Goal: Information Seeking & Learning: Learn about a topic

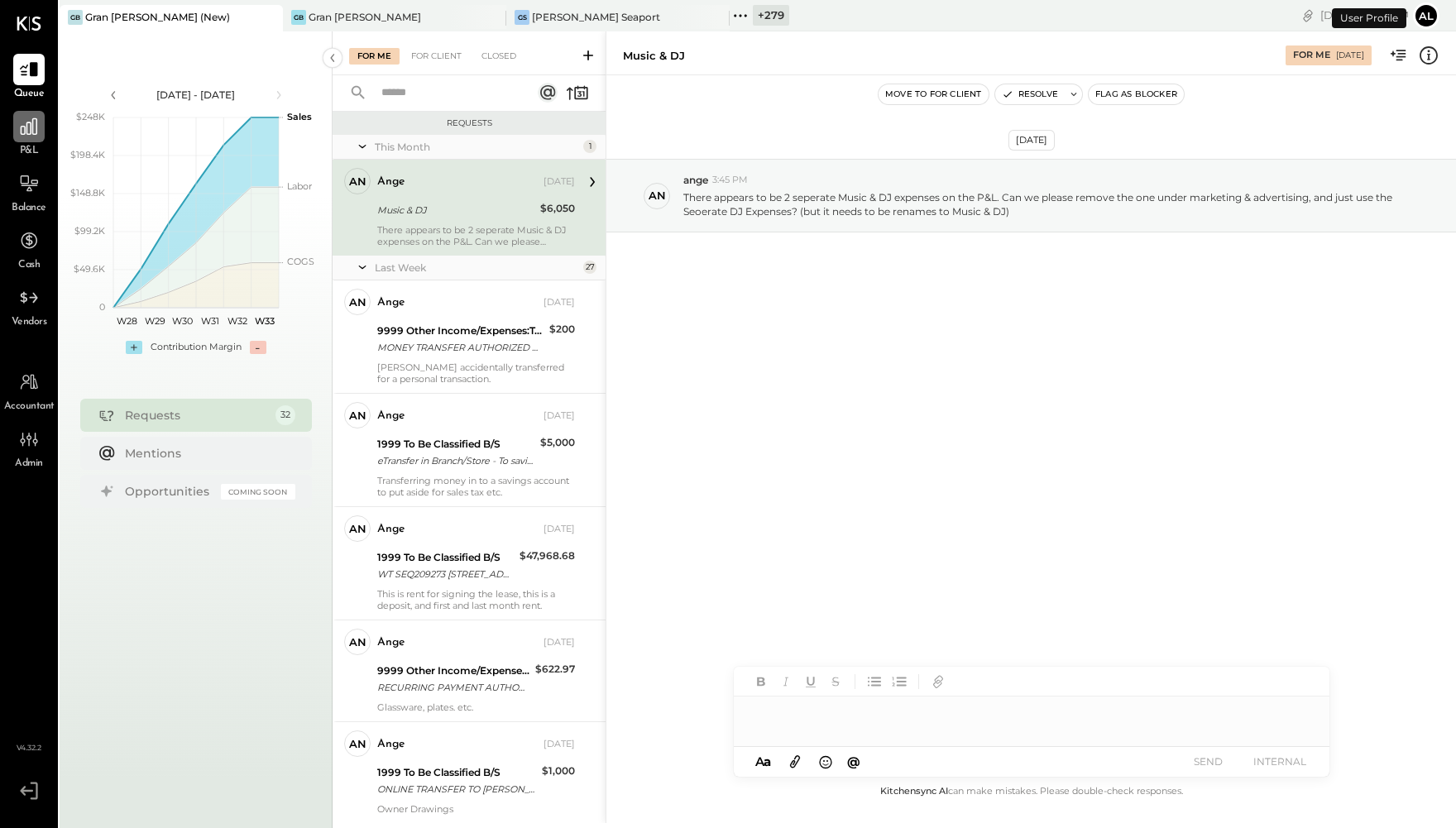
click at [20, 137] on div at bounding box center [28, 126] width 32 height 32
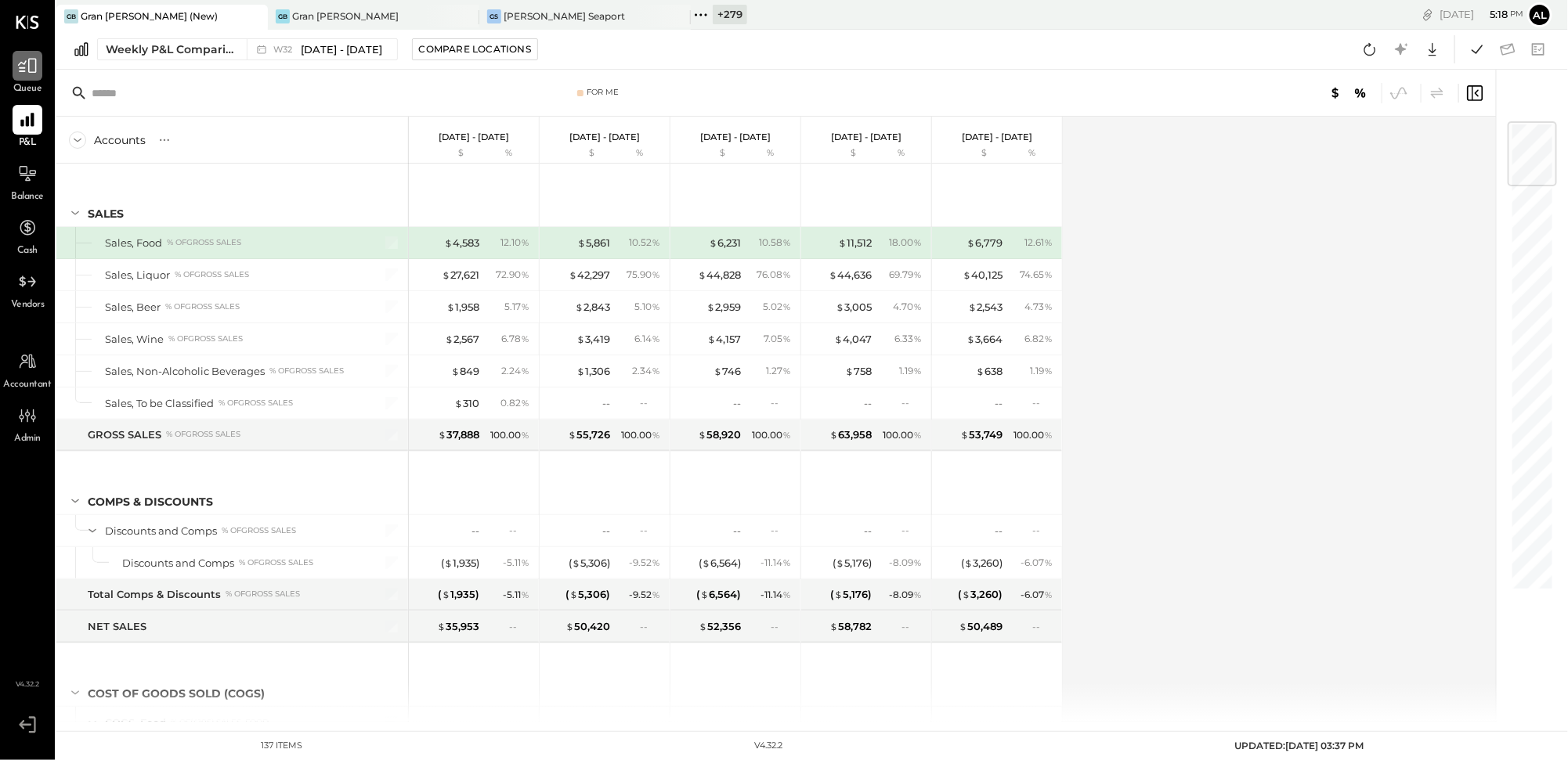
click at [20, 69] on icon at bounding box center [27, 65] width 20 height 20
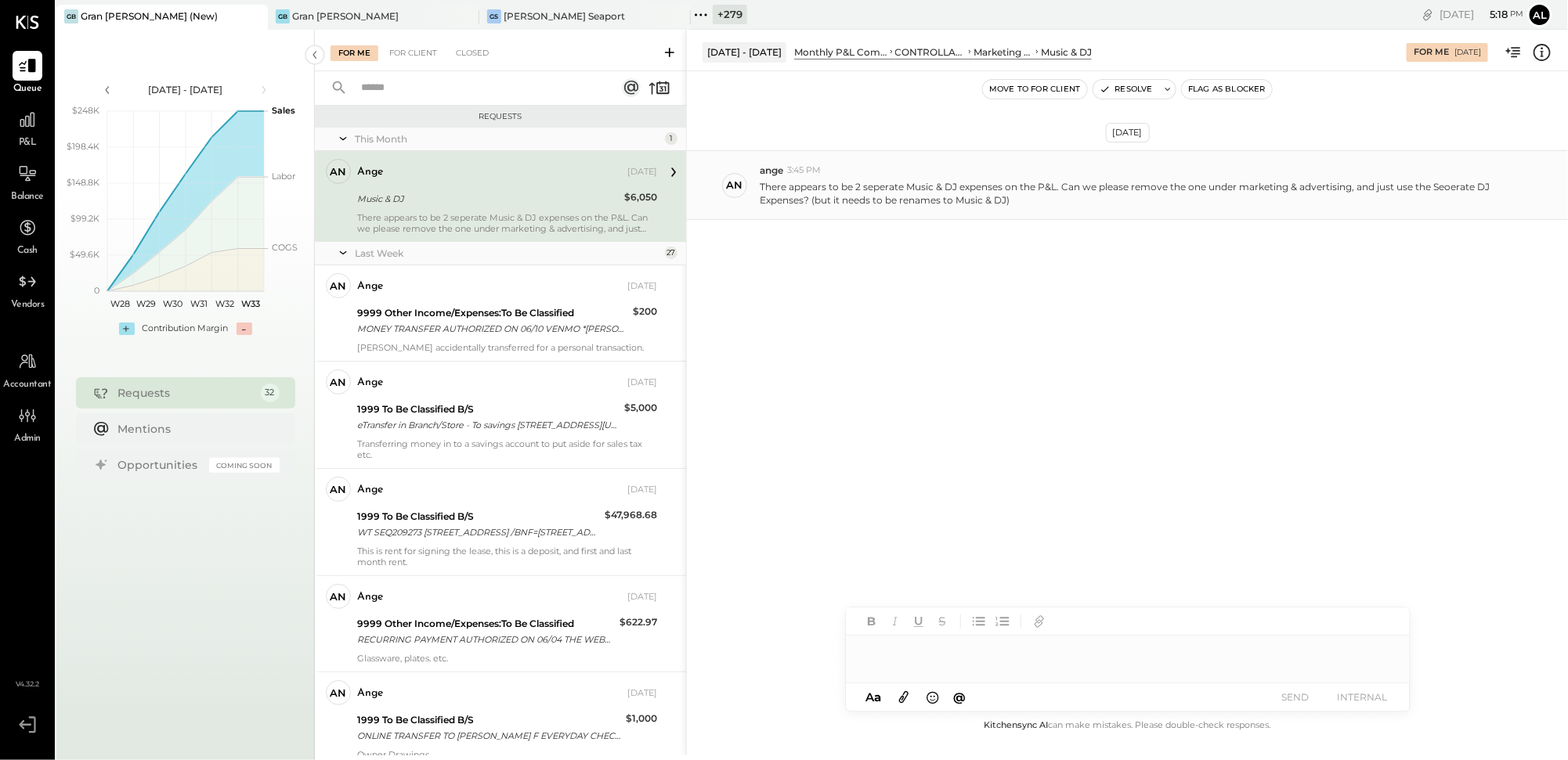
drag, startPoint x: 574, startPoint y: 184, endPoint x: 700, endPoint y: 175, distance: 126.3
click at [700, 175] on div "For Me For Client Closed Requests This Month 1 an ange Accountant ange Aug 04, …" at bounding box center [942, 393] width 1254 height 726
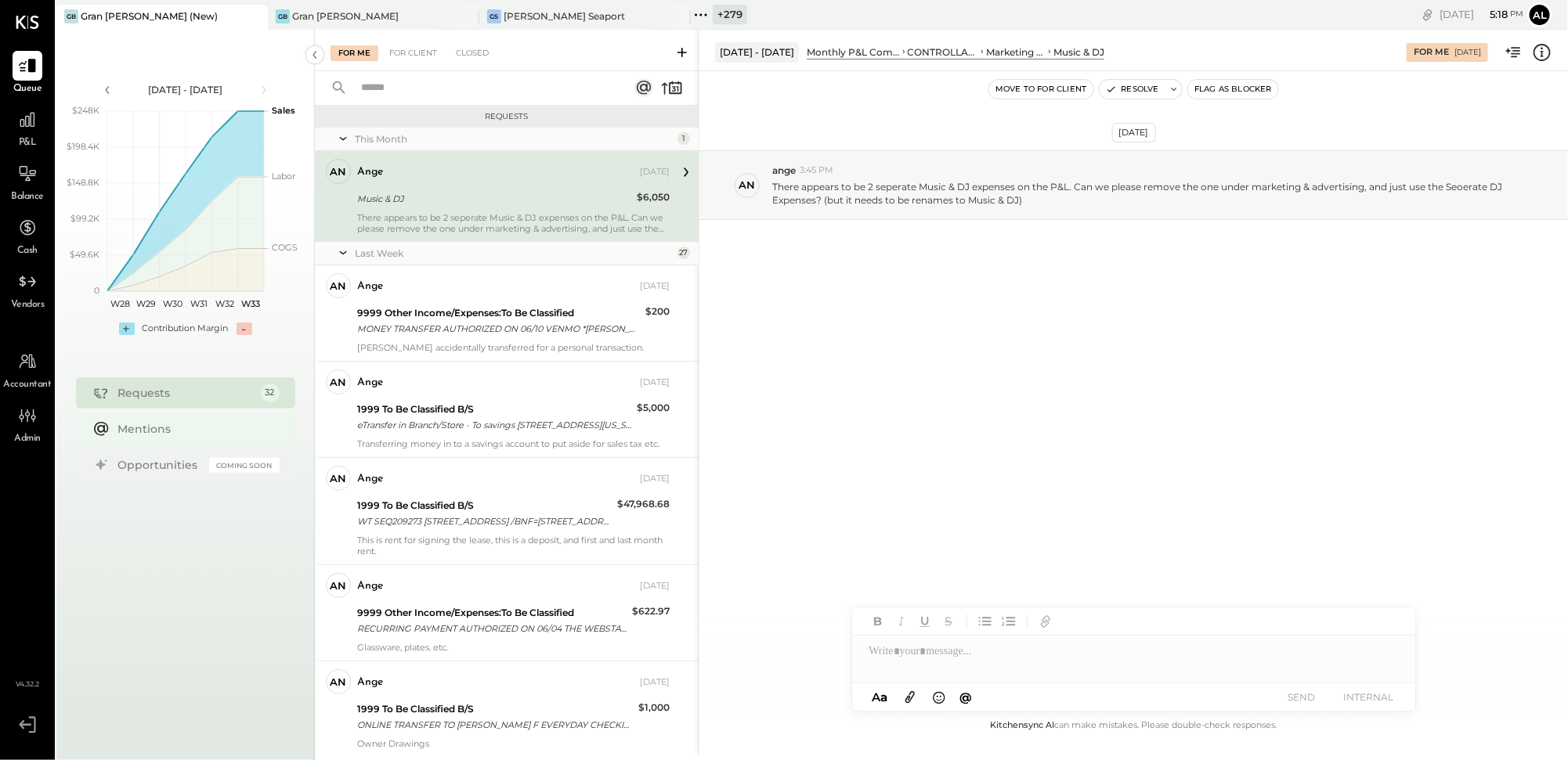
click at [185, 426] on div "Mentions" at bounding box center [195, 429] width 154 height 15
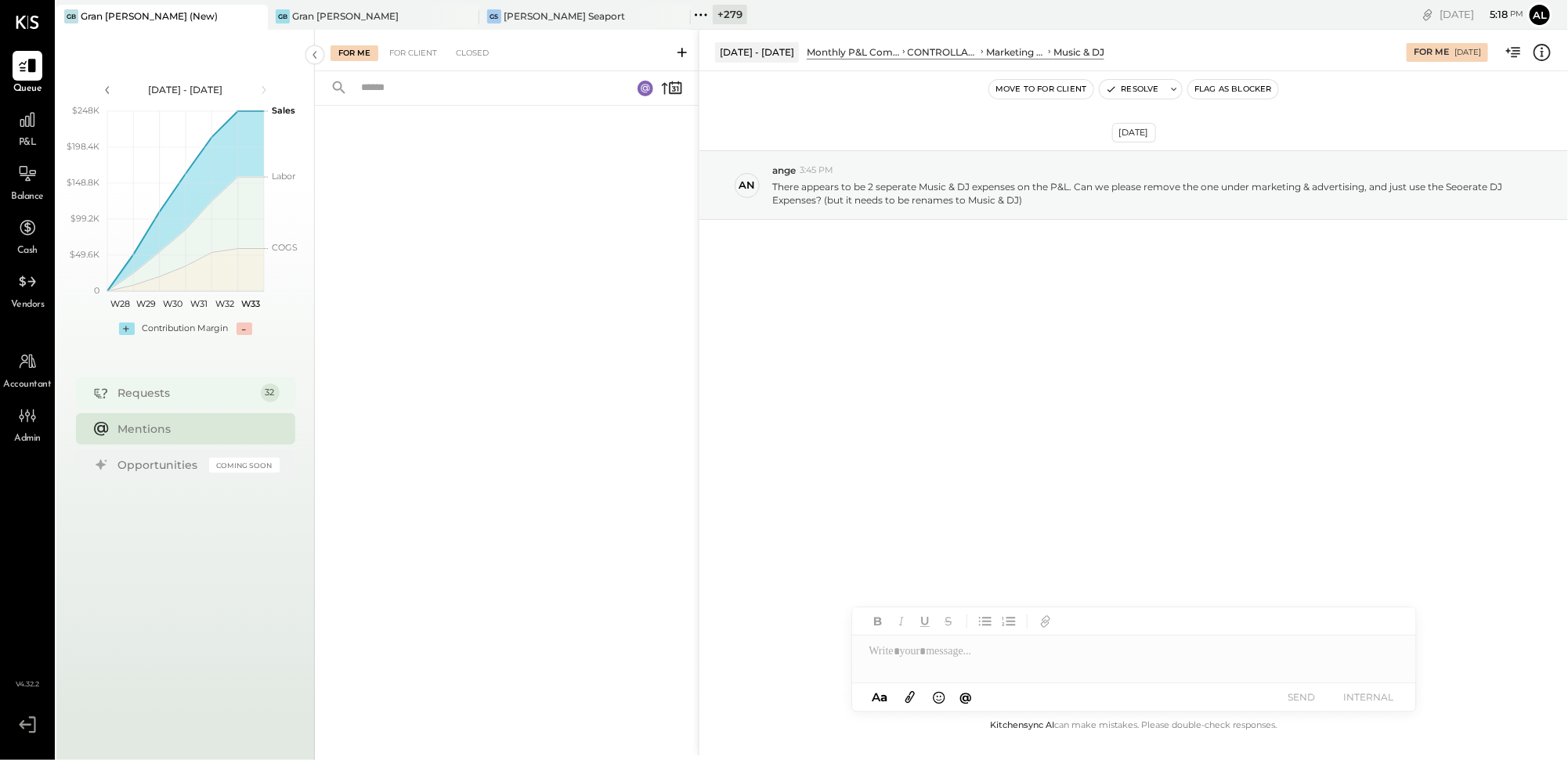
click at [172, 402] on div "Requests 32" at bounding box center [186, 393] width 219 height 32
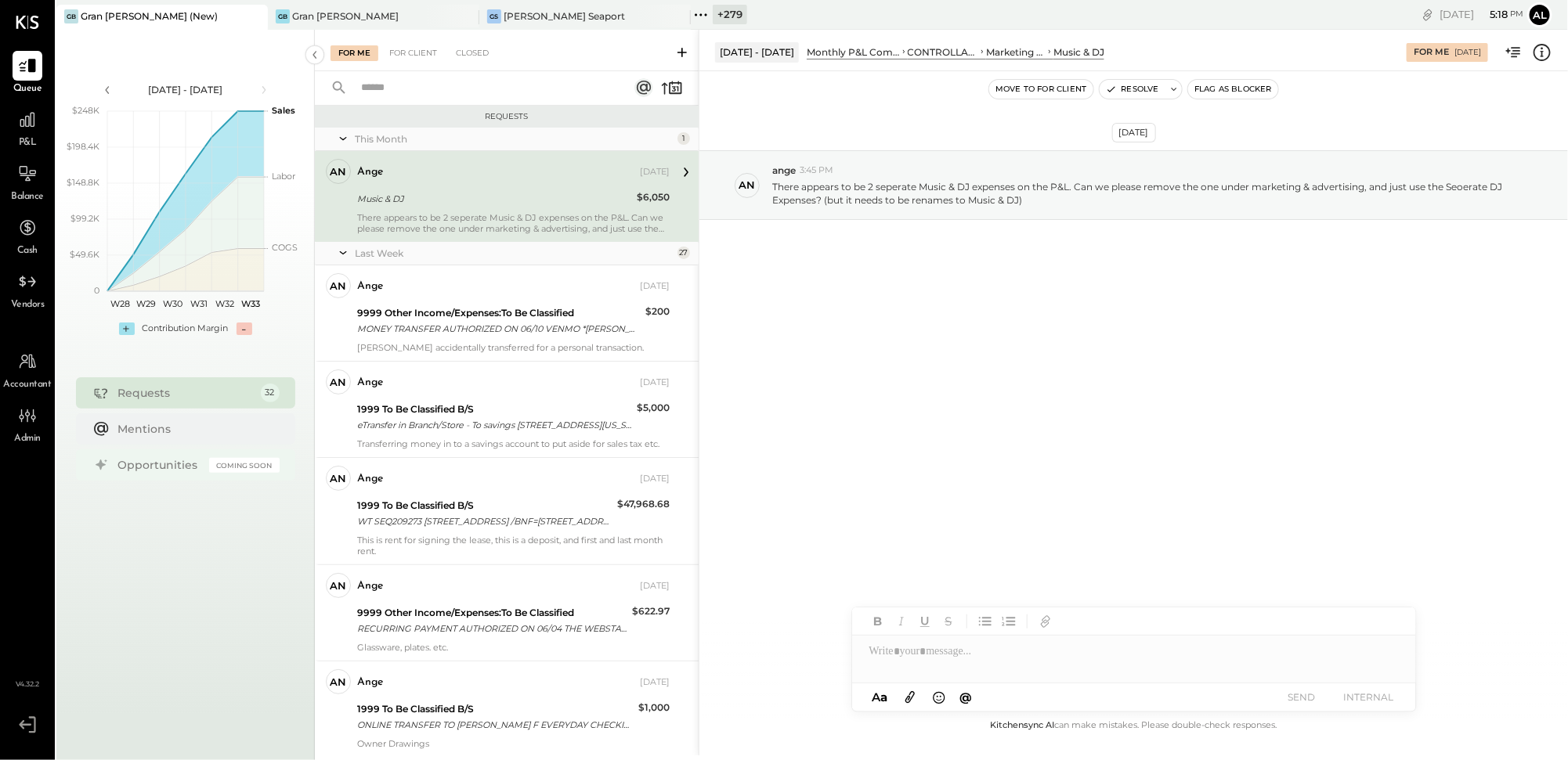
click at [158, 472] on div "Opportunities Coming Soon" at bounding box center [186, 464] width 219 height 32
click at [136, 399] on div "Requests" at bounding box center [186, 392] width 135 height 15
click at [688, 49] on icon at bounding box center [682, 52] width 15 height 15
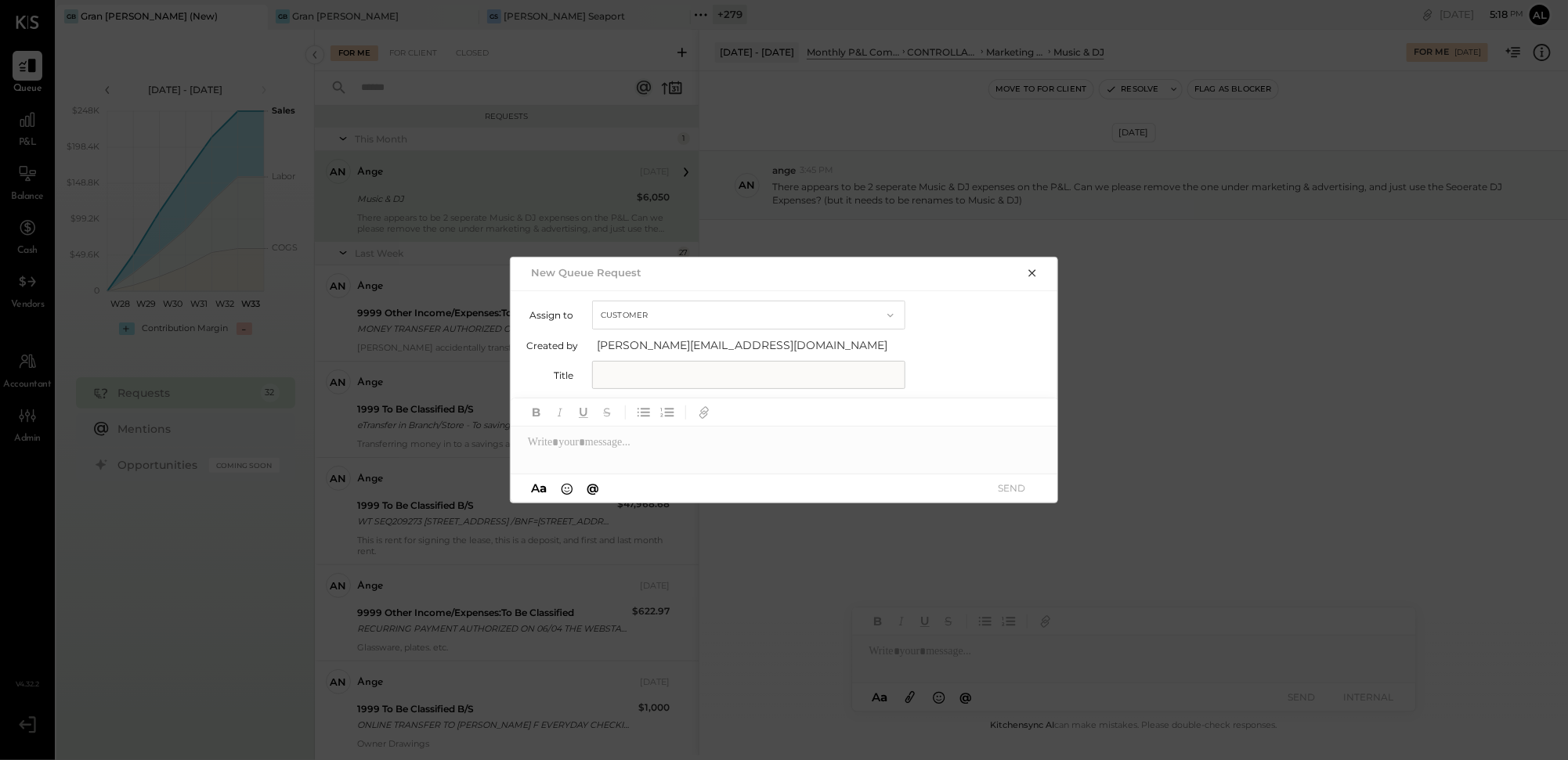
click at [1031, 277] on icon "button" at bounding box center [1032, 273] width 12 height 12
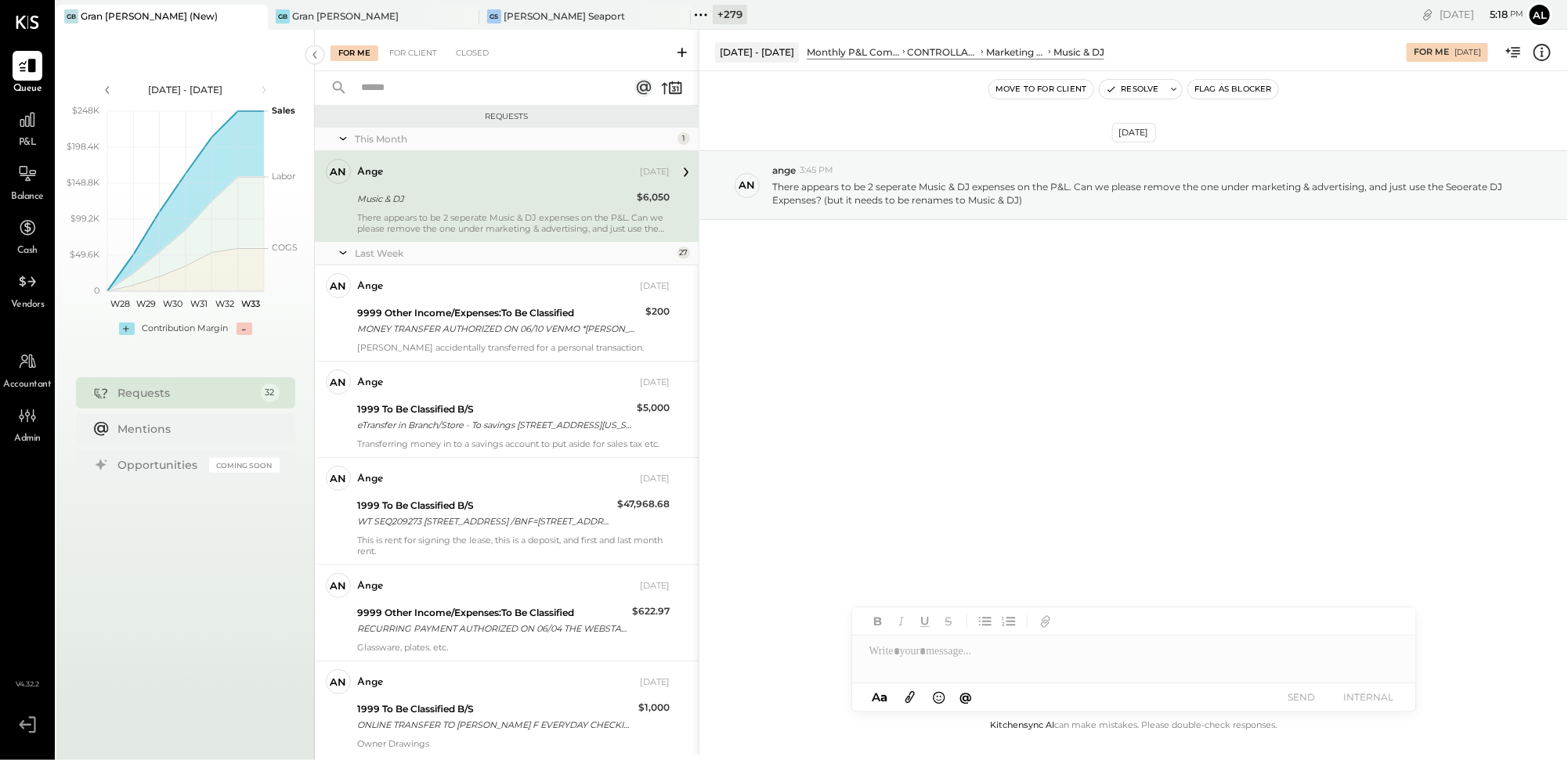
click at [934, 664] on div at bounding box center [1134, 651] width 564 height 32
click at [975, 442] on div "Jul 31st, 2025 an ange 3:45 PM There appears to be 2 seperate Music & DJ expens…" at bounding box center [1133, 394] width 868 height 645
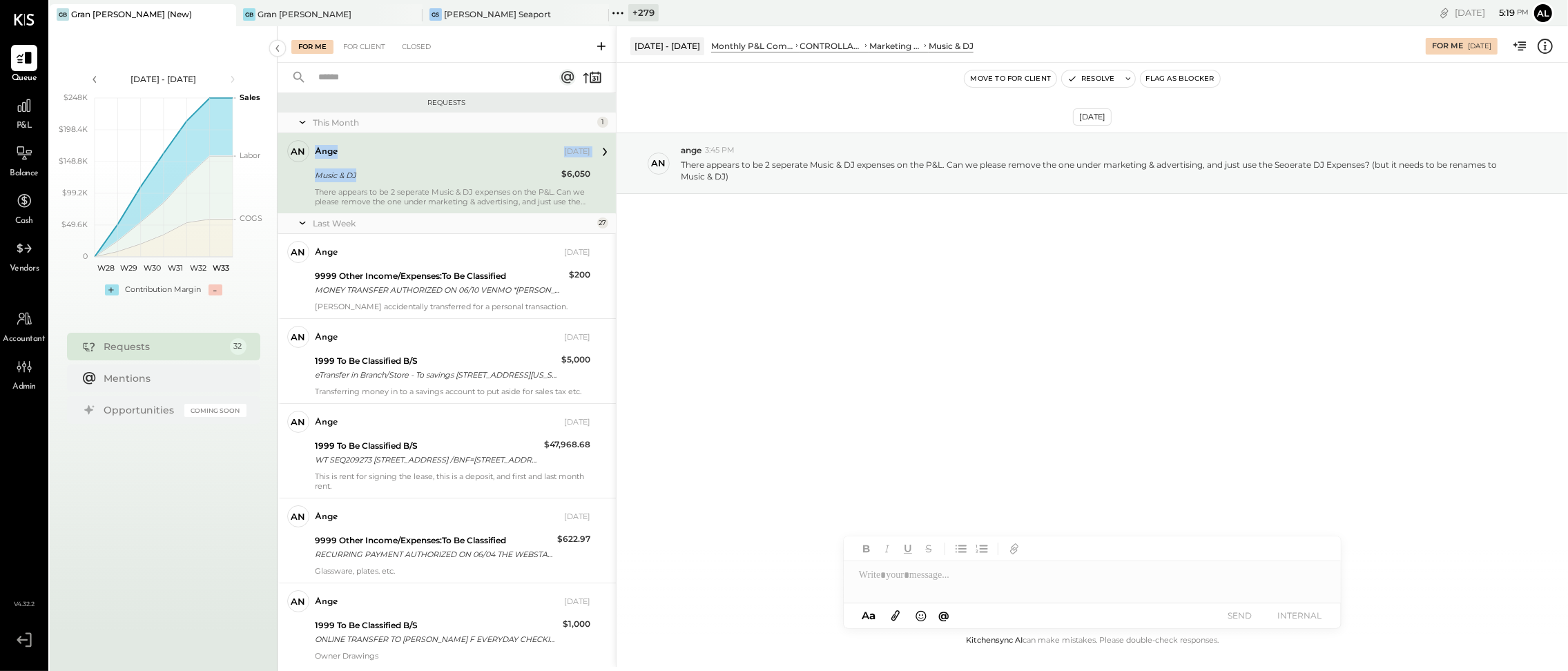
drag, startPoint x: 279, startPoint y: 183, endPoint x: 351, endPoint y: 183, distance: 72.0
click at [351, 183] on div "an ange Accountant ange Aug 04, 2025 Music & DJ $6,050 There appears to be 2 se…" at bounding box center [447, 173] width 338 height 80
click at [223, 529] on div "Jul 7 - Aug 17, 2025 polygon, polyline { transition: fill-opacity 0.1s, stroke-…" at bounding box center [163, 362] width 228 height 671
click at [130, 372] on div "Mentions" at bounding box center [172, 378] width 135 height 14
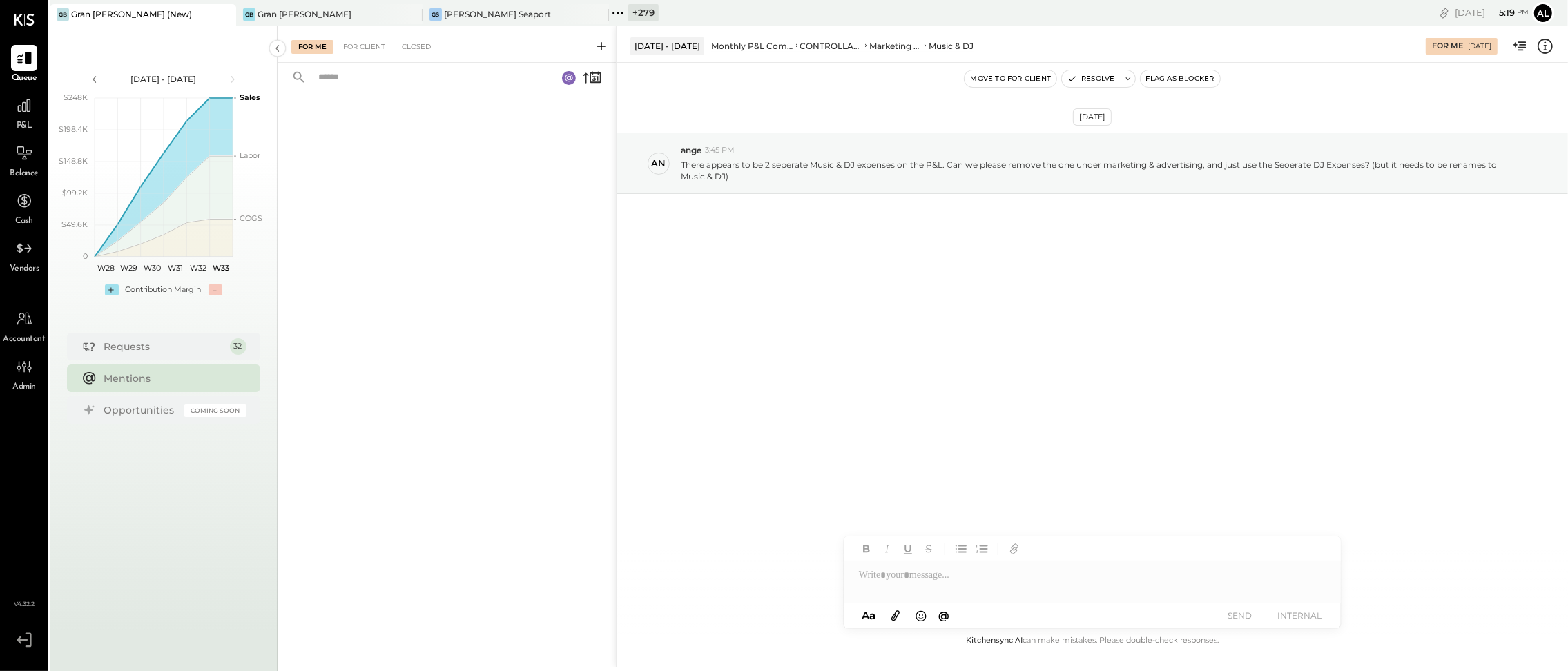
click at [140, 425] on div "Requests 32 Mentions Opportunities Coming Soon" at bounding box center [164, 380] width 193 height 95
click at [140, 413] on div "Opportunities" at bounding box center [141, 410] width 73 height 14
click at [132, 352] on div "Requests" at bounding box center [164, 346] width 119 height 14
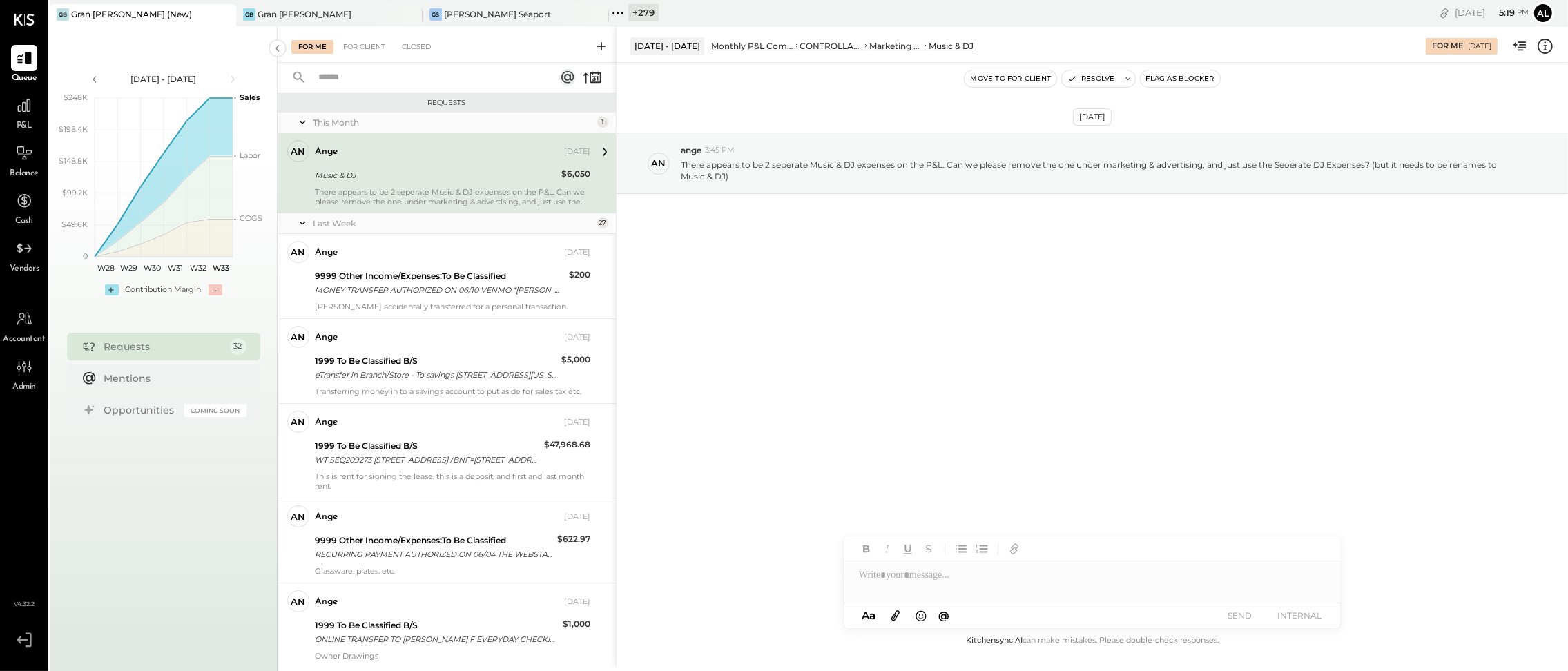
click at [173, 547] on div "Jul 7 - Aug 17, 2025 polygon, polyline { transition: fill-opacity 0.1s, stroke-…" at bounding box center [163, 362] width 228 height 671
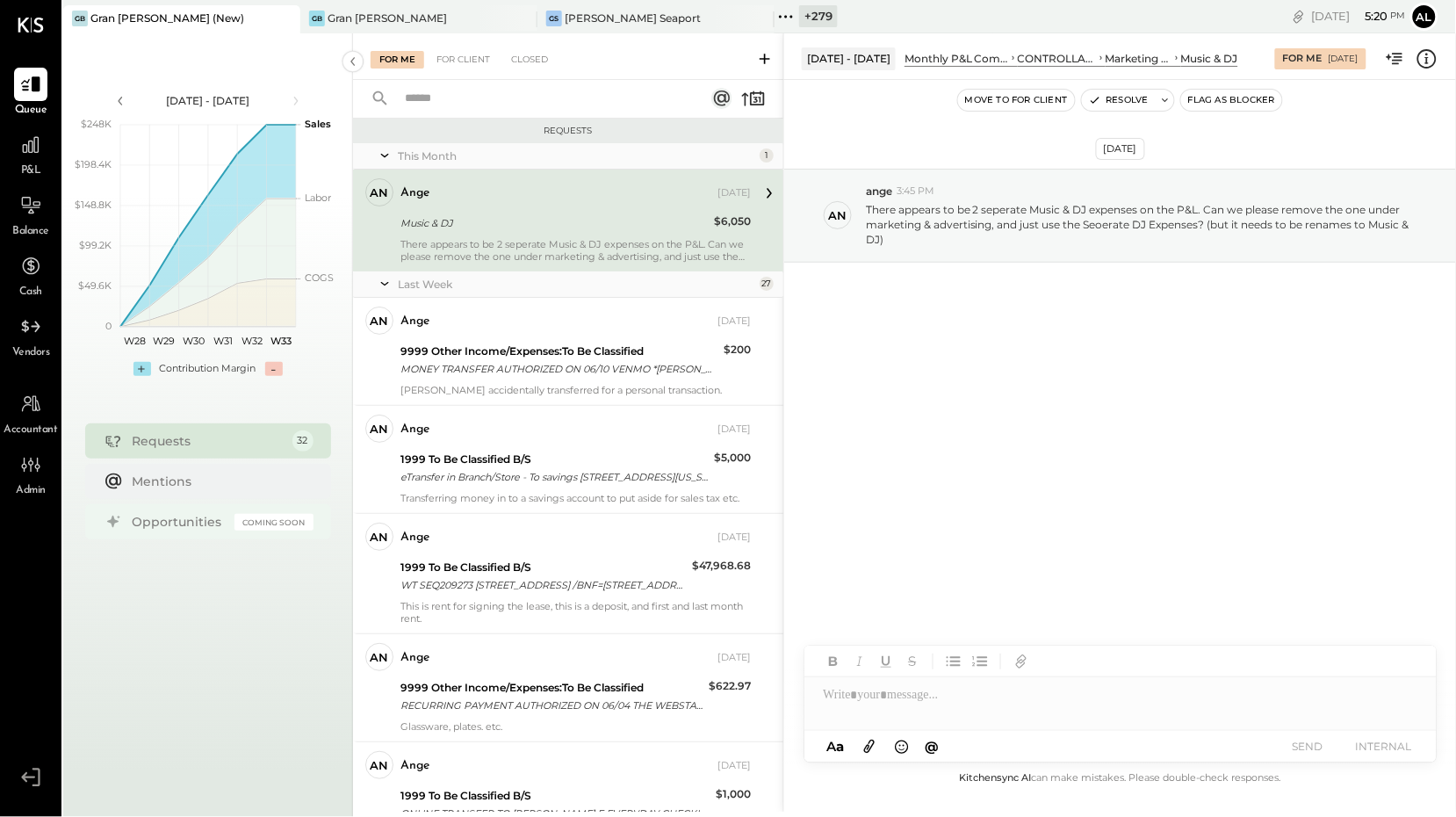
click at [190, 526] on div "Opportunities" at bounding box center [179, 521] width 93 height 17
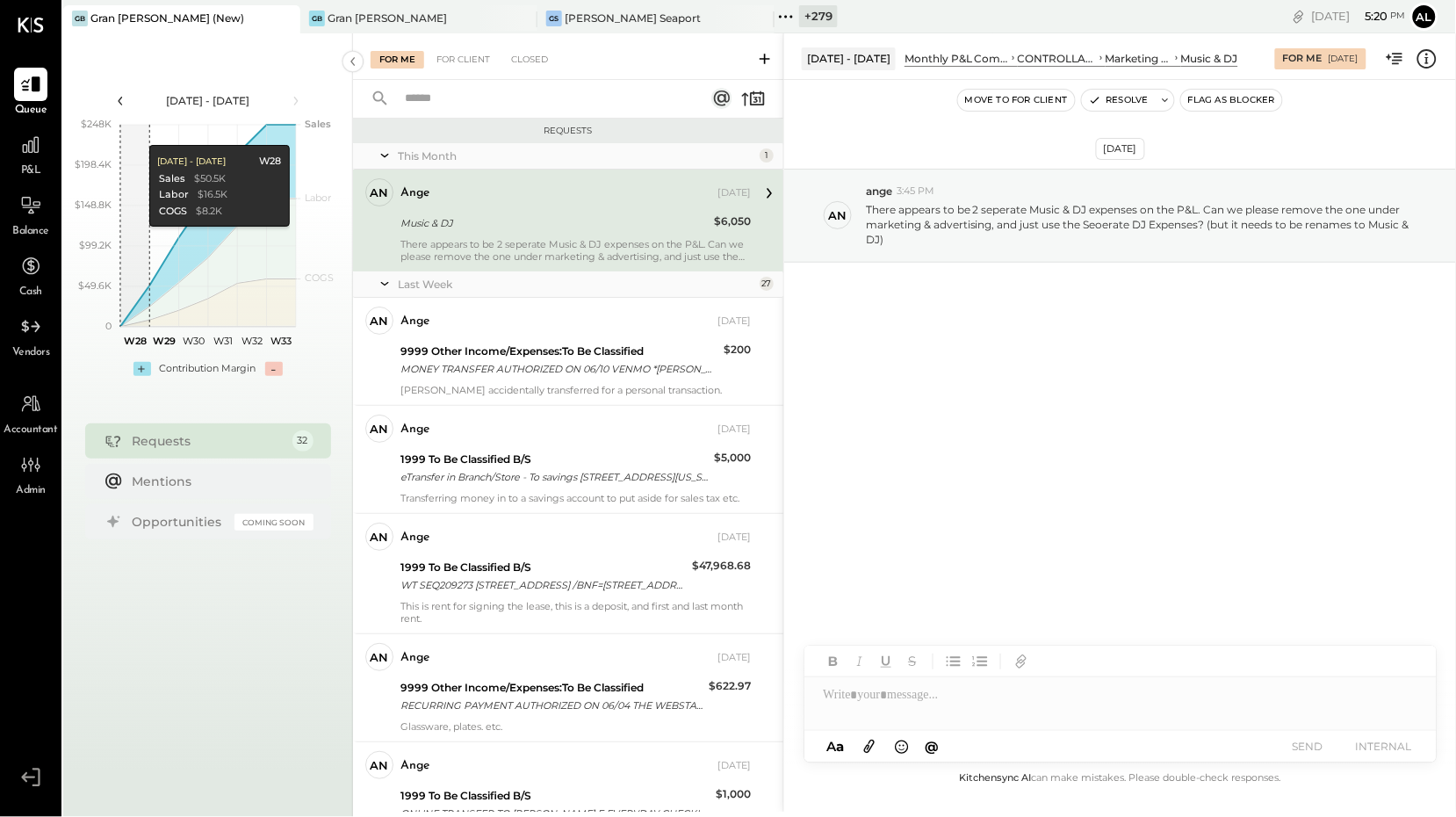
click at [117, 98] on icon at bounding box center [119, 100] width 19 height 19
click at [297, 101] on icon at bounding box center [295, 101] width 5 height 9
click at [297, 100] on icon at bounding box center [295, 101] width 5 height 9
click at [299, 98] on icon at bounding box center [295, 100] width 19 height 19
click at [117, 97] on icon at bounding box center [119, 100] width 19 height 19
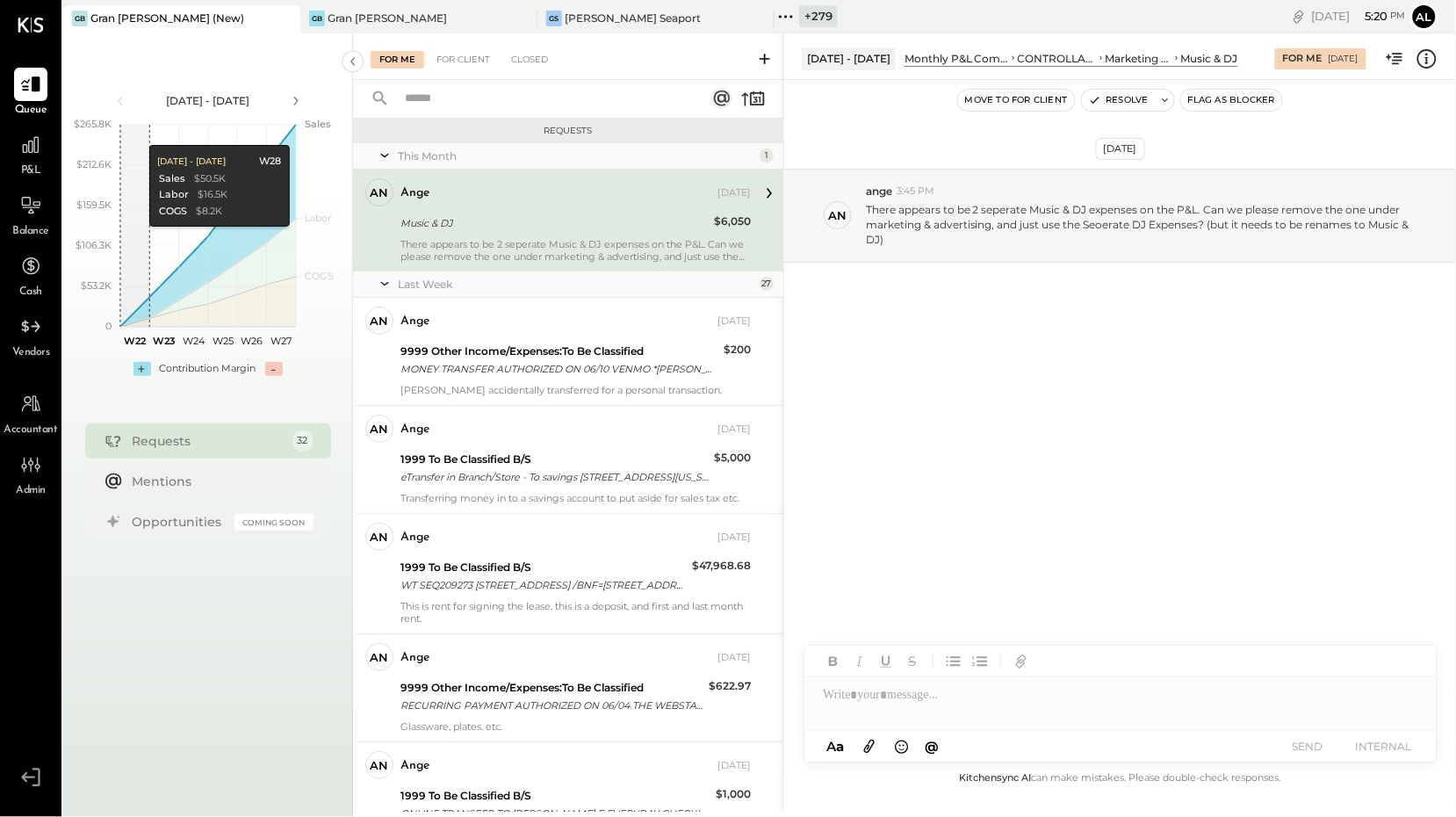
click at [117, 97] on icon at bounding box center [119, 100] width 19 height 19
click at [292, 96] on icon at bounding box center [295, 100] width 19 height 19
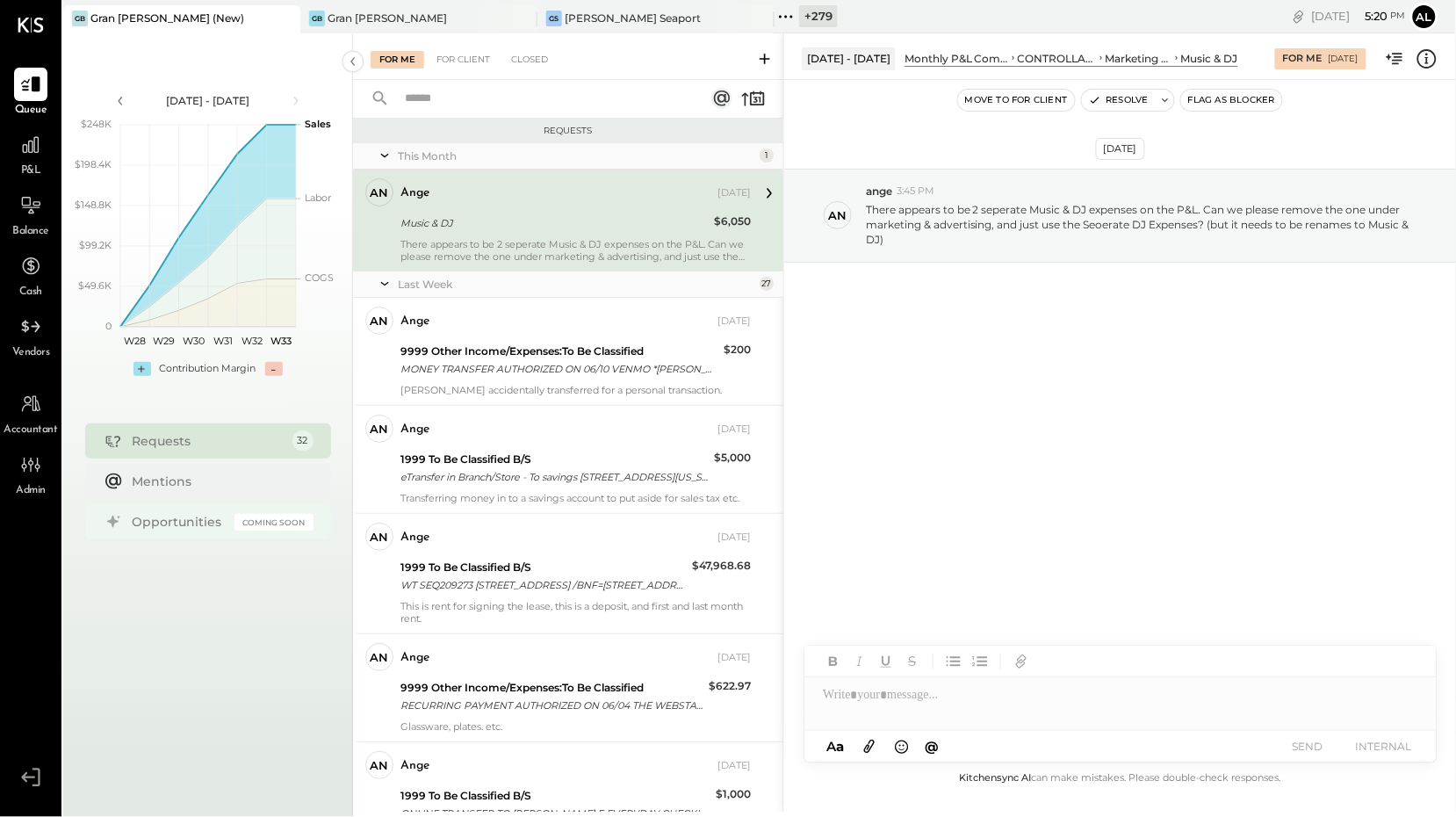
click at [285, 526] on div "Coming Soon" at bounding box center [273, 522] width 79 height 16
click at [213, 681] on div "Jul 7 - Aug 17, 2025 polygon, polyline { transition: fill-opacity 0.1s, stroke-…" at bounding box center [208, 442] width 290 height 817
click at [145, 368] on div "+" at bounding box center [142, 368] width 17 height 14
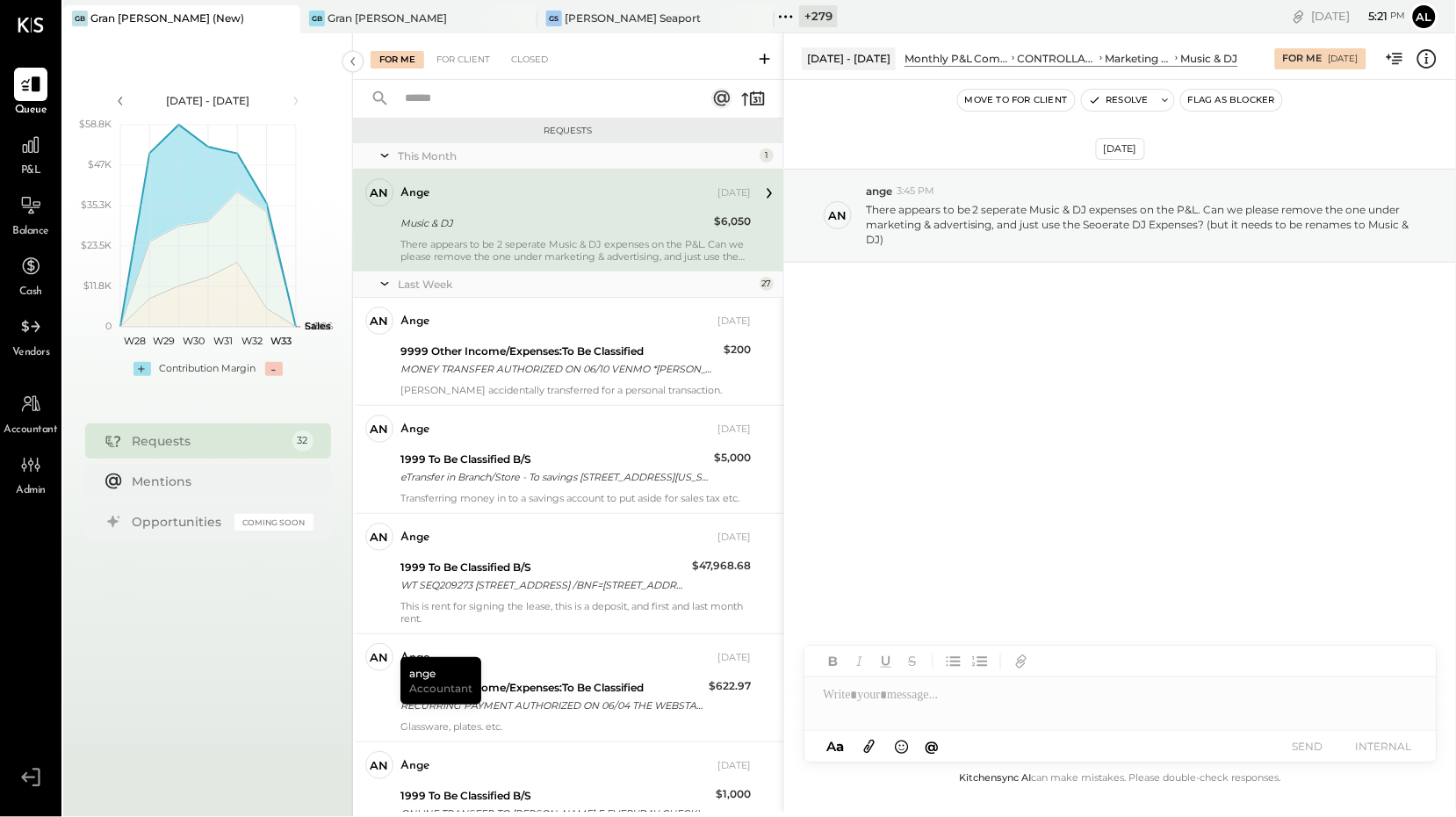
click at [144, 368] on div "+" at bounding box center [142, 368] width 17 height 14
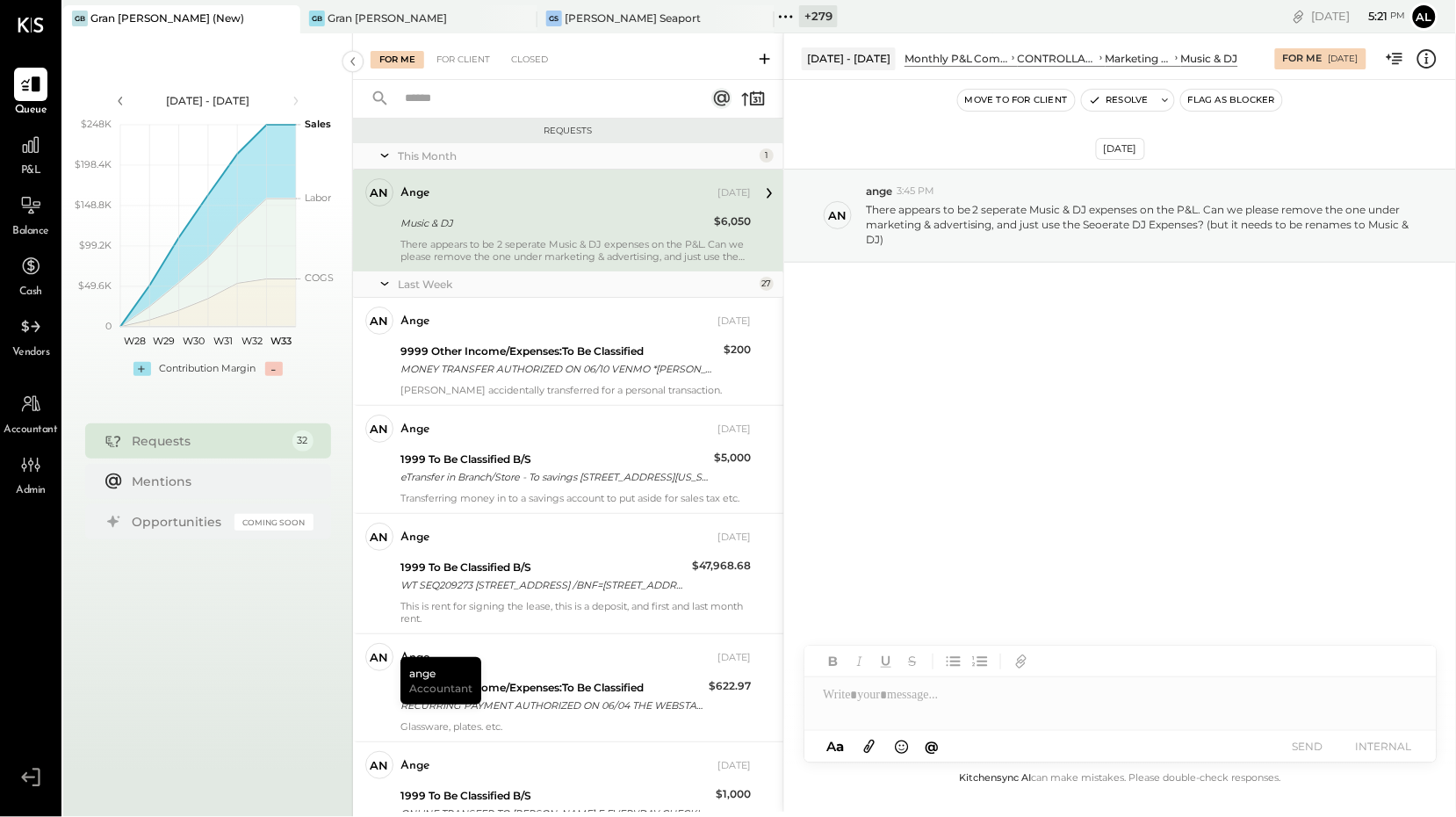
click at [144, 368] on div "+" at bounding box center [142, 368] width 17 height 14
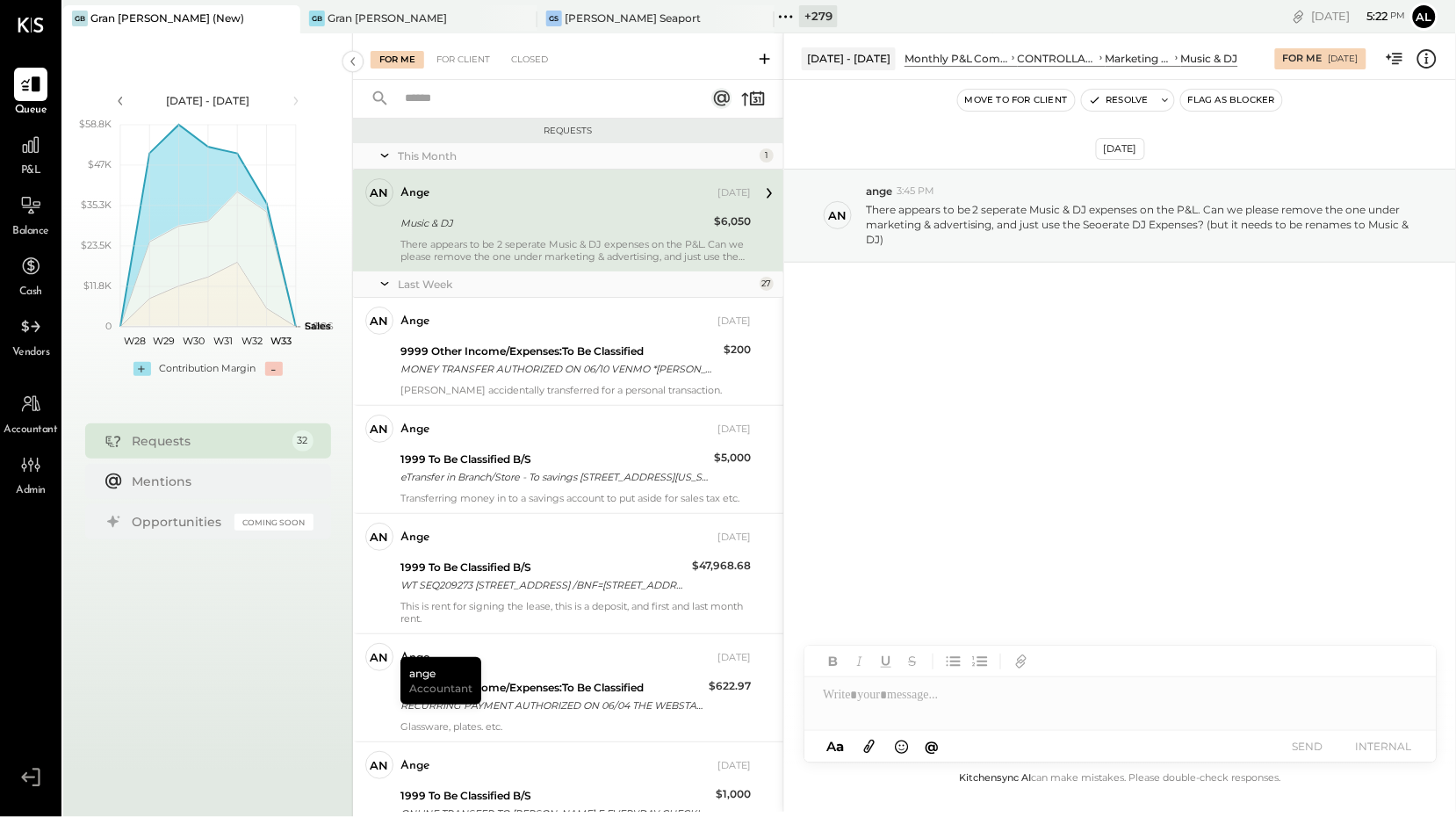
click at [144, 368] on div "+" at bounding box center [142, 368] width 17 height 14
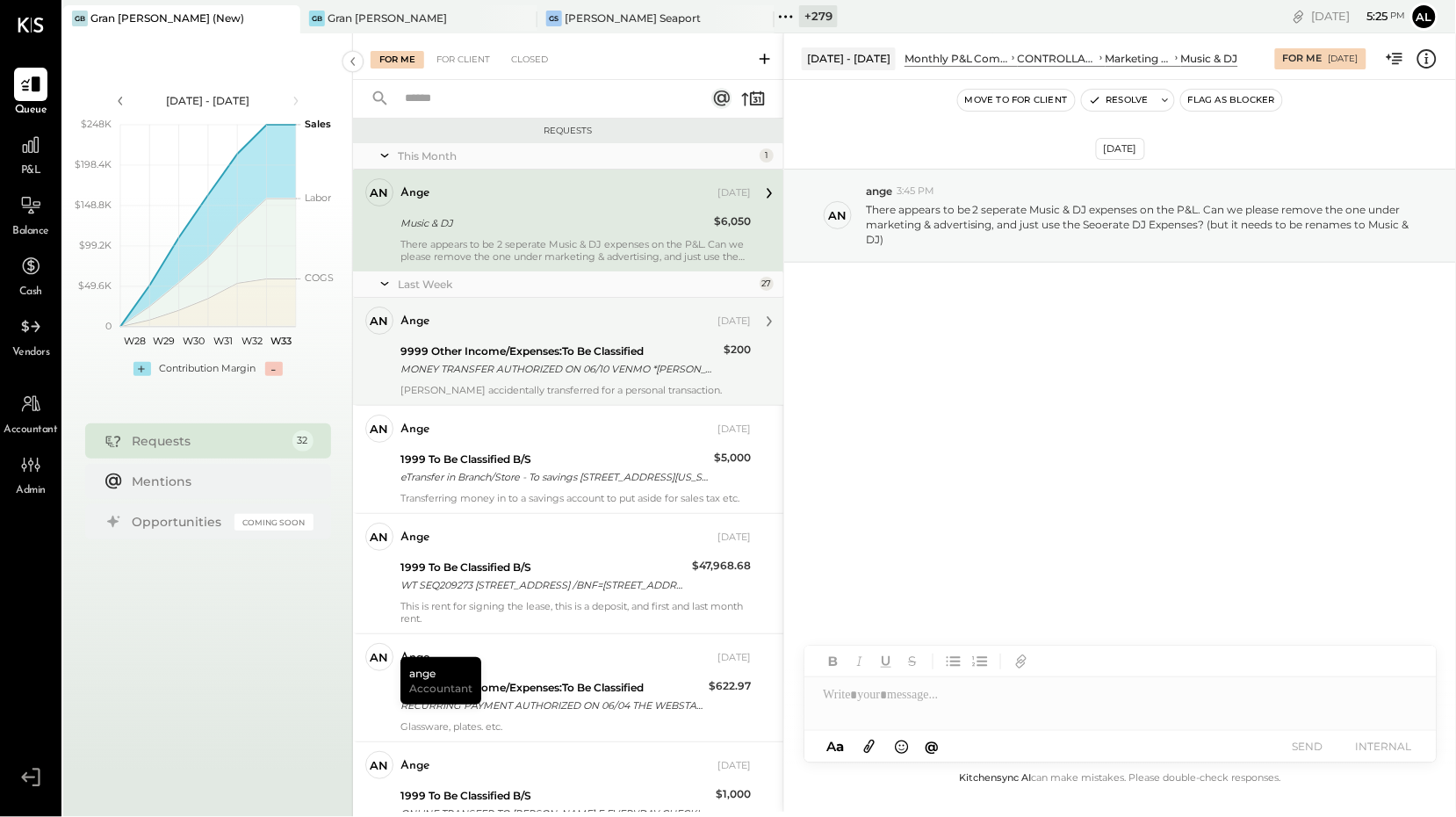
click at [471, 346] on div "9999 Other Income/Expenses:To Be Classified" at bounding box center [559, 351] width 318 height 17
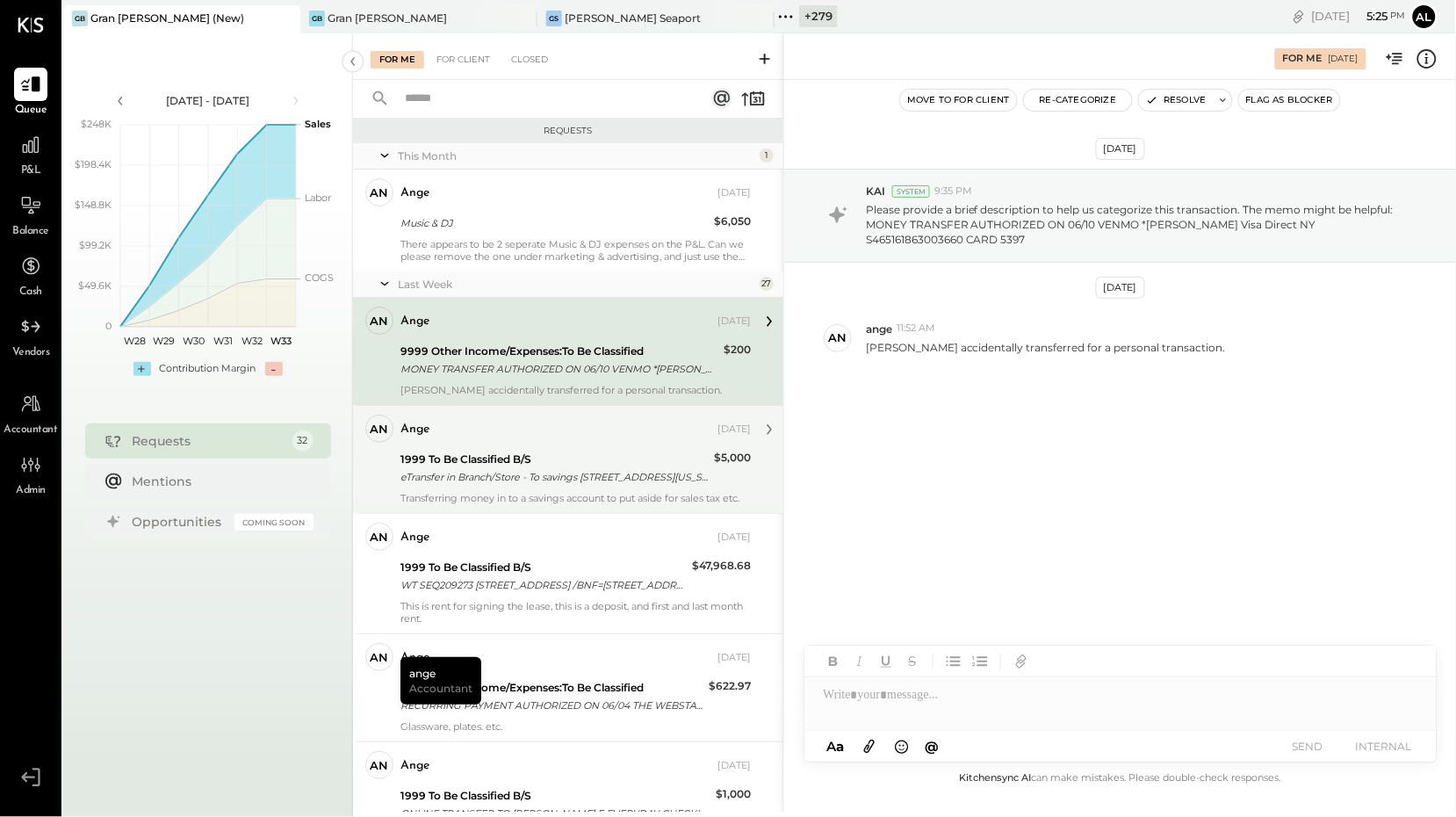
click at [547, 473] on div "eTransfer in Branch/Store - To savings [STREET_ADDRESS][US_STATE]" at bounding box center [555, 476] width 308 height 17
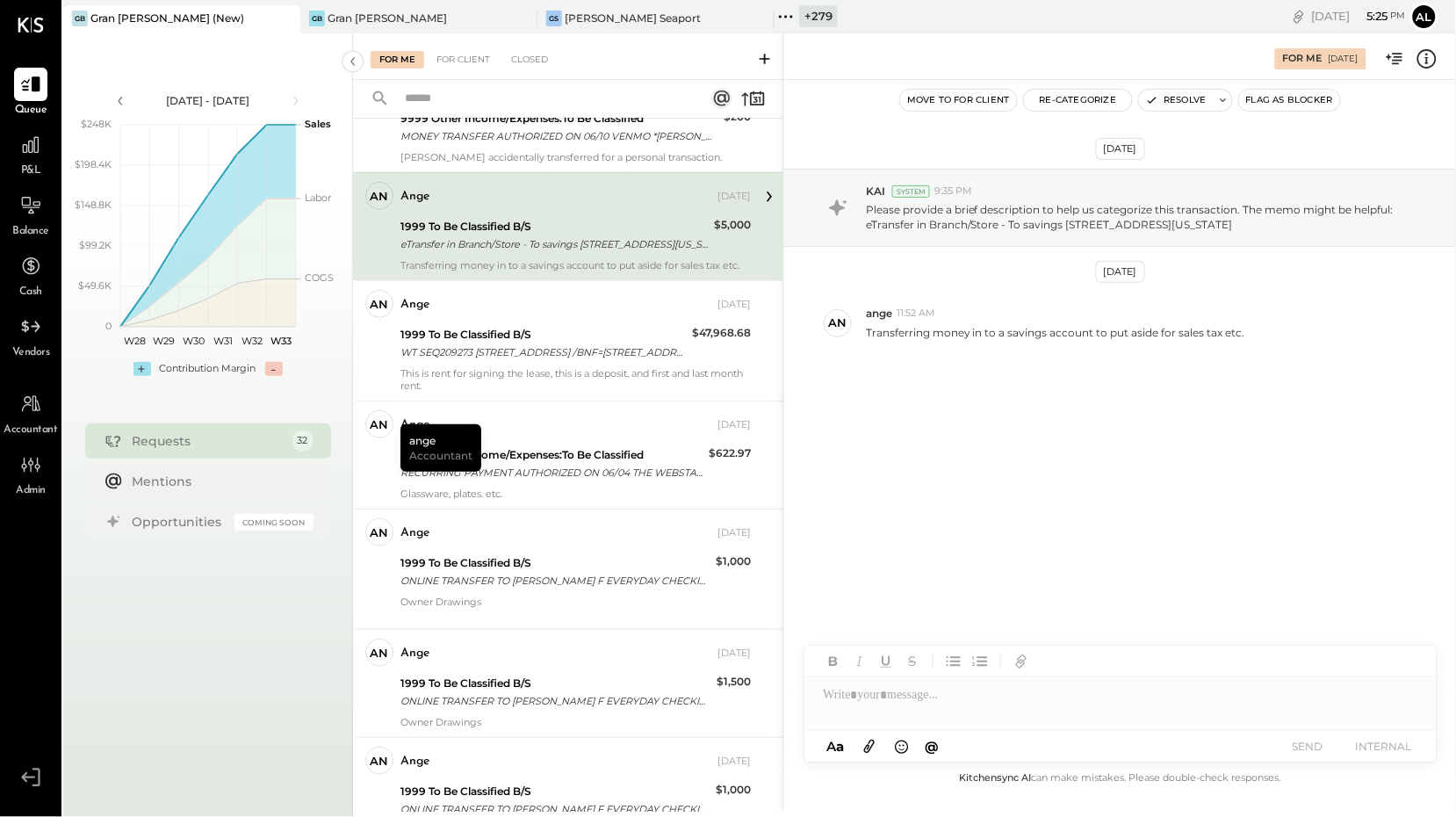
scroll to position [231, 0]
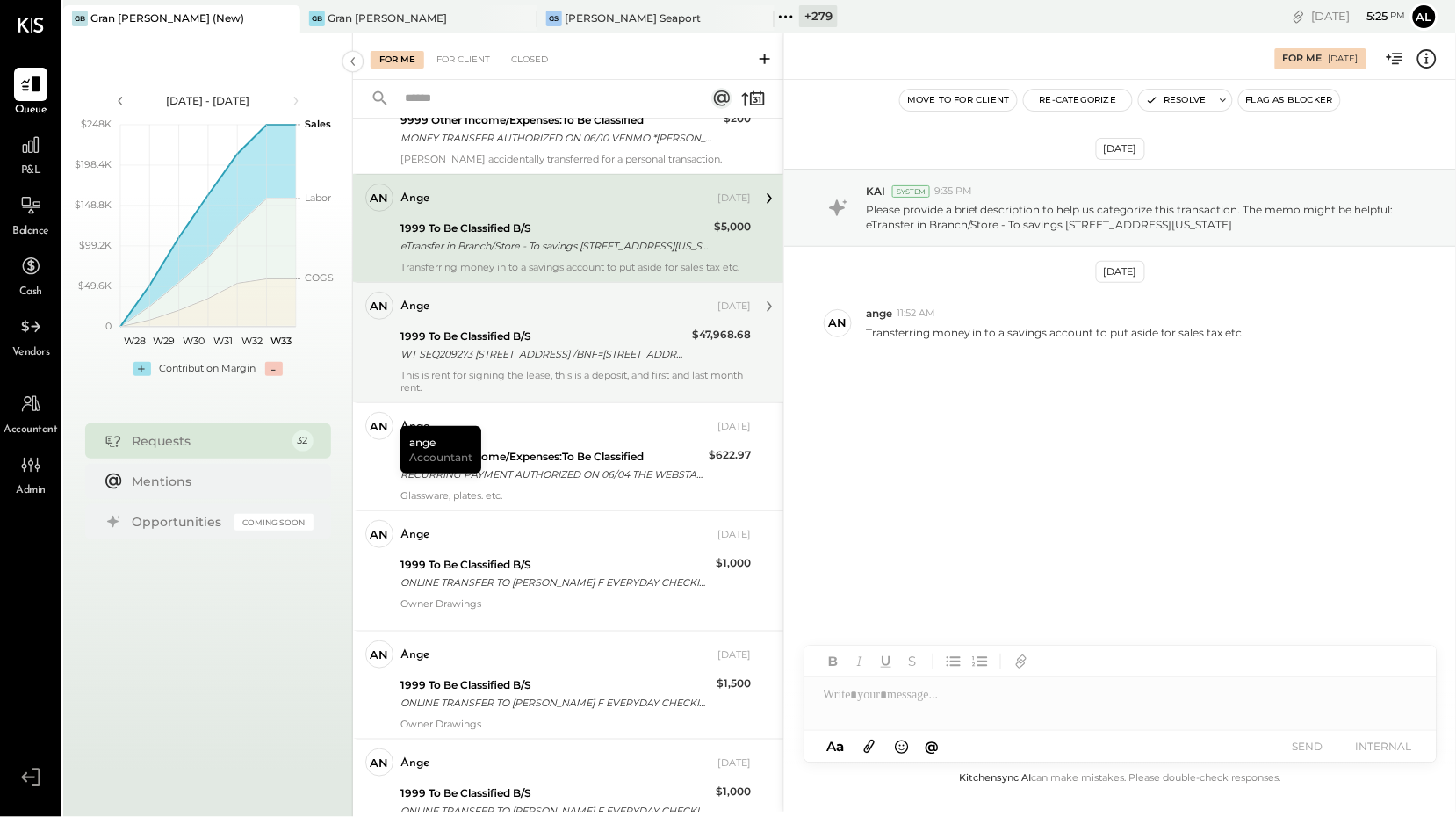
click at [547, 379] on div "This is rent for signing the lease, this is a deposit, and first and last month…" at bounding box center [575, 381] width 351 height 25
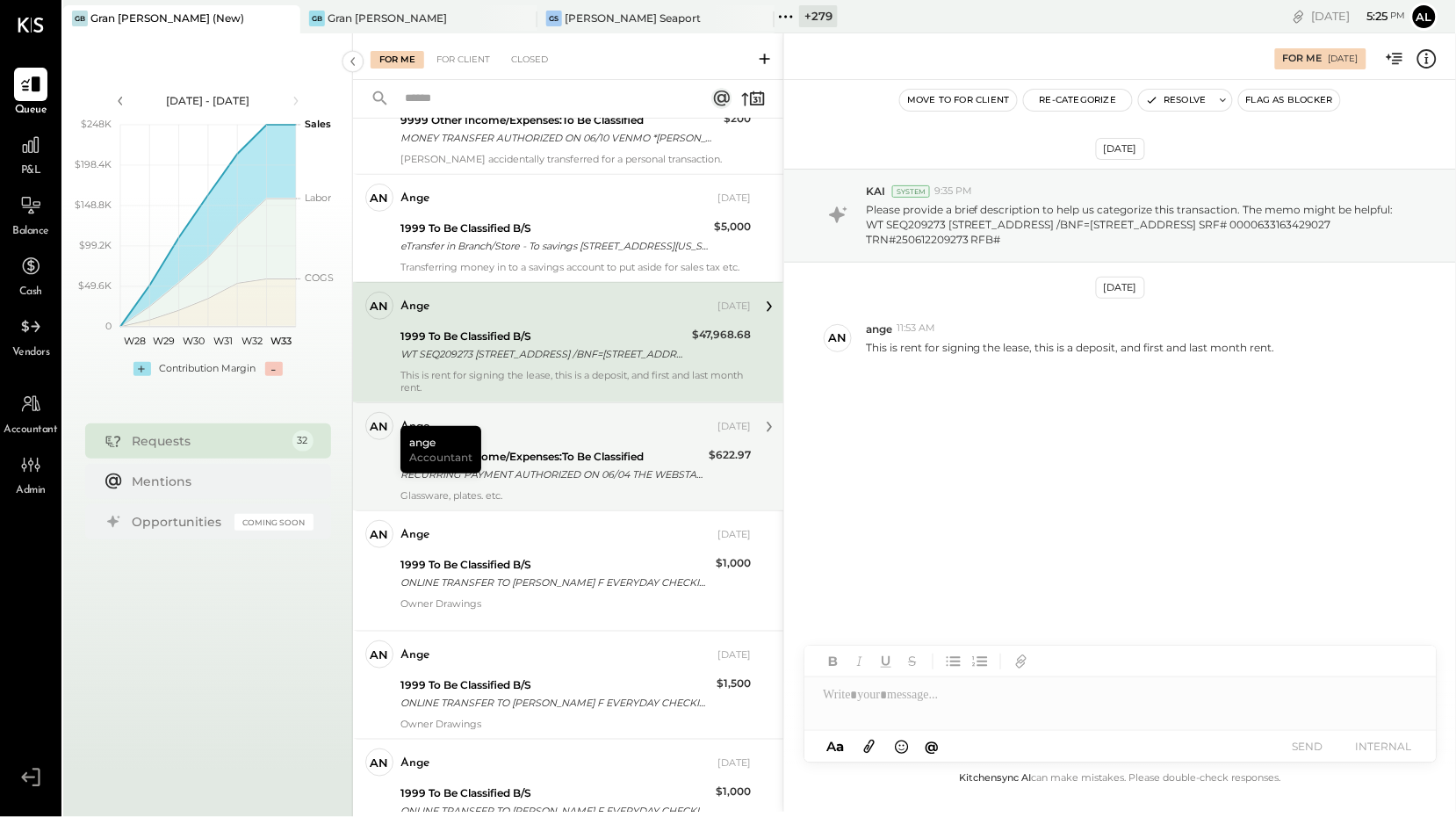
click at [549, 465] on div "RECURRING PAYMENT AUTHORIZED ON 06/04 THE WEBSTAURANT ST [PHONE_NUMBER] PA S305…" at bounding box center [552, 474] width 303 height 17
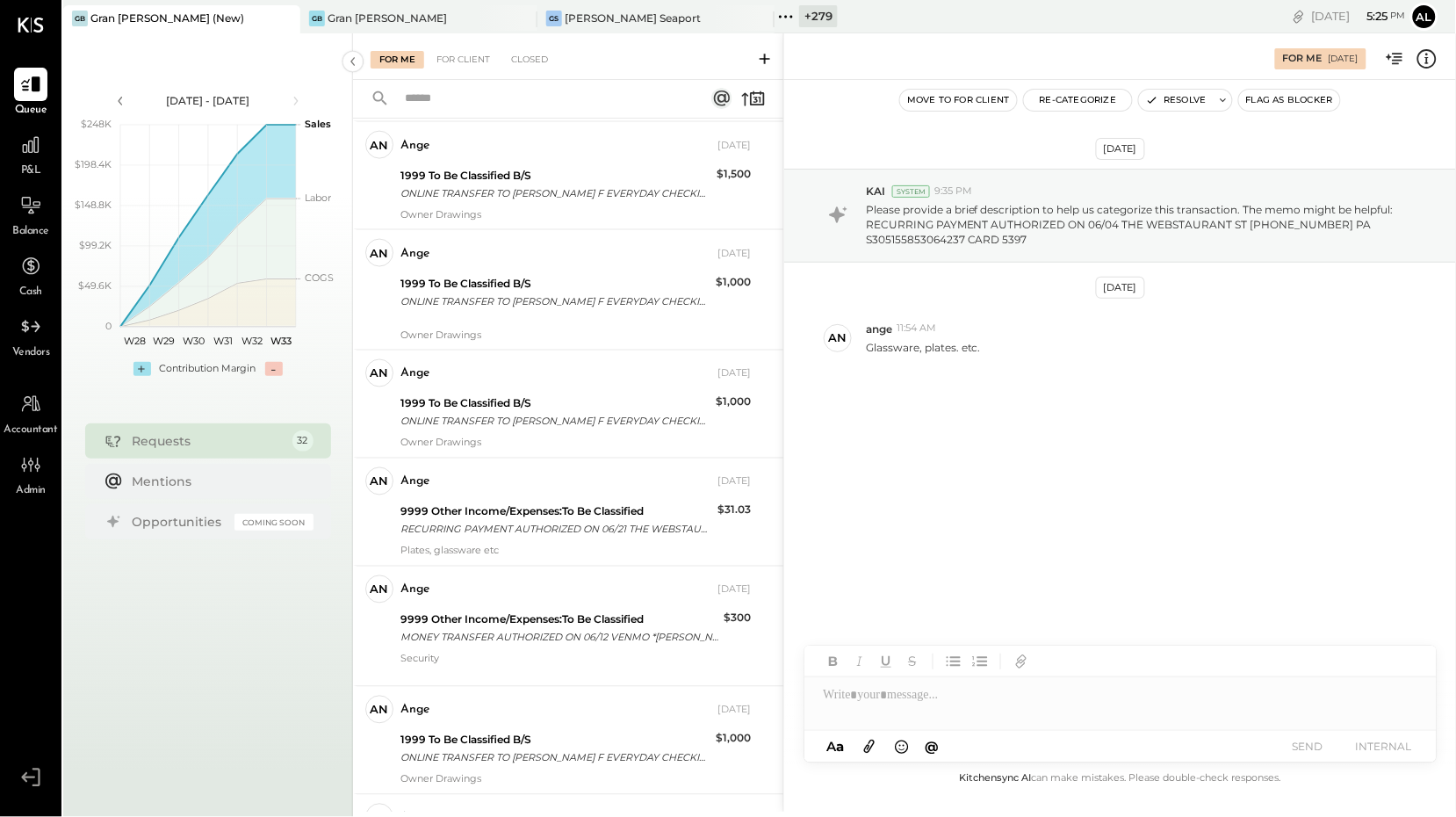
scroll to position [761, 0]
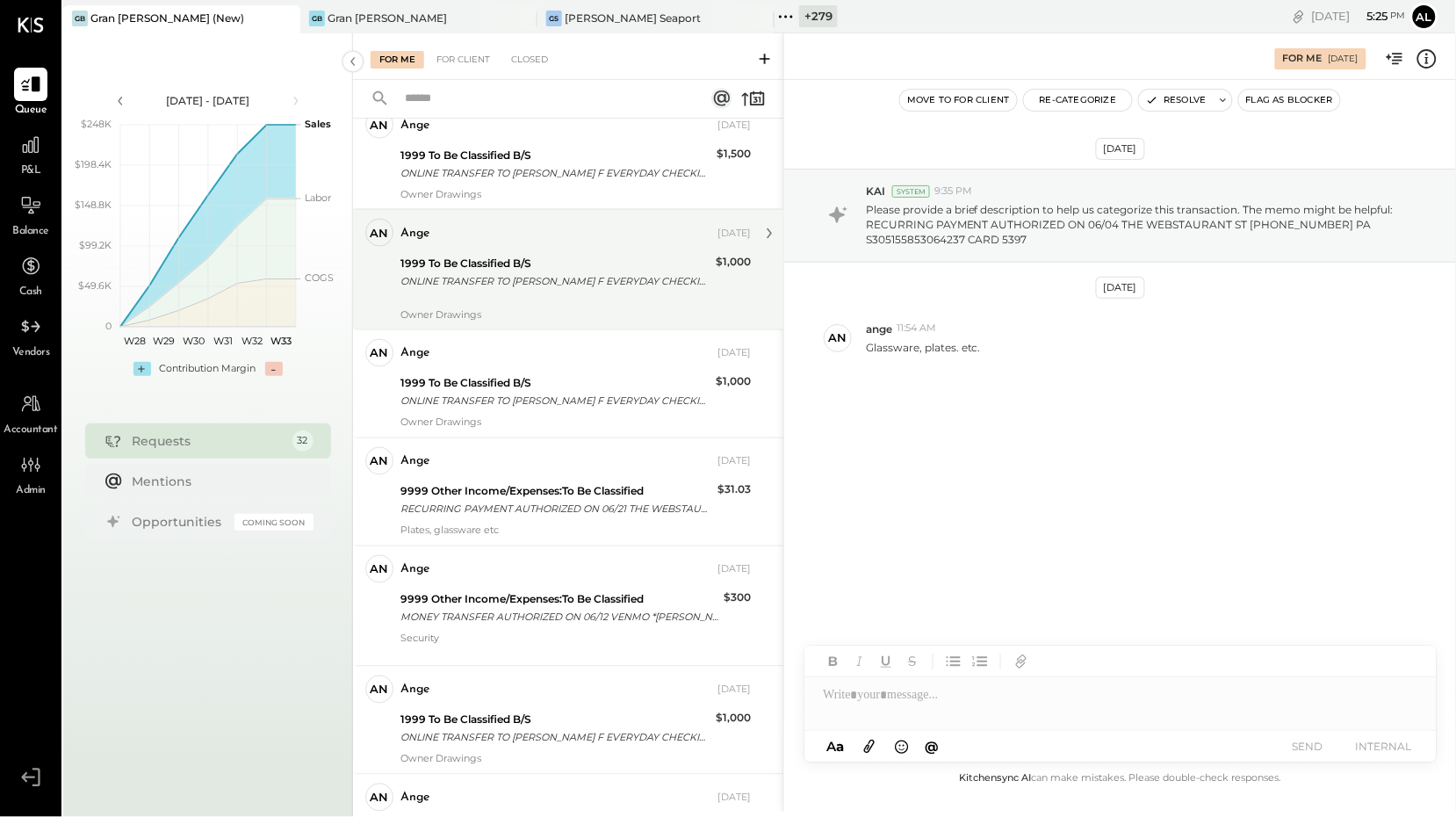
click at [546, 267] on div "1999 To Be Classified B/S" at bounding box center [555, 263] width 310 height 17
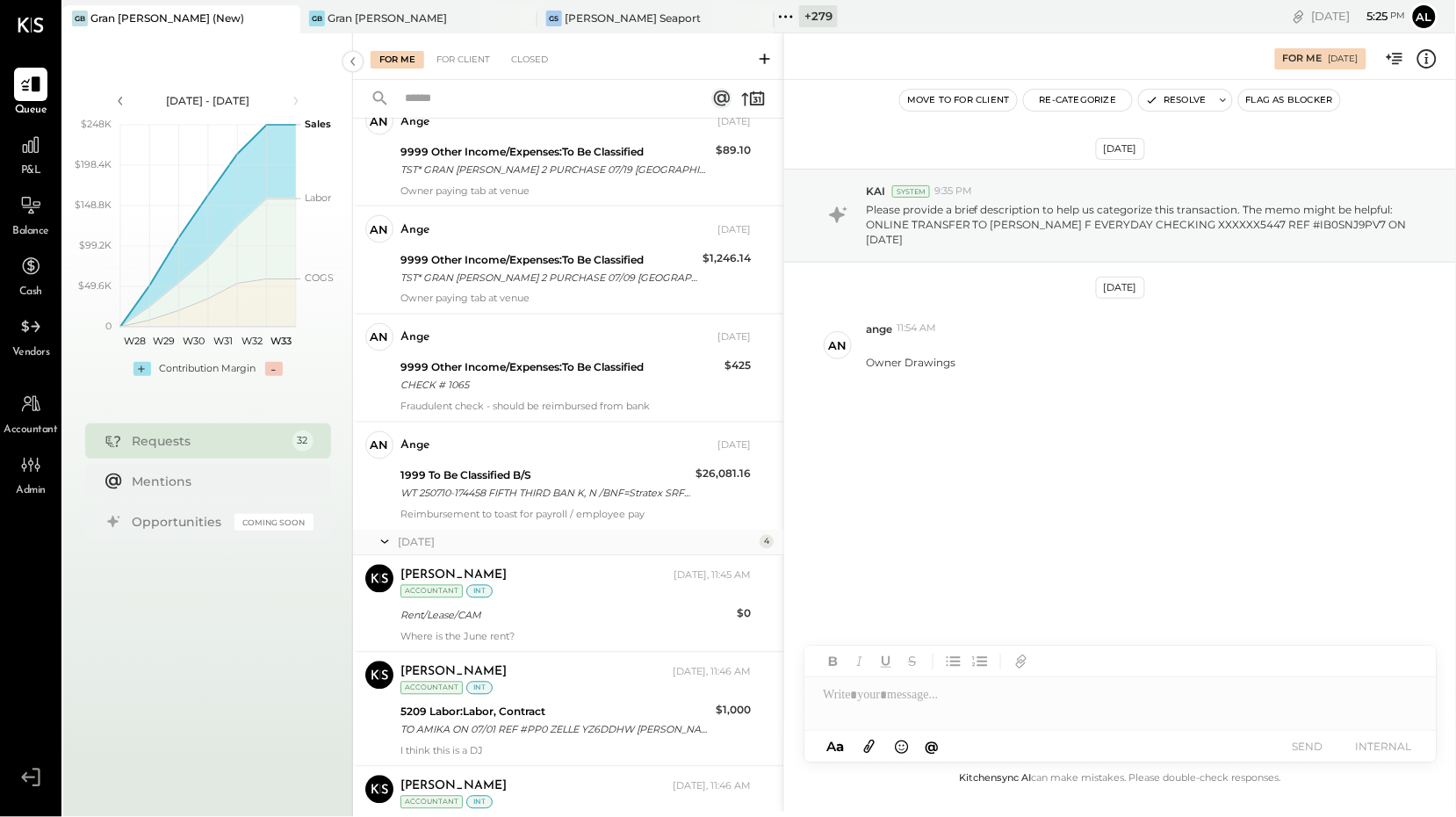
scroll to position [2731, 0]
click at [545, 423] on div "an ange Accountant ange Aug 05, 2025 9999 Other Income/Expenses:To Be Classifie…" at bounding box center [568, 369] width 430 height 108
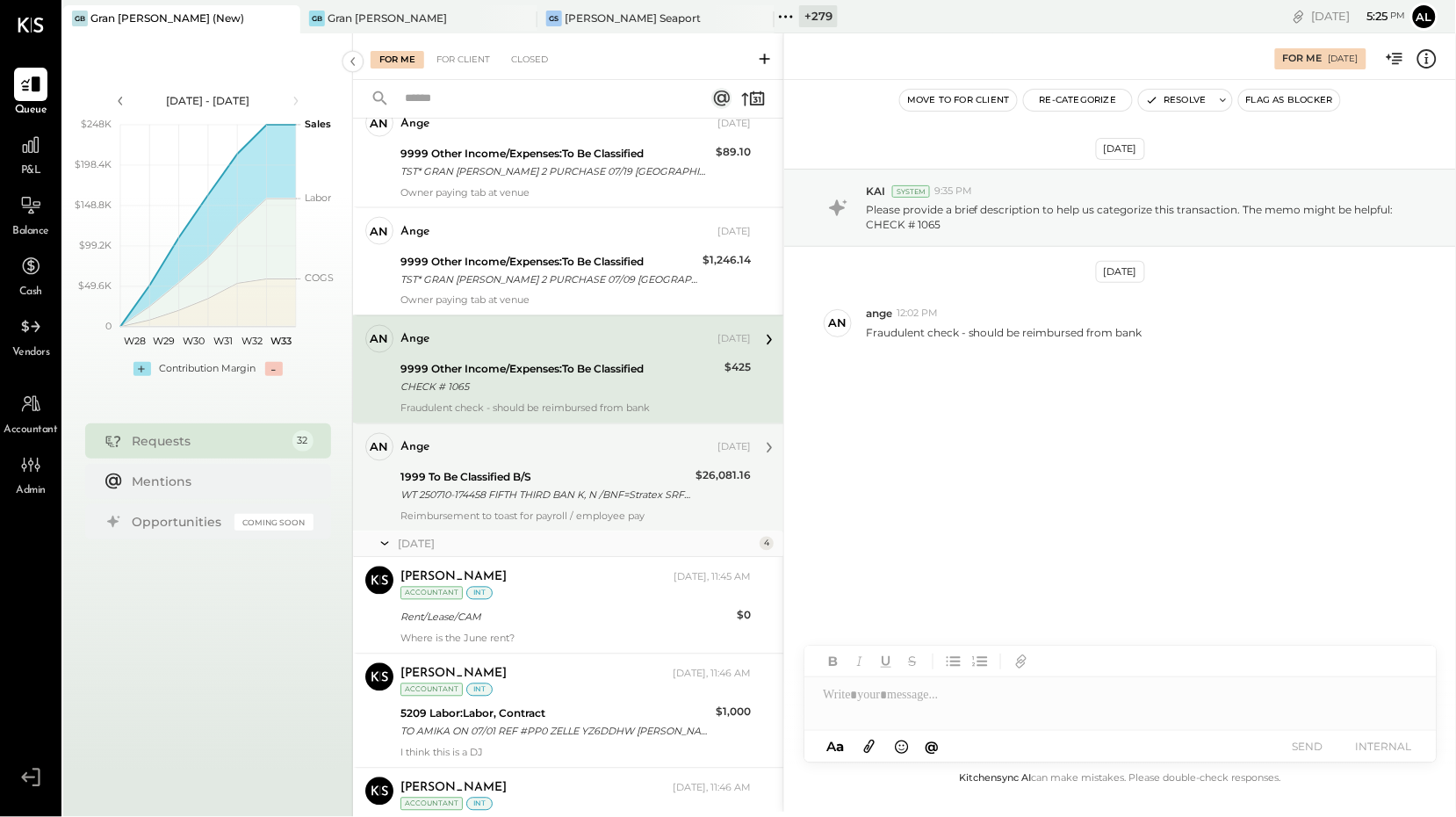
click at [537, 498] on div "WT 250710-174458 FIFTH THIRD BAN K, N /BNF=Stratex SRF# 0072992191409448 TRN#25…" at bounding box center [545, 495] width 290 height 17
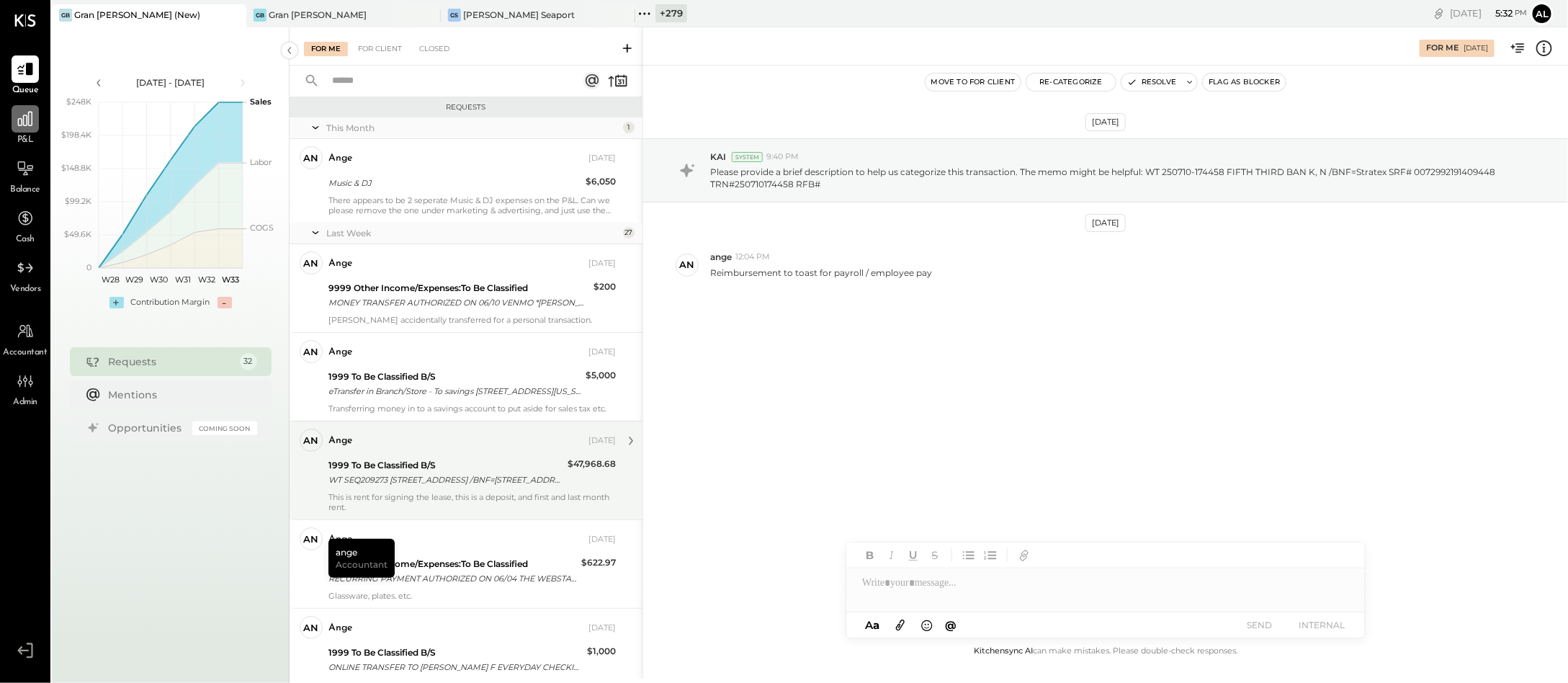
click at [28, 111] on icon at bounding box center [25, 119] width 19 height 19
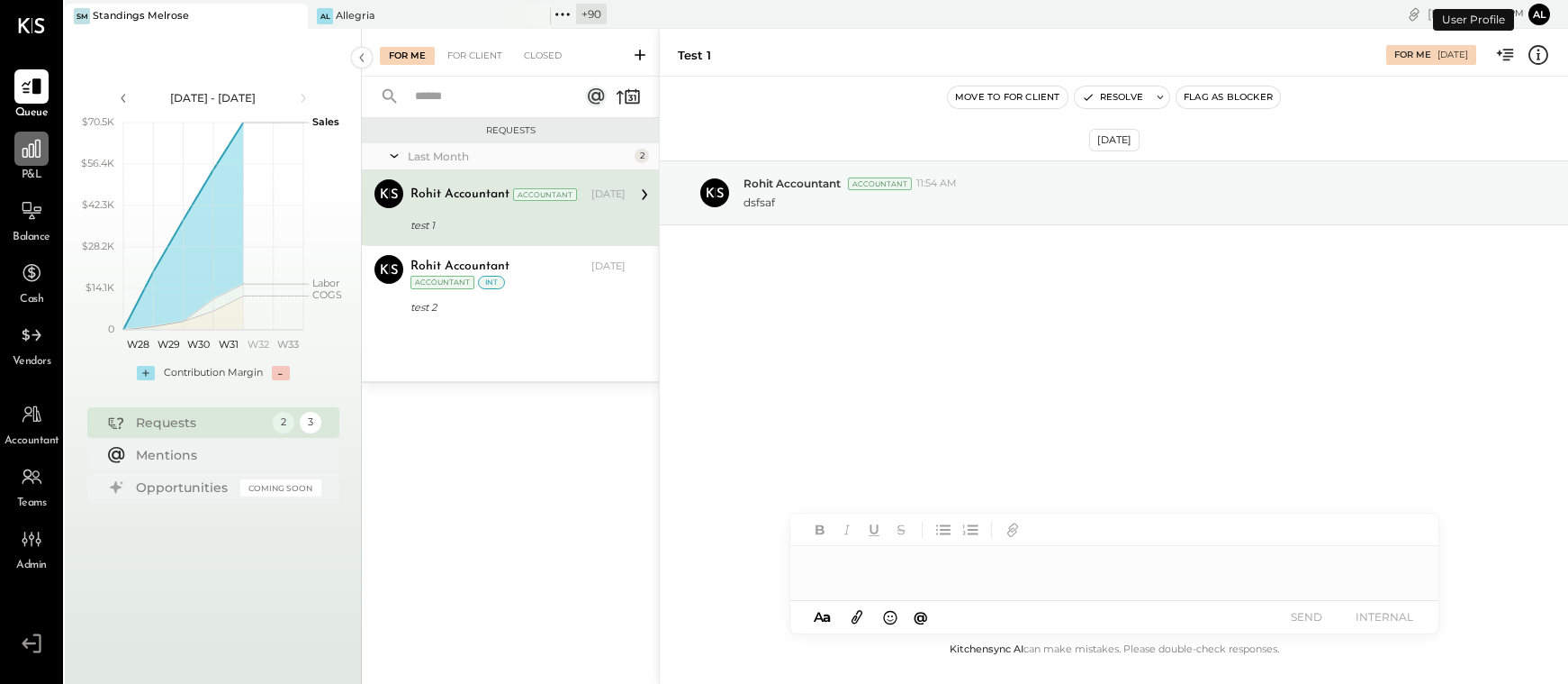
click at [25, 149] on icon at bounding box center [31, 149] width 23 height 23
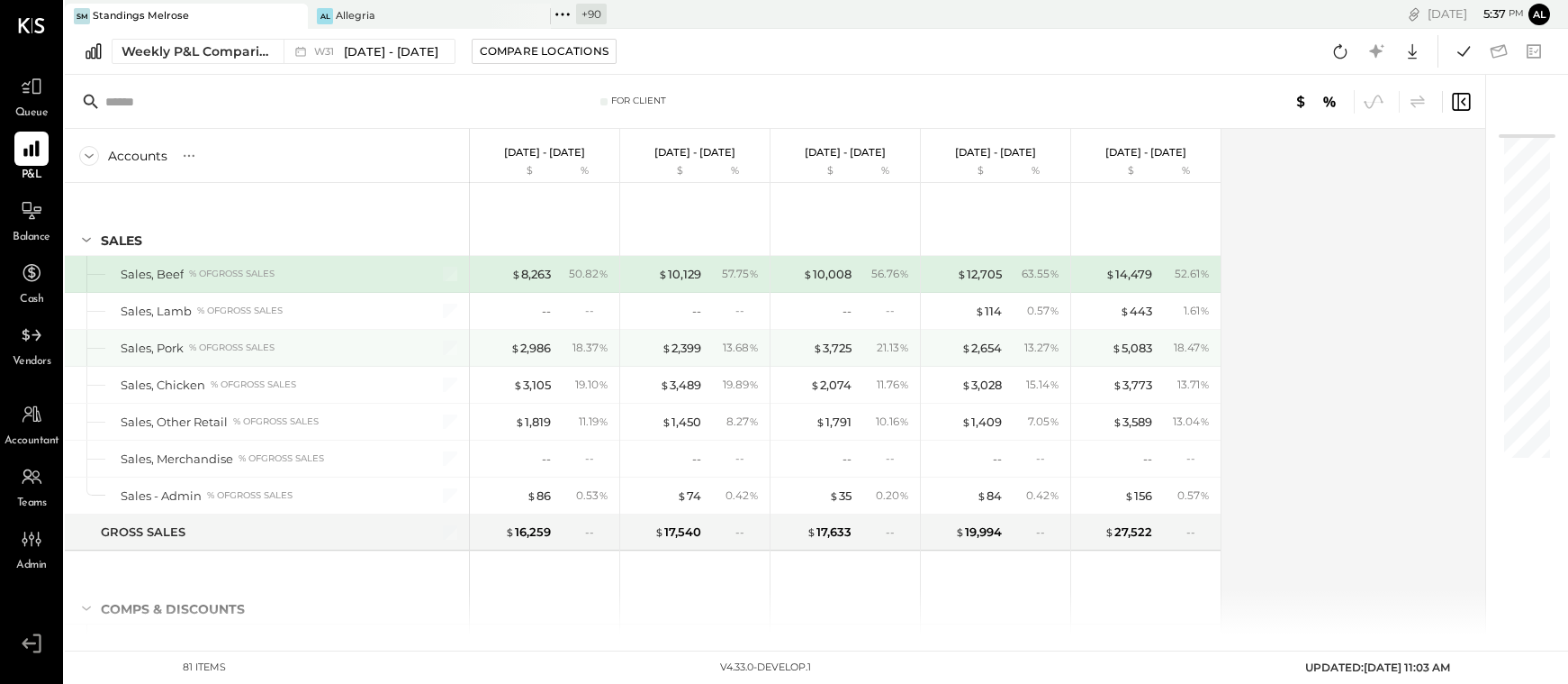
click at [682, 362] on div "$ 2,399 13.68 %" at bounding box center [697, 348] width 135 height 36
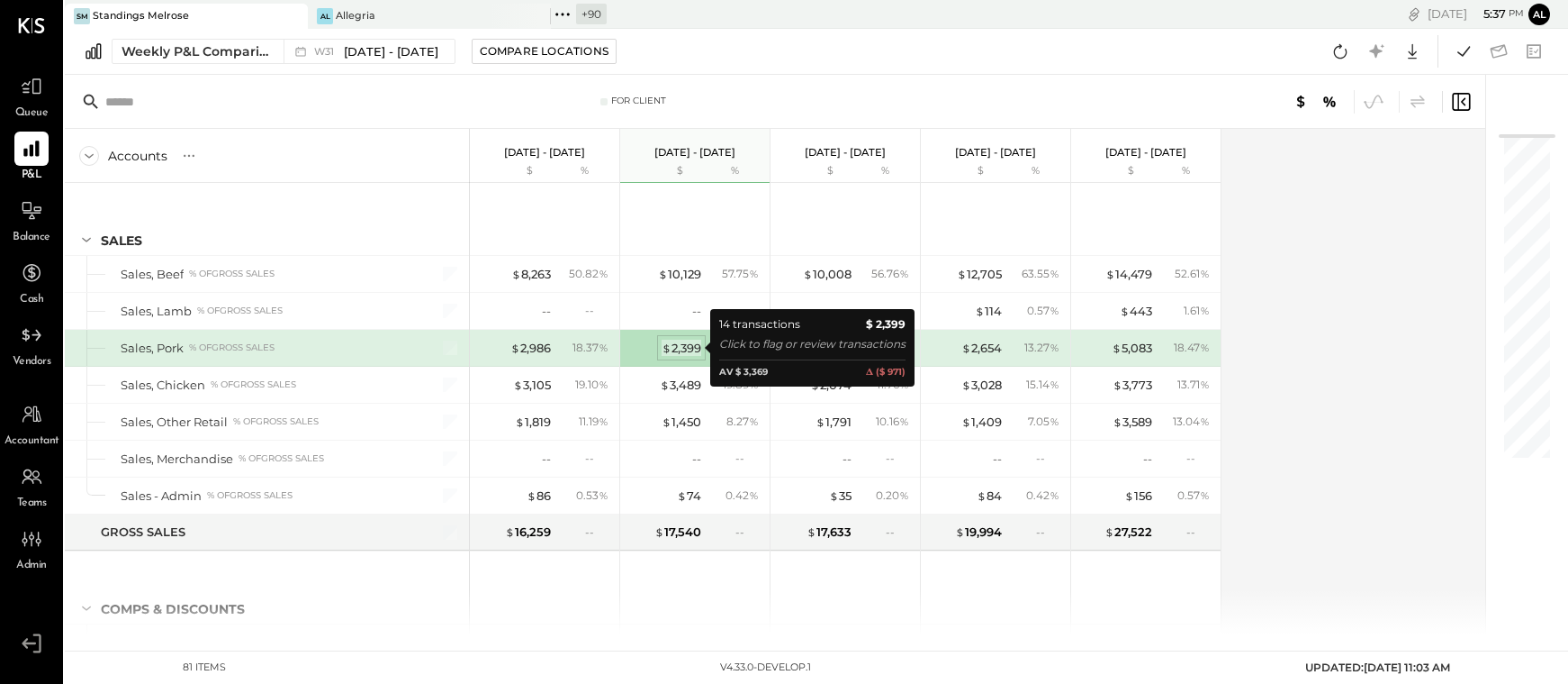
click at [682, 352] on div "$ 2,399" at bounding box center [682, 348] width 39 height 17
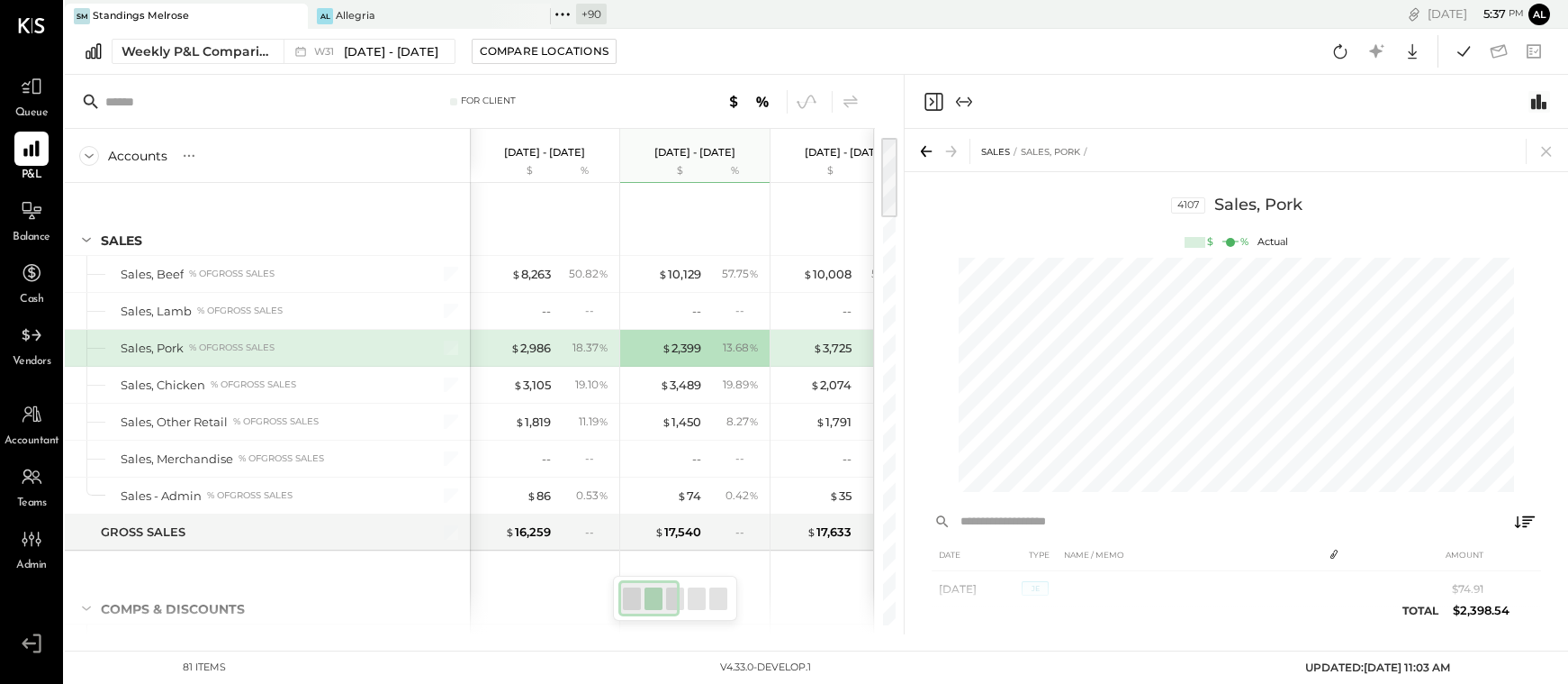
click at [1540, 96] on icon "Switch to Chart module" at bounding box center [1539, 101] width 15 height 15
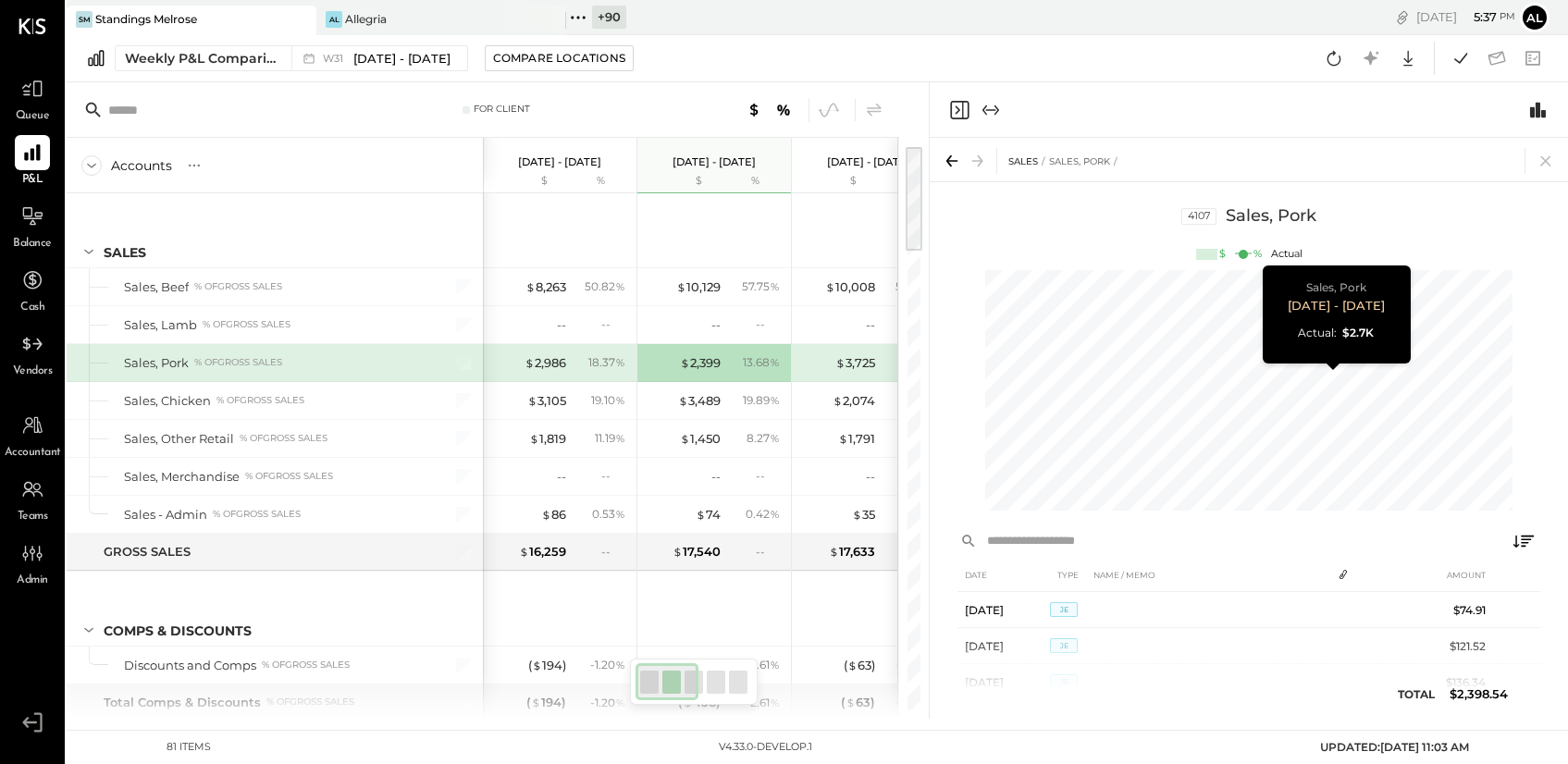
scroll to position [0, 333]
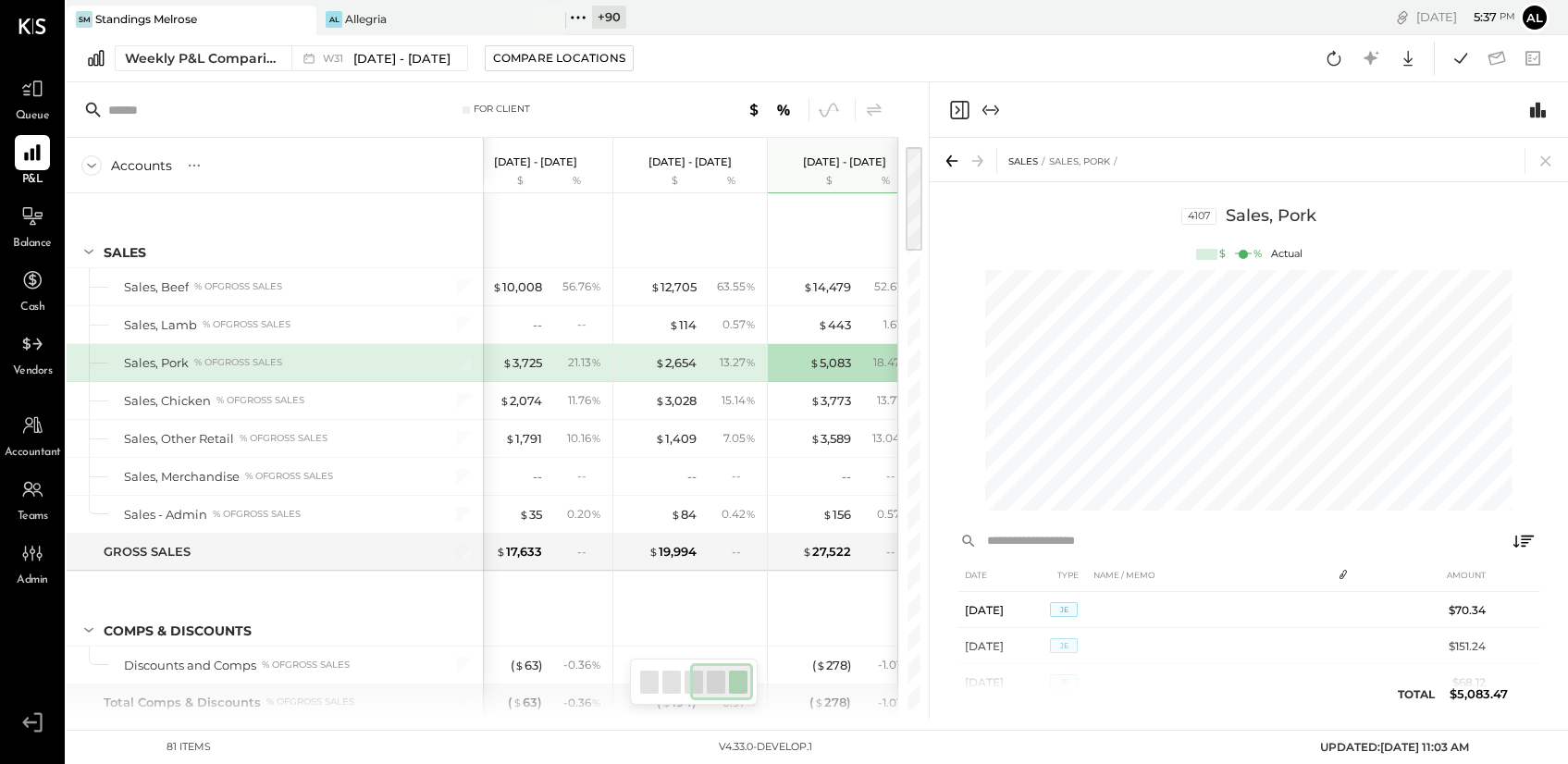
scroll to position [0, 357]
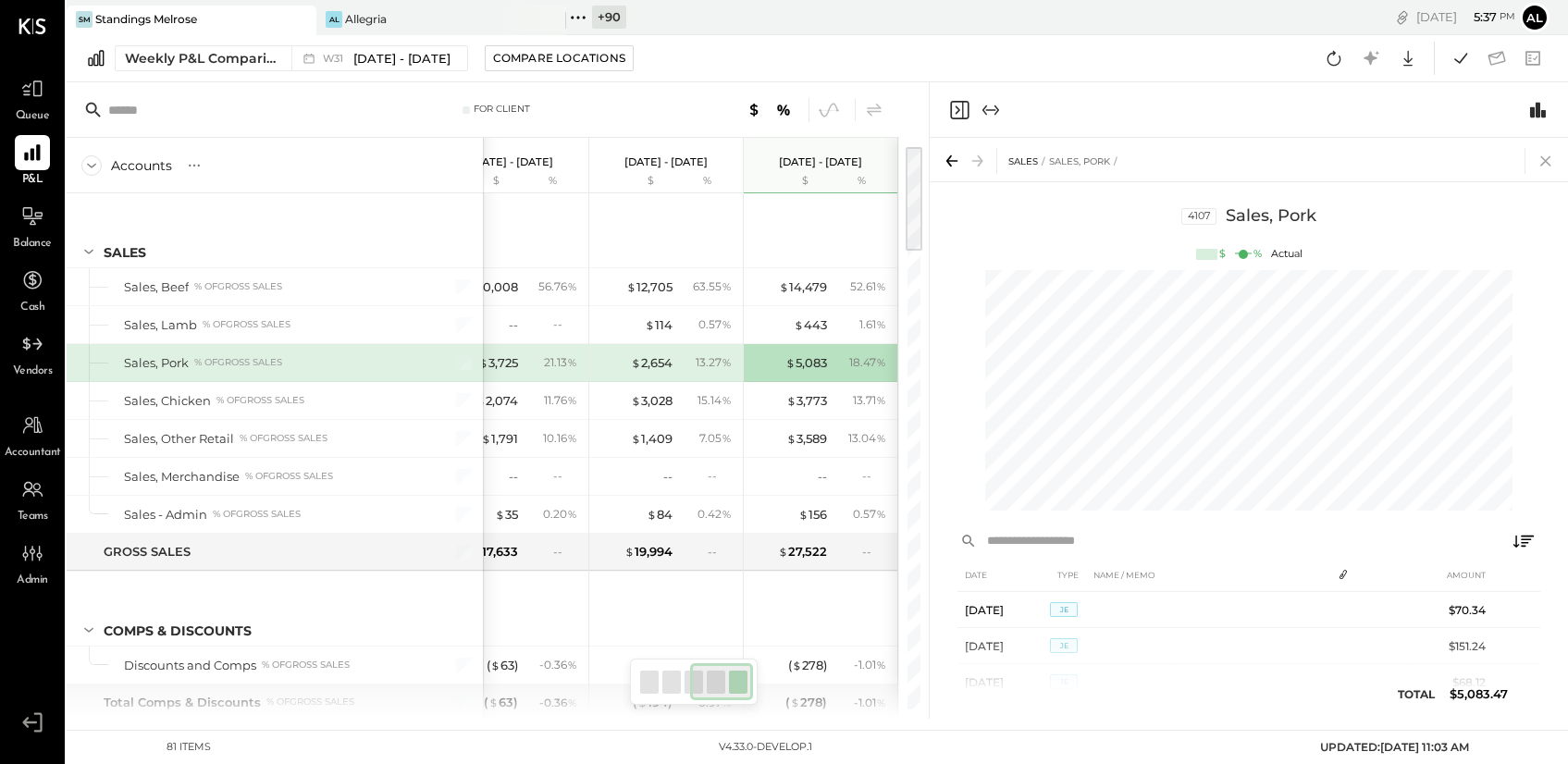
click at [1534, 149] on icon at bounding box center [1546, 160] width 26 height 26
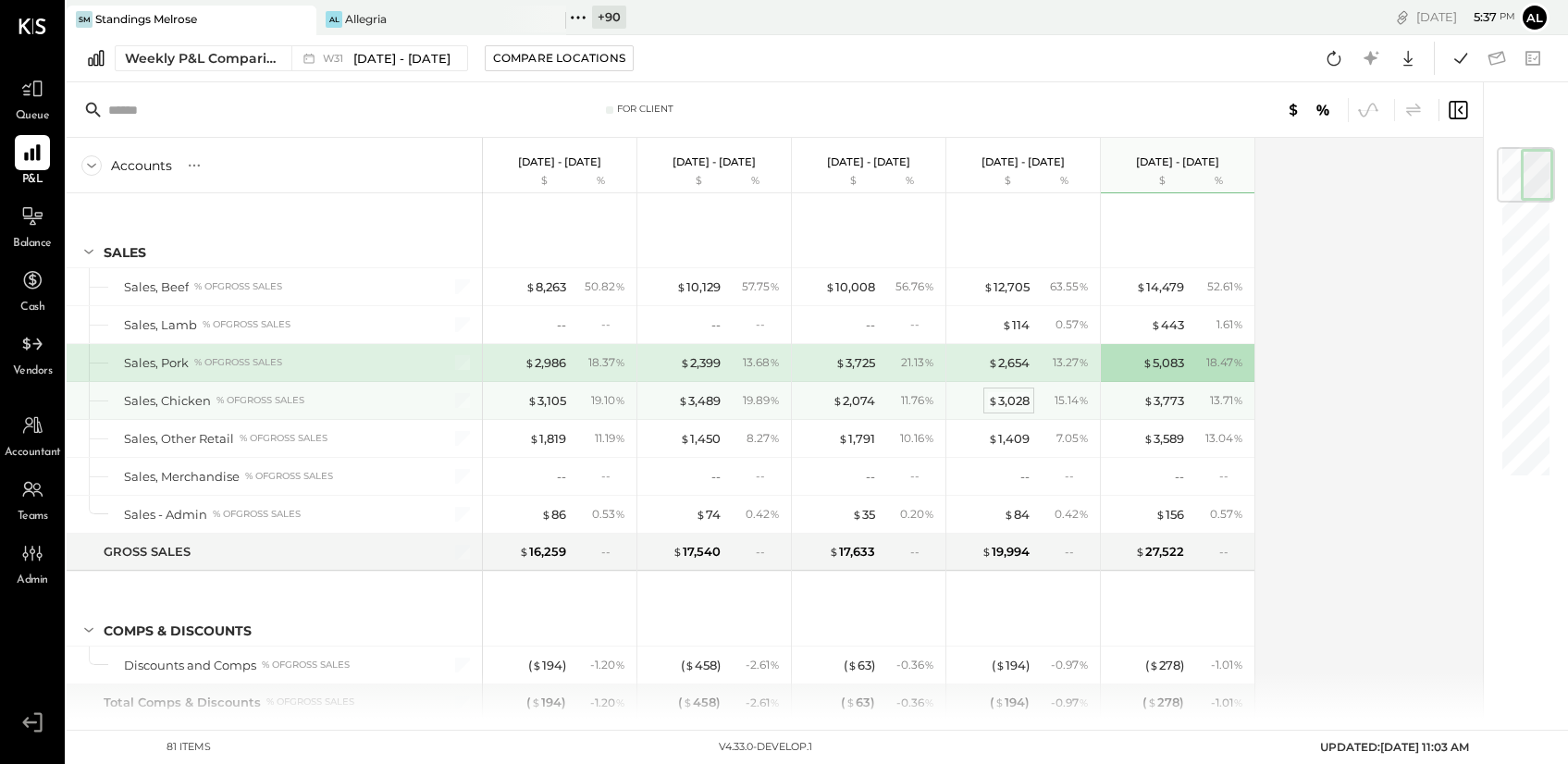
click at [999, 409] on div "$ 3,028" at bounding box center [1009, 401] width 41 height 17
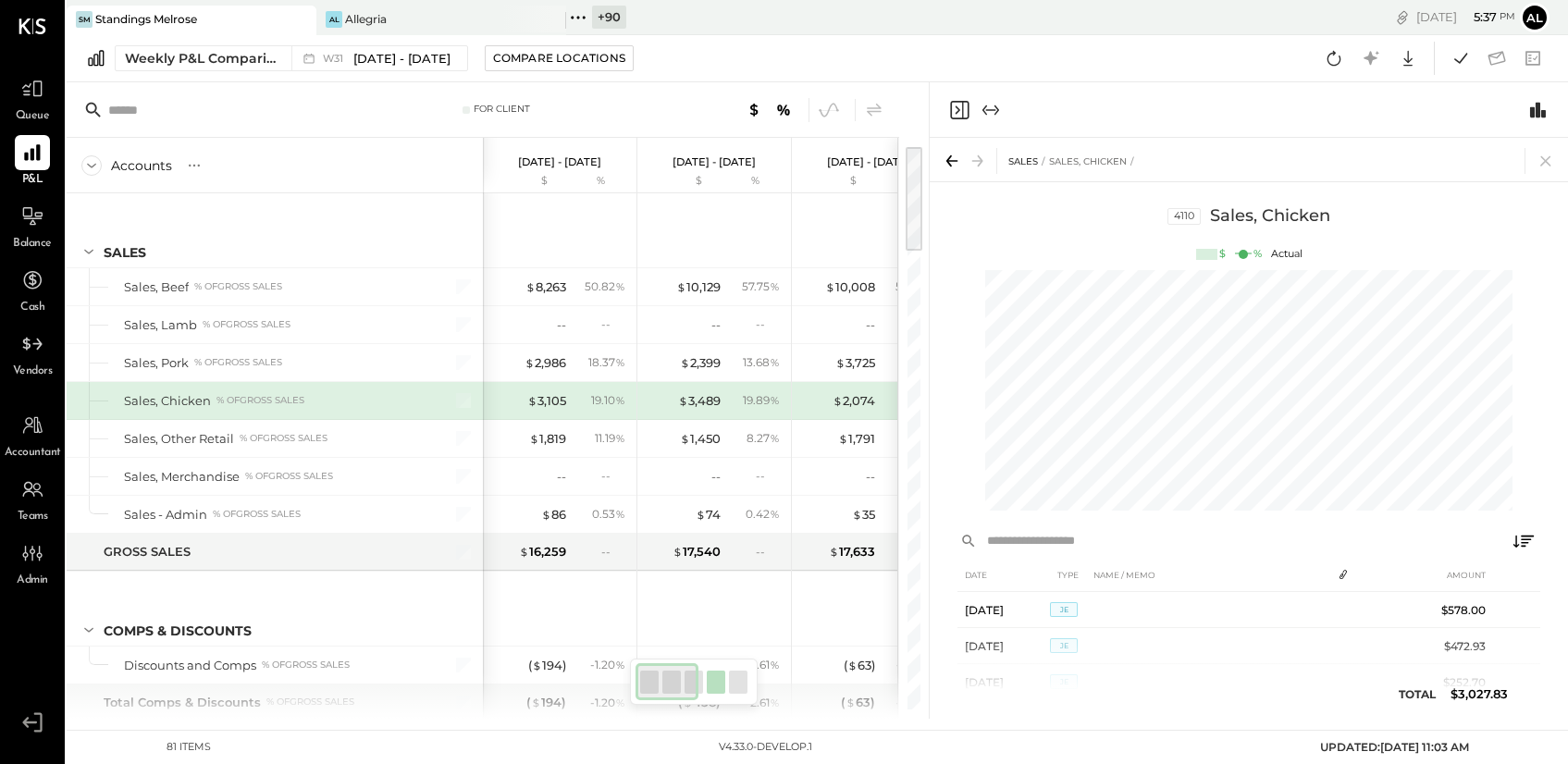
scroll to position [200, 0]
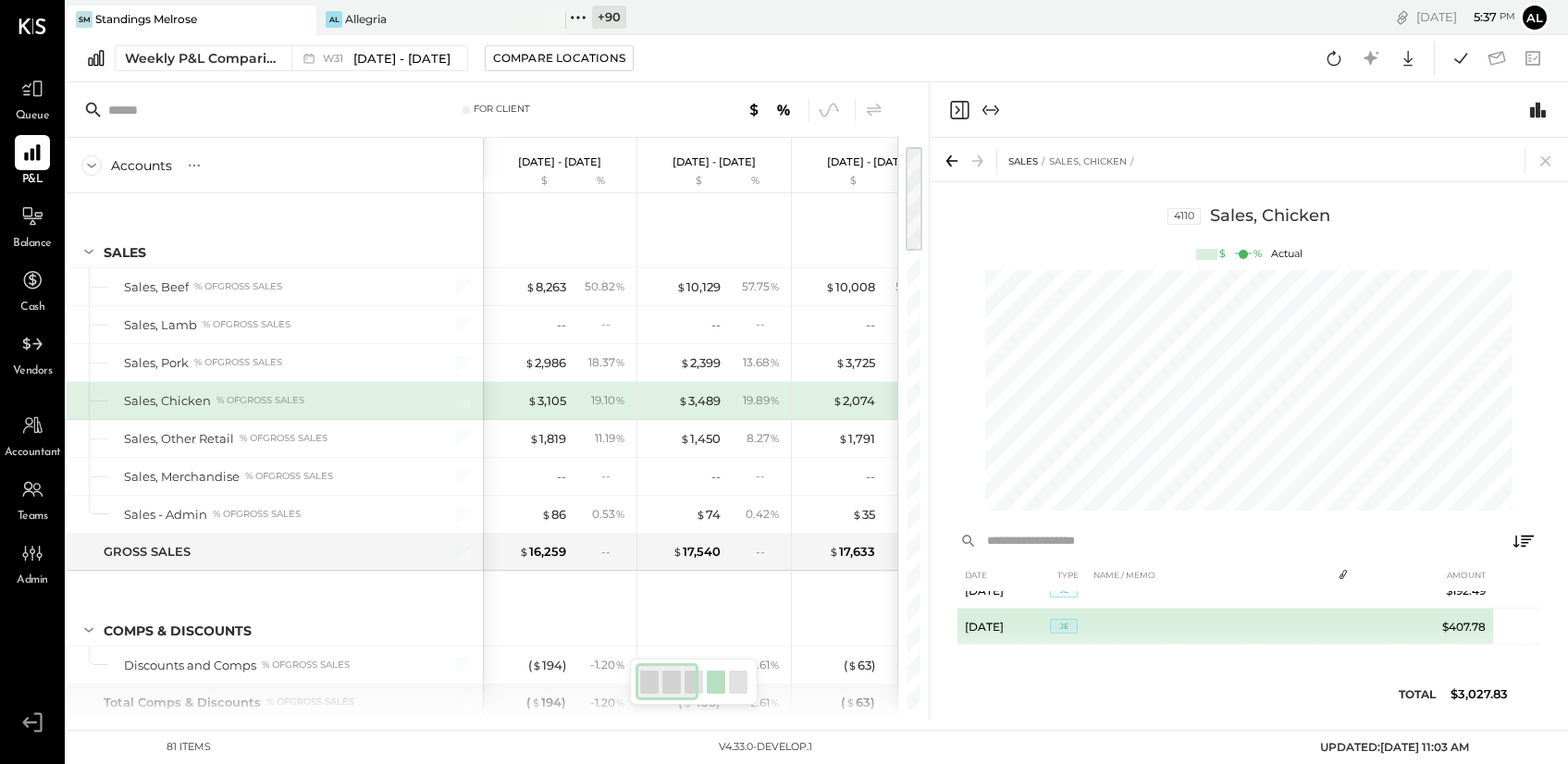
click at [1071, 625] on span "JE" at bounding box center [1063, 626] width 28 height 14
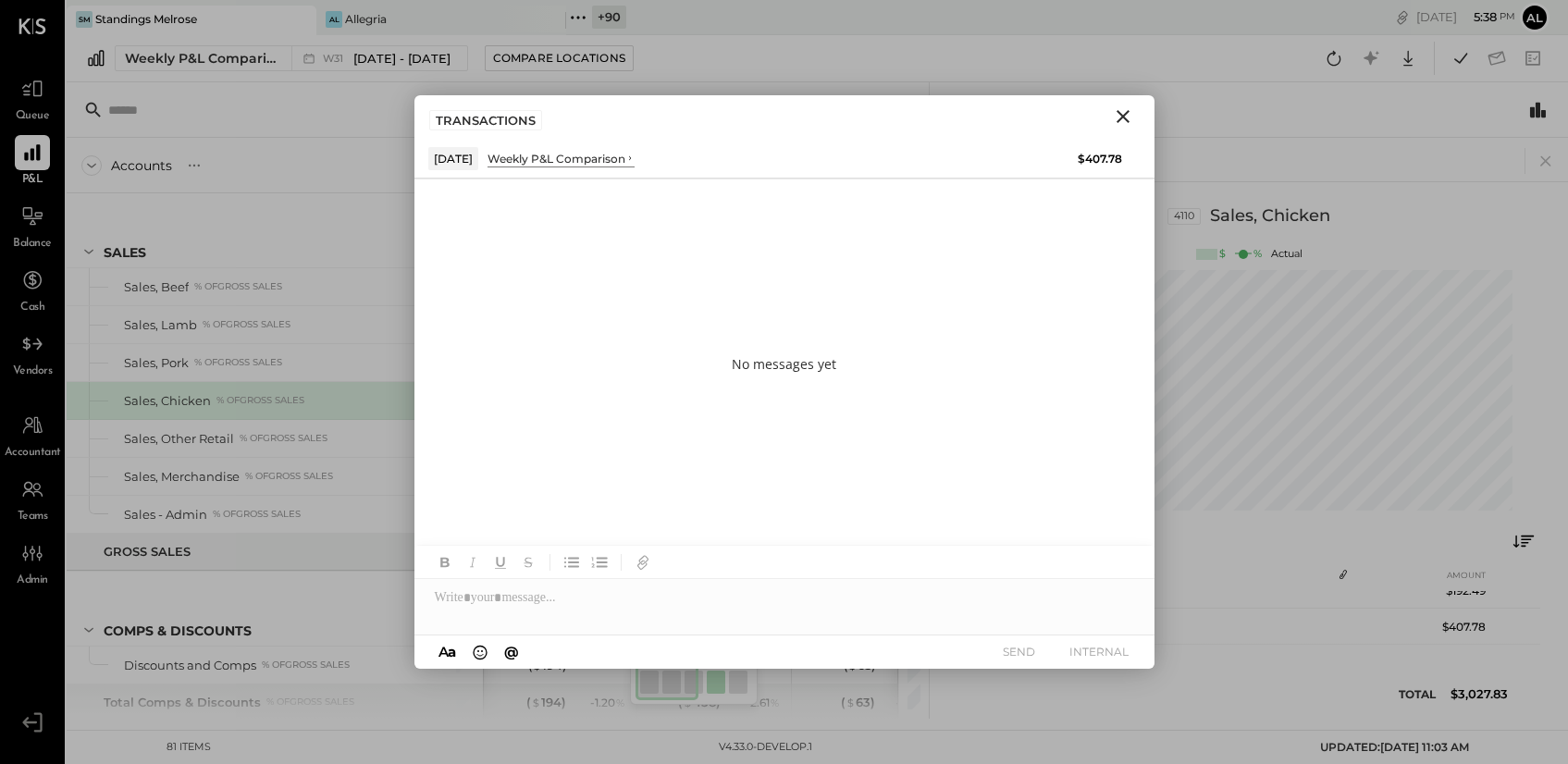
click at [1121, 116] on icon "Close" at bounding box center [1123, 116] width 22 height 22
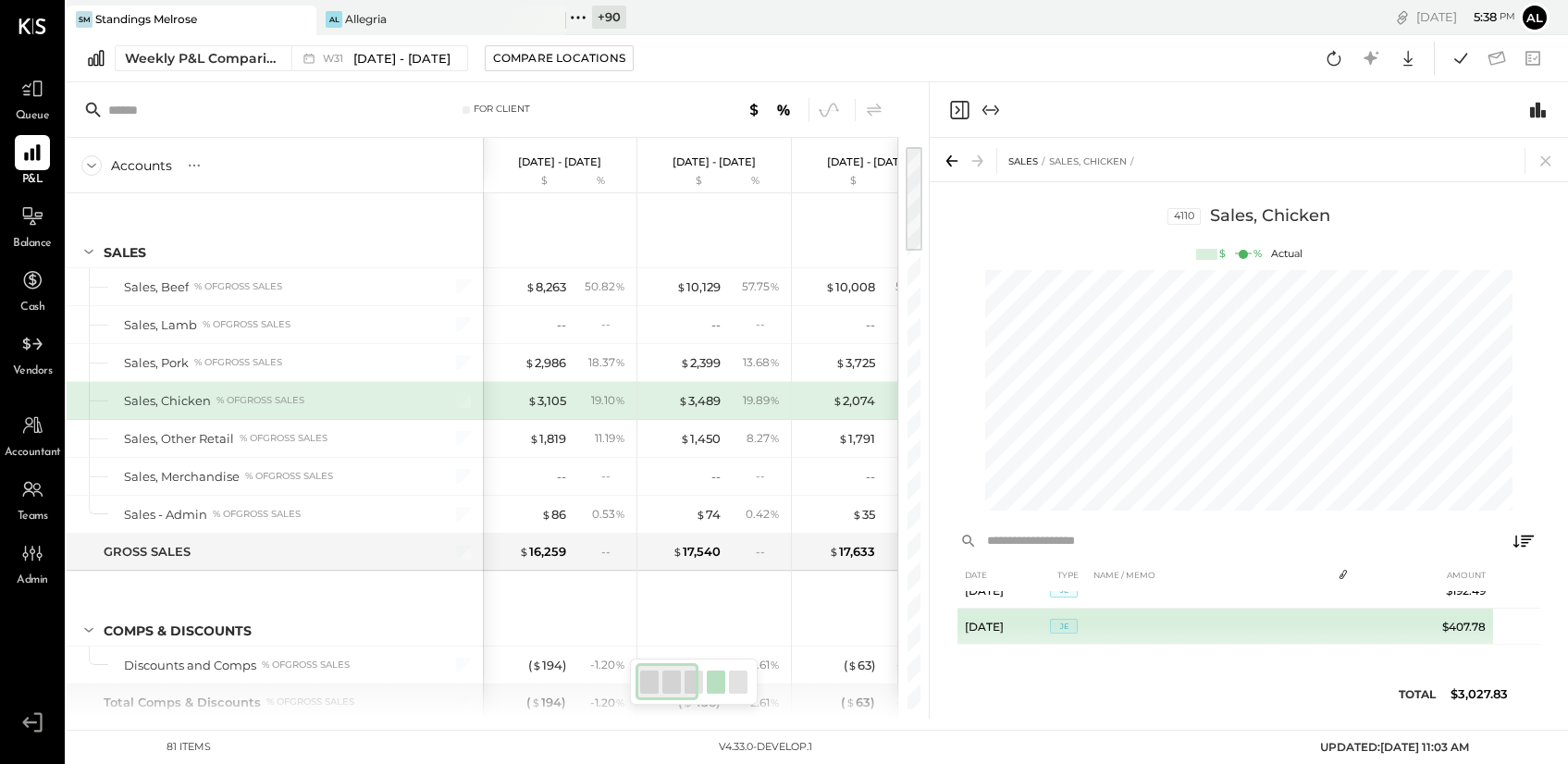
click at [1248, 615] on td at bounding box center [1207, 627] width 243 height 36
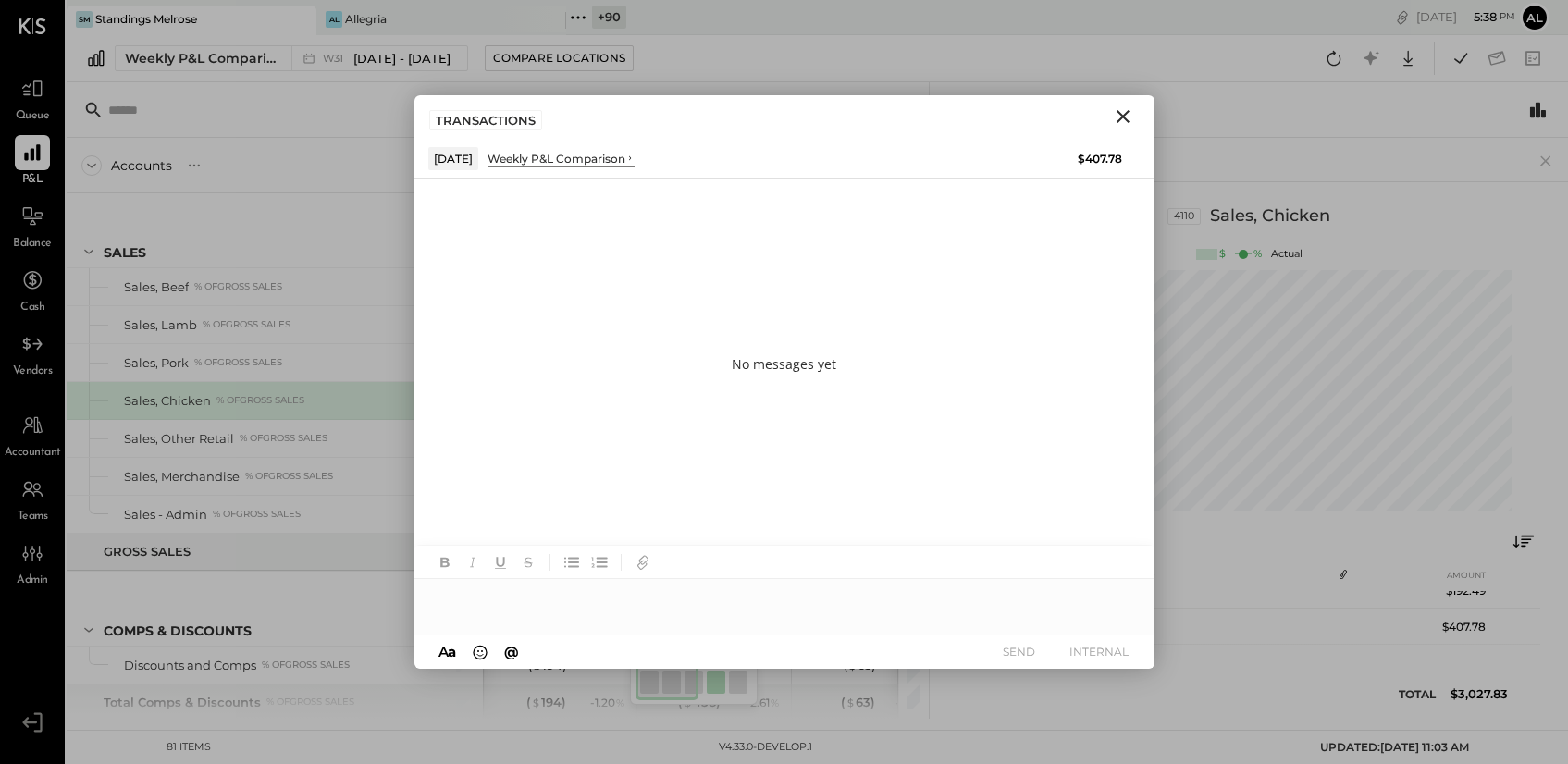
click at [1118, 114] on icon "Close" at bounding box center [1123, 116] width 22 height 22
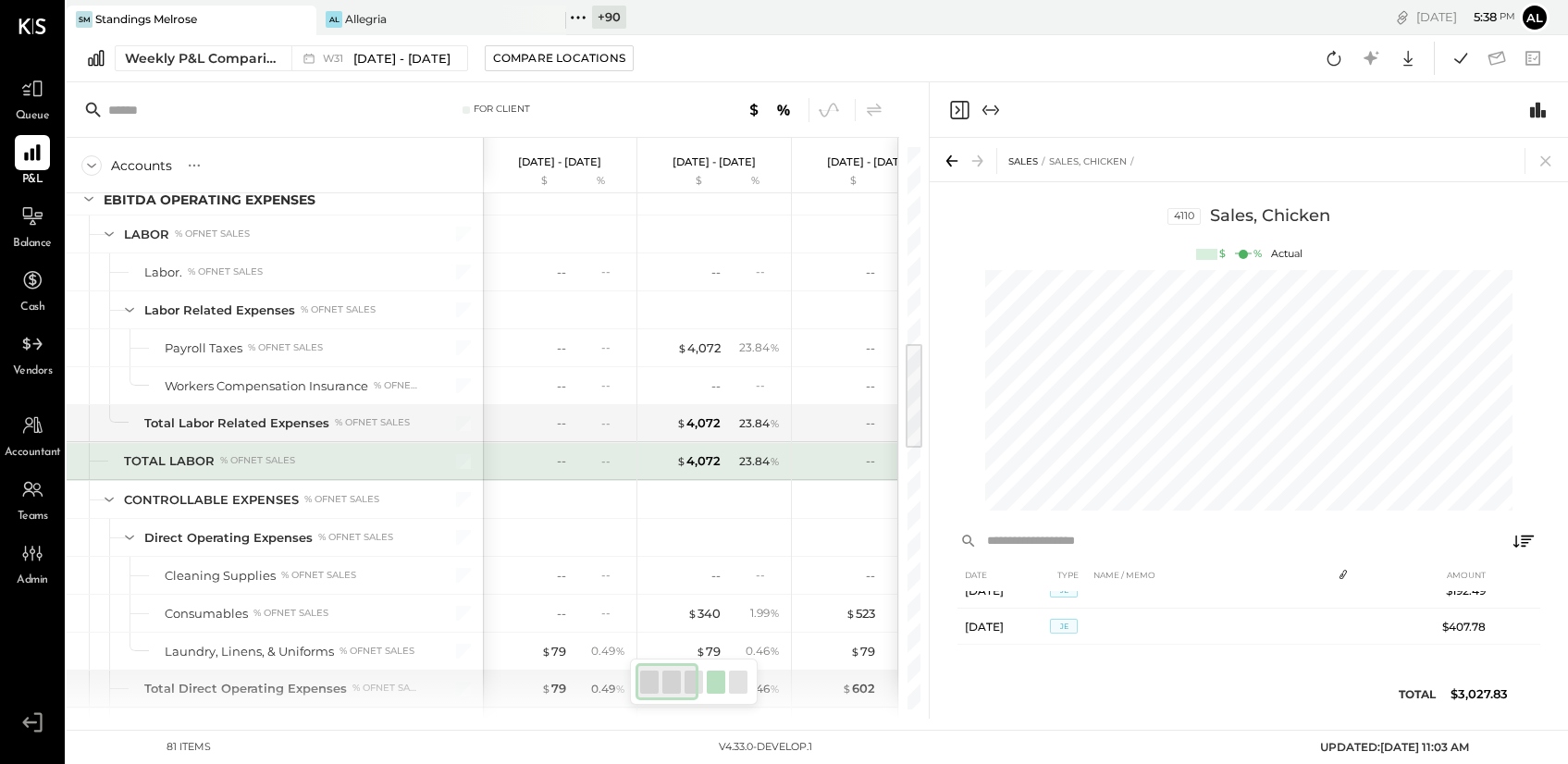
scroll to position [1150, 0]
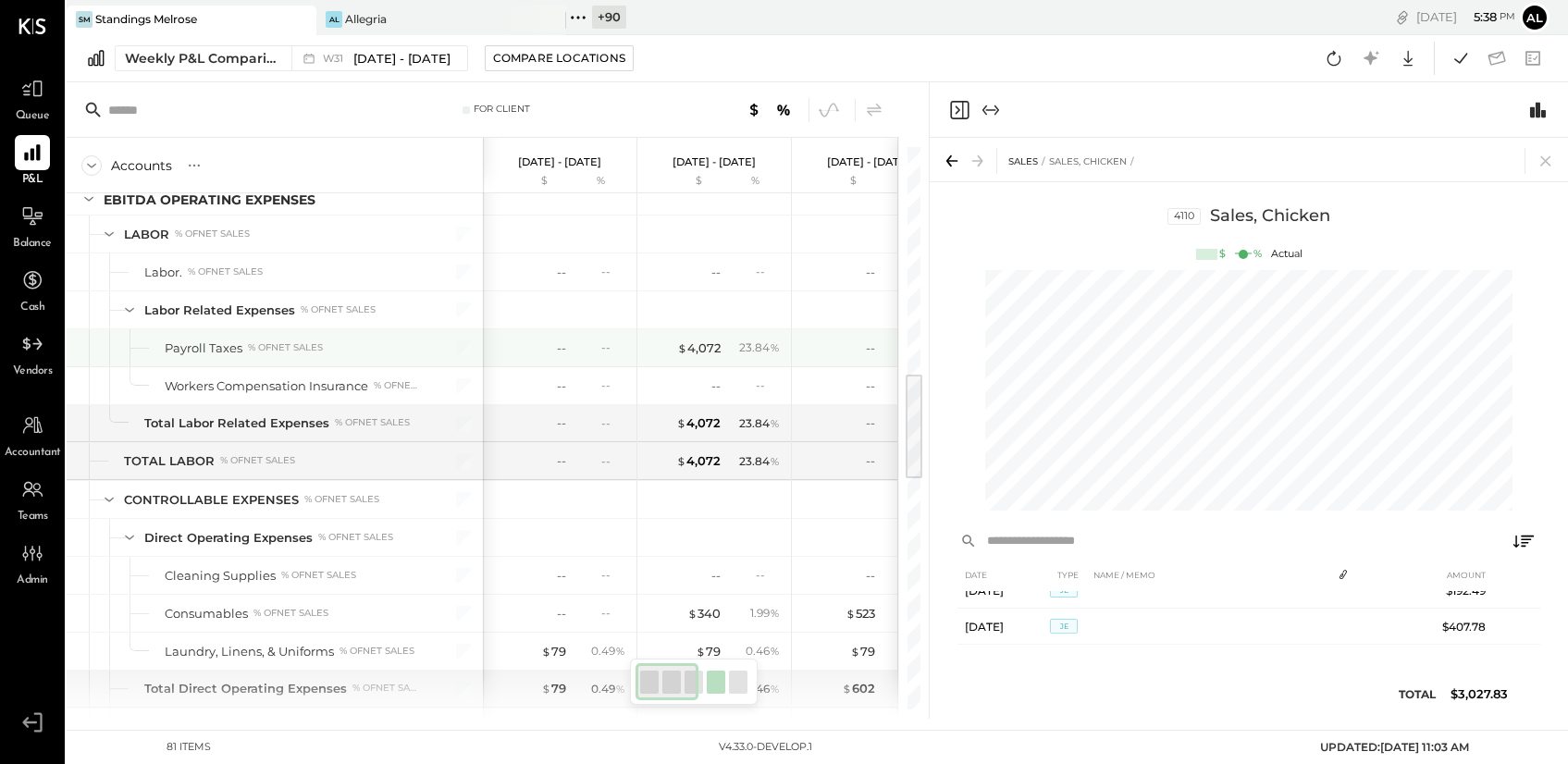
click at [716, 363] on div "$ 4,072 23.84 %" at bounding box center [716, 347] width 139 height 37
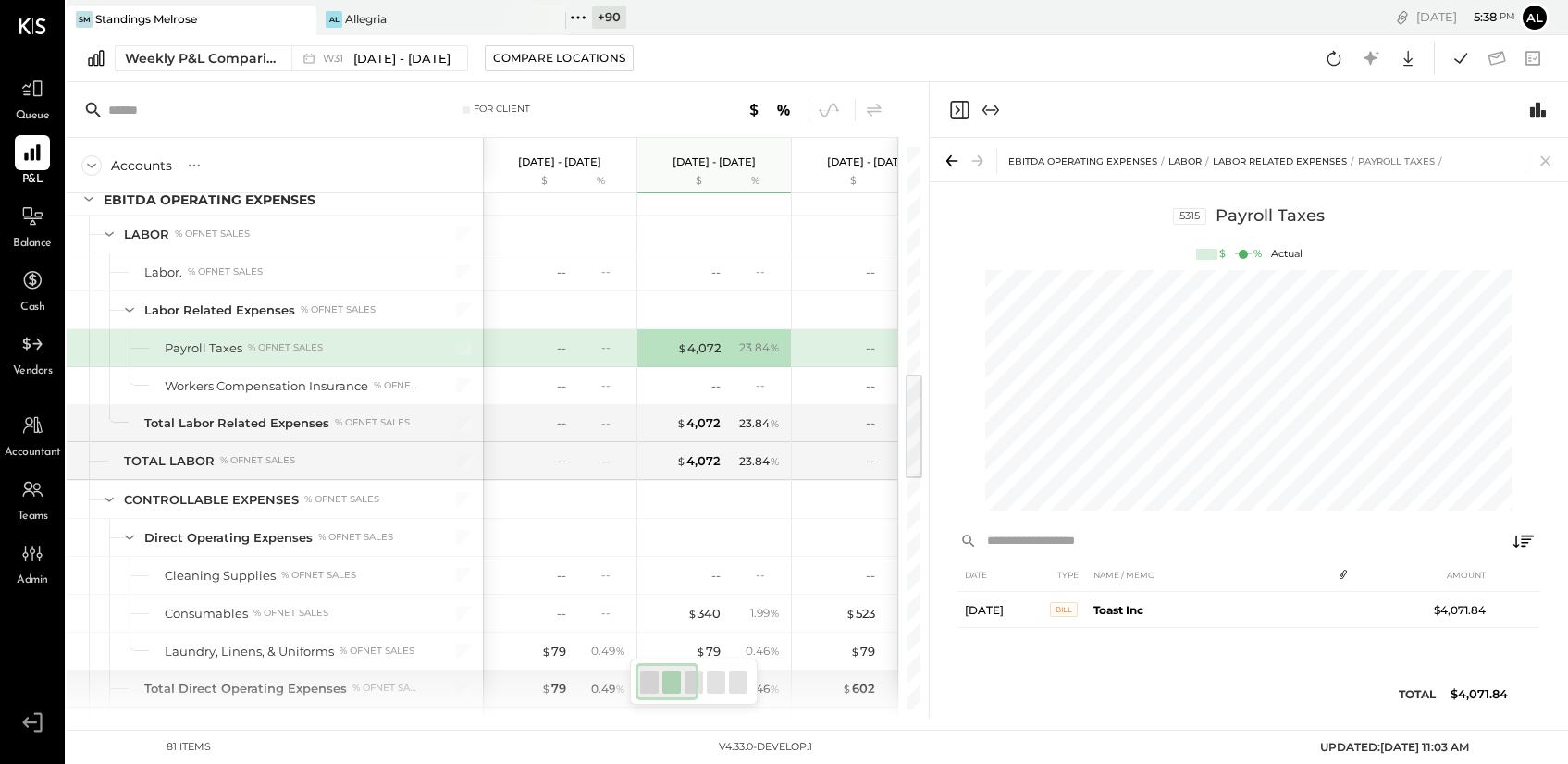
scroll to position [0, 0]
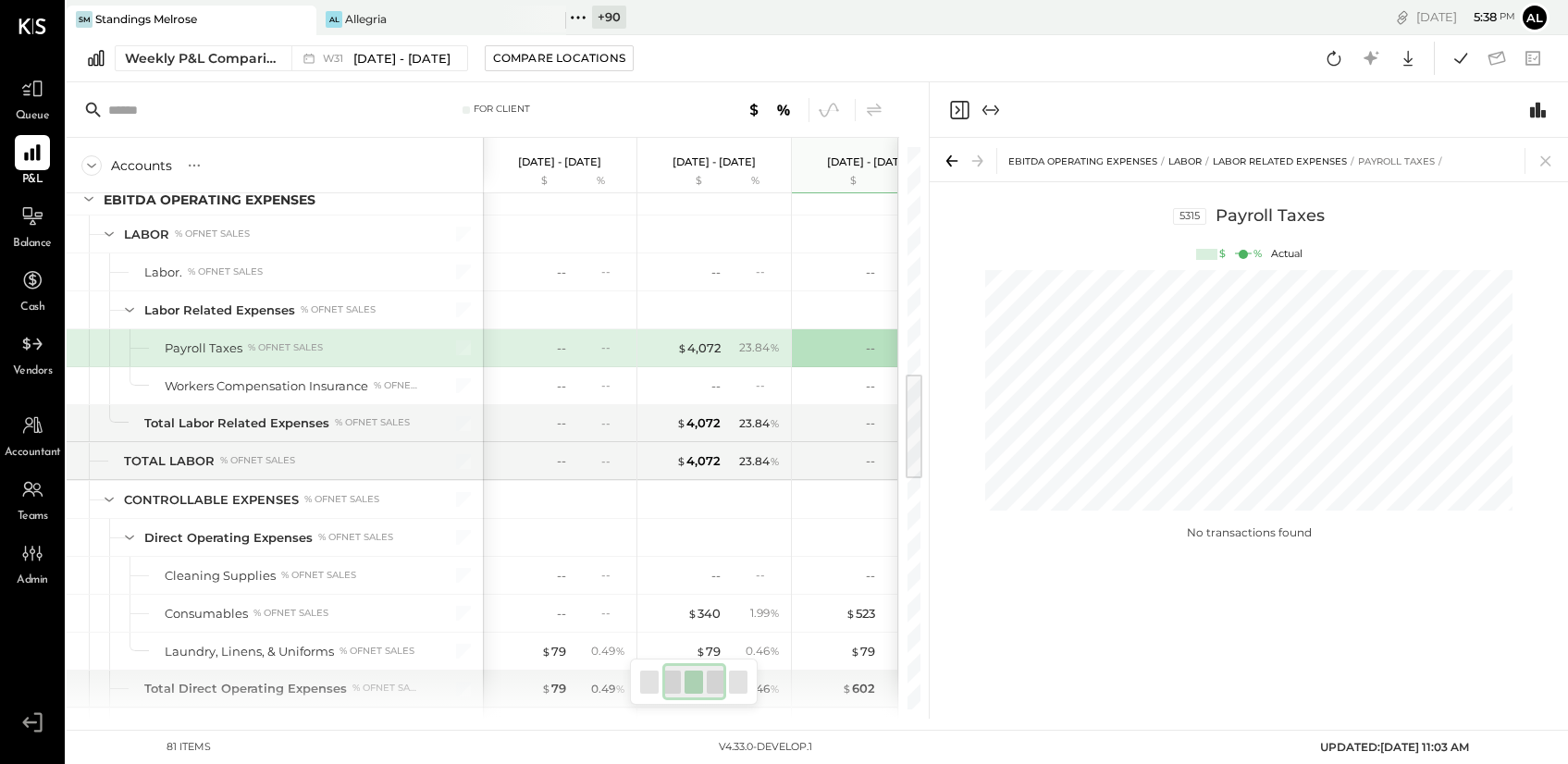
scroll to position [0, 178]
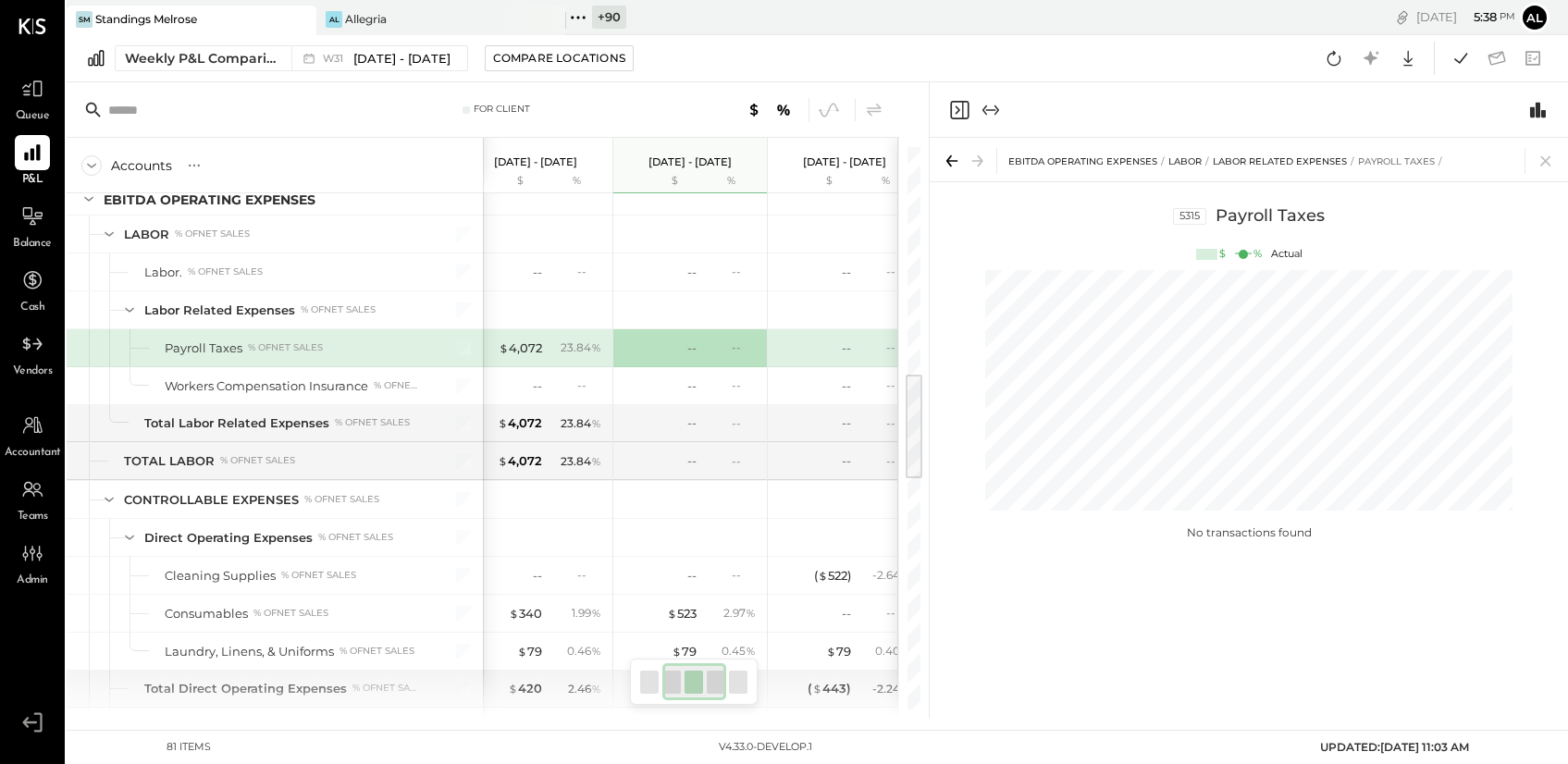
scroll to position [0, 24]
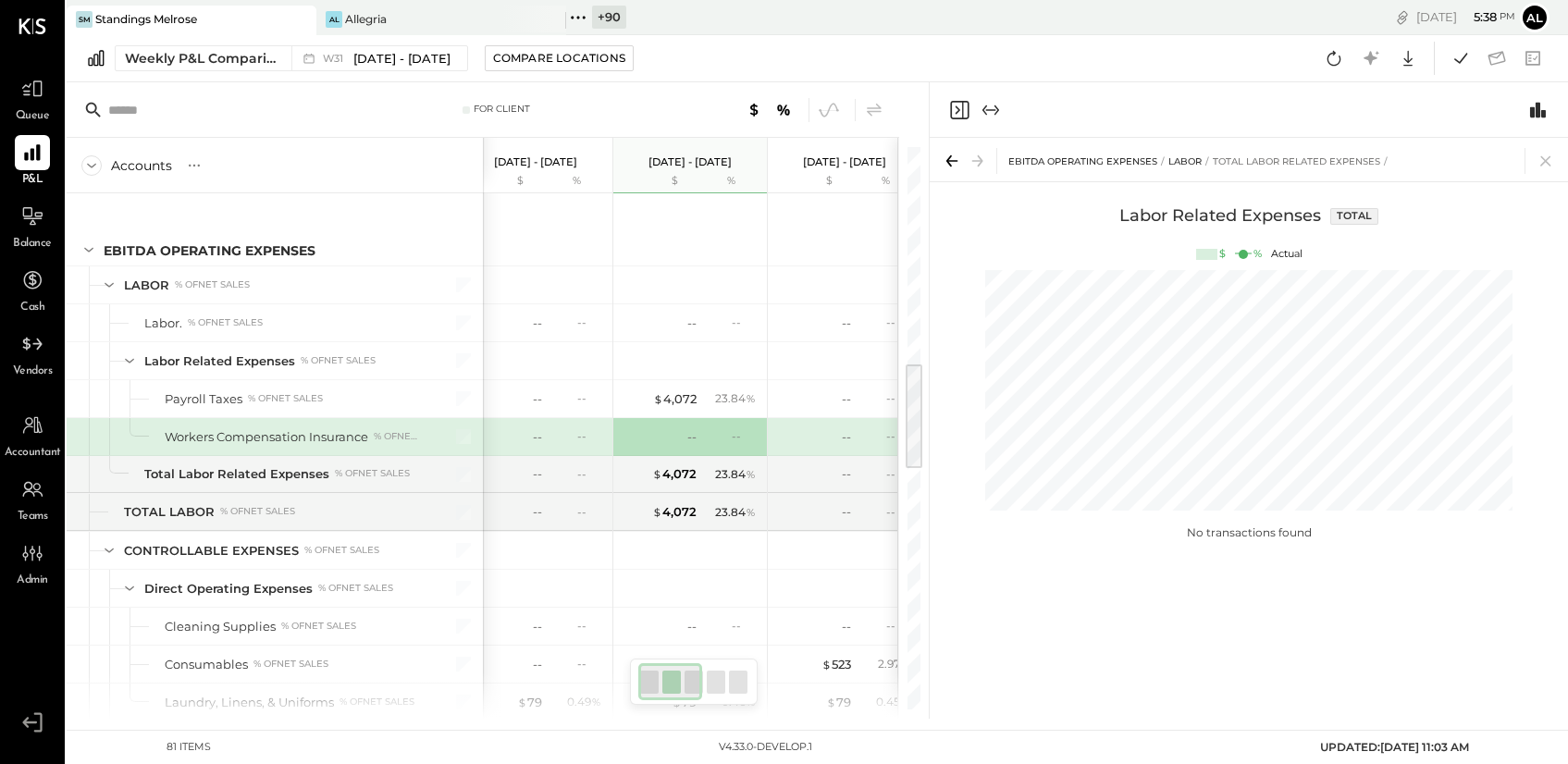
scroll to position [1062, 0]
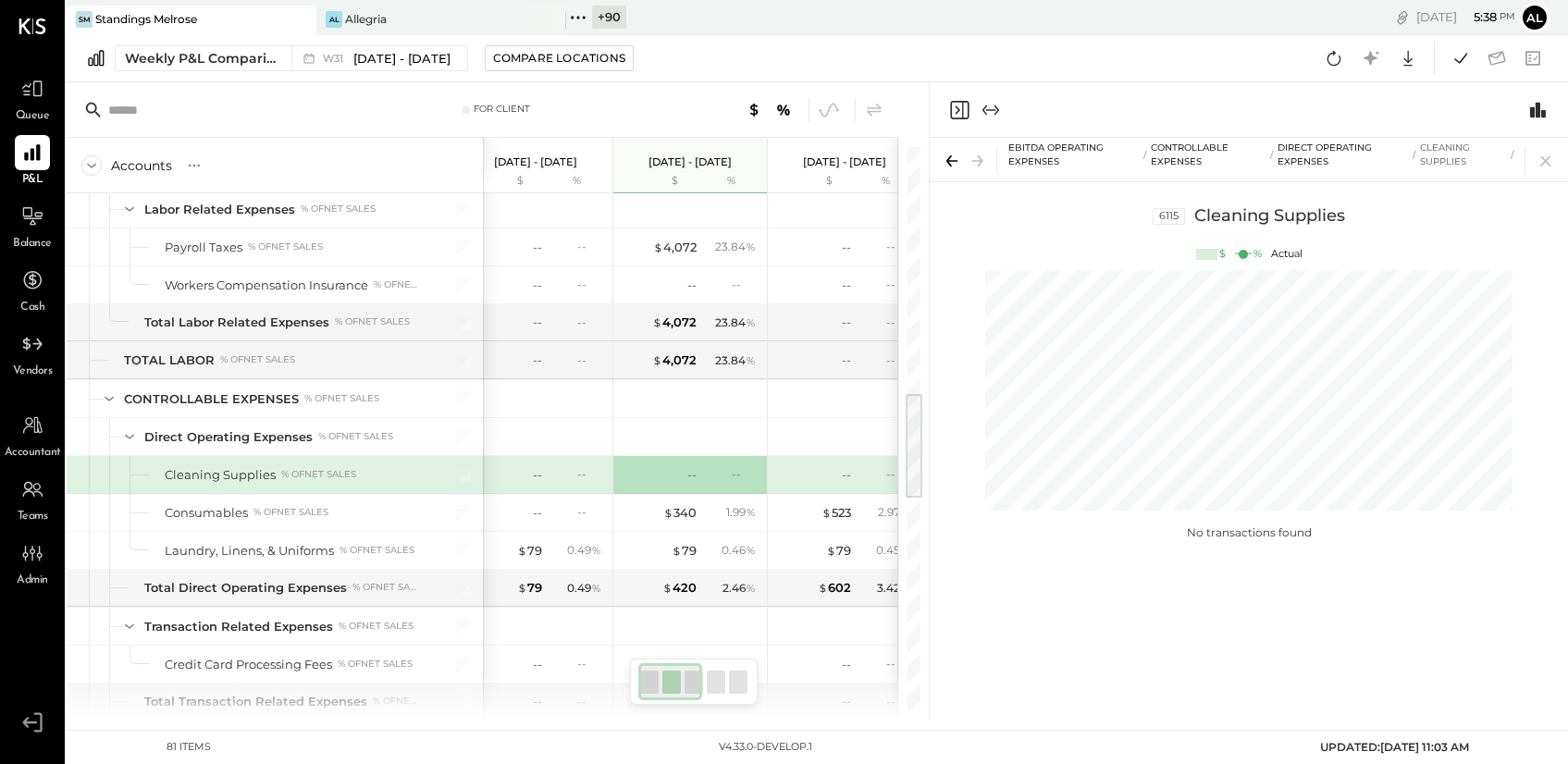
scroll to position [1289, 0]
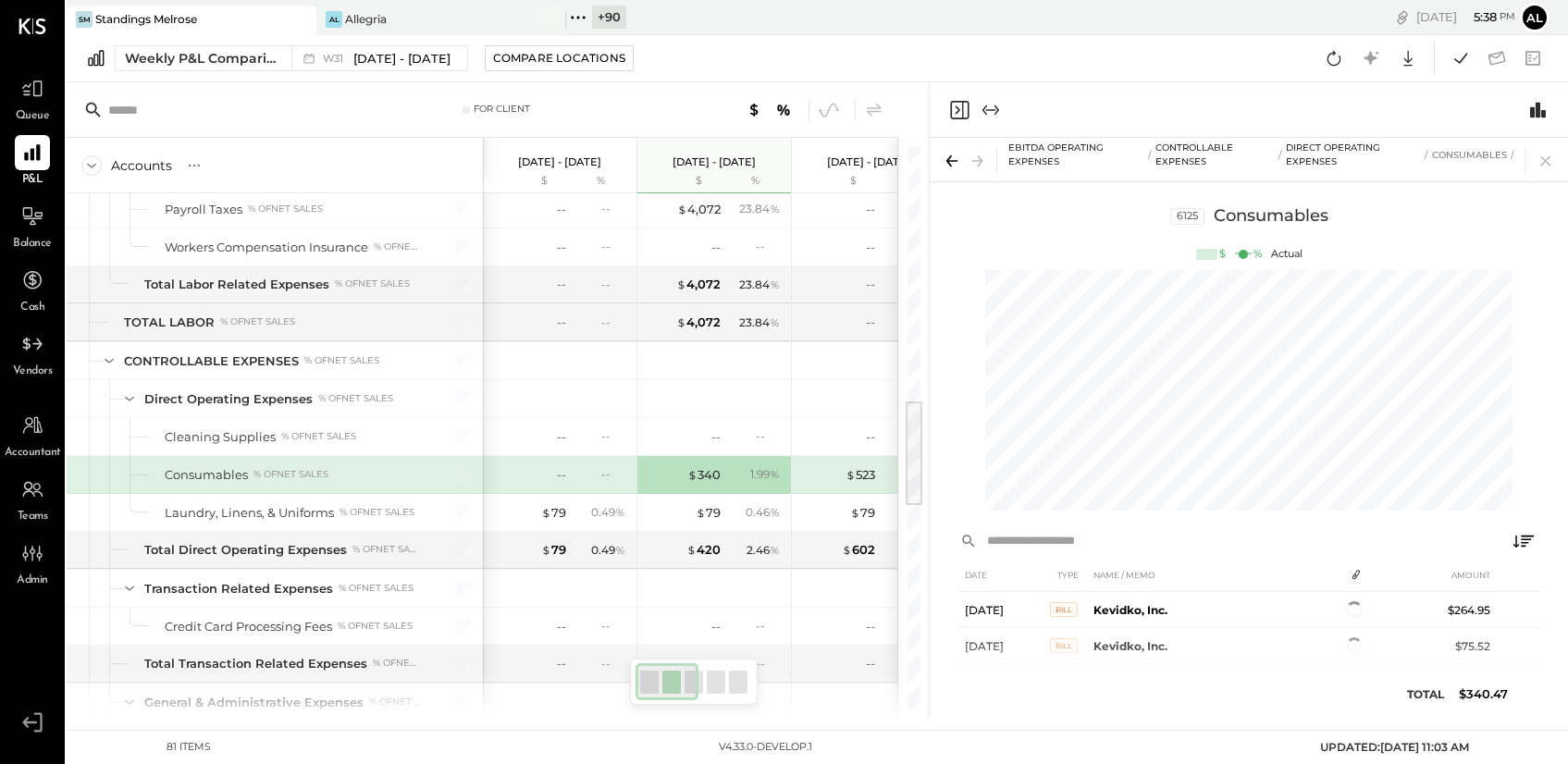
click at [986, 101] on icon "Expand panel (e)" at bounding box center [990, 109] width 22 height 22
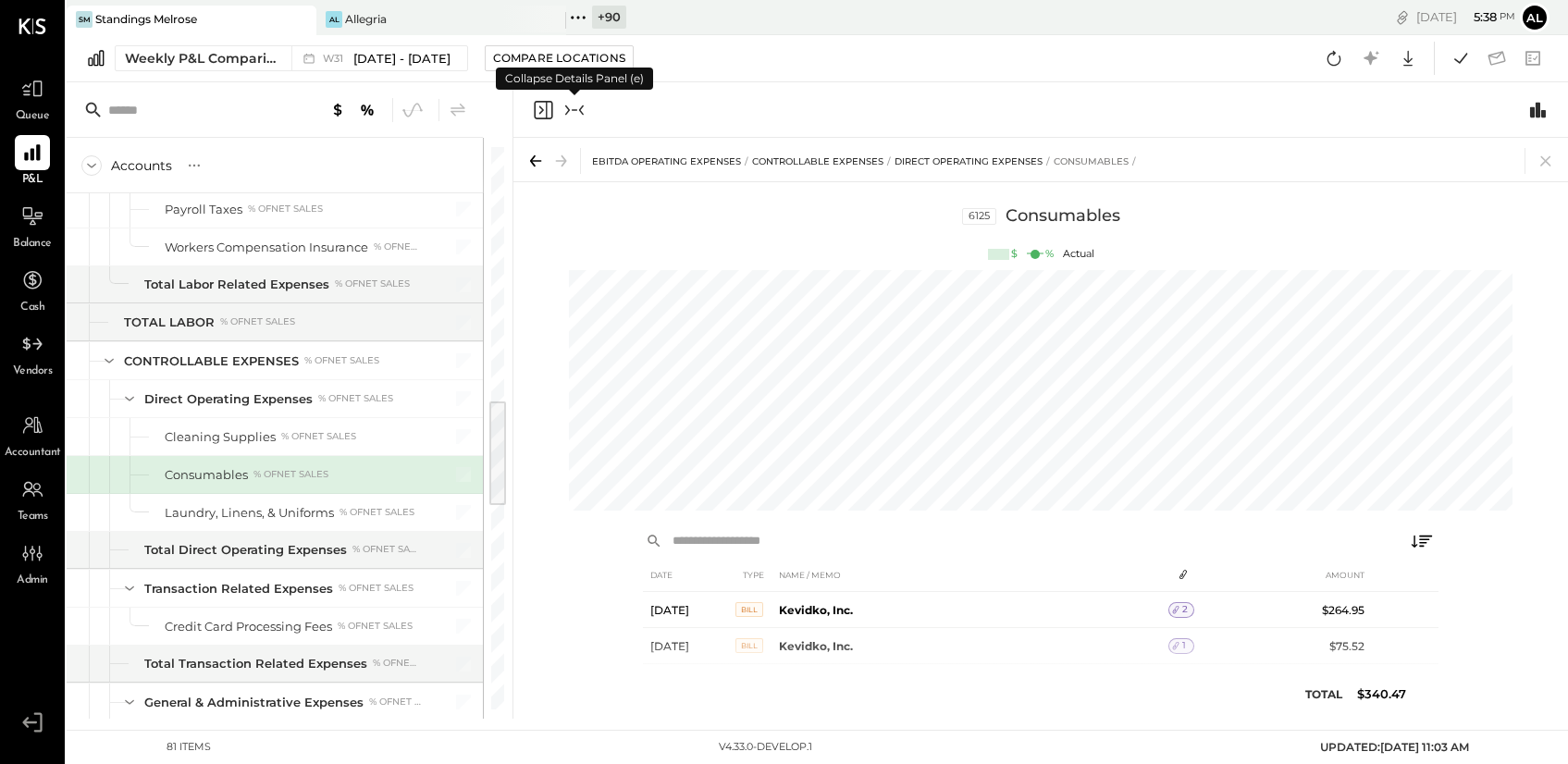
click at [579, 112] on icon "Collapse panel (e)" at bounding box center [574, 109] width 22 height 22
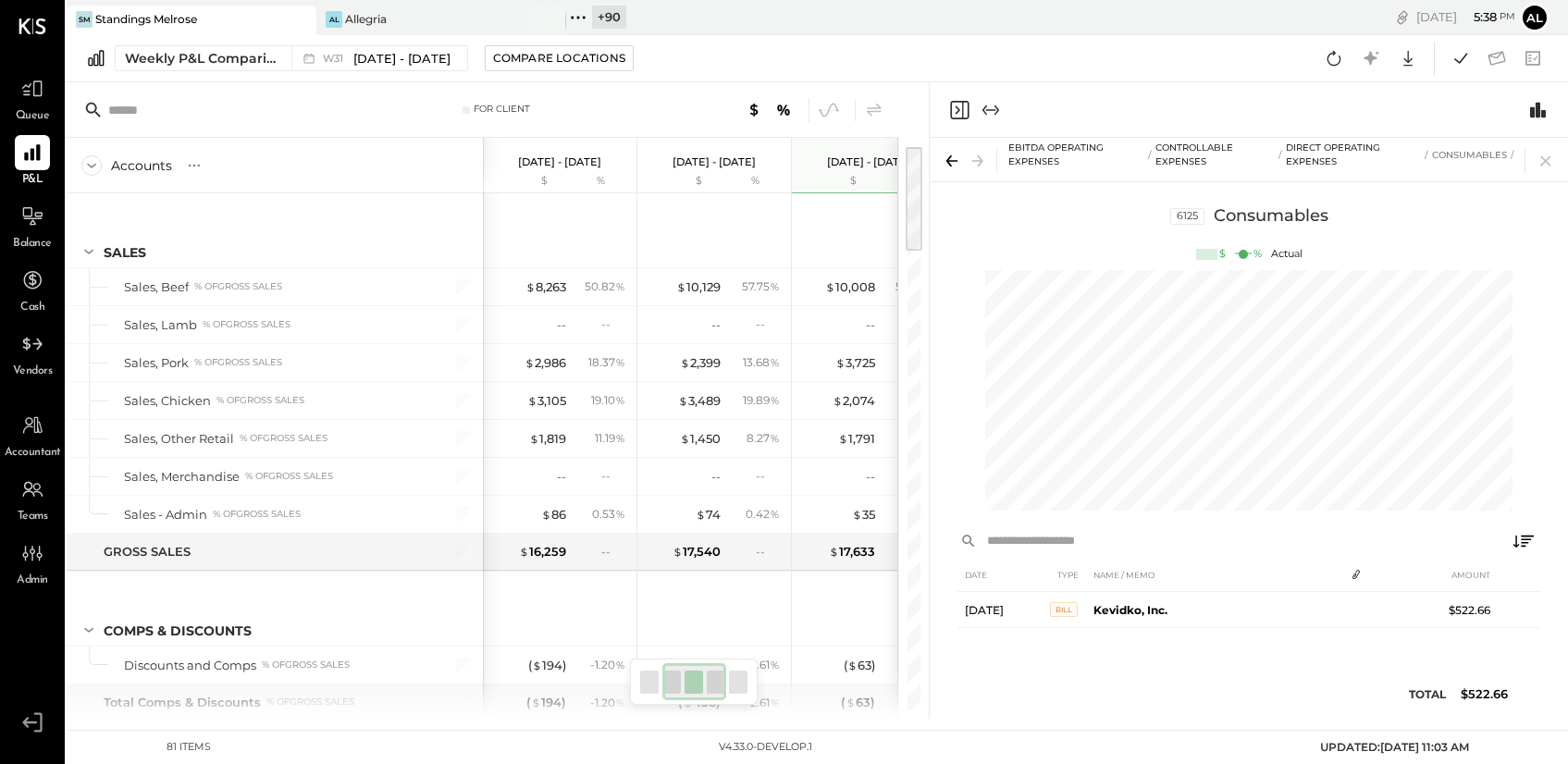
scroll to position [0, 178]
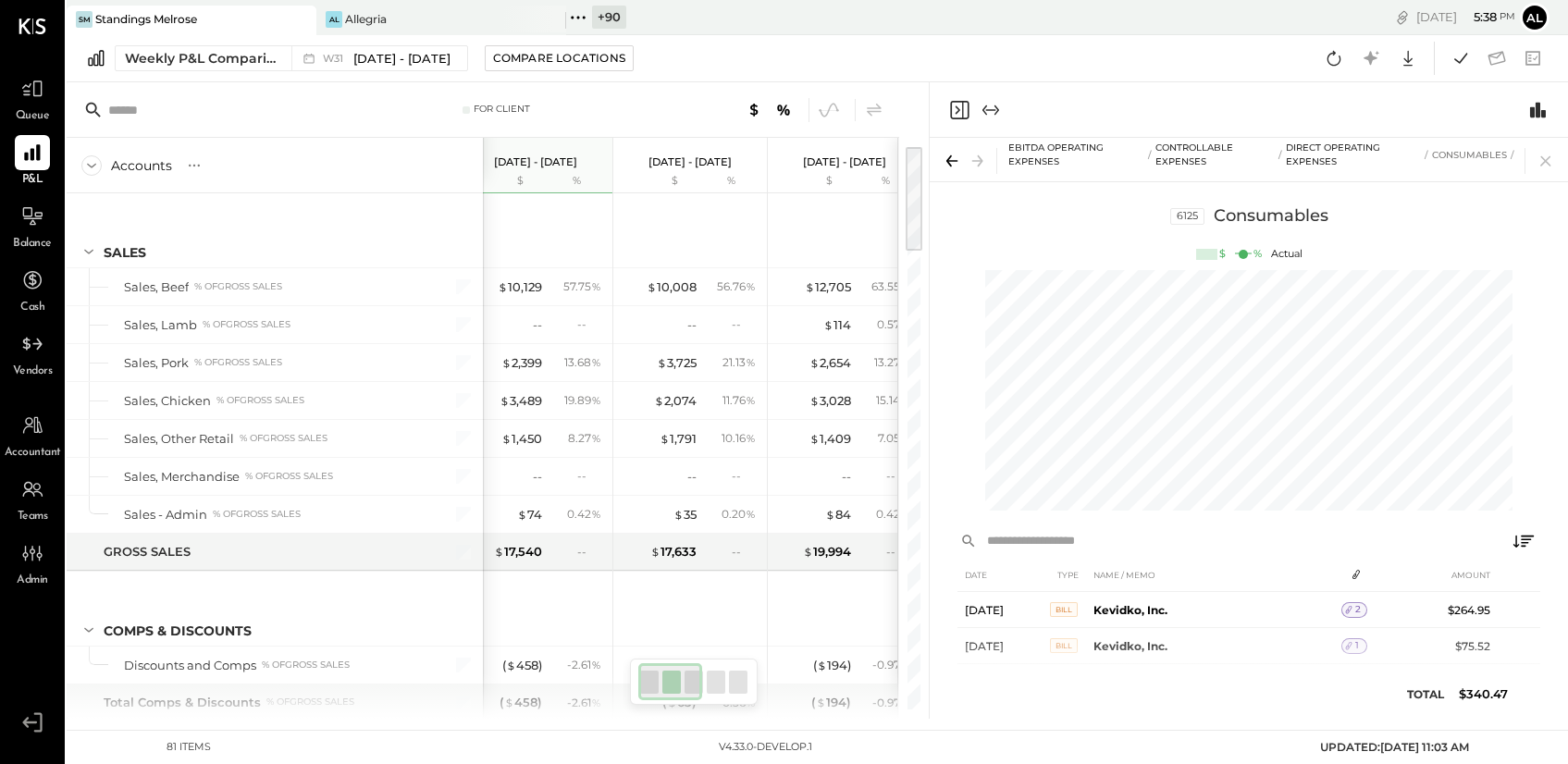
scroll to position [0, 24]
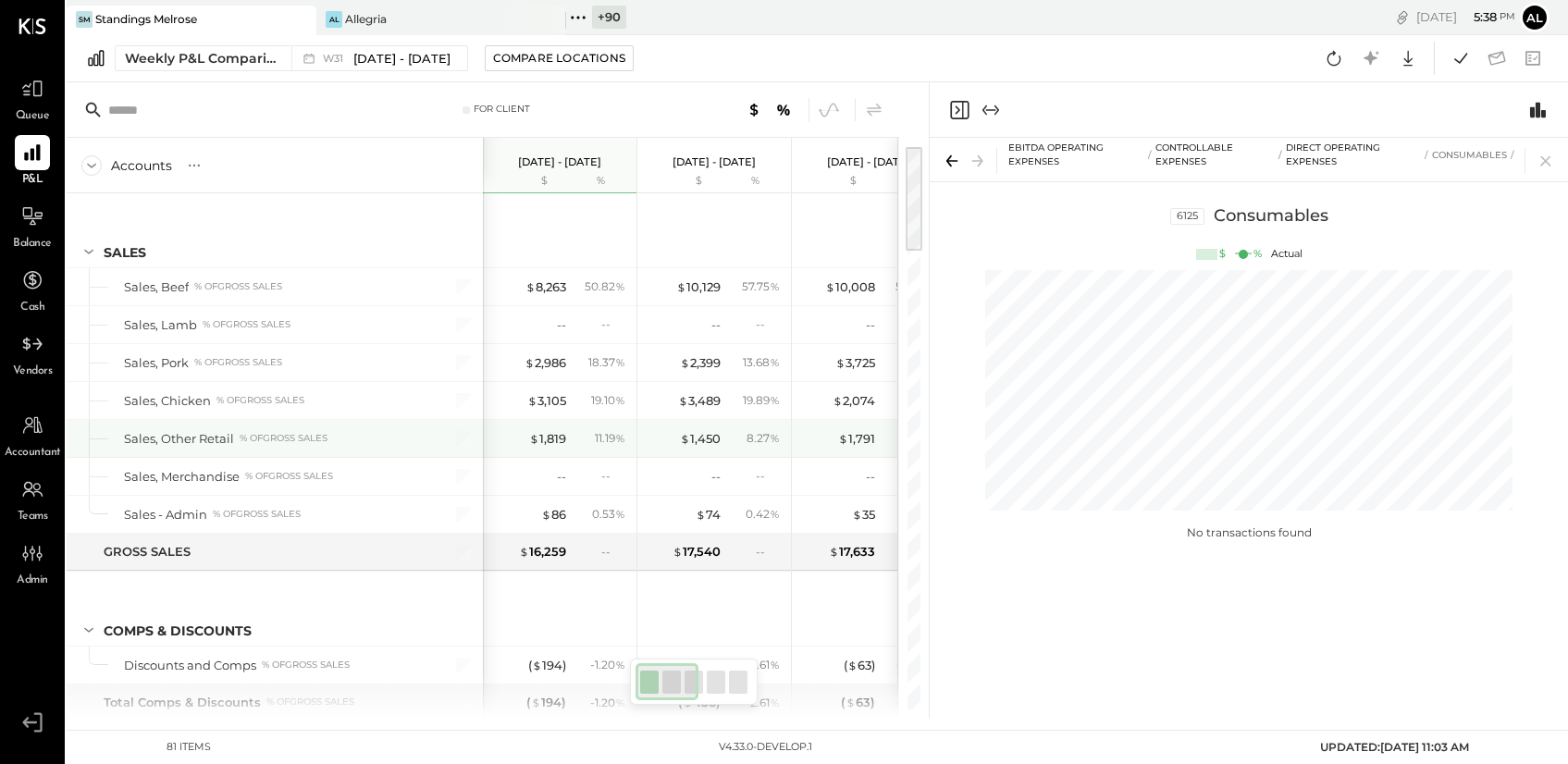
click at [729, 397] on div "19.89 %" at bounding box center [755, 400] width 60 height 16
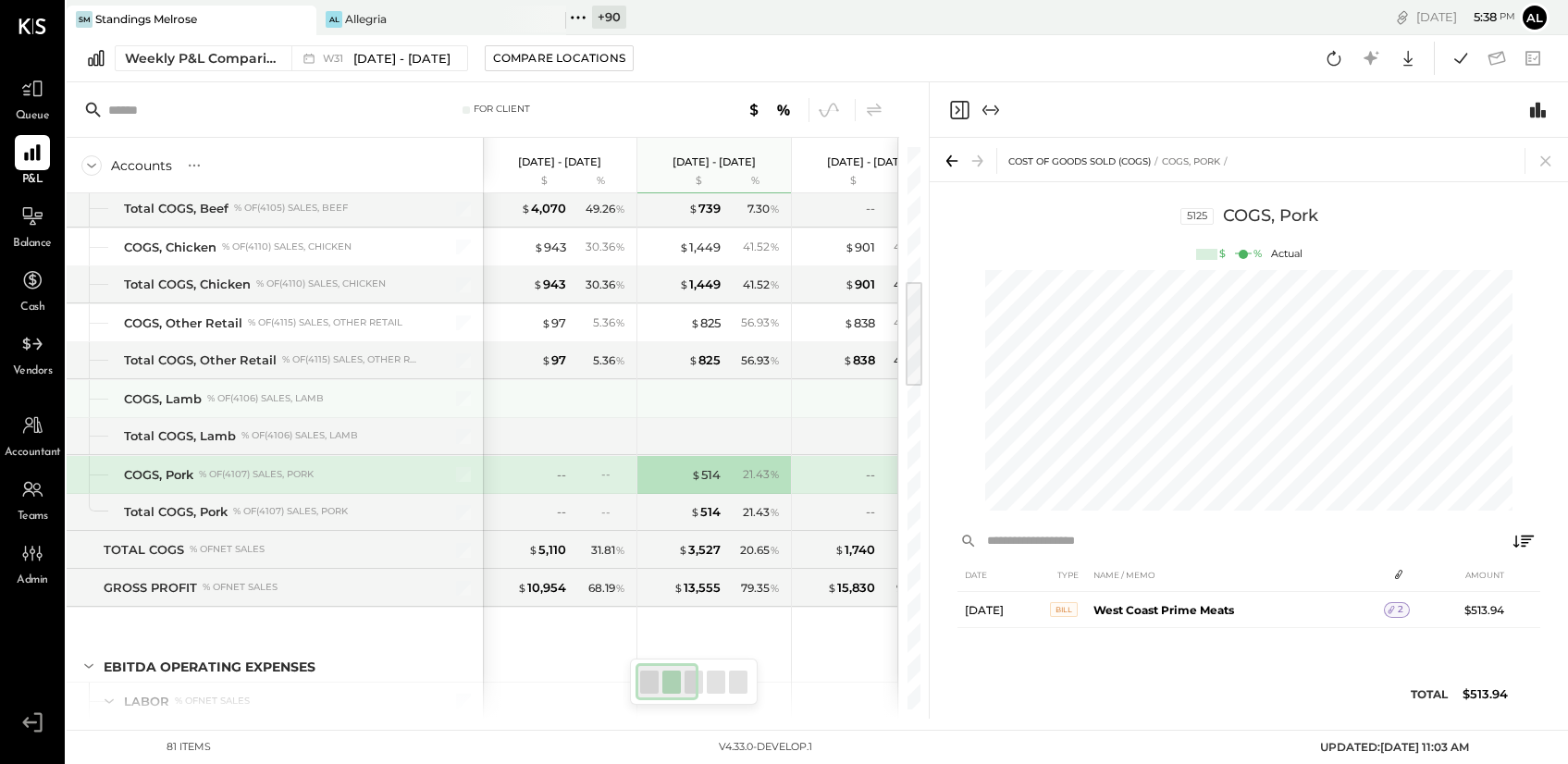
scroll to position [0, 178]
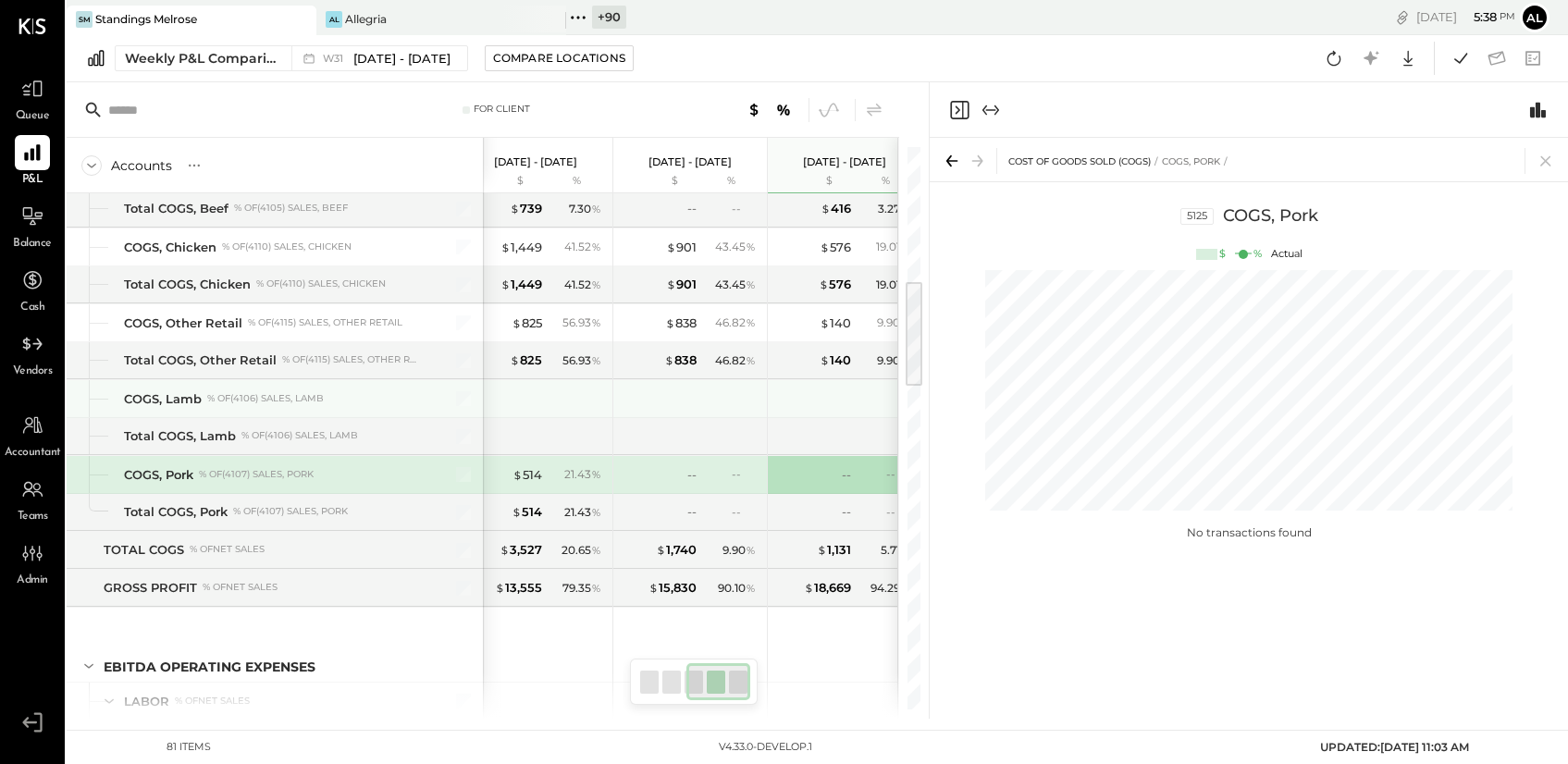
scroll to position [0, 333]
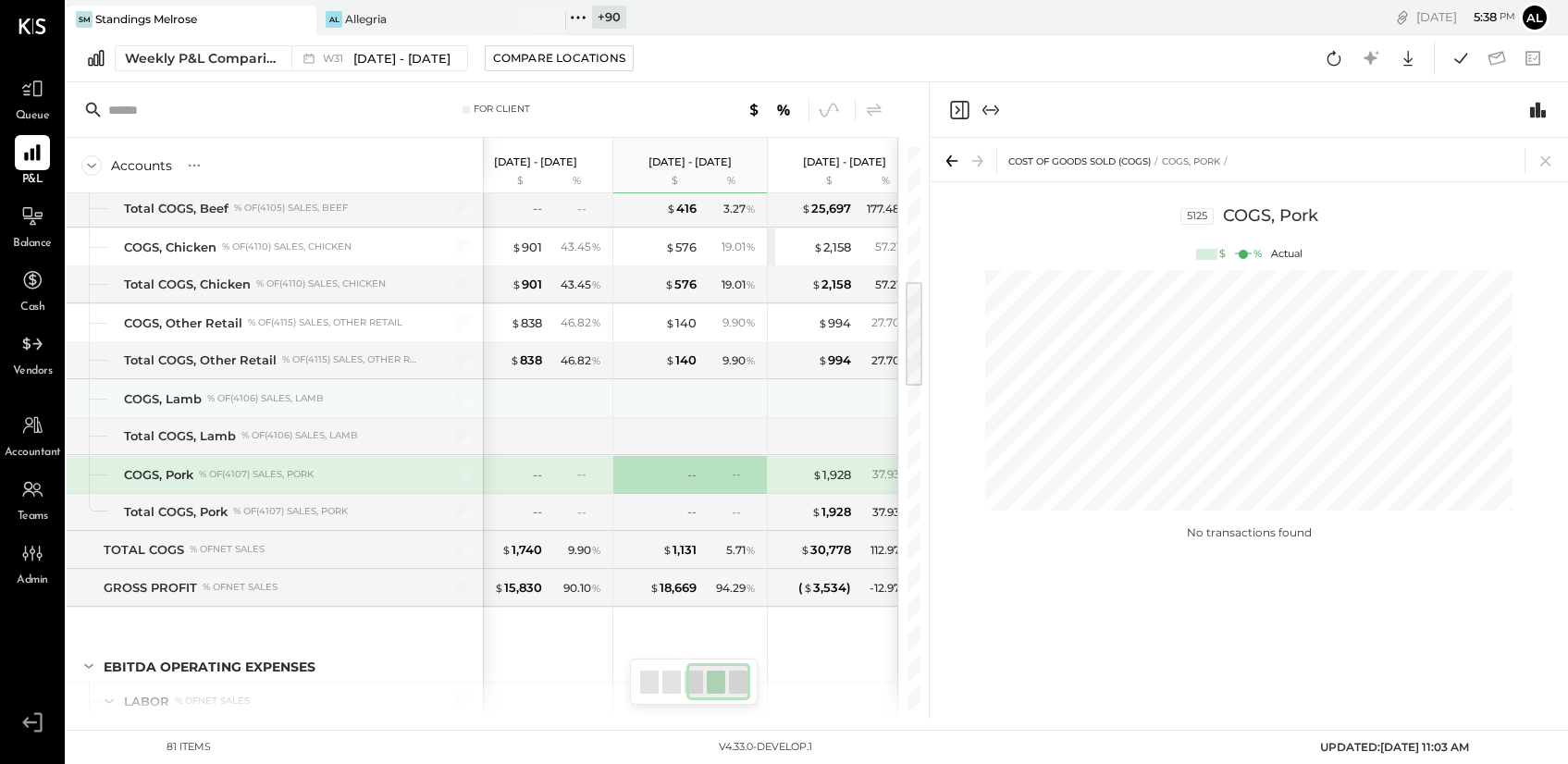
scroll to position [0, 357]
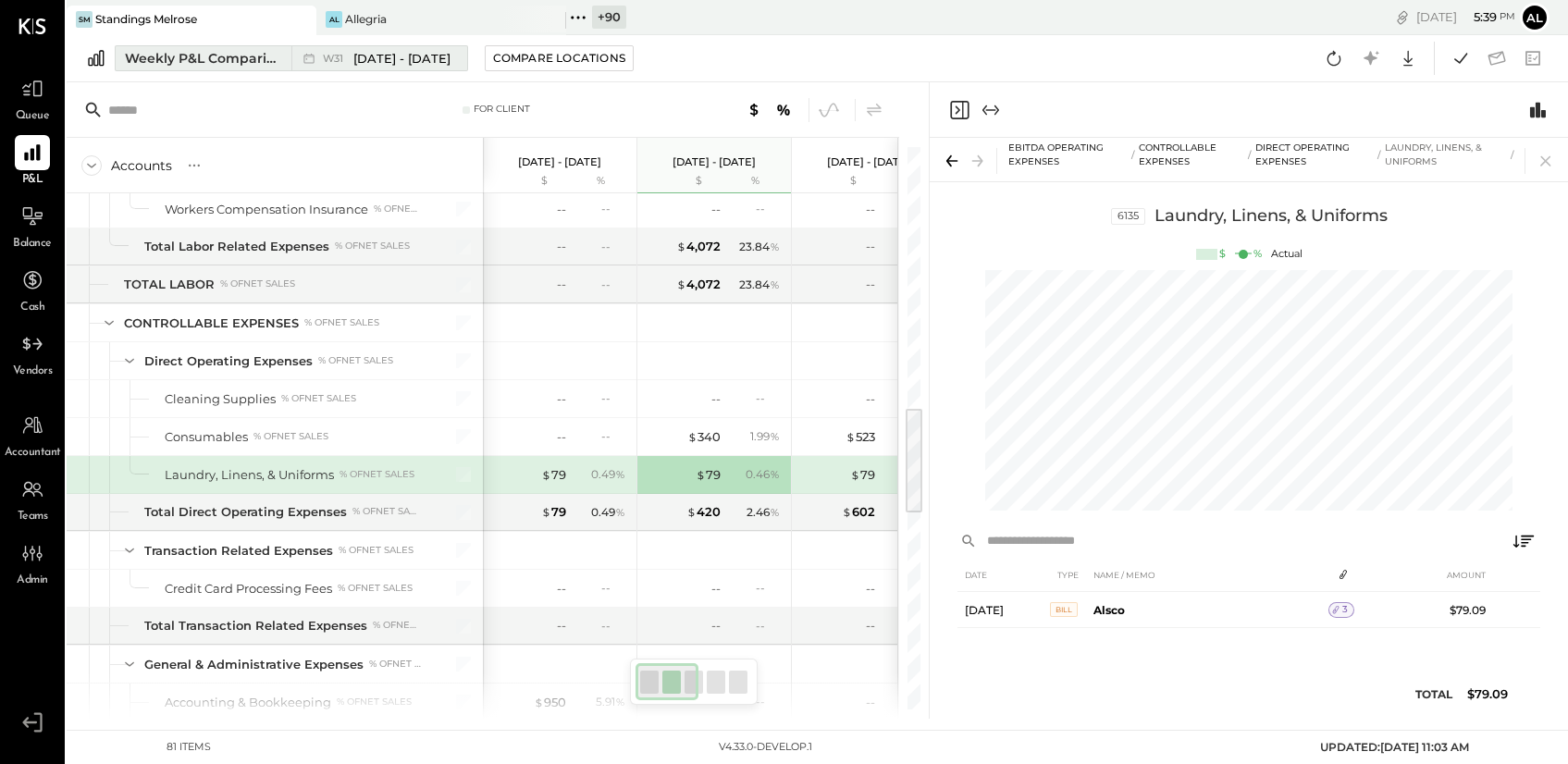
click at [153, 64] on div "Weekly P&L Comparison" at bounding box center [202, 58] width 155 height 18
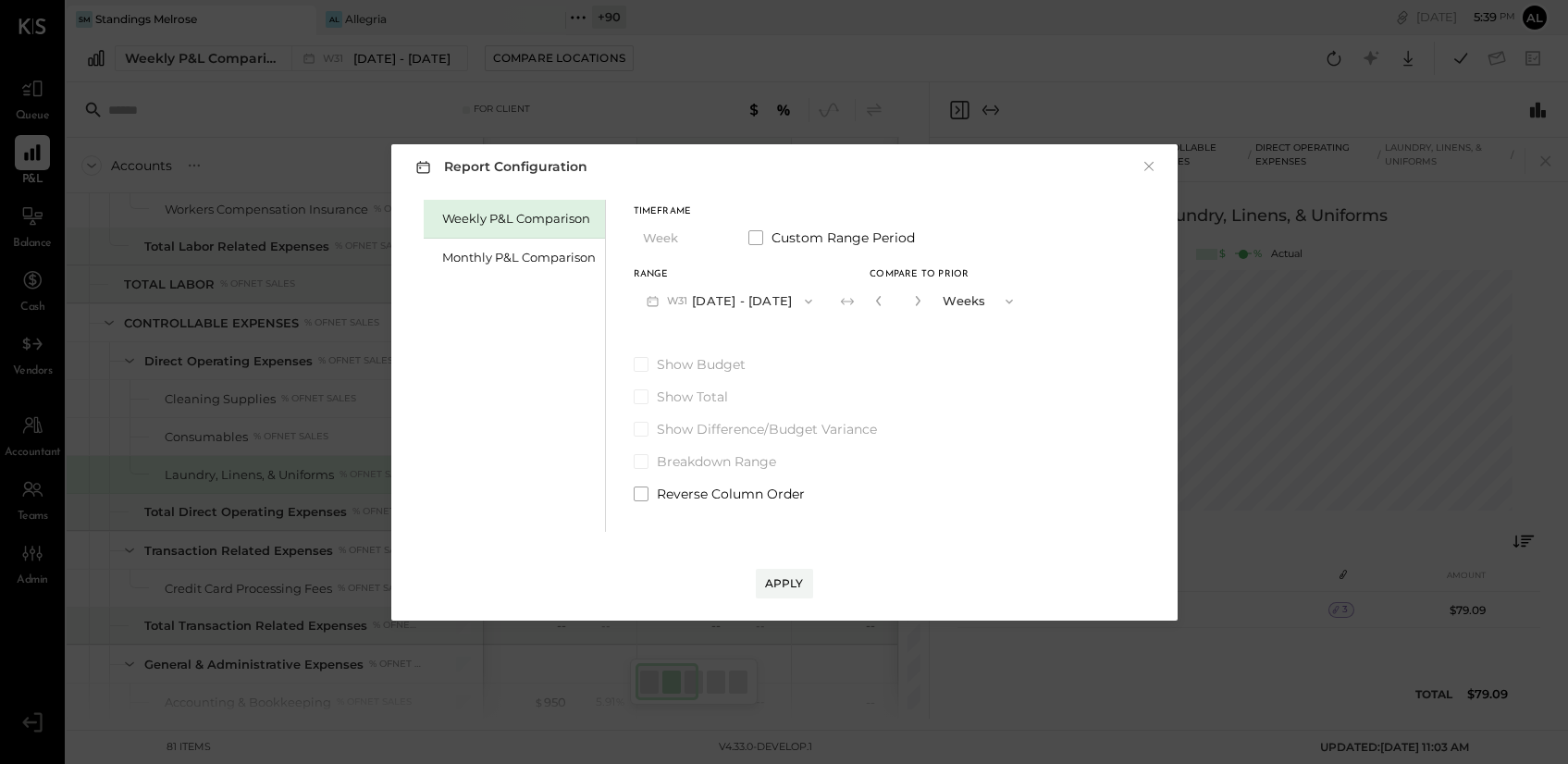
click at [477, 237] on div "Weekly P&L Comparison" at bounding box center [514, 219] width 181 height 38
click at [500, 259] on div "Monthly P&L Comparison" at bounding box center [519, 257] width 154 height 17
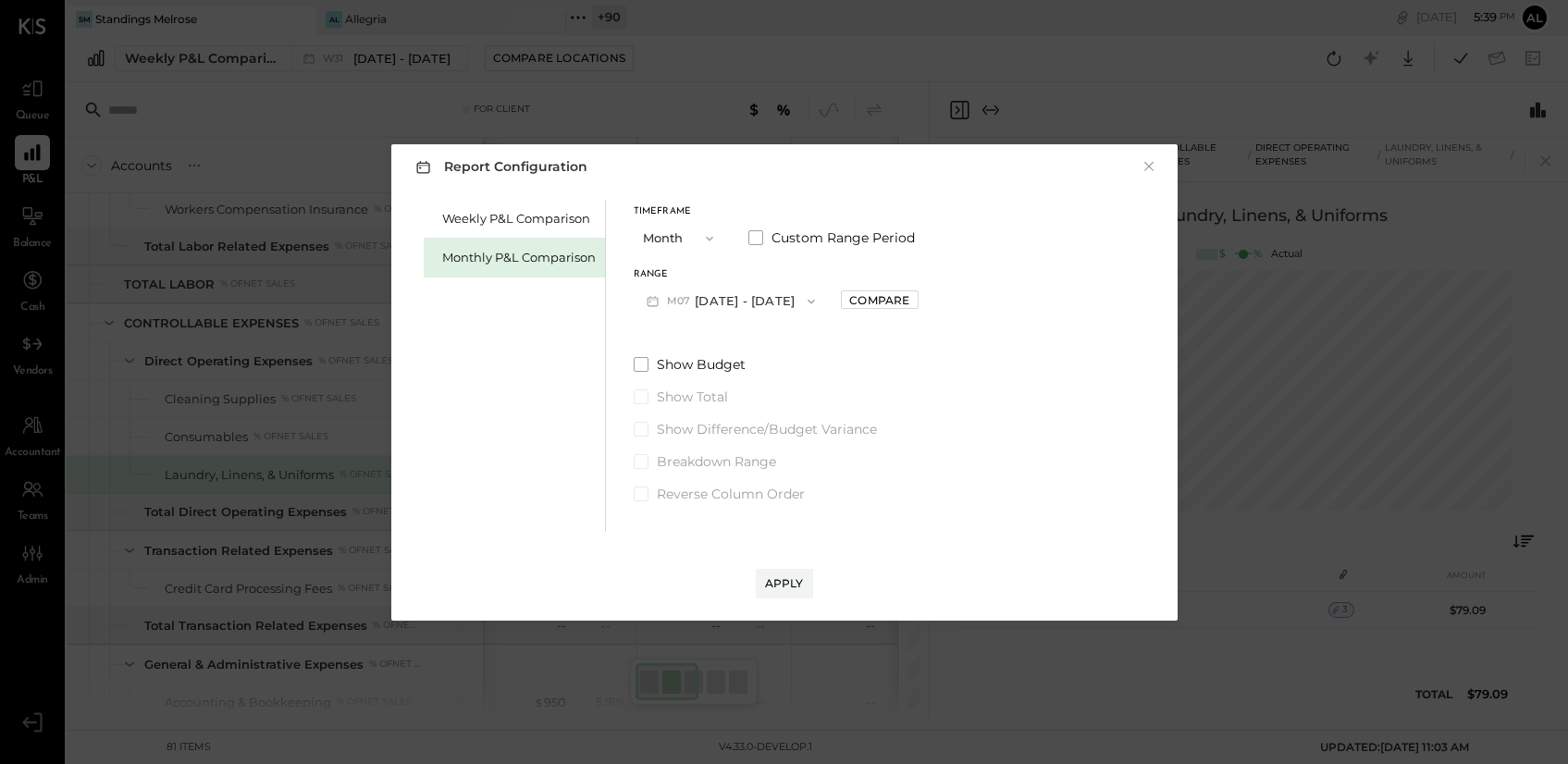
click at [750, 294] on button "M07 Jul 1 - 31, 2025" at bounding box center [730, 301] width 195 height 35
click at [748, 296] on span "[DATE] - [DATE]" at bounding box center [724, 303] width 88 height 15
click at [882, 305] on div "Compare" at bounding box center [879, 300] width 60 height 15
click at [915, 300] on icon "button" at bounding box center [921, 301] width 12 height 12
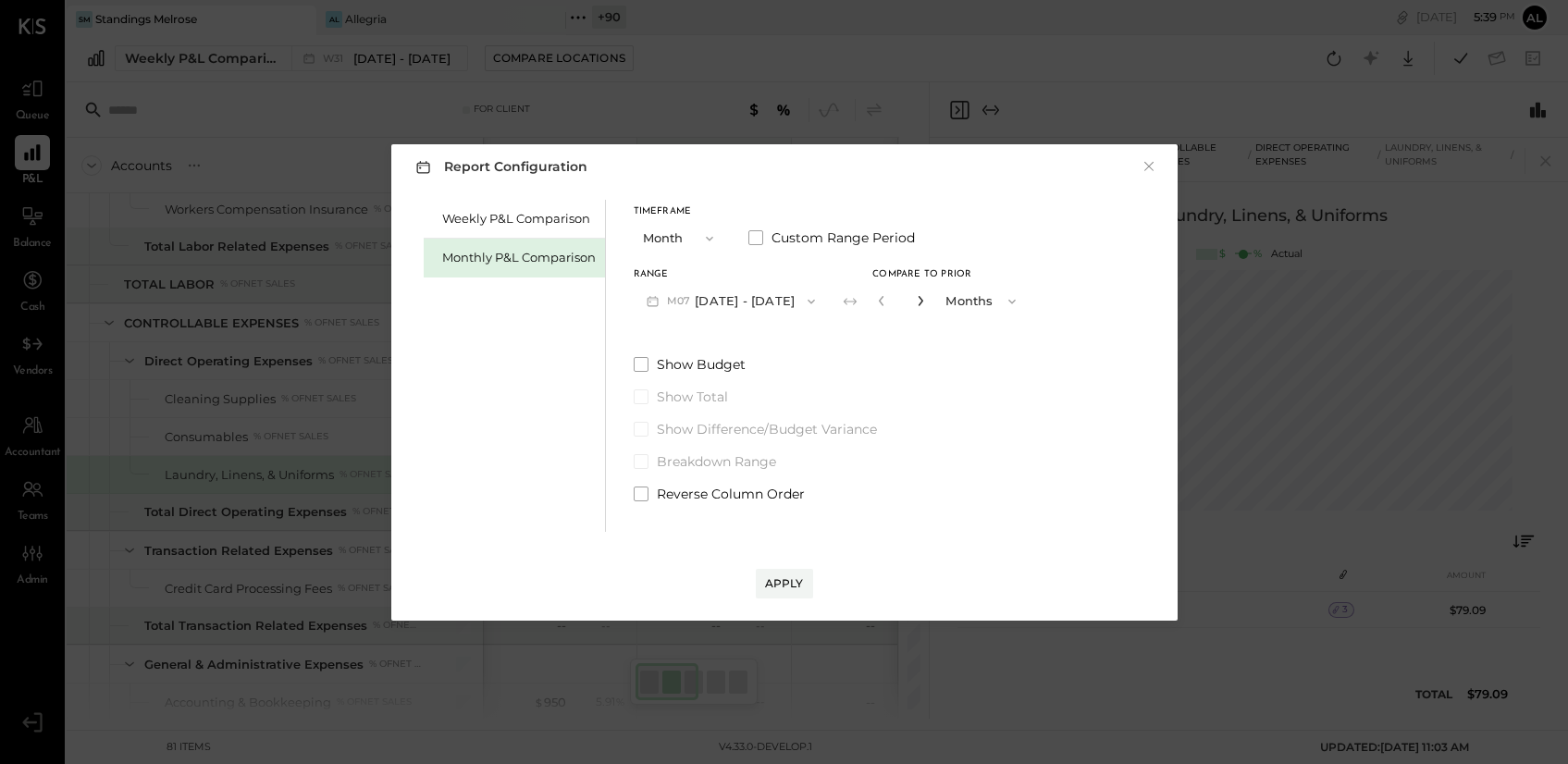
type input "*"
click at [789, 586] on div "Apply" at bounding box center [784, 584] width 38 height 15
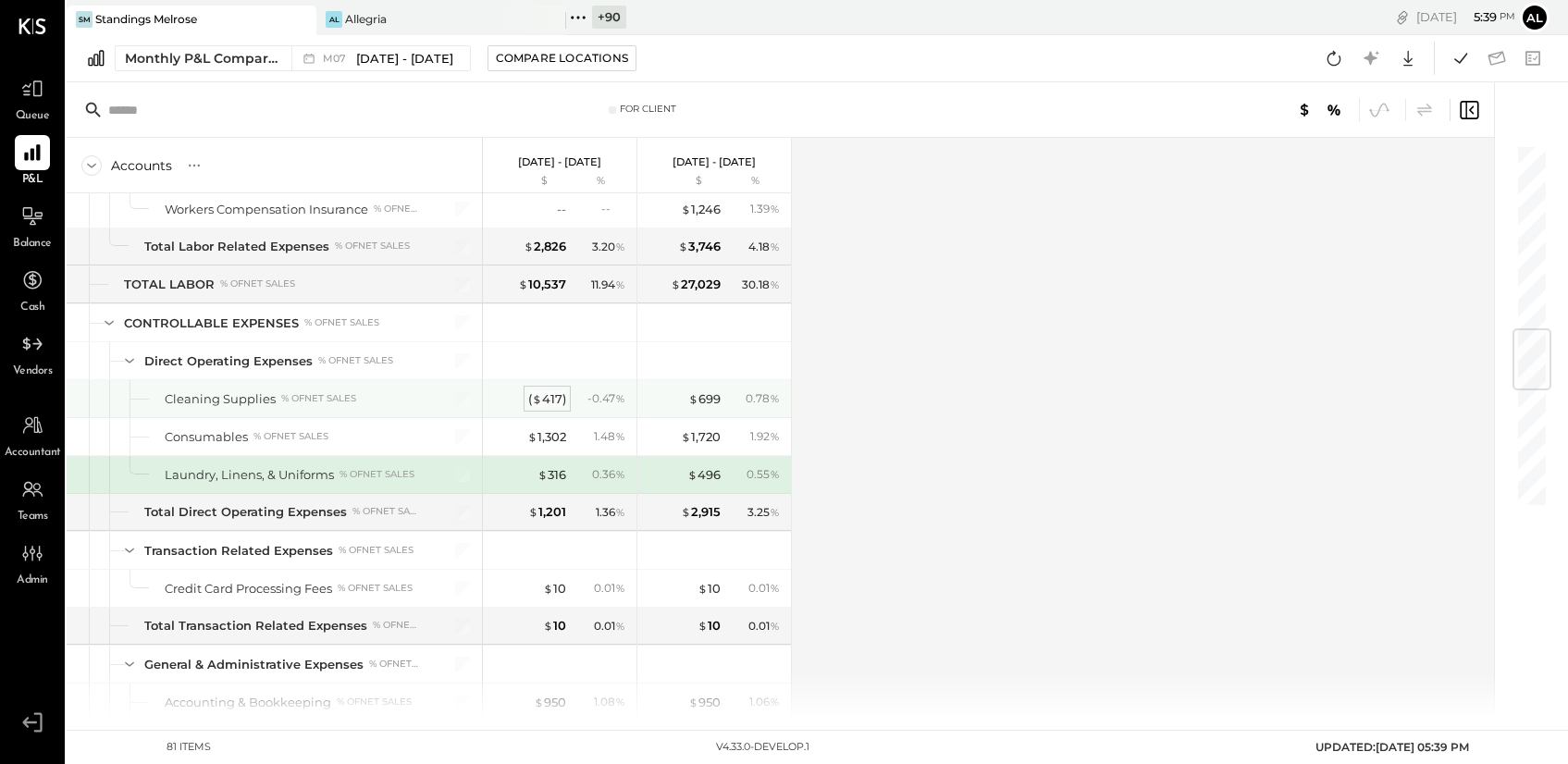
click at [546, 401] on div "( $ 417 )" at bounding box center [548, 399] width 38 height 17
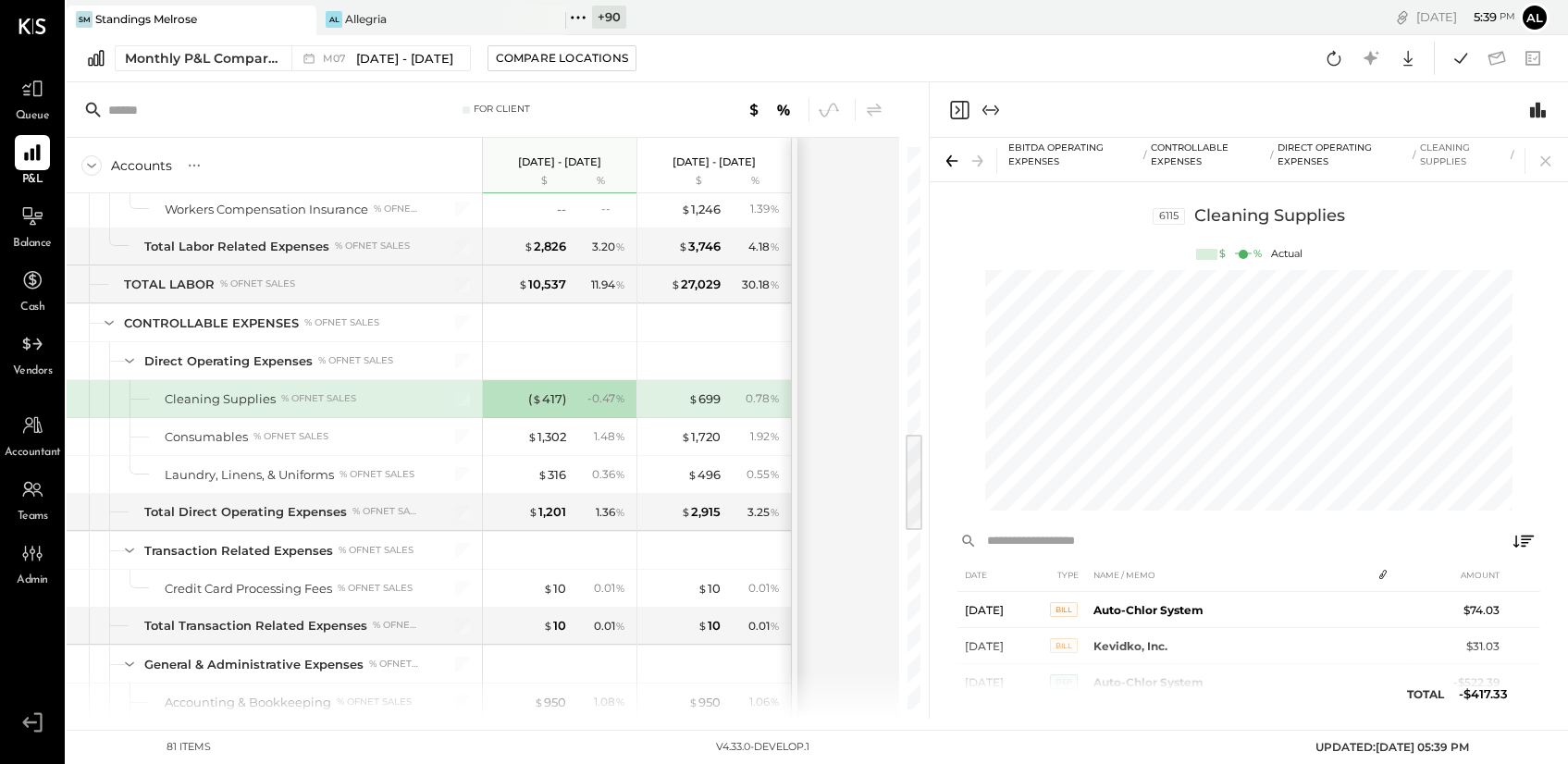
click at [1115, 537] on input "text" at bounding box center [1240, 541] width 520 height 25
click at [1361, 527] on div at bounding box center [1248, 541] width 582 height 34
click at [1538, 542] on button at bounding box center [1524, 541] width 34 height 34
click at [1527, 542] on icon at bounding box center [1523, 540] width 22 height 22
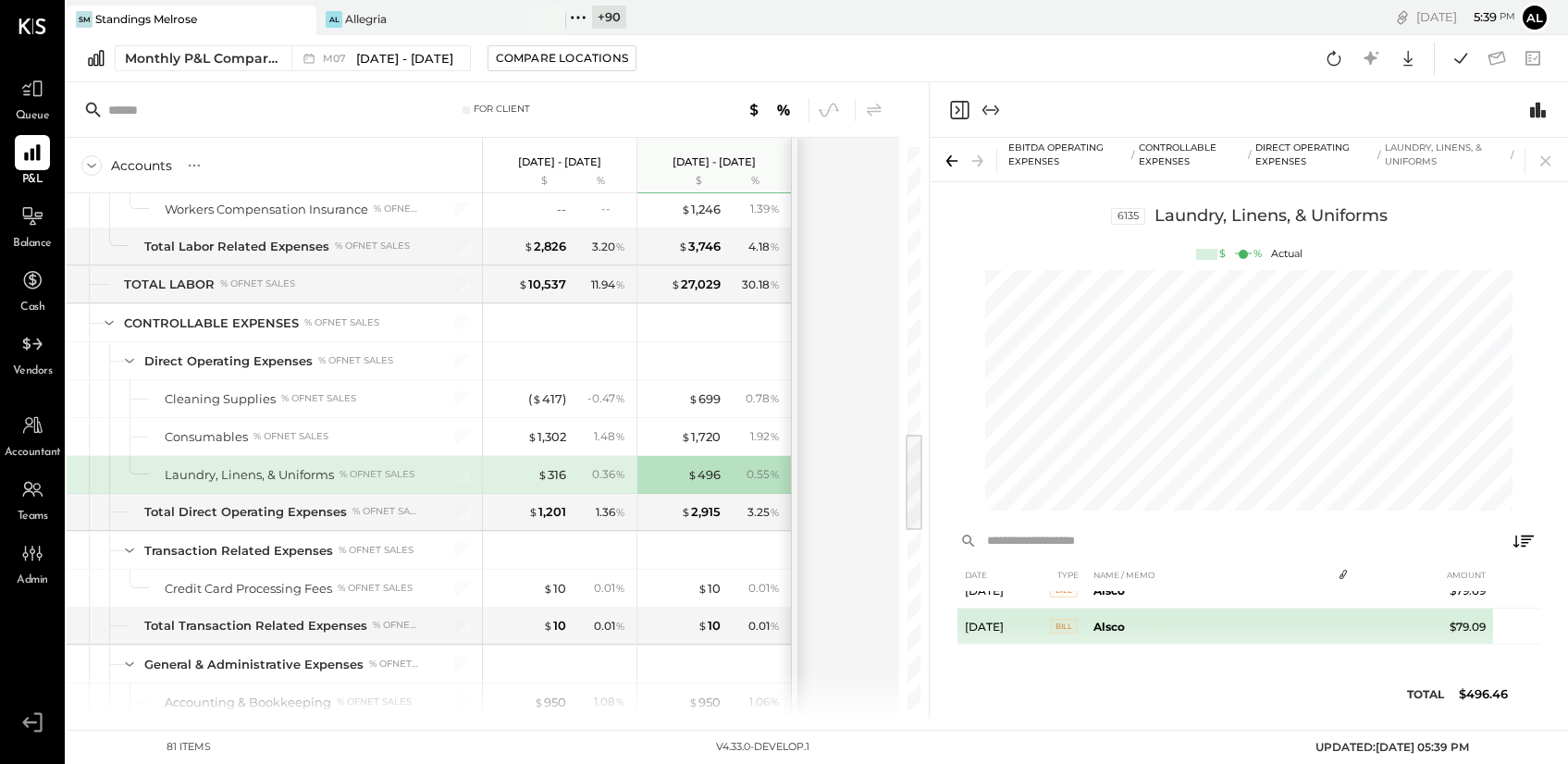
click at [1172, 617] on td "Alsco" at bounding box center [1207, 627] width 243 height 36
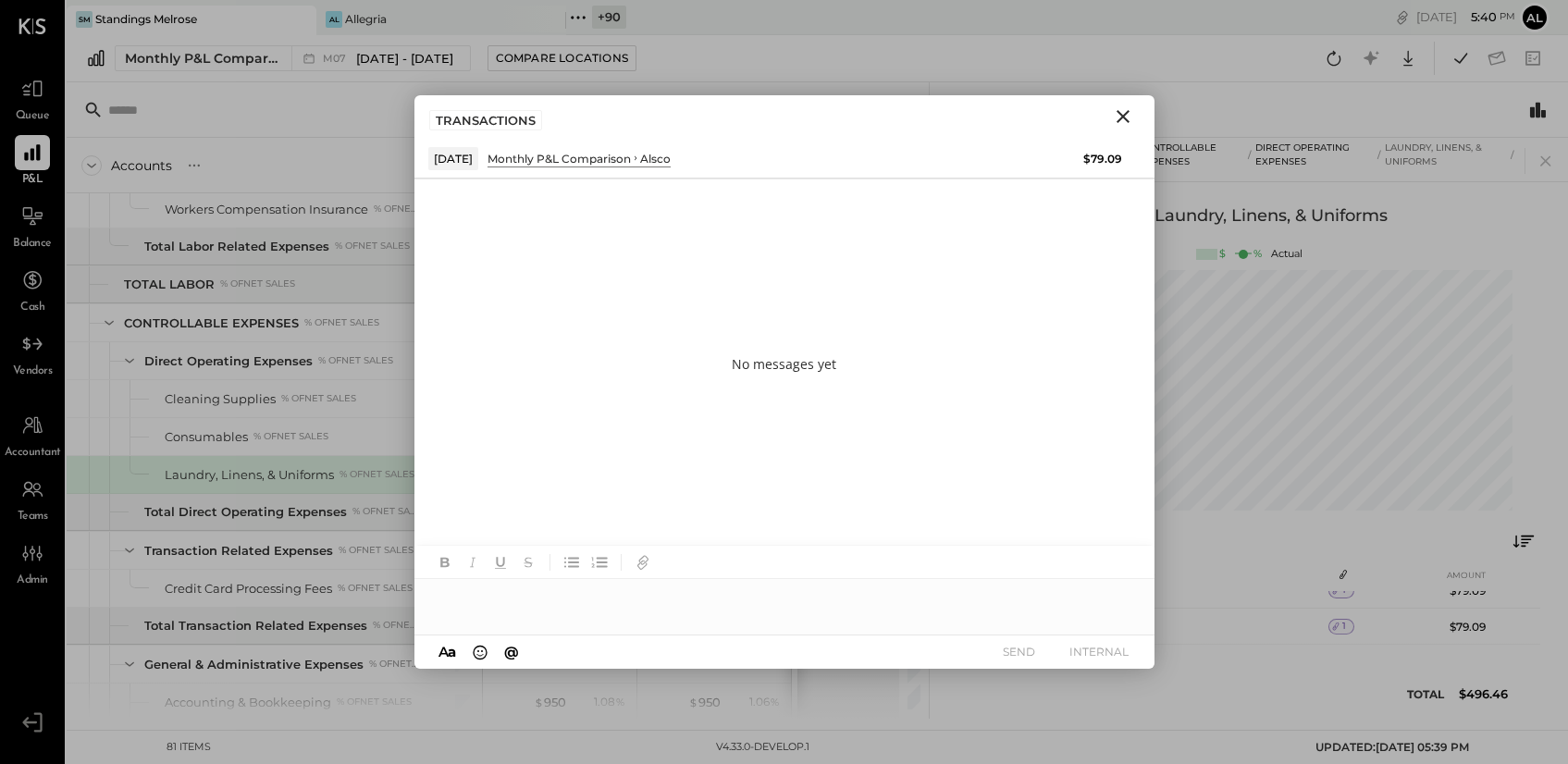
click at [1129, 119] on icon "Close" at bounding box center [1123, 116] width 22 height 22
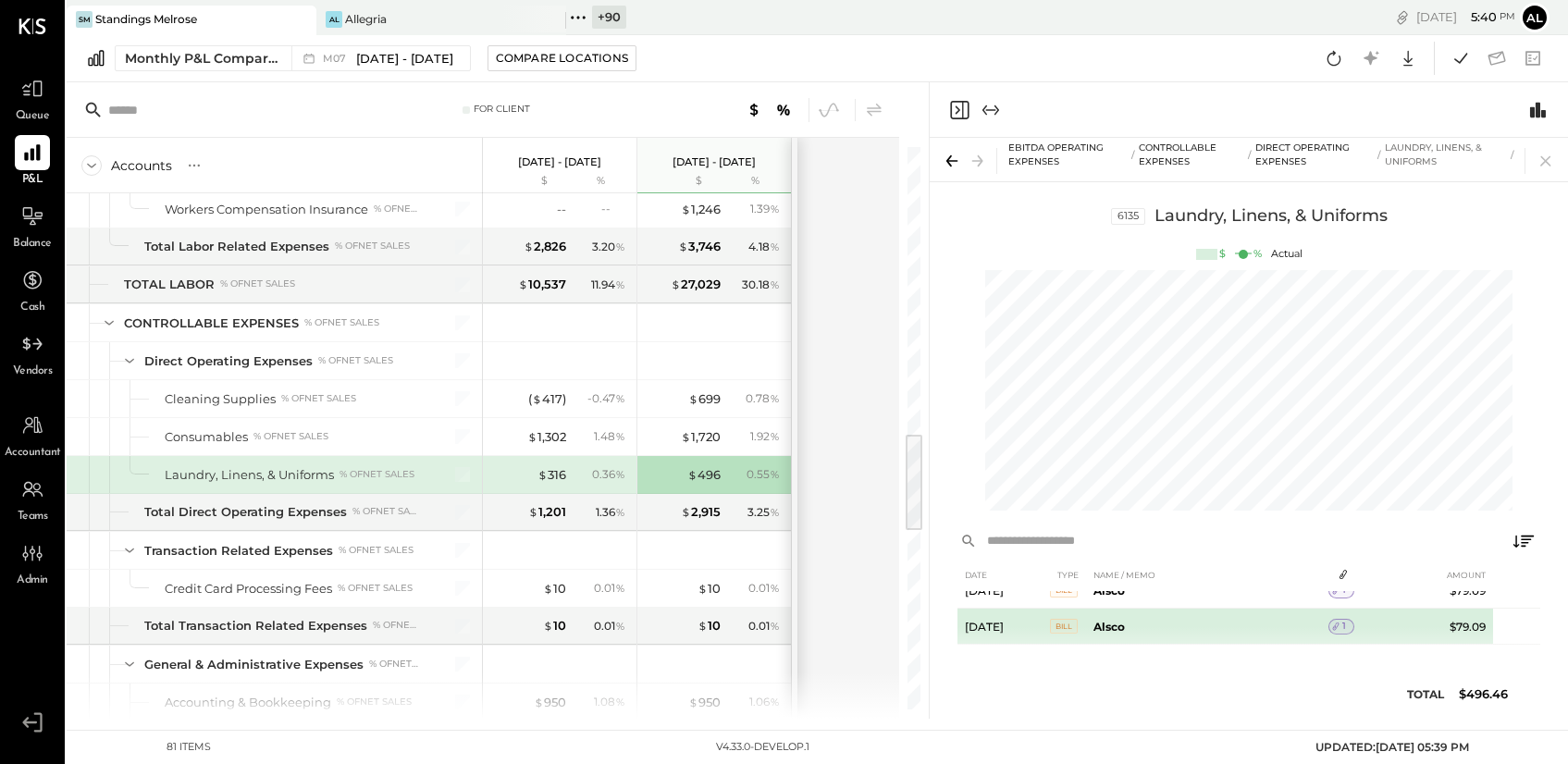
click at [1331, 627] on icon at bounding box center [1335, 626] width 12 height 12
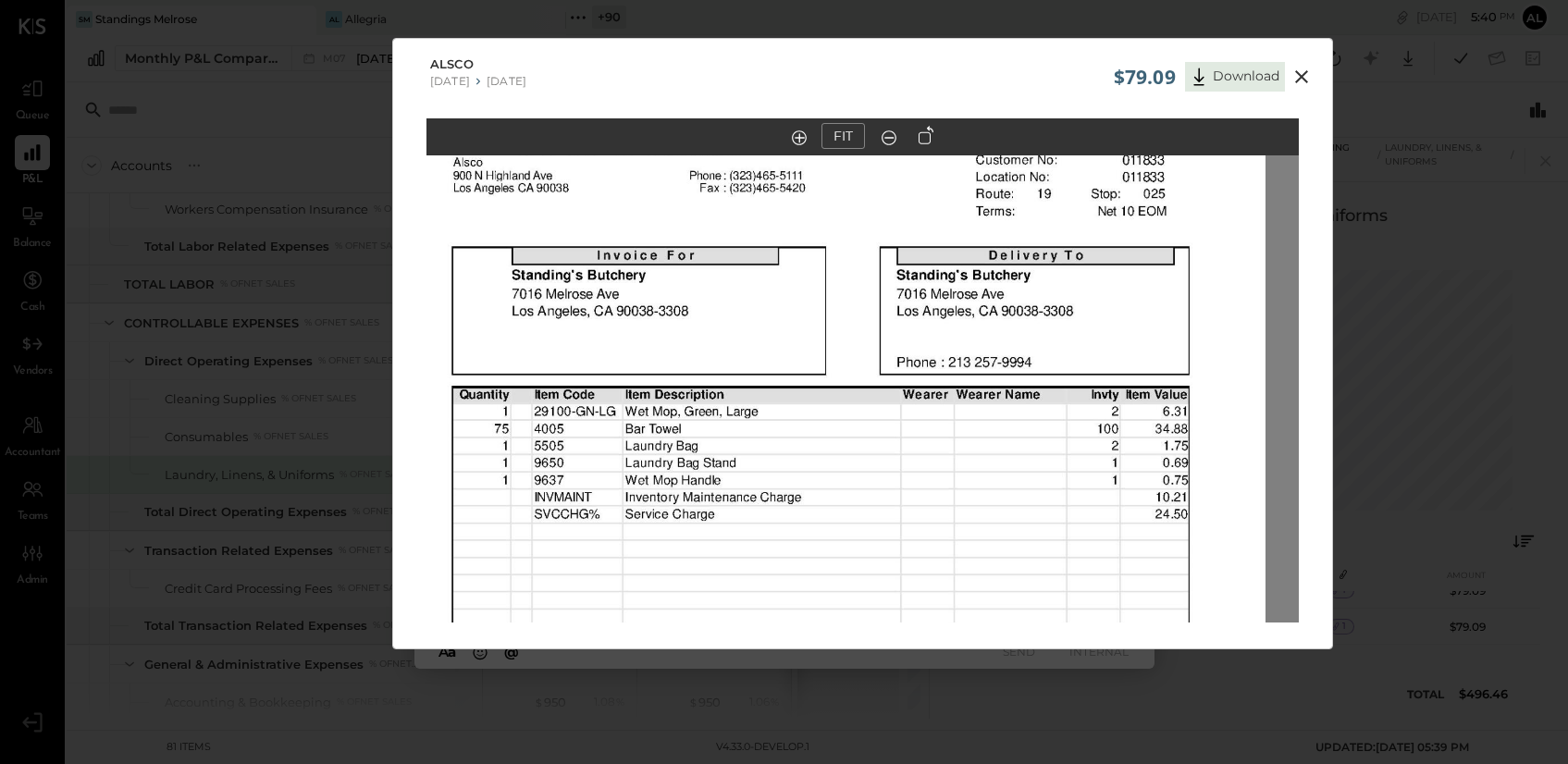
drag, startPoint x: 1108, startPoint y: 346, endPoint x: 1078, endPoint y: 732, distance: 387.2
click at [1078, 702] on div "$79.09 Download Alsco 07/21/2025 07/27/2025 FIT" at bounding box center [784, 382] width 1568 height 764
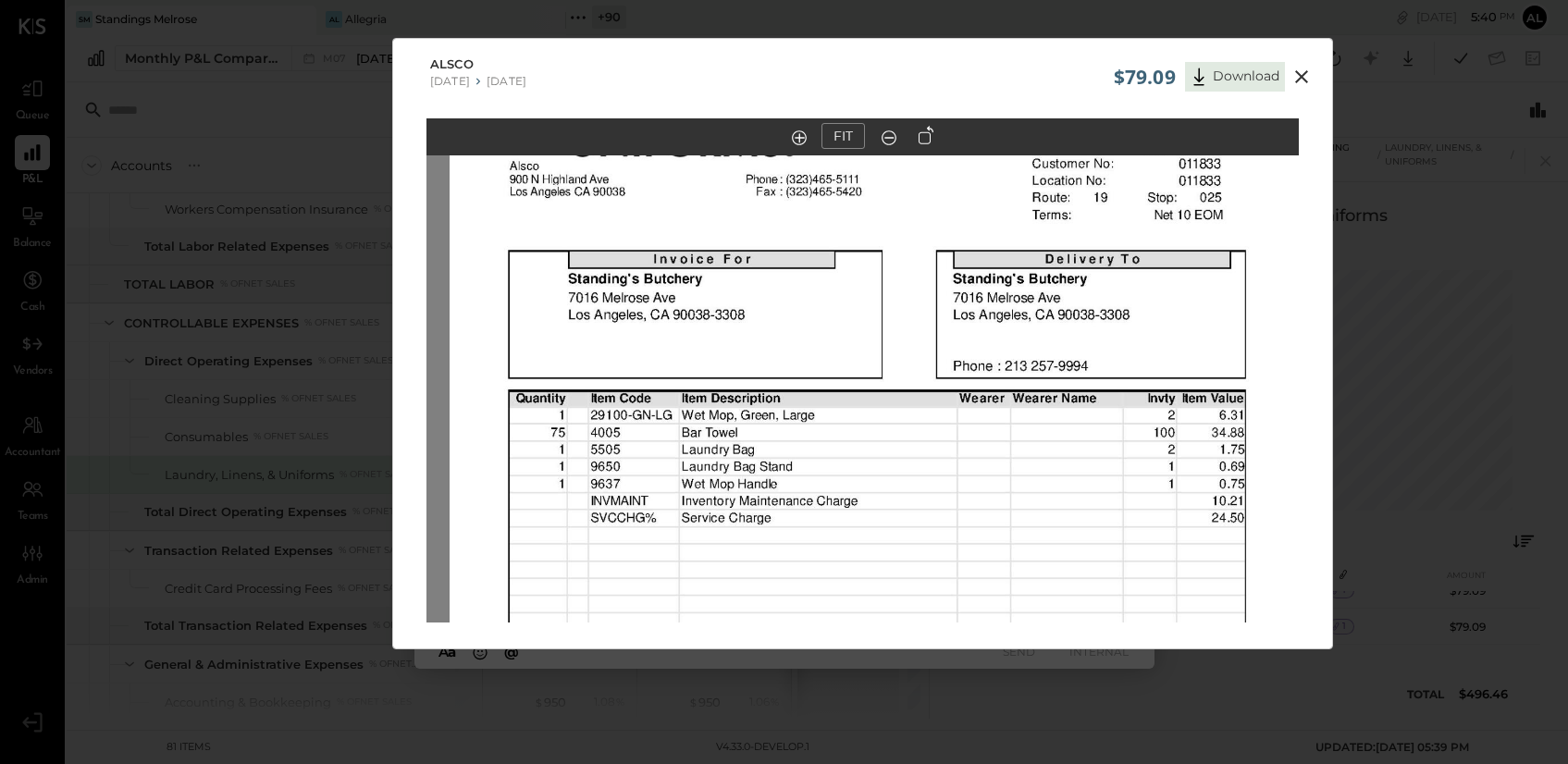
click at [1125, 643] on div "FIT" at bounding box center [863, 405] width 939 height 574
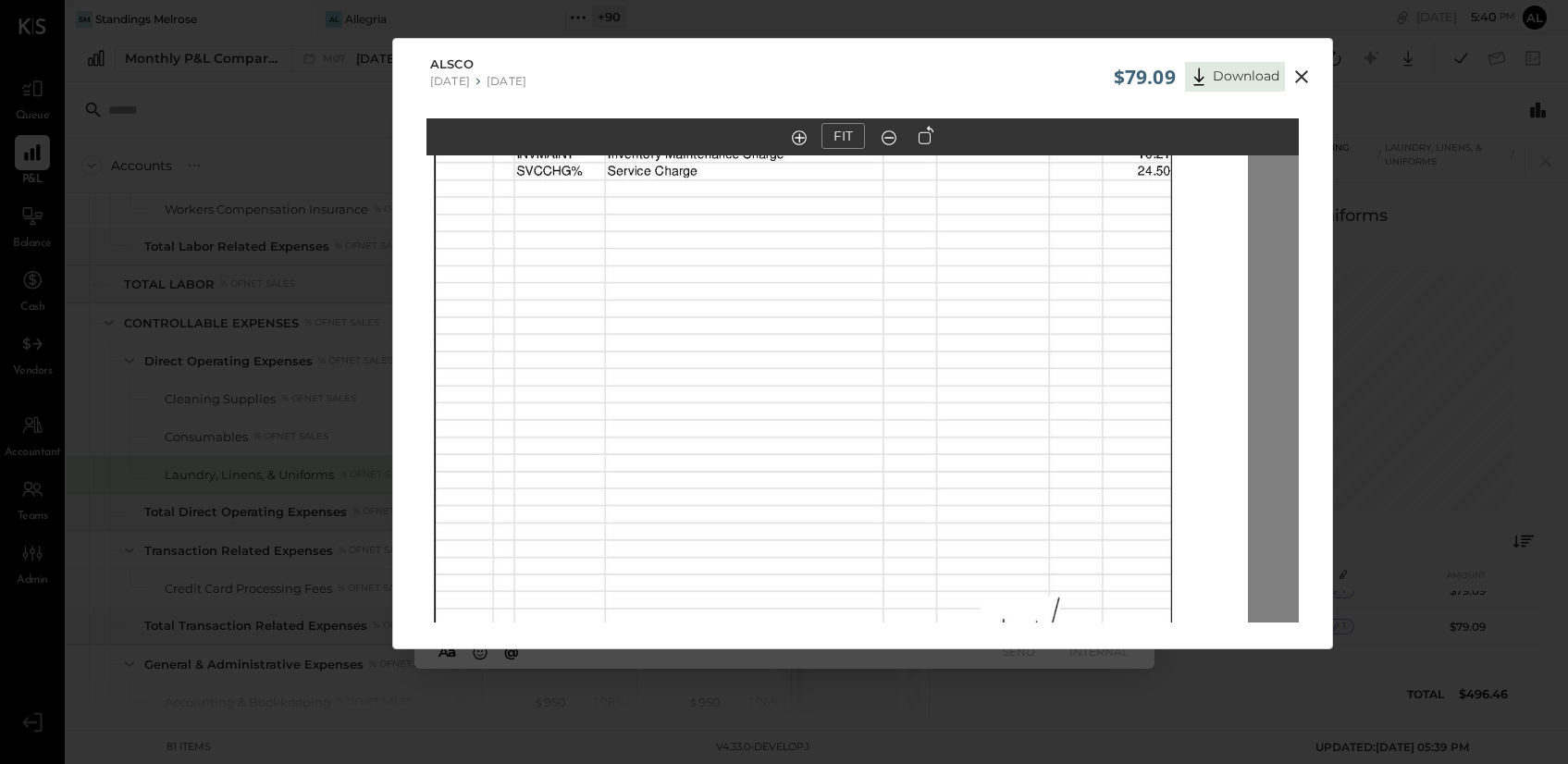
click at [1057, 273] on img at bounding box center [811, 274] width 872 height 1130
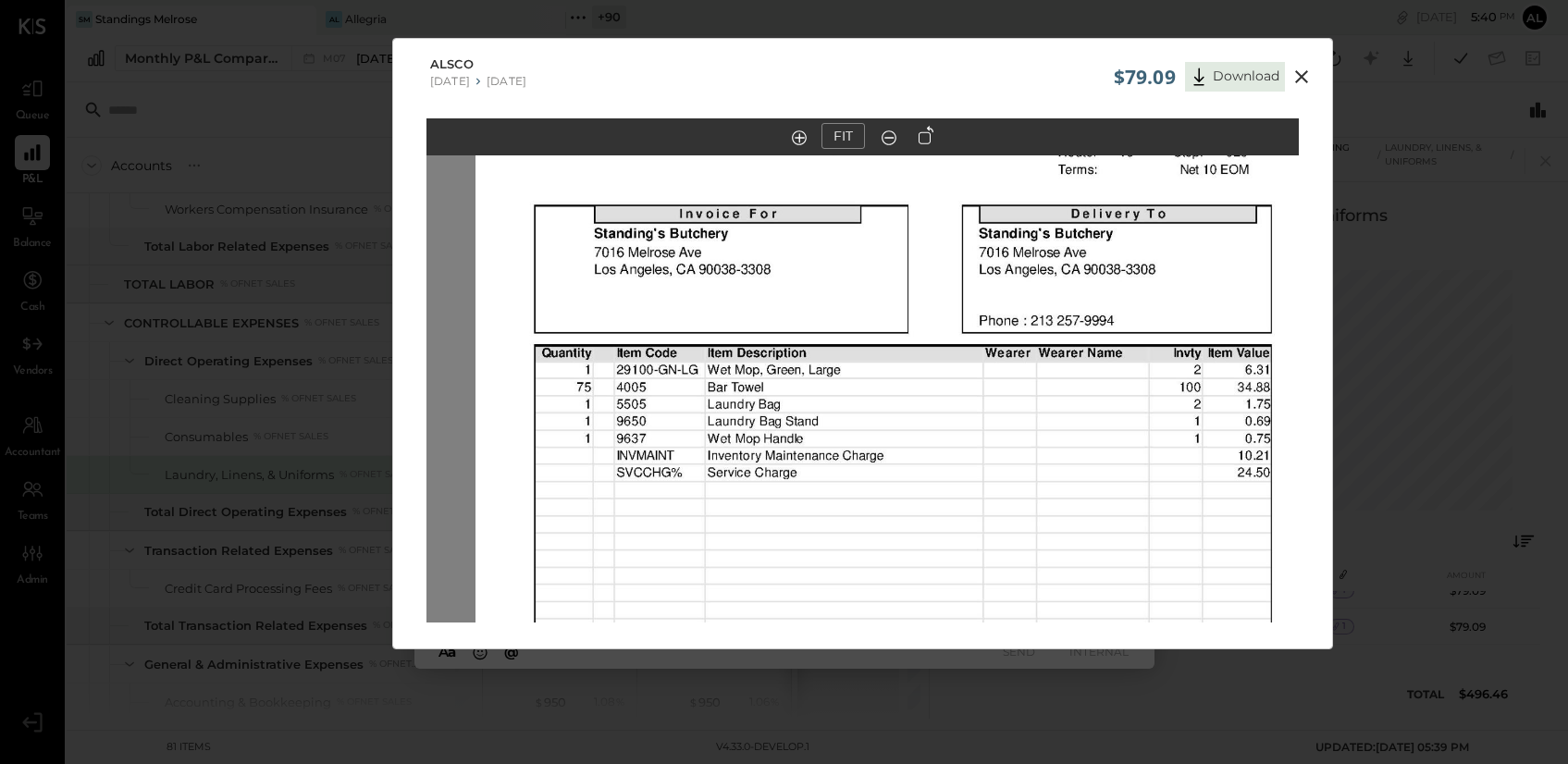
drag, startPoint x: 1121, startPoint y: 273, endPoint x: 1223, endPoint y: 579, distance: 322.6
click at [1223, 579] on img at bounding box center [912, 576] width 872 height 1130
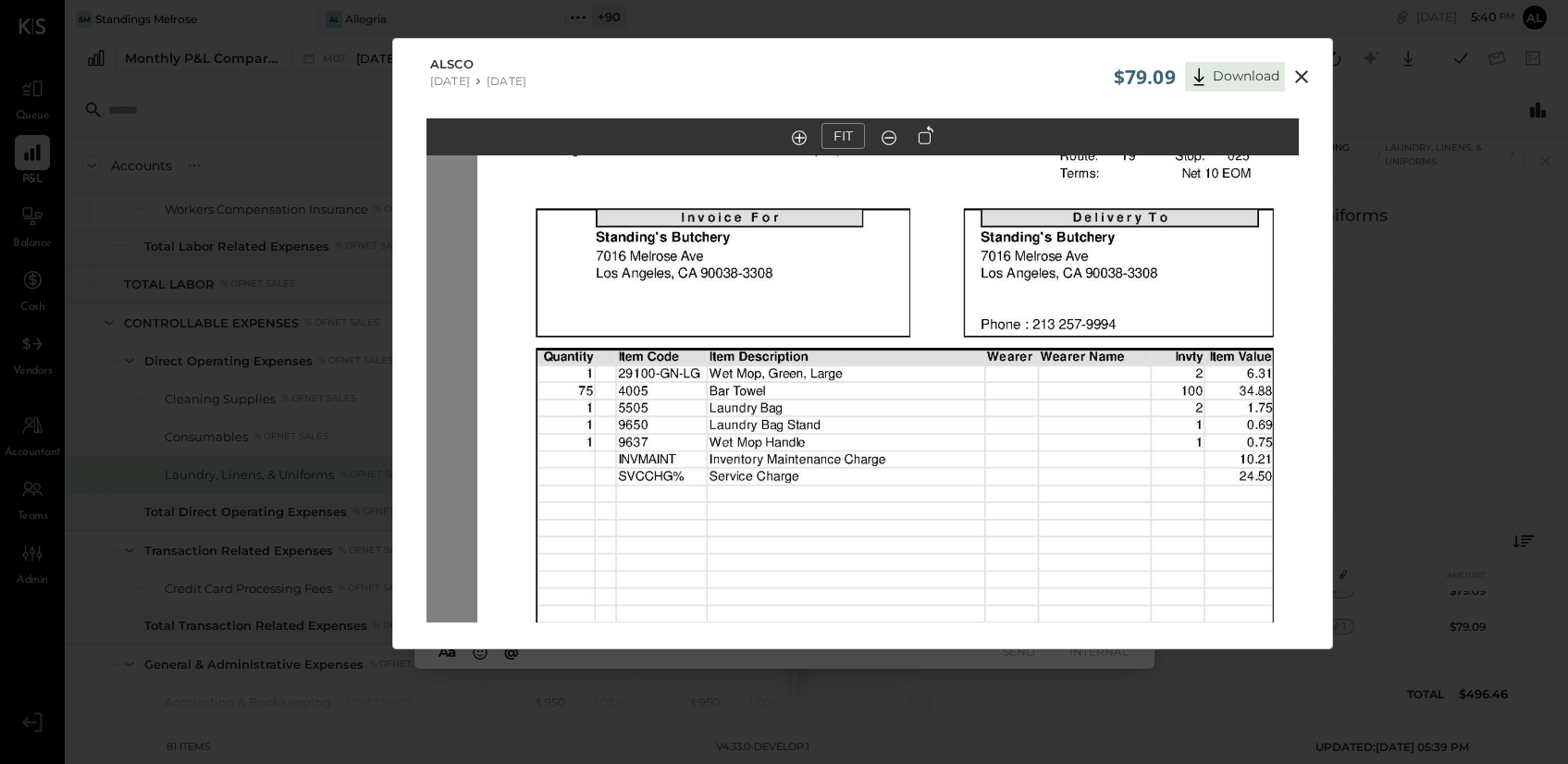
click at [1302, 78] on icon at bounding box center [1301, 76] width 12 height 12
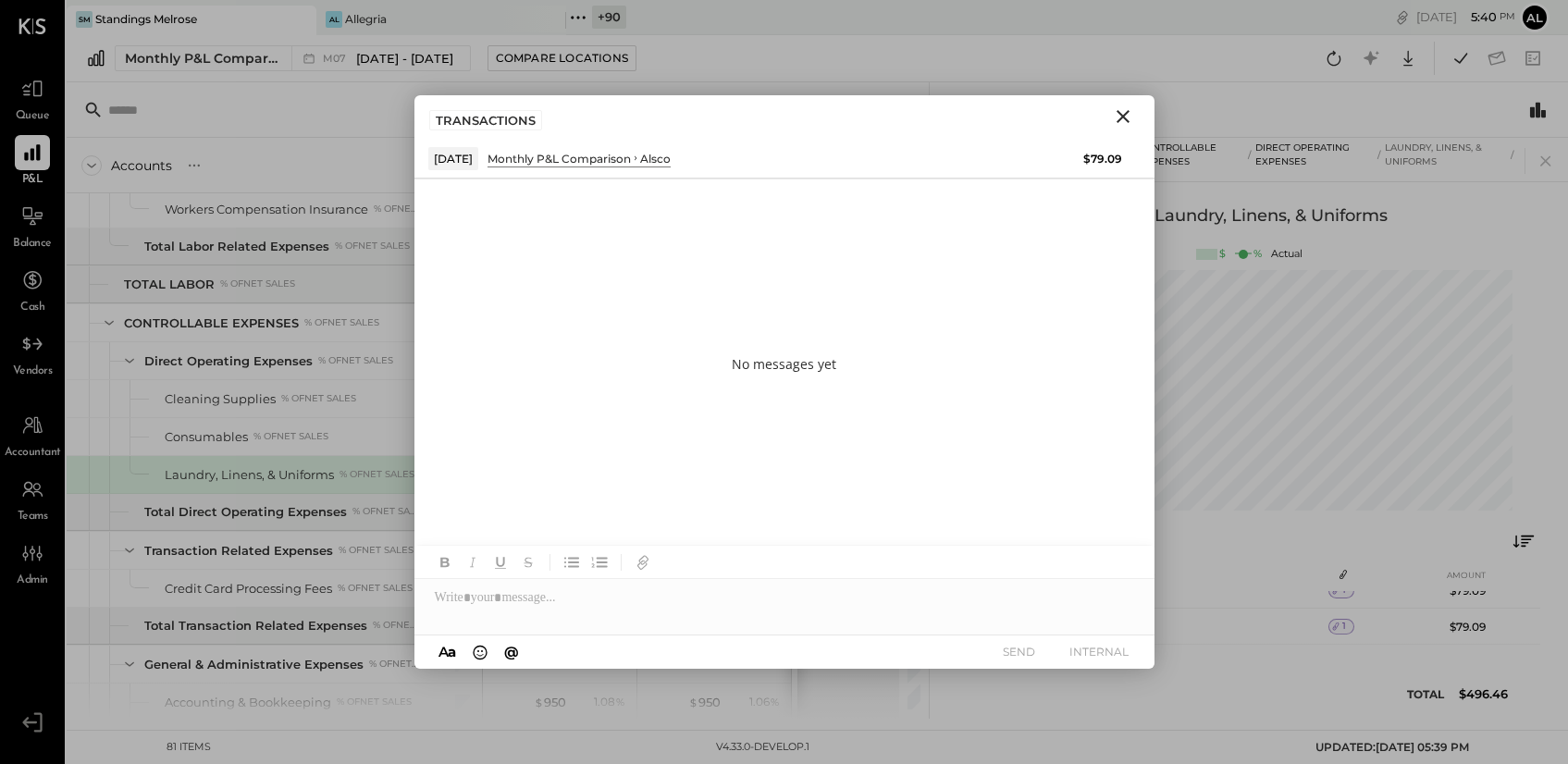
click at [1134, 125] on button "Close" at bounding box center [1123, 116] width 34 height 24
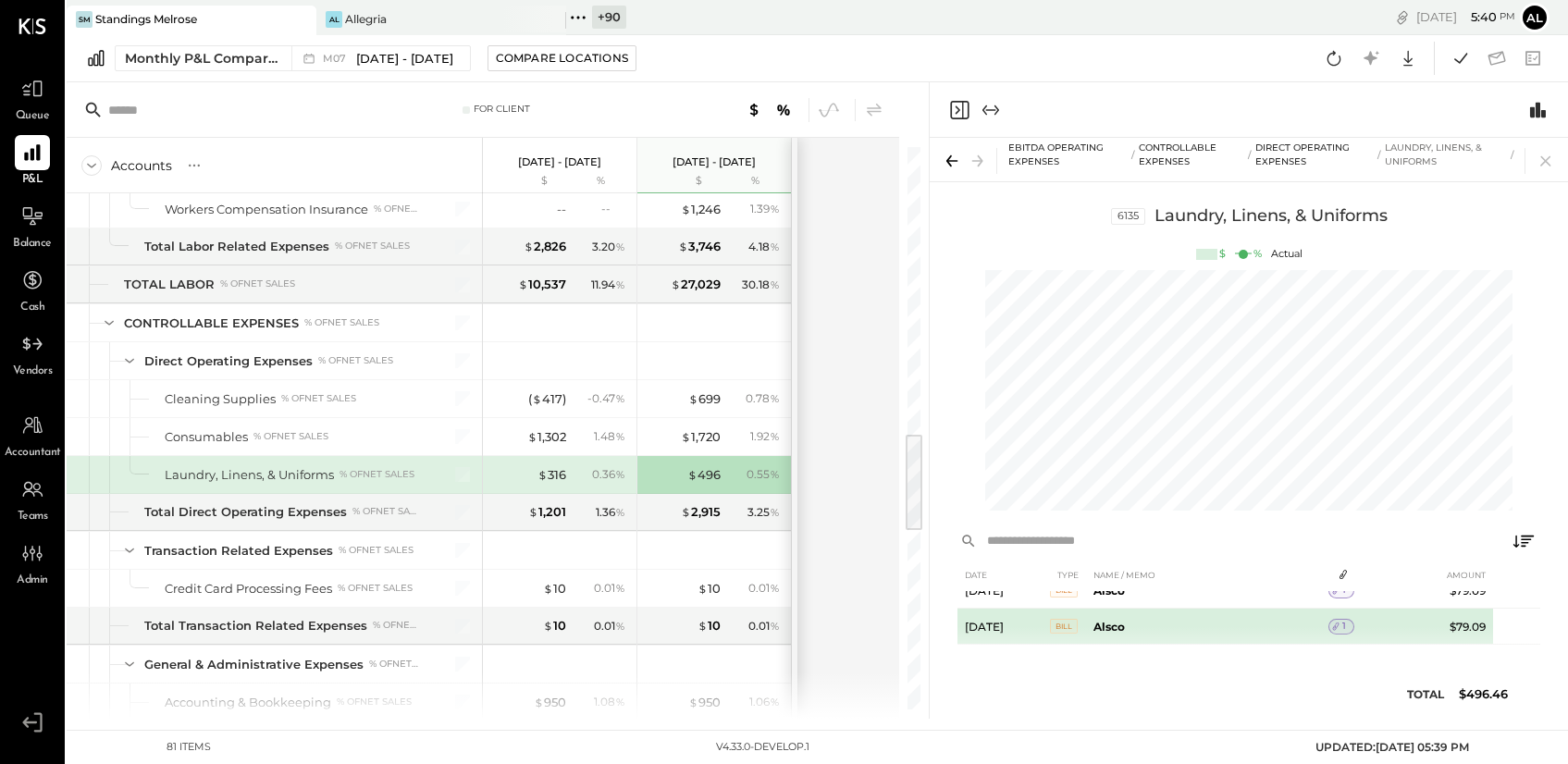
click at [1330, 622] on icon at bounding box center [1335, 626] width 12 height 12
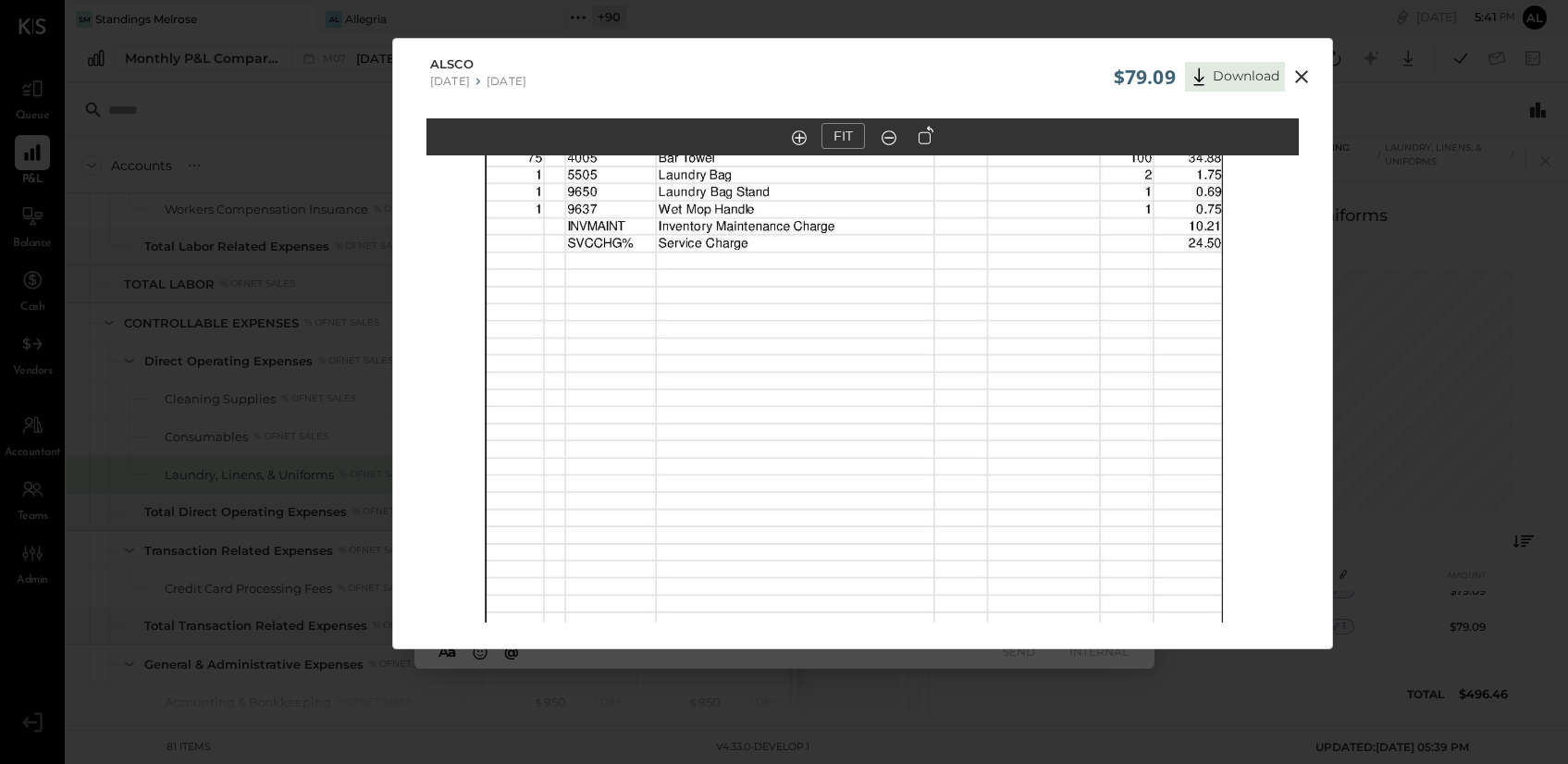
click at [1303, 75] on icon at bounding box center [1301, 76] width 22 height 22
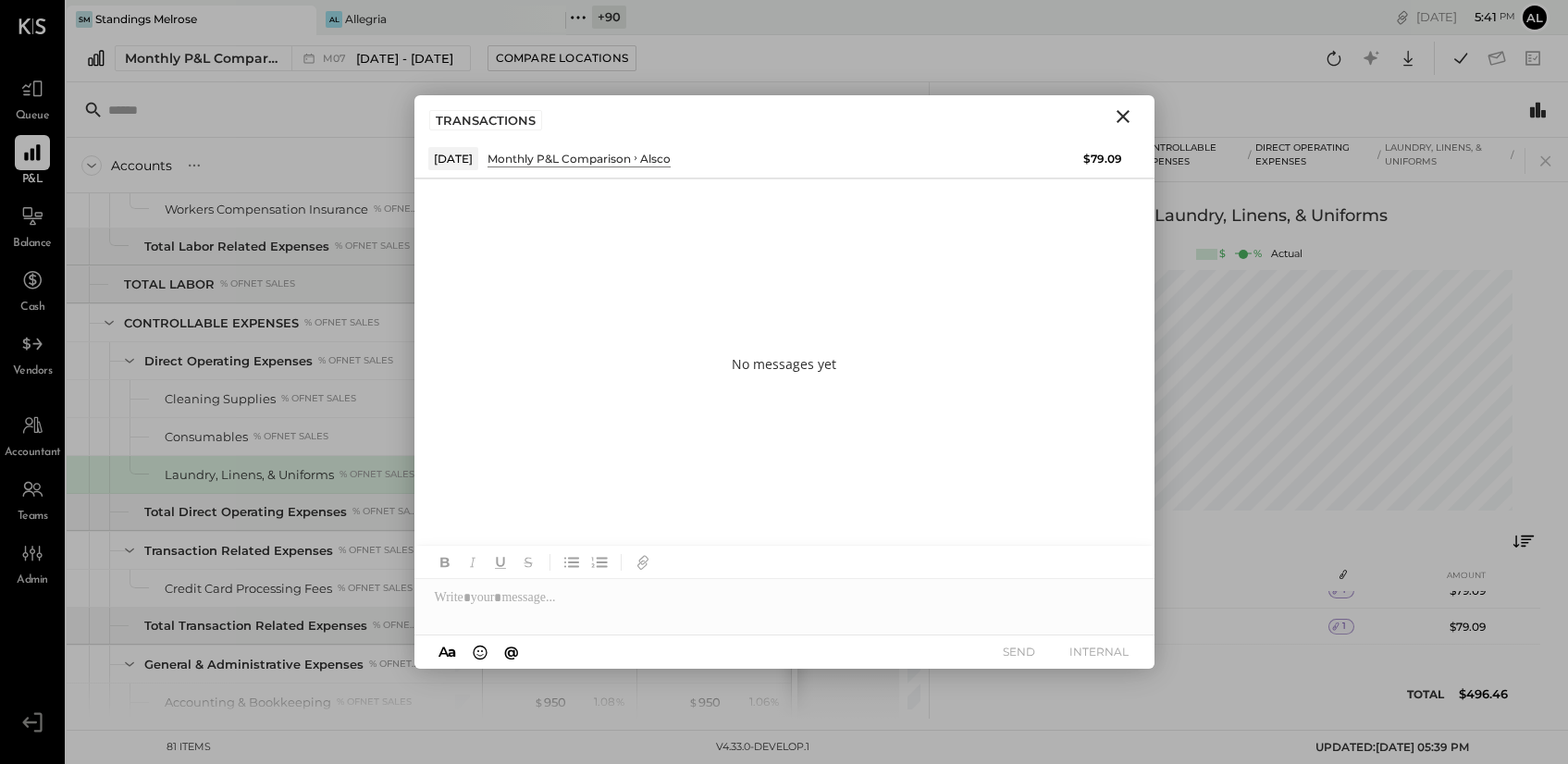
click at [1121, 120] on icon "Close" at bounding box center [1123, 116] width 22 height 22
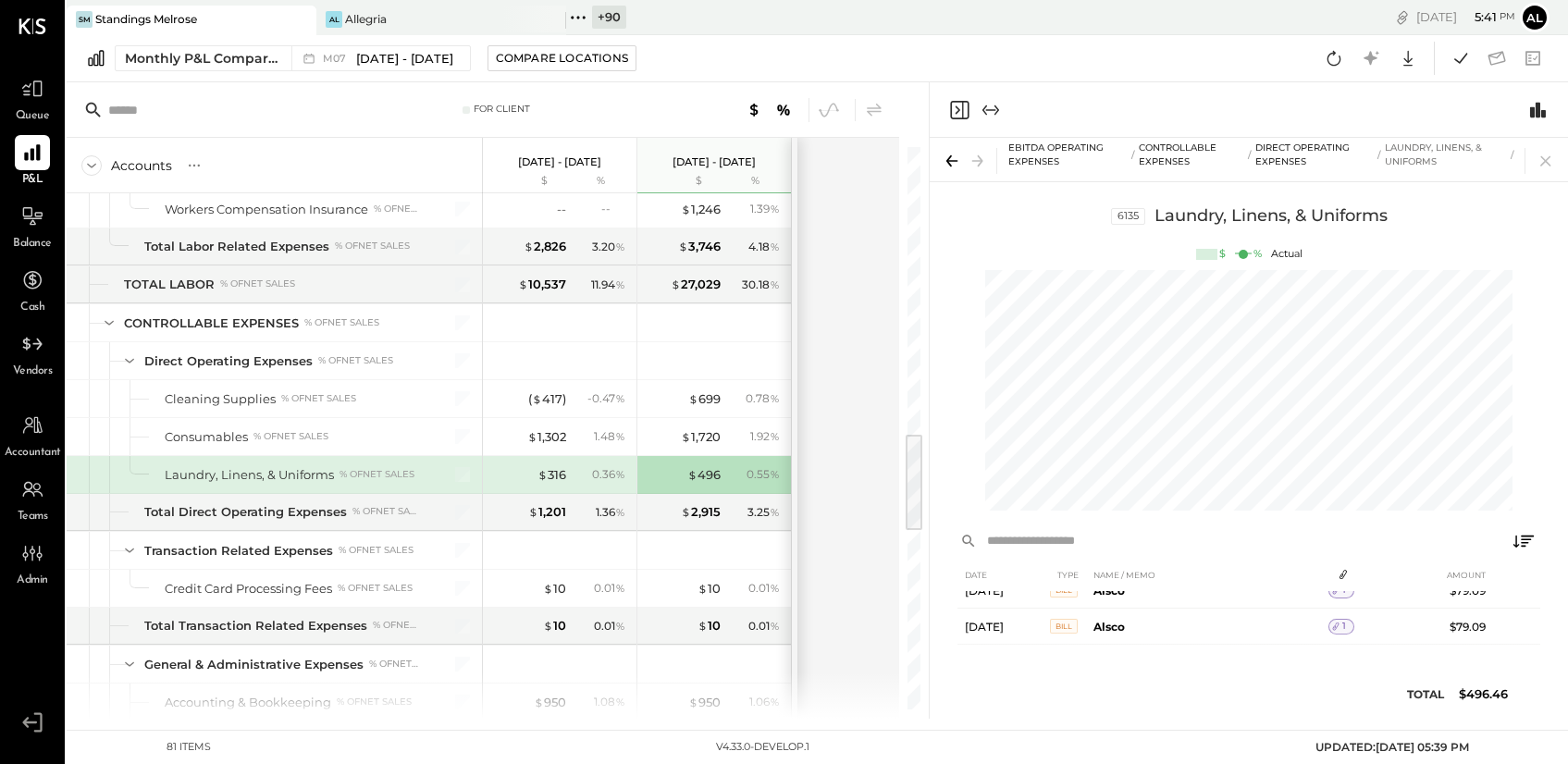
click at [997, 105] on icon "Expand panel (e)" at bounding box center [990, 109] width 22 height 22
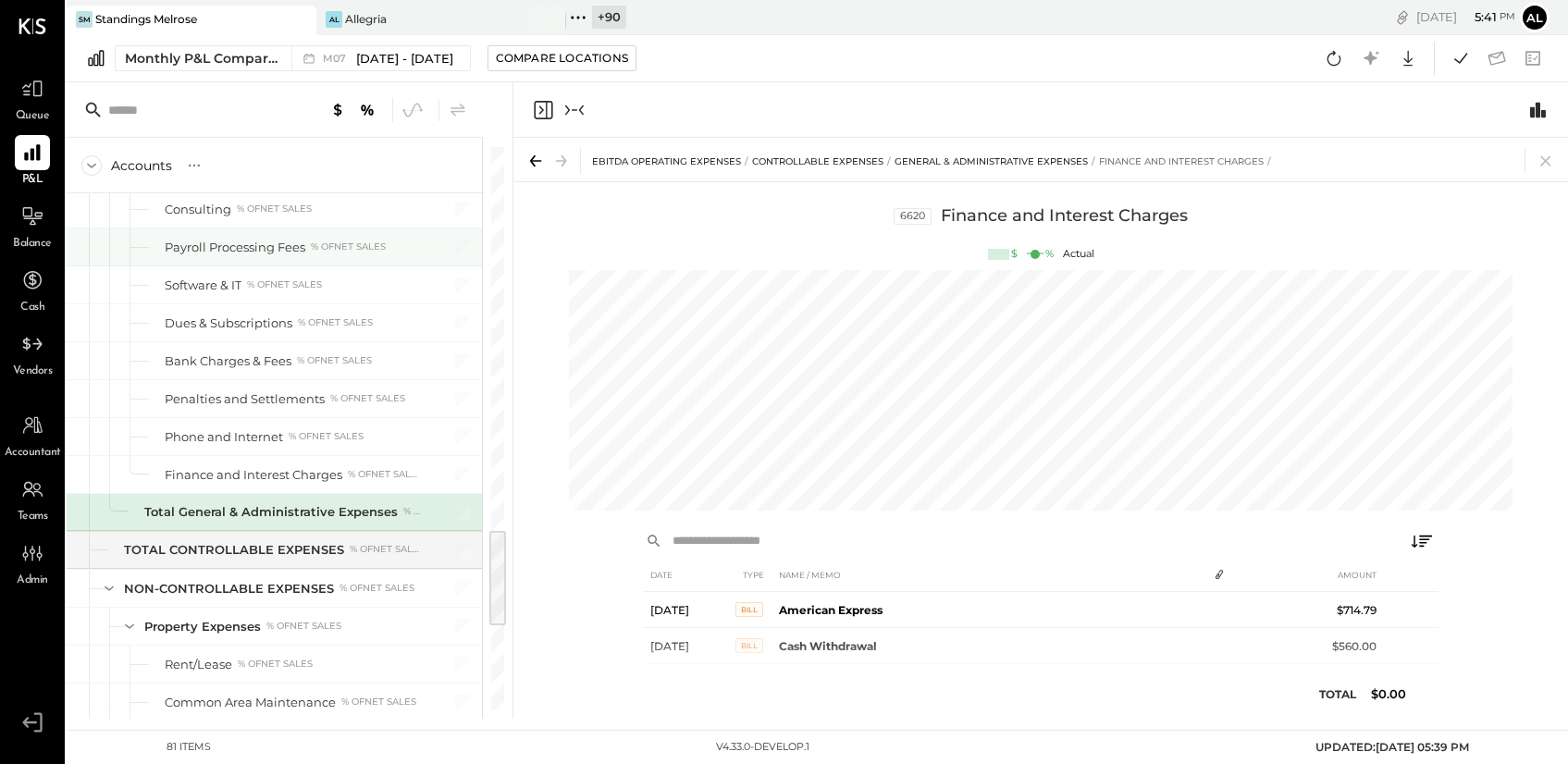
scroll to position [2161, 0]
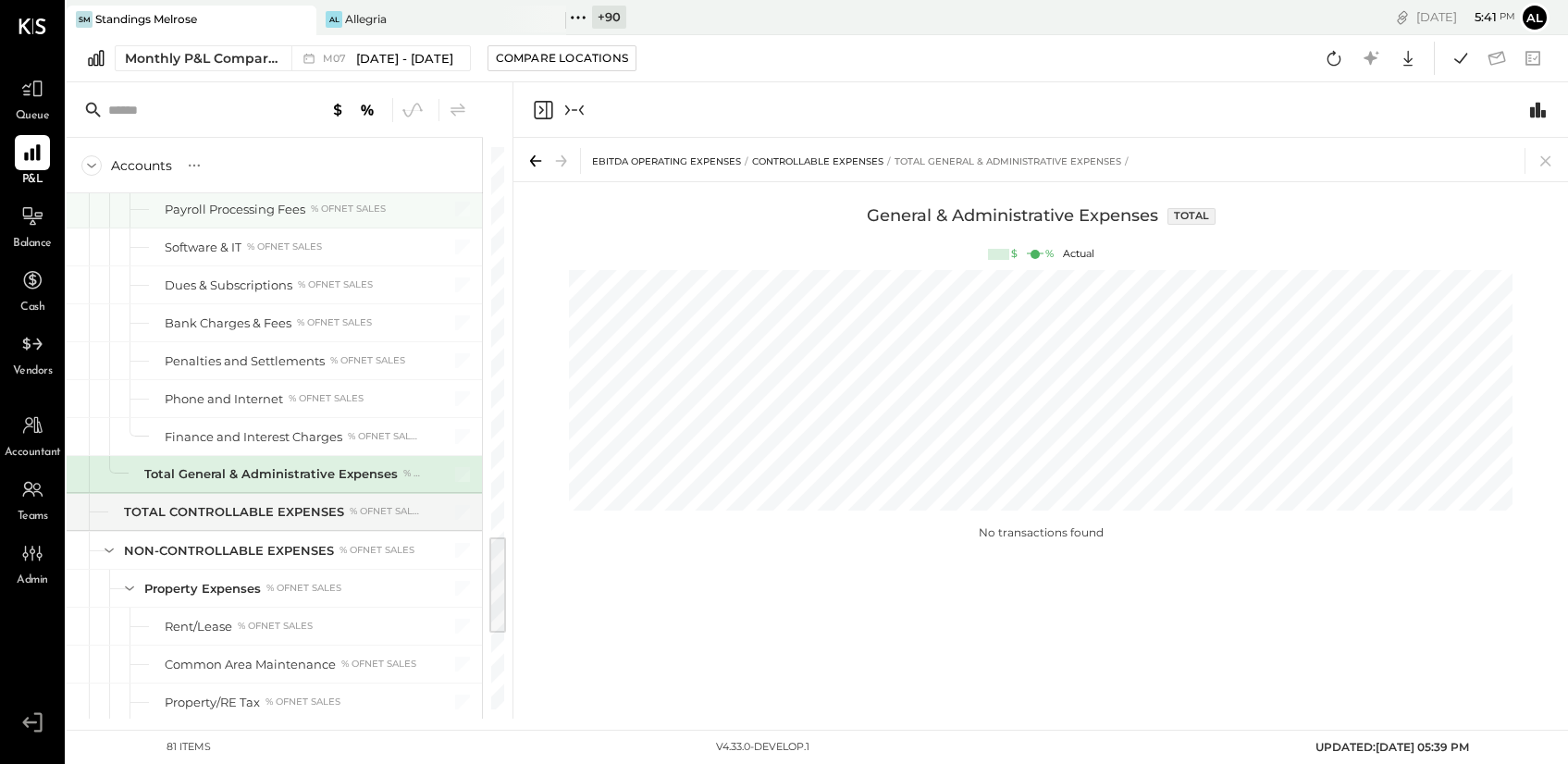
scroll to position [0, 77]
click at [1537, 158] on icon at bounding box center [1546, 160] width 26 height 26
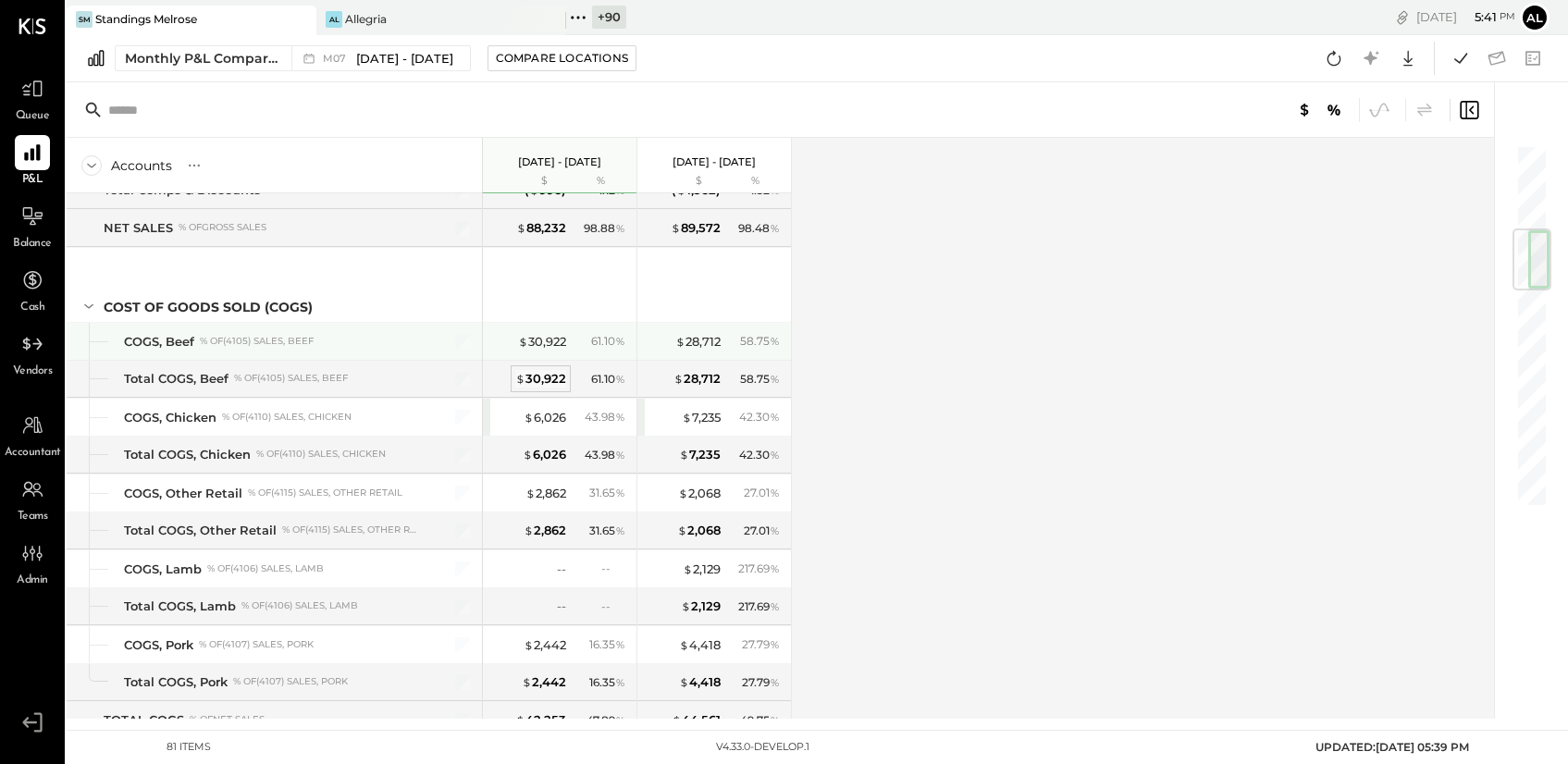
scroll to position [657, 0]
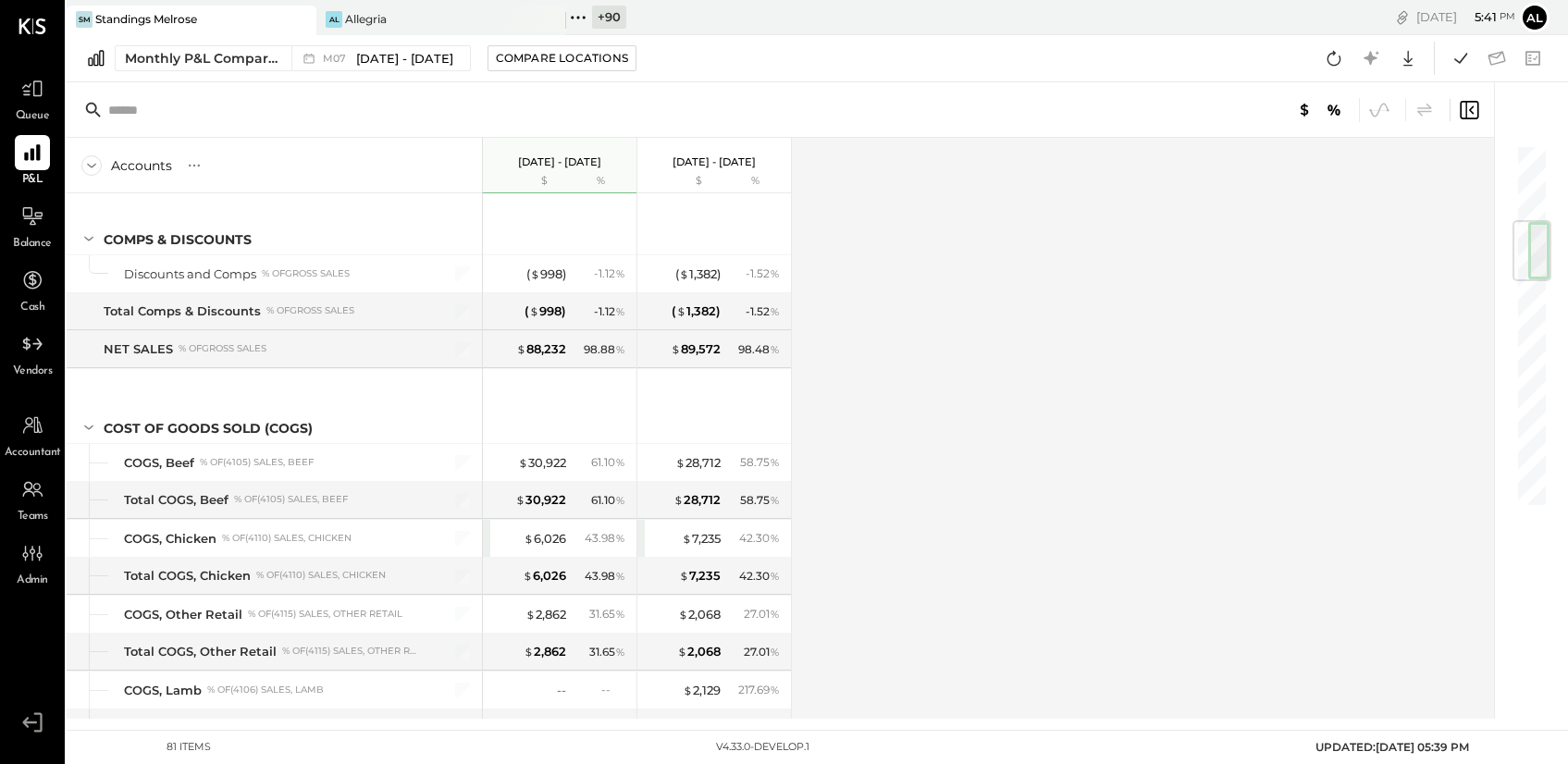
click at [135, 78] on div "Monthly P&L Comparison M07 Jul 1 - 31, 2025 Compare Locations Google Sheets Exc…" at bounding box center [817, 59] width 1502 height 47
click at [140, 72] on div "Monthly P&L Comparison M07 Jul 1 - 31, 2025 Compare Locations Google Sheets Exc…" at bounding box center [817, 59] width 1502 height 47
click at [149, 51] on div "Monthly P&L Comparison" at bounding box center [202, 58] width 155 height 18
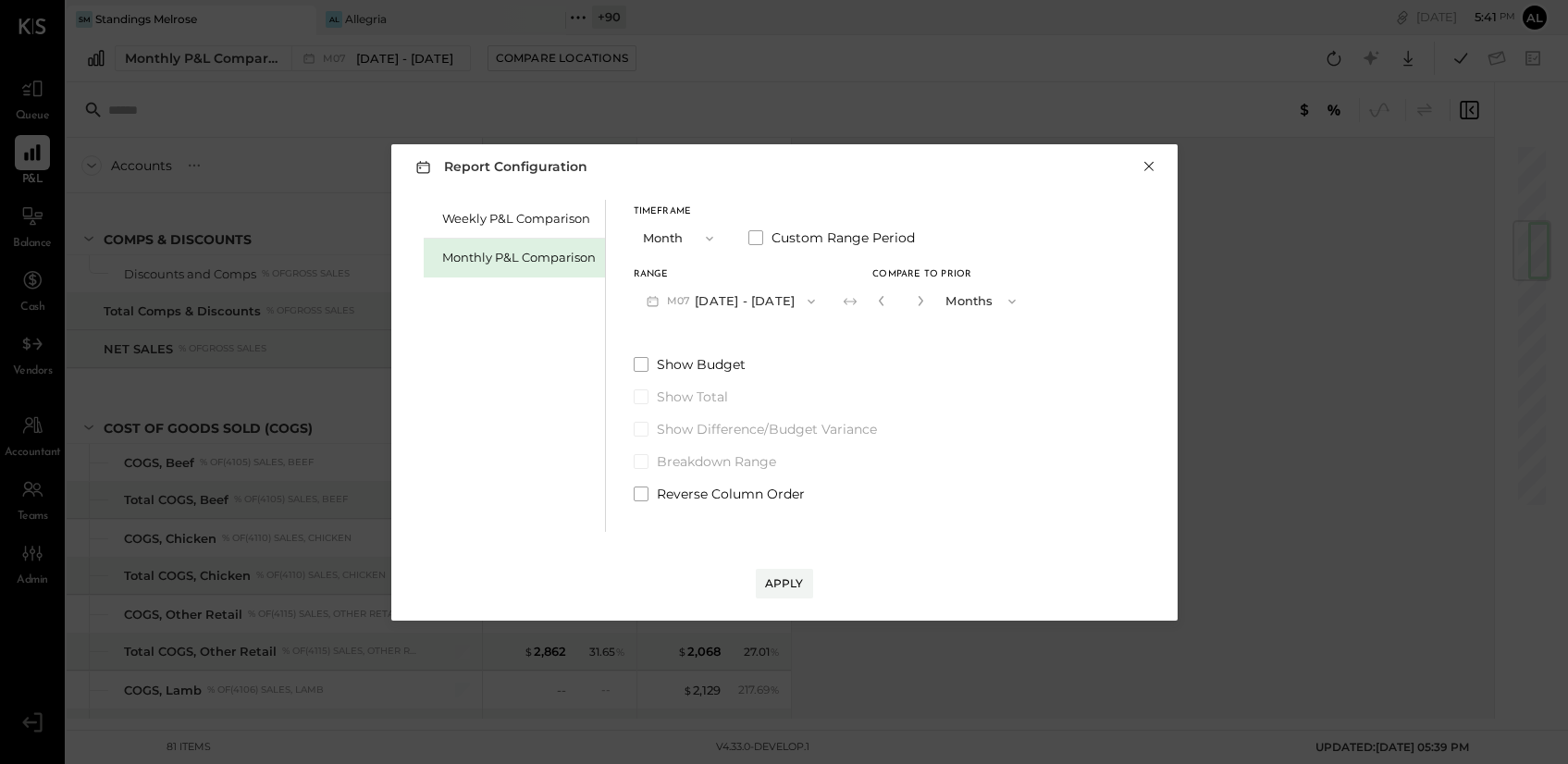
click at [1144, 164] on button "×" at bounding box center [1149, 166] width 16 height 18
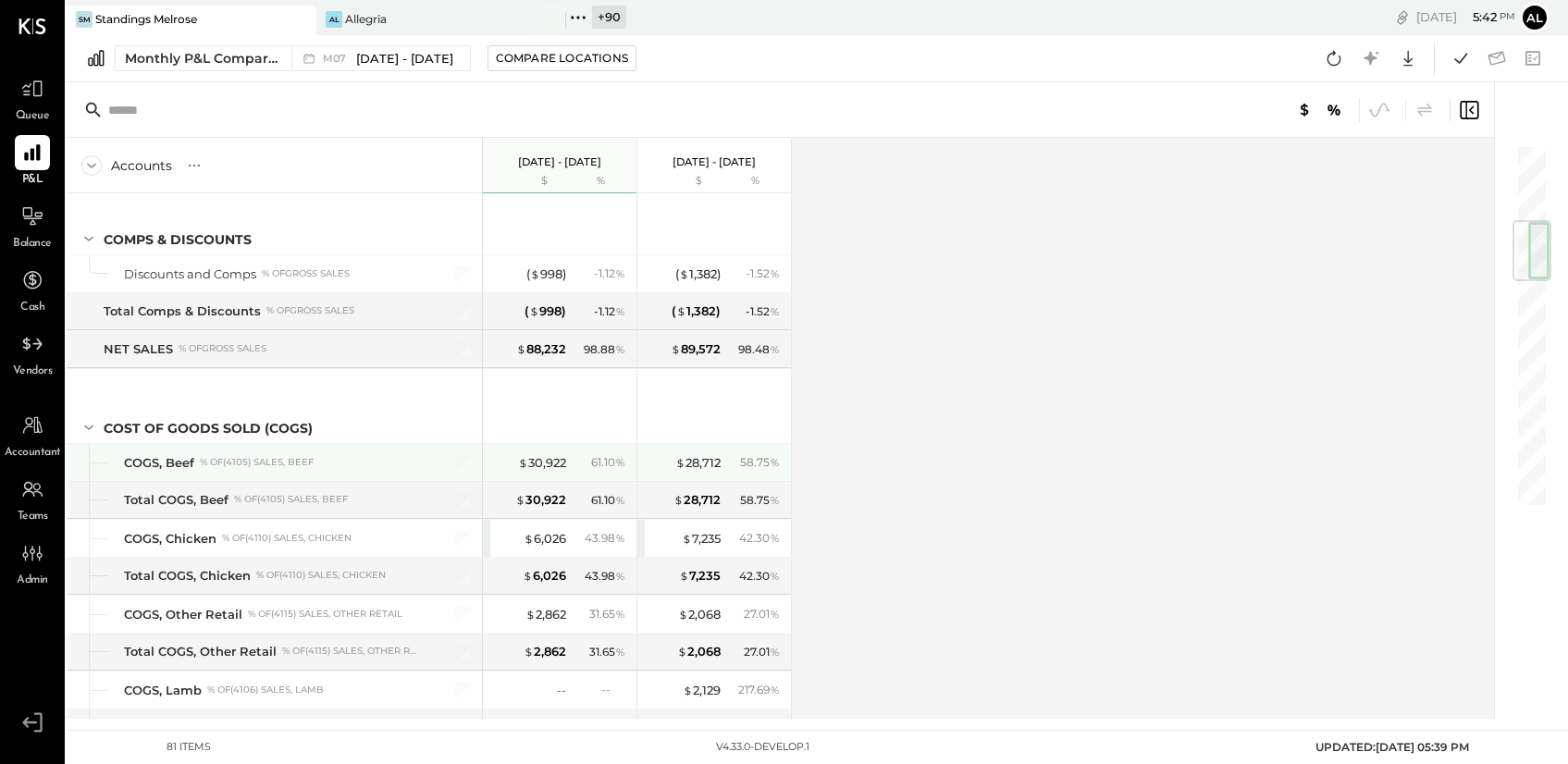
click at [223, 458] on div "% of (4105) Sales, Beef" at bounding box center [256, 462] width 114 height 12
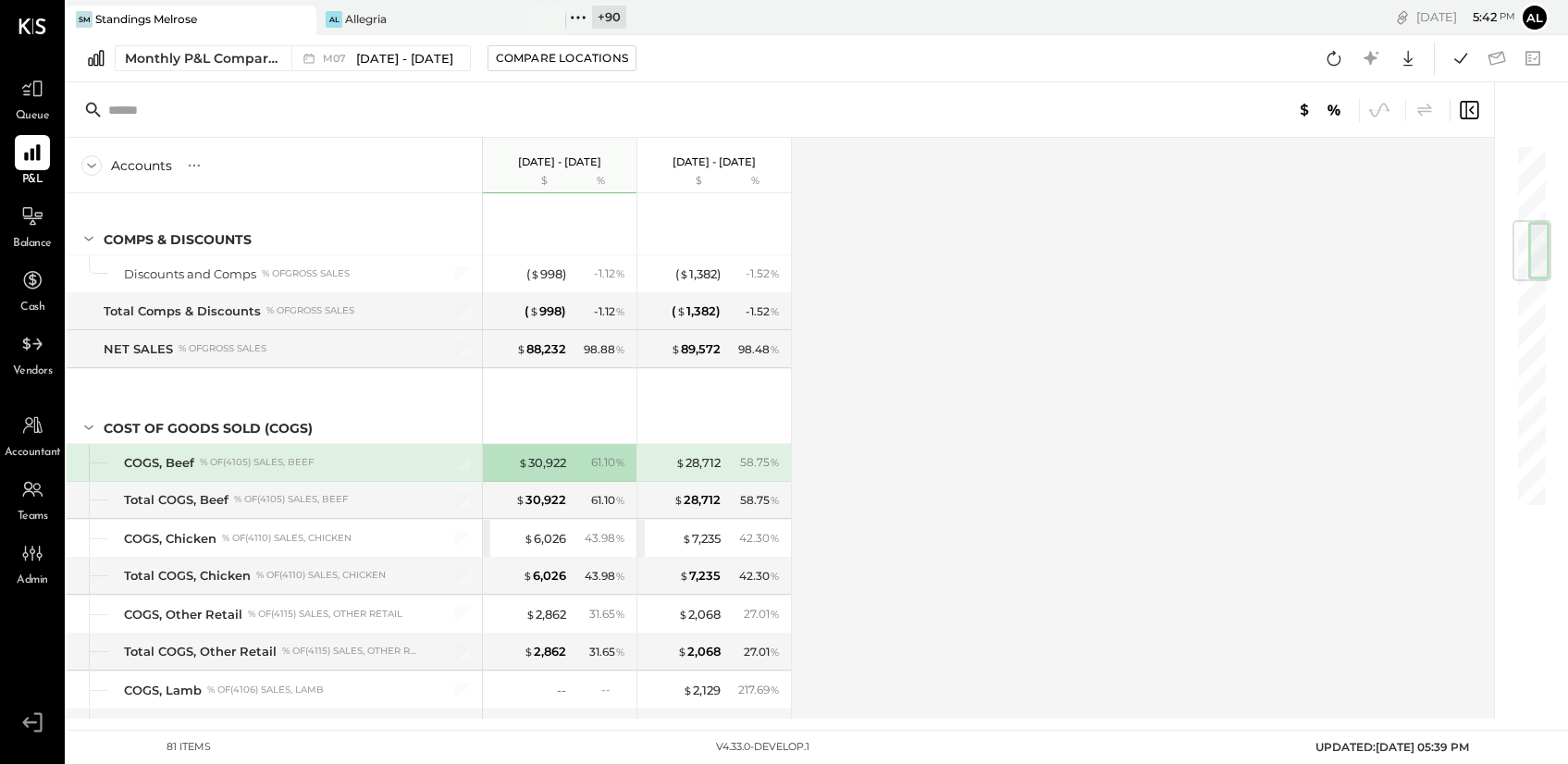
click at [573, 458] on div "61.10 %" at bounding box center [601, 462] width 60 height 16
click at [543, 466] on div "$ 30,922" at bounding box center [542, 463] width 48 height 17
click at [1461, 108] on icon at bounding box center [1468, 109] width 18 height 18
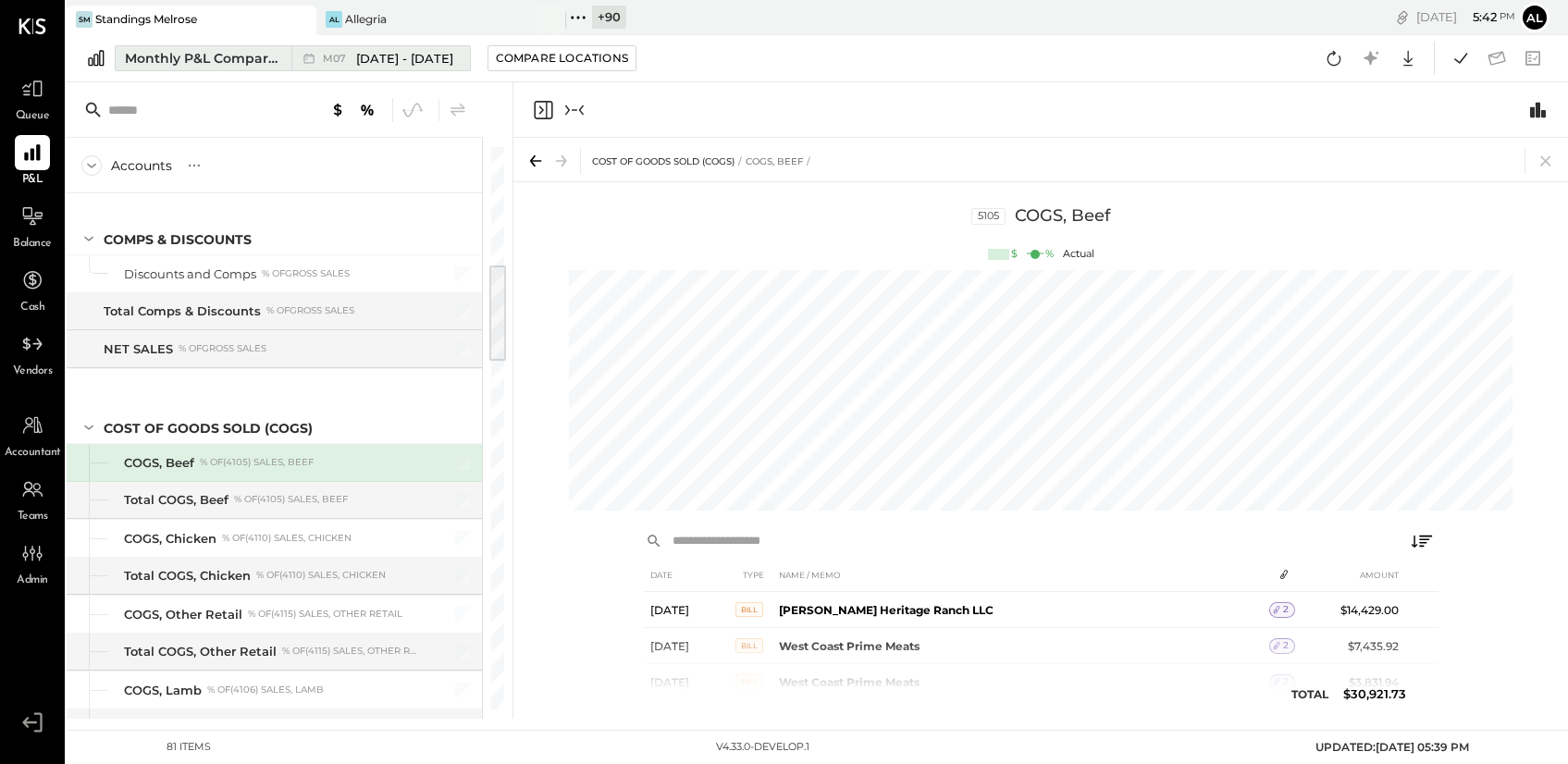
click at [149, 52] on div "Monthly P&L Comparison" at bounding box center [202, 58] width 155 height 18
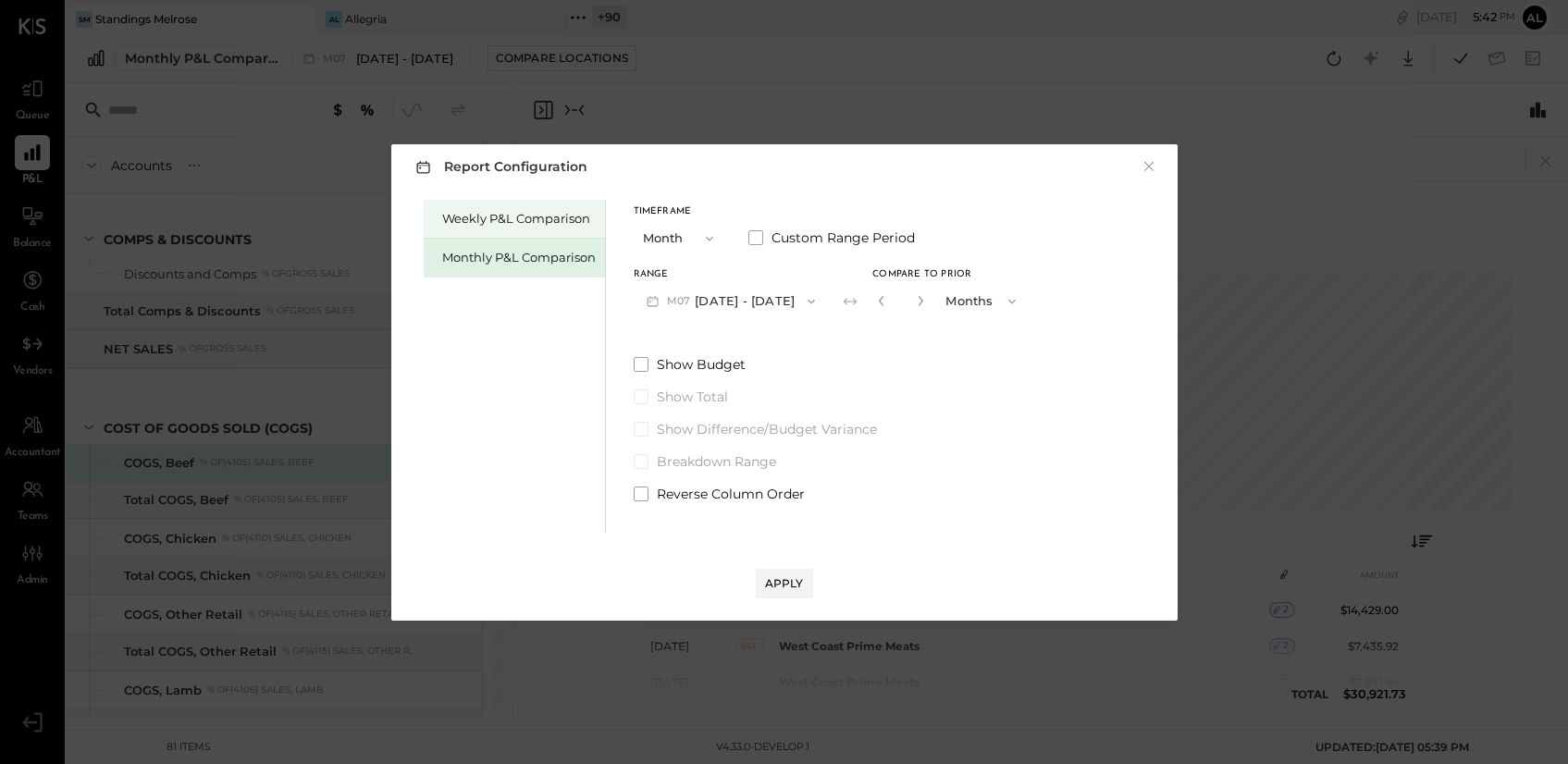
click at [473, 225] on div "Weekly P&L Comparison" at bounding box center [519, 219] width 154 height 17
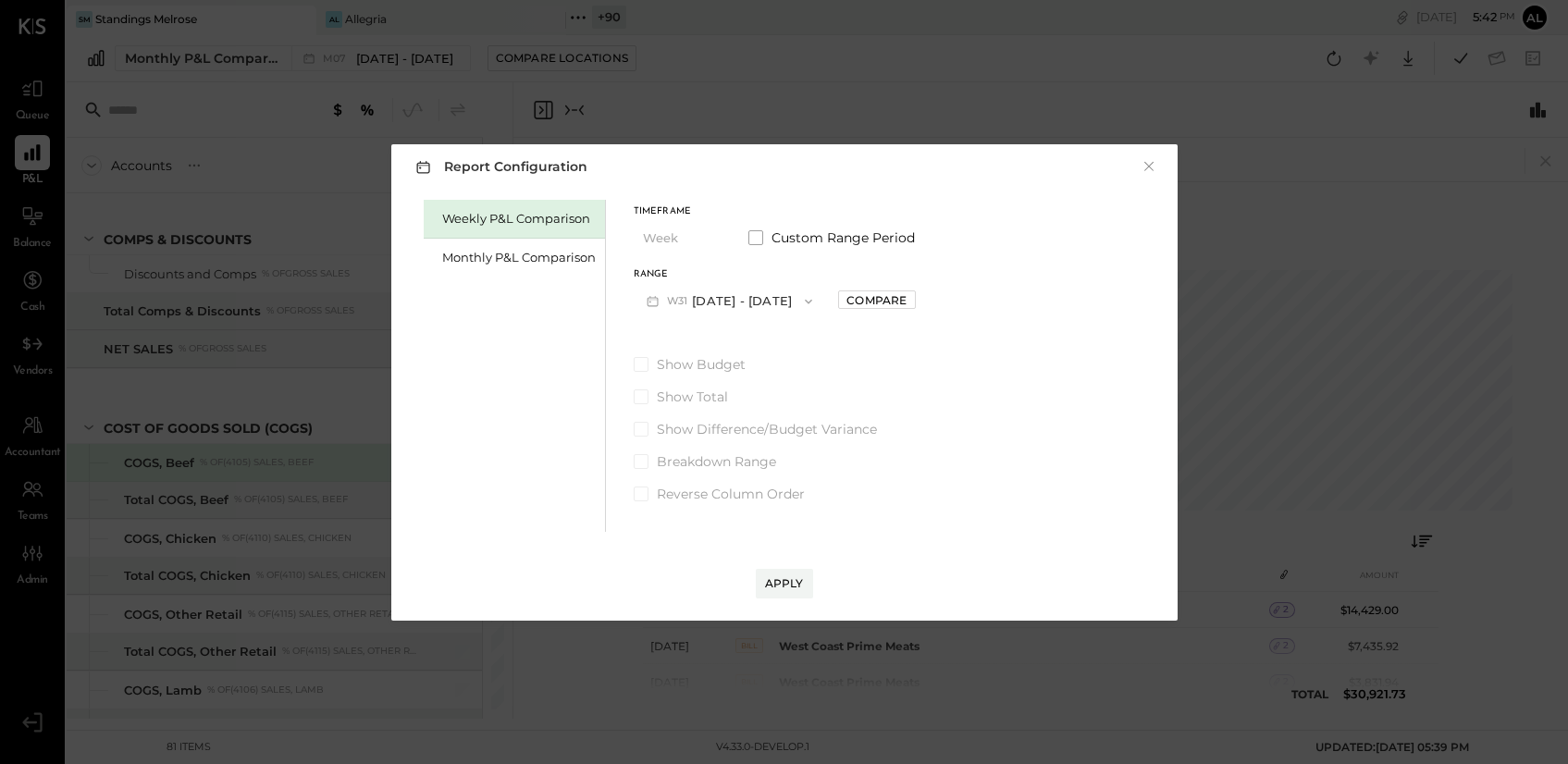
click at [774, 303] on button "W31 Jul 28 - Aug 3, 2025" at bounding box center [729, 301] width 193 height 35
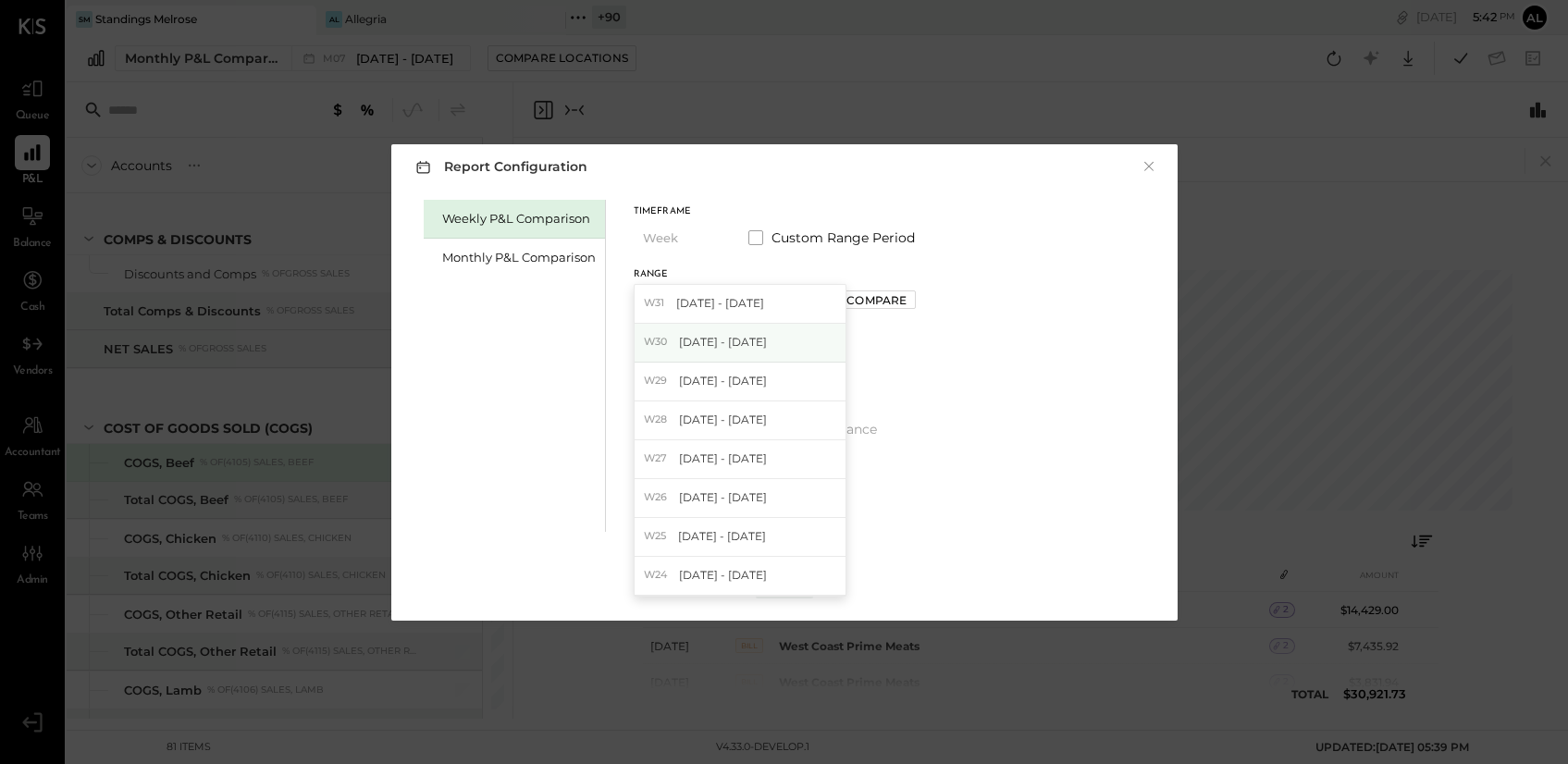
click at [763, 337] on div "W30 Jul 21 - 27, 2025" at bounding box center [740, 343] width 211 height 38
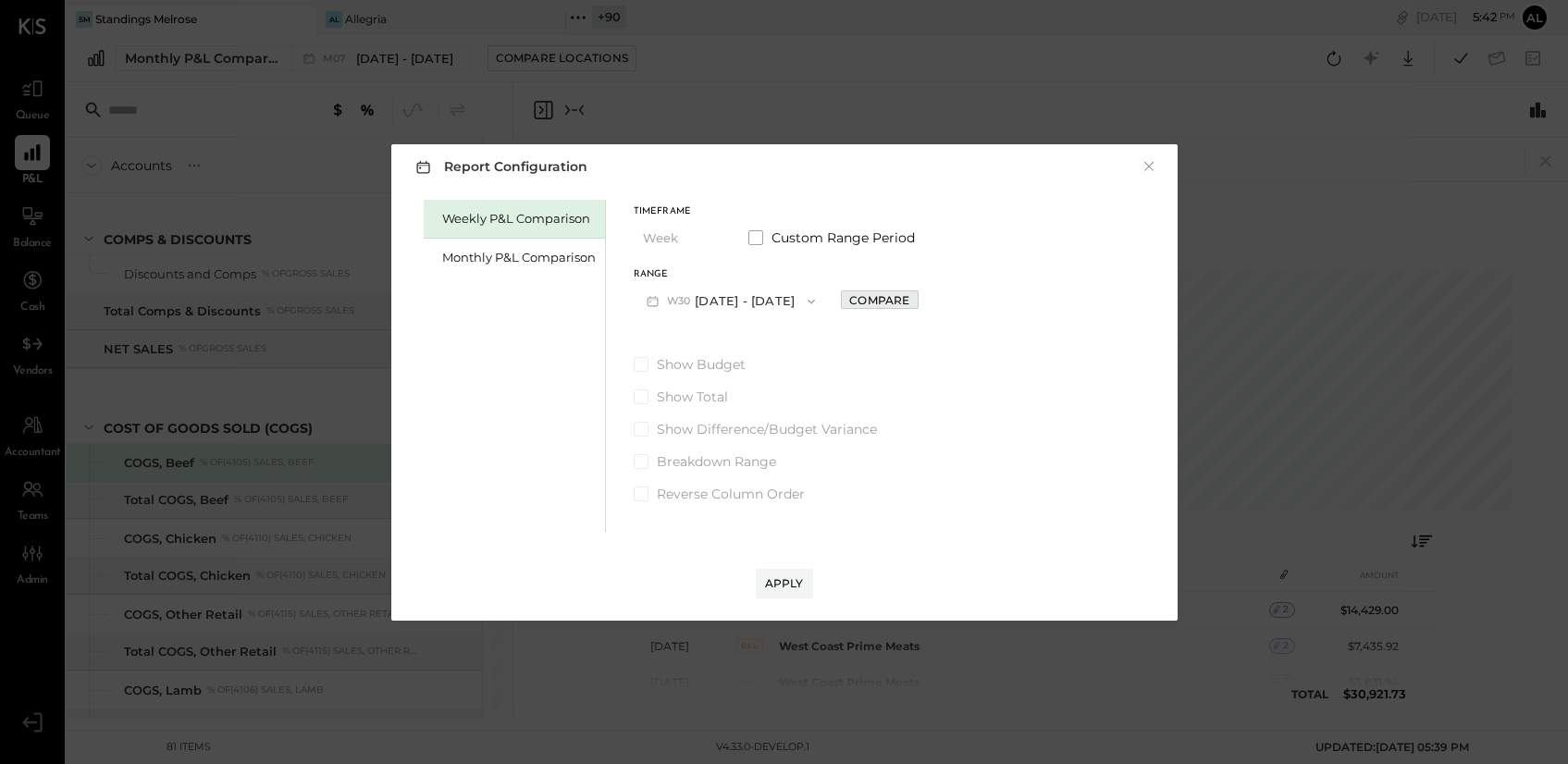
click at [879, 296] on div "Compare" at bounding box center [879, 300] width 60 height 15
click at [914, 304] on button "button" at bounding box center [920, 300] width 14 height 20
click at [915, 304] on icon "button" at bounding box center [921, 301] width 12 height 12
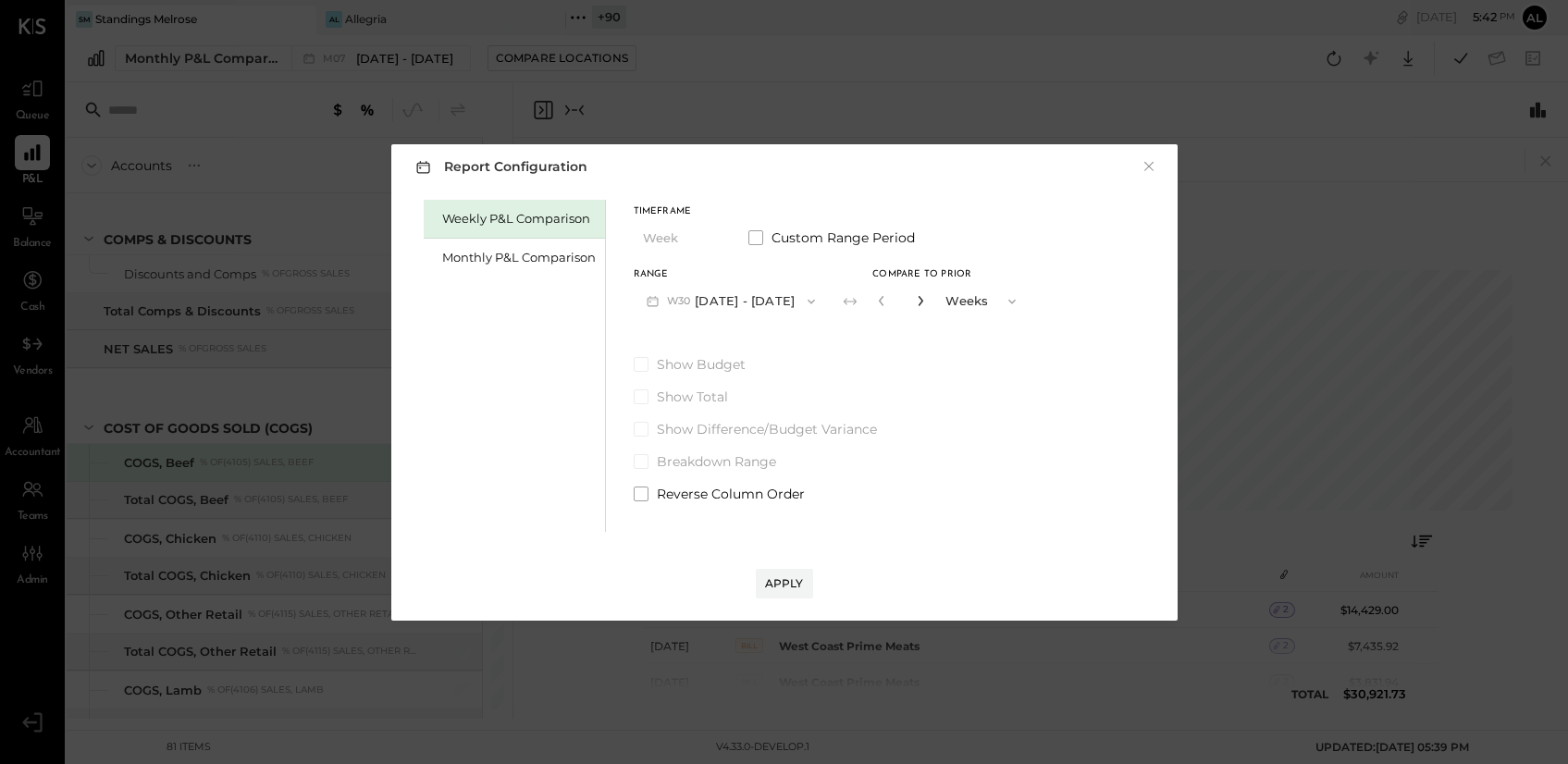
type input "*"
click at [794, 578] on div "Apply" at bounding box center [784, 584] width 38 height 15
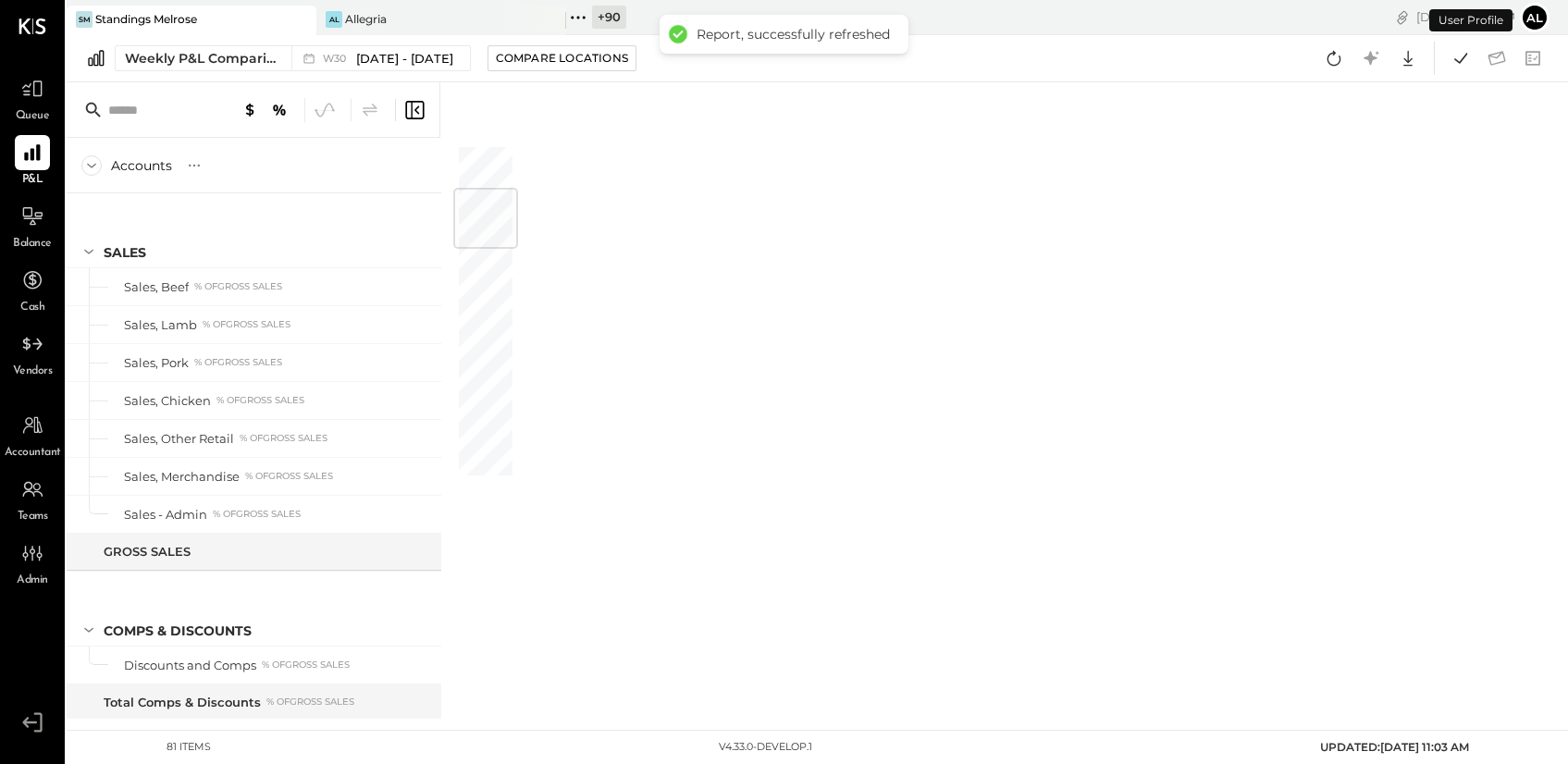
scroll to position [379, 0]
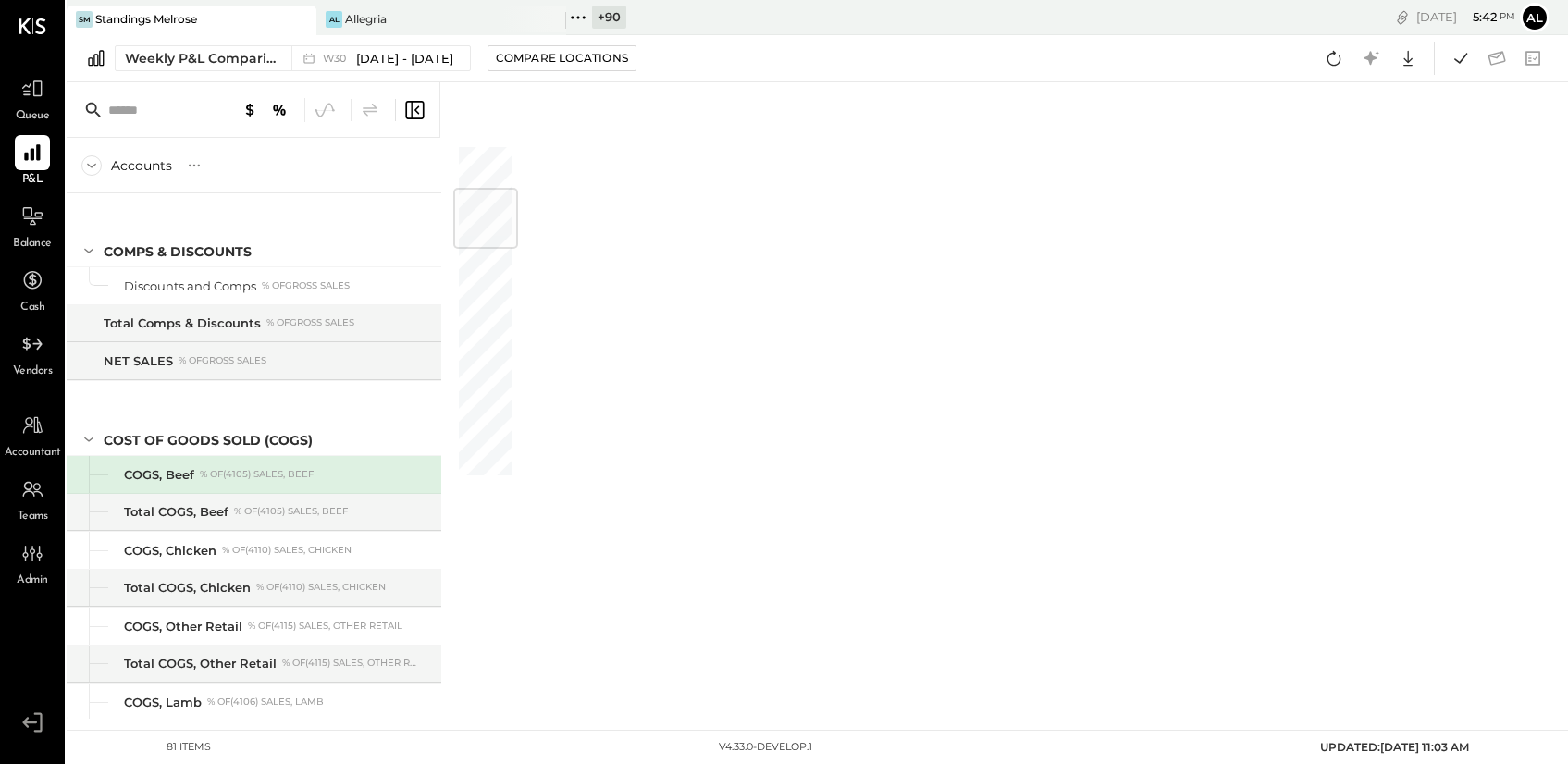
click at [416, 106] on icon at bounding box center [414, 109] width 22 height 22
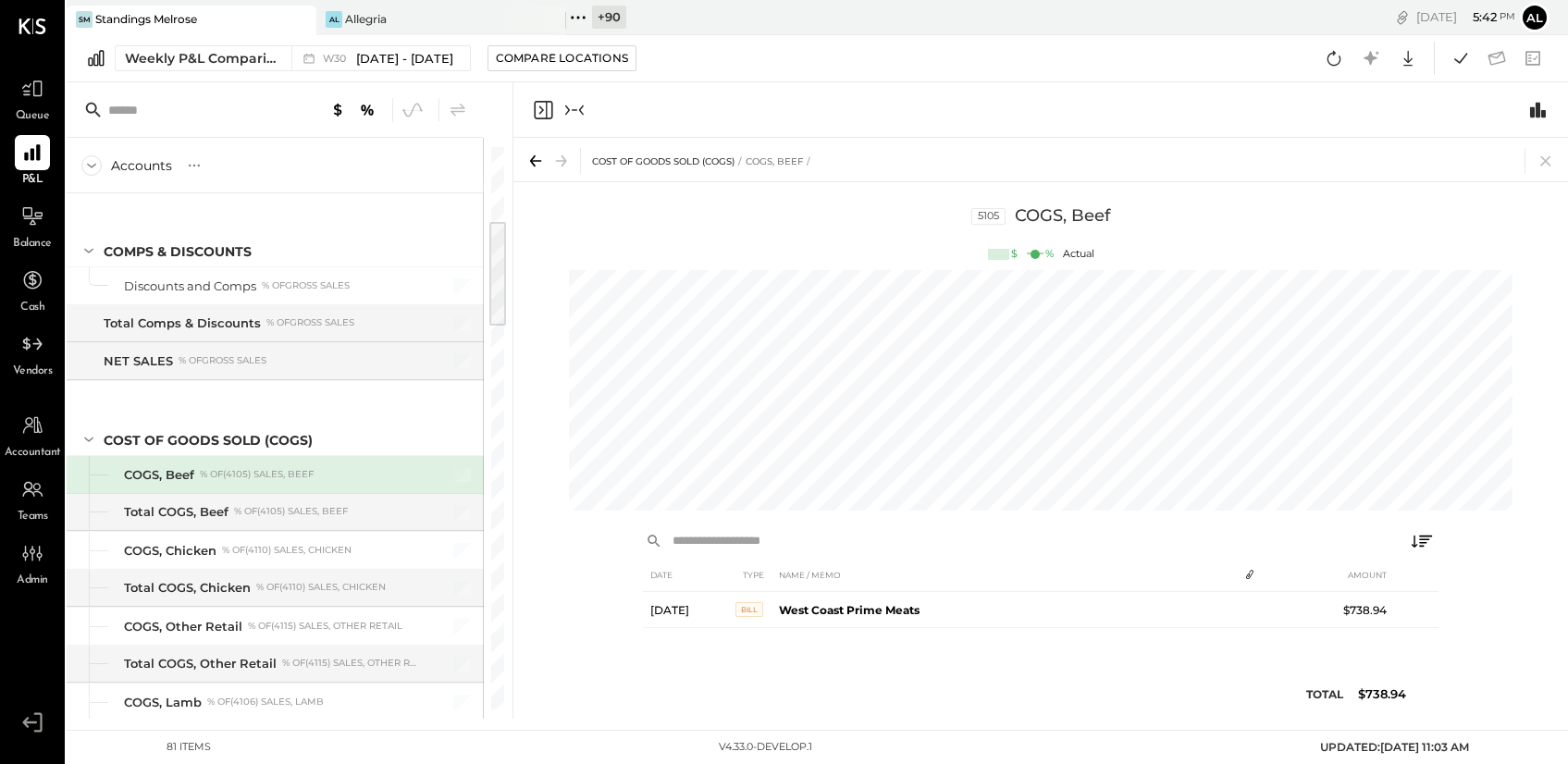
click at [576, 105] on icon "Collapse panel (e)" at bounding box center [574, 109] width 22 height 22
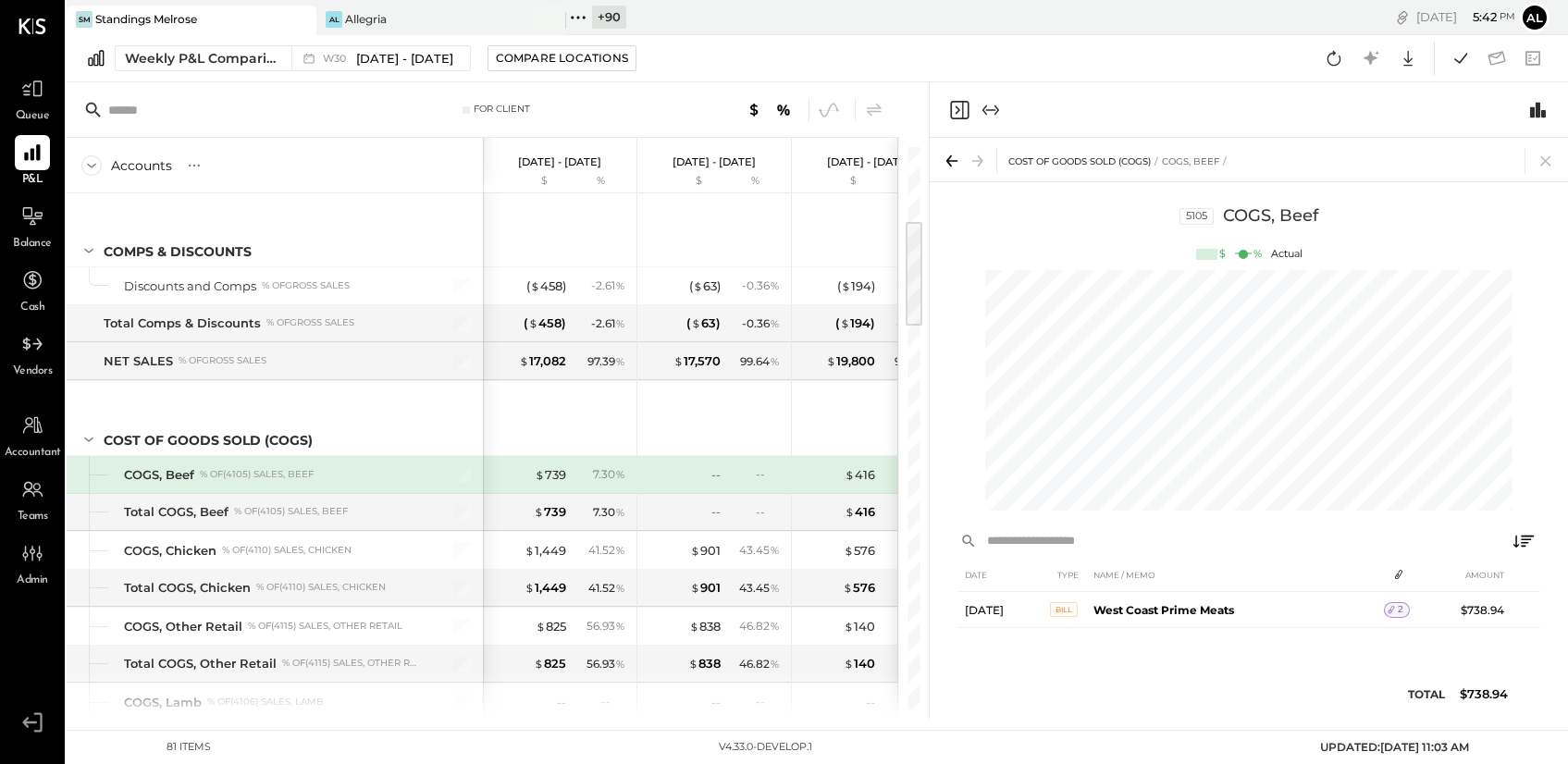
click at [965, 112] on icon "Close panel" at bounding box center [959, 109] width 22 height 22
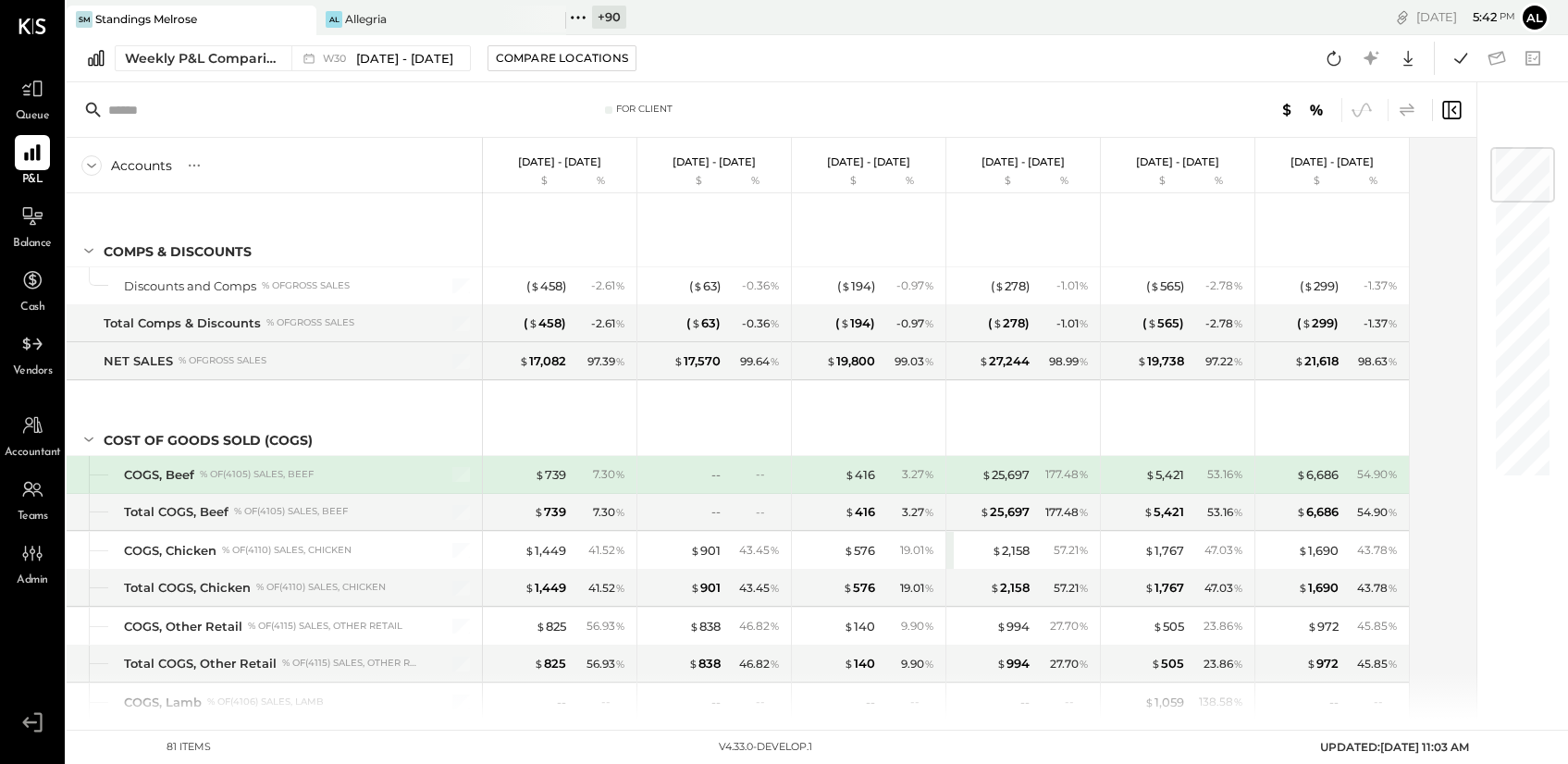
click at [1405, 110] on icon at bounding box center [1407, 108] width 14 height 12
click at [1443, 104] on icon at bounding box center [1451, 109] width 18 height 18
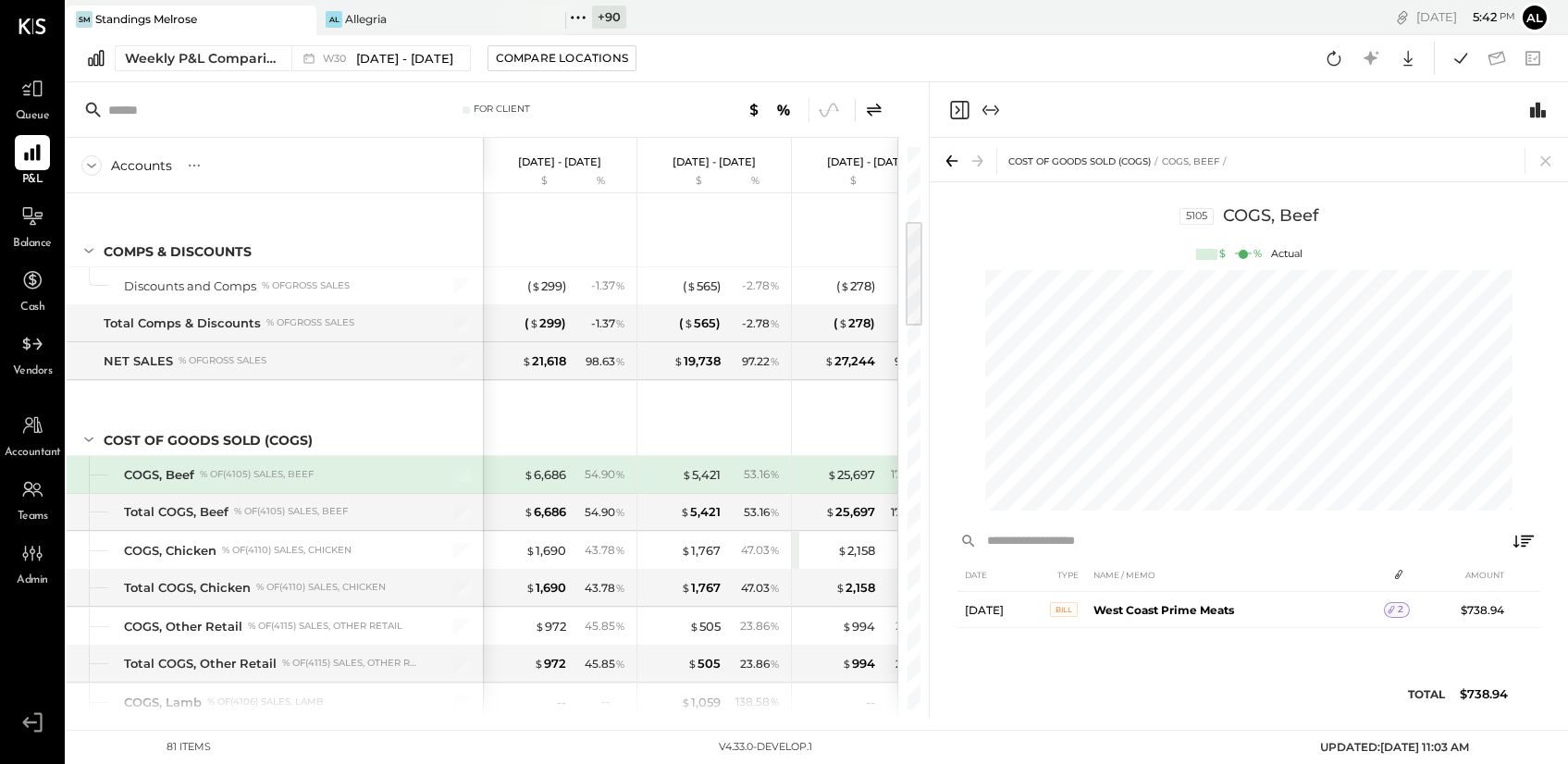
scroll to position [0, 511]
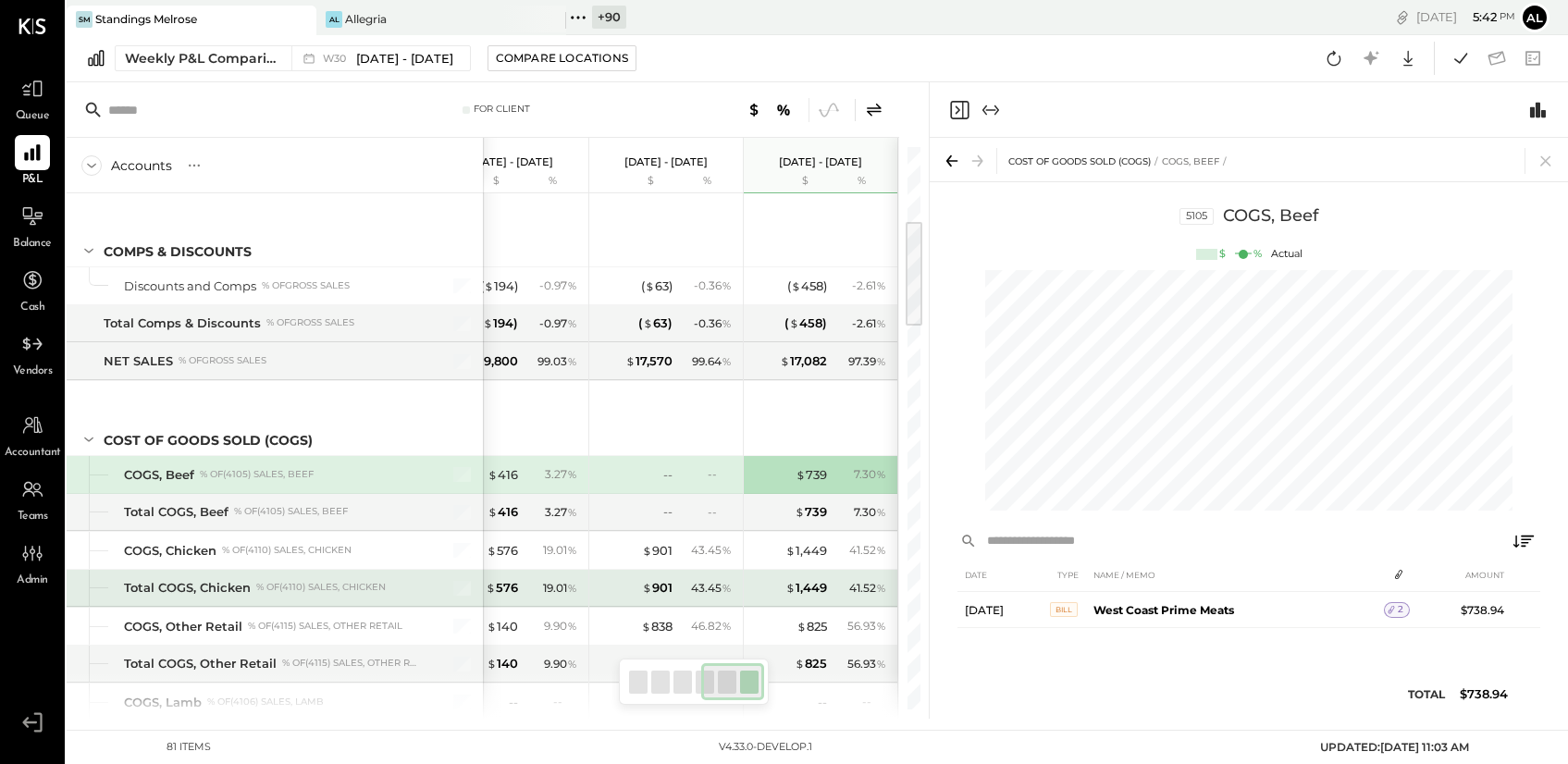
click at [701, 570] on div "$ 901 43.45 %" at bounding box center [668, 588] width 139 height 37
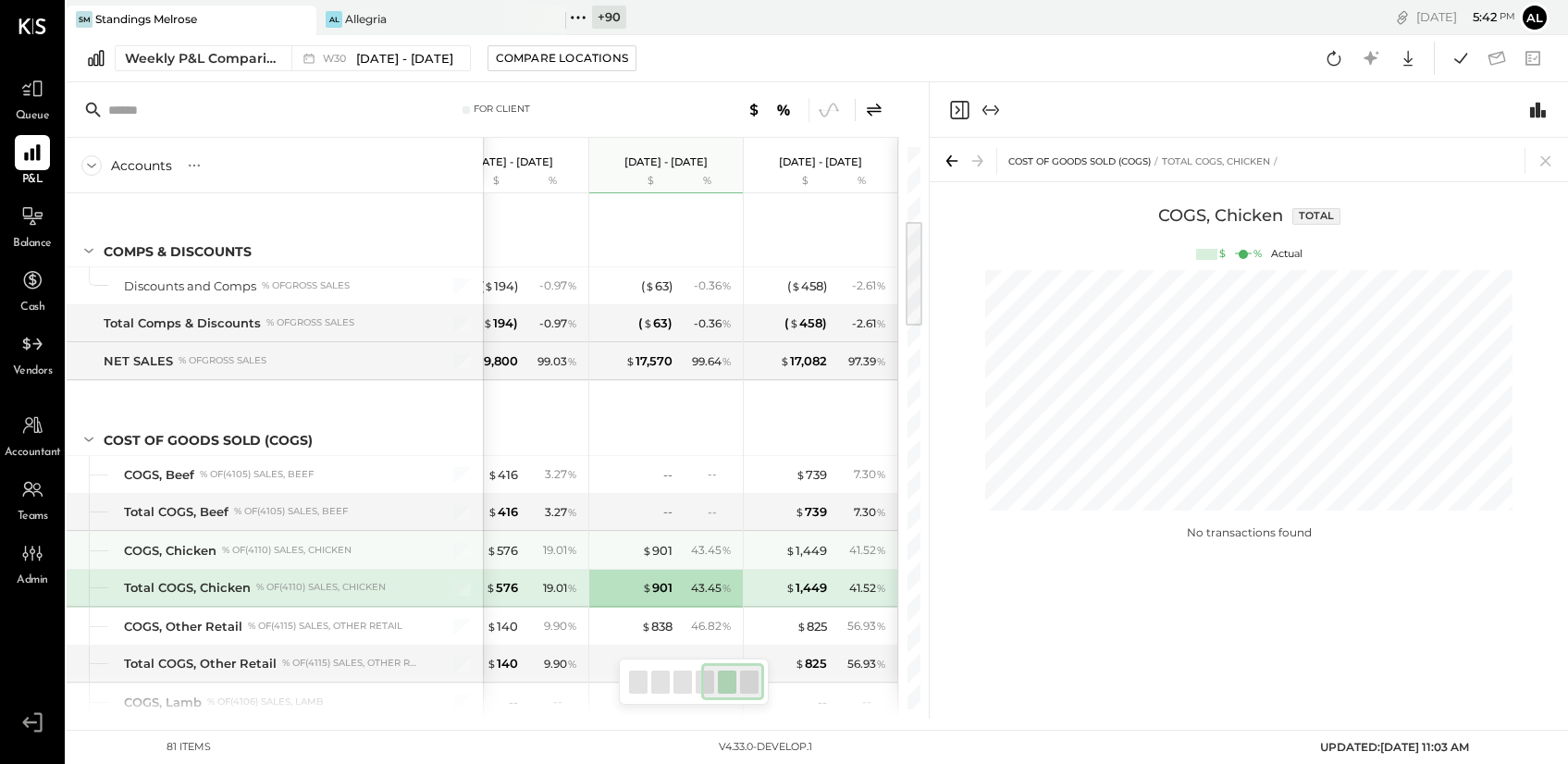
click at [696, 555] on div "43.45 %" at bounding box center [711, 550] width 40 height 16
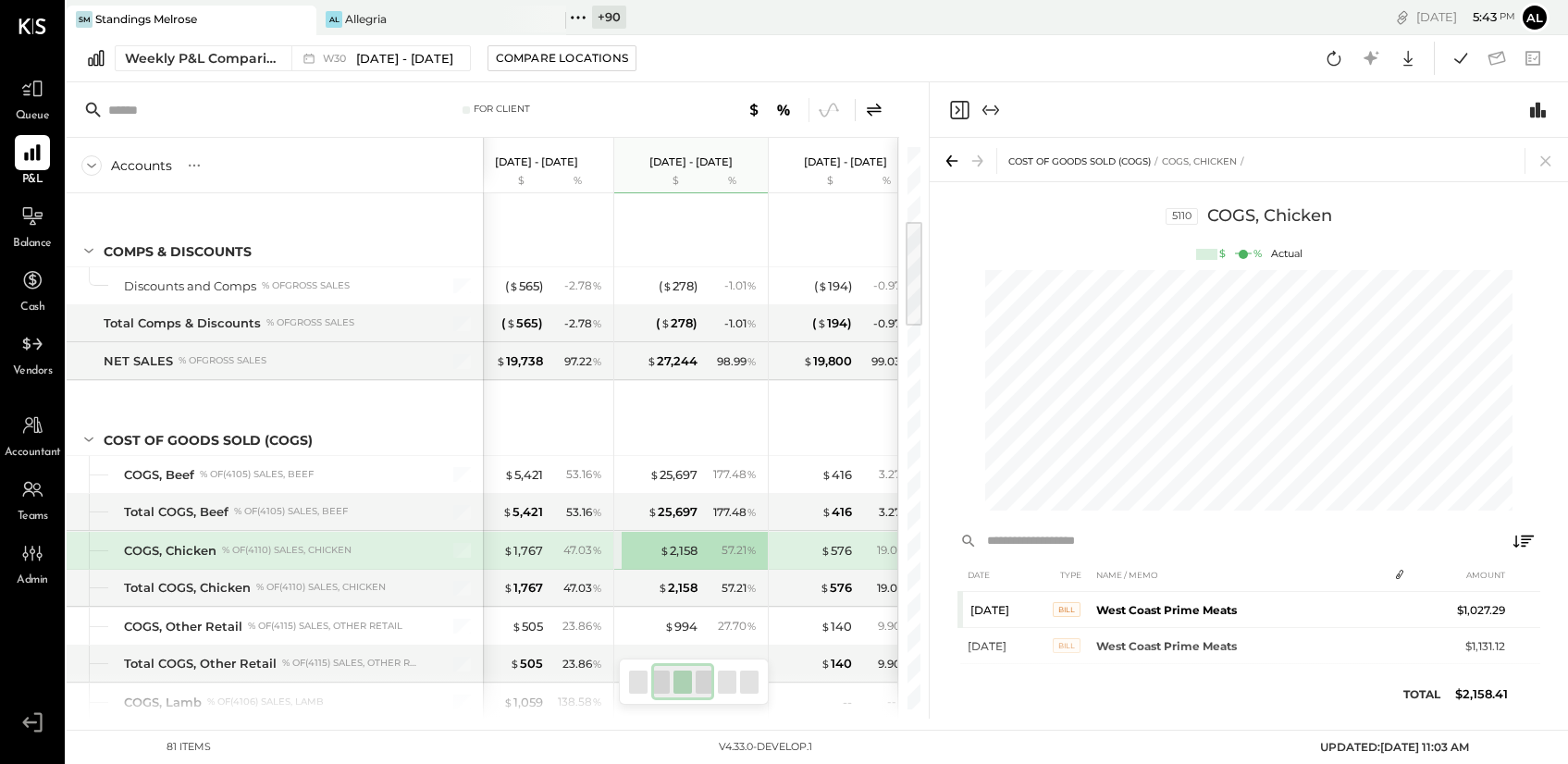
scroll to position [0, 332]
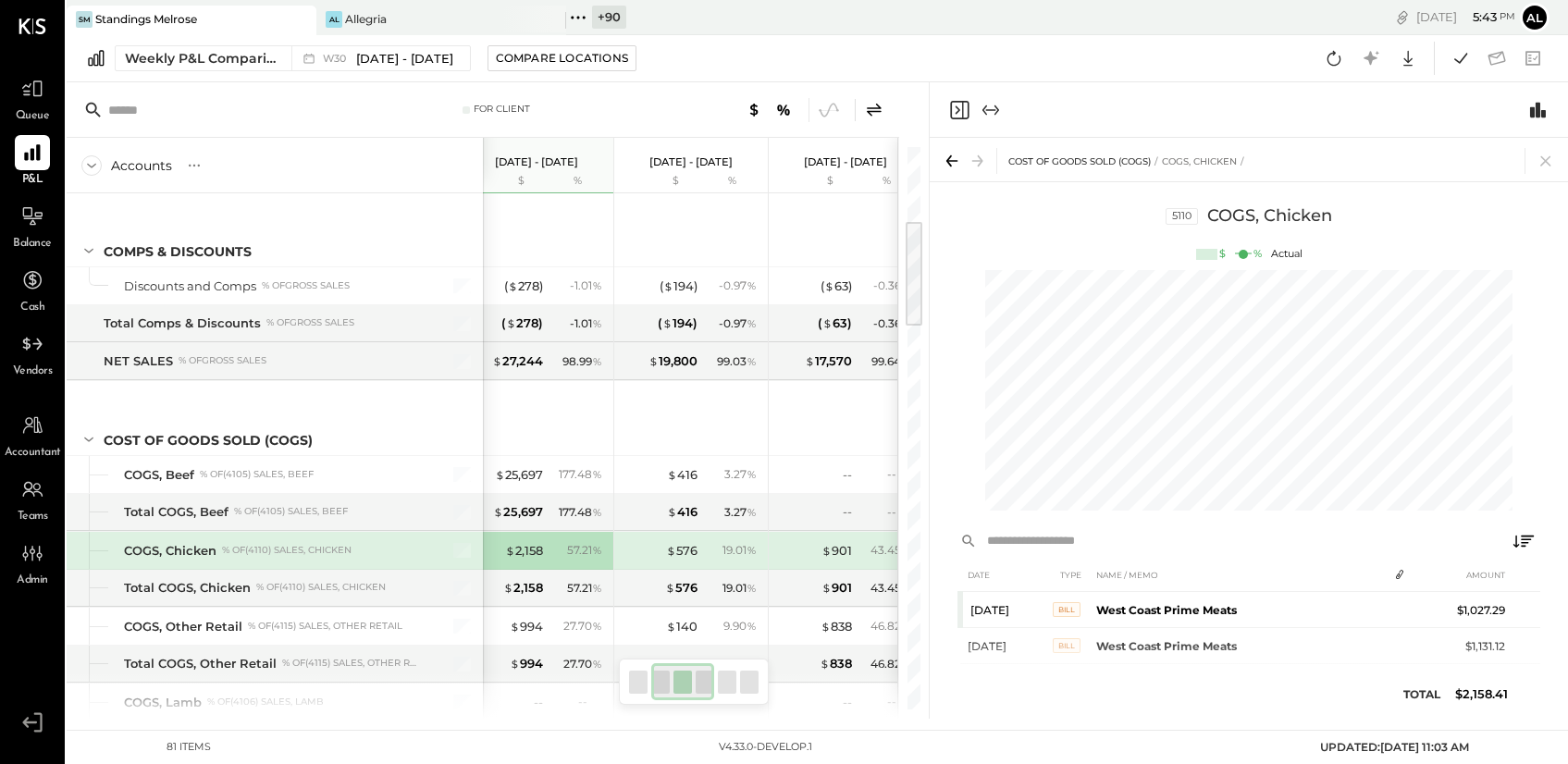
scroll to position [0, 178]
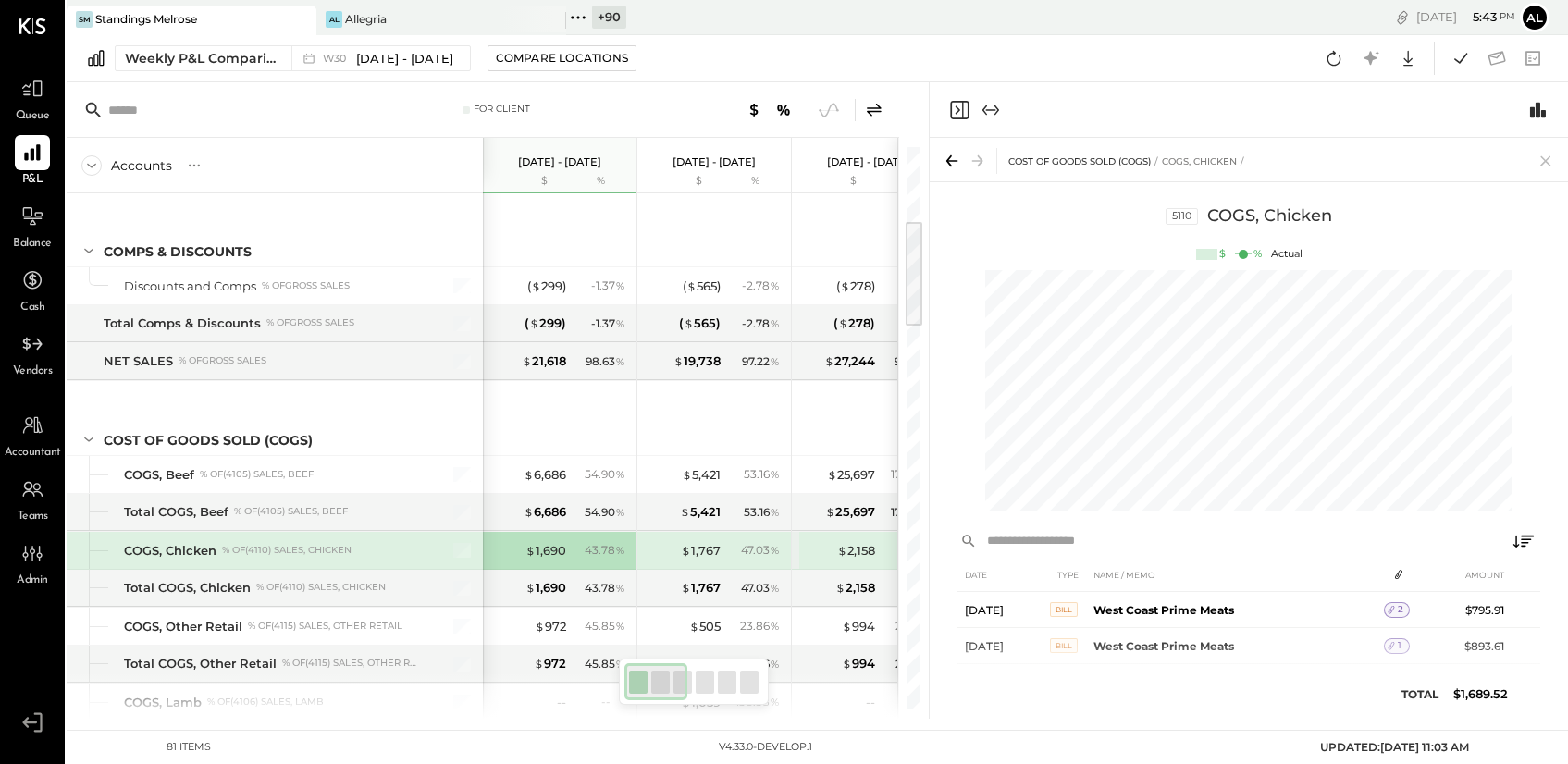
scroll to position [0, 23]
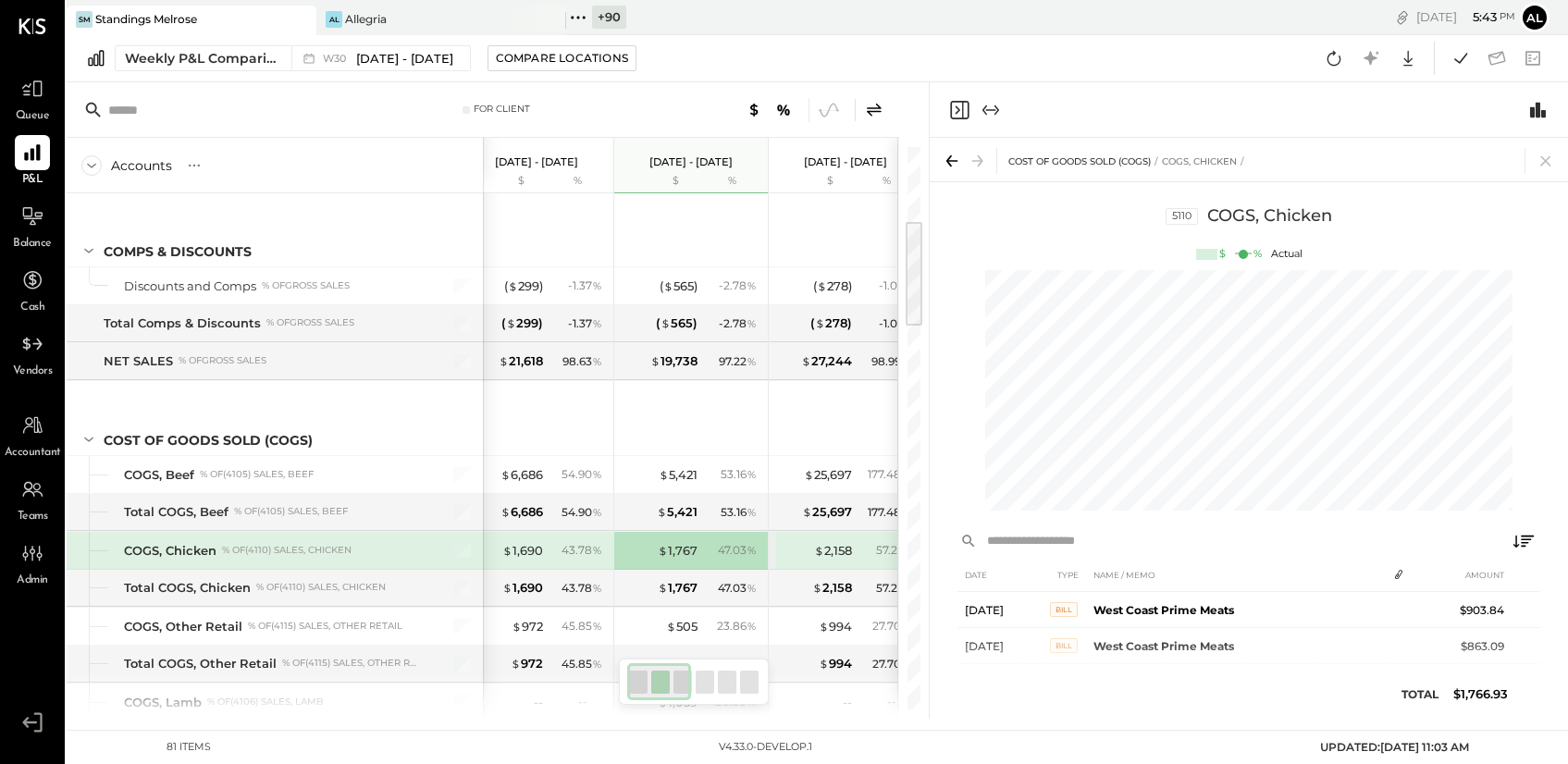
scroll to position [0, 178]
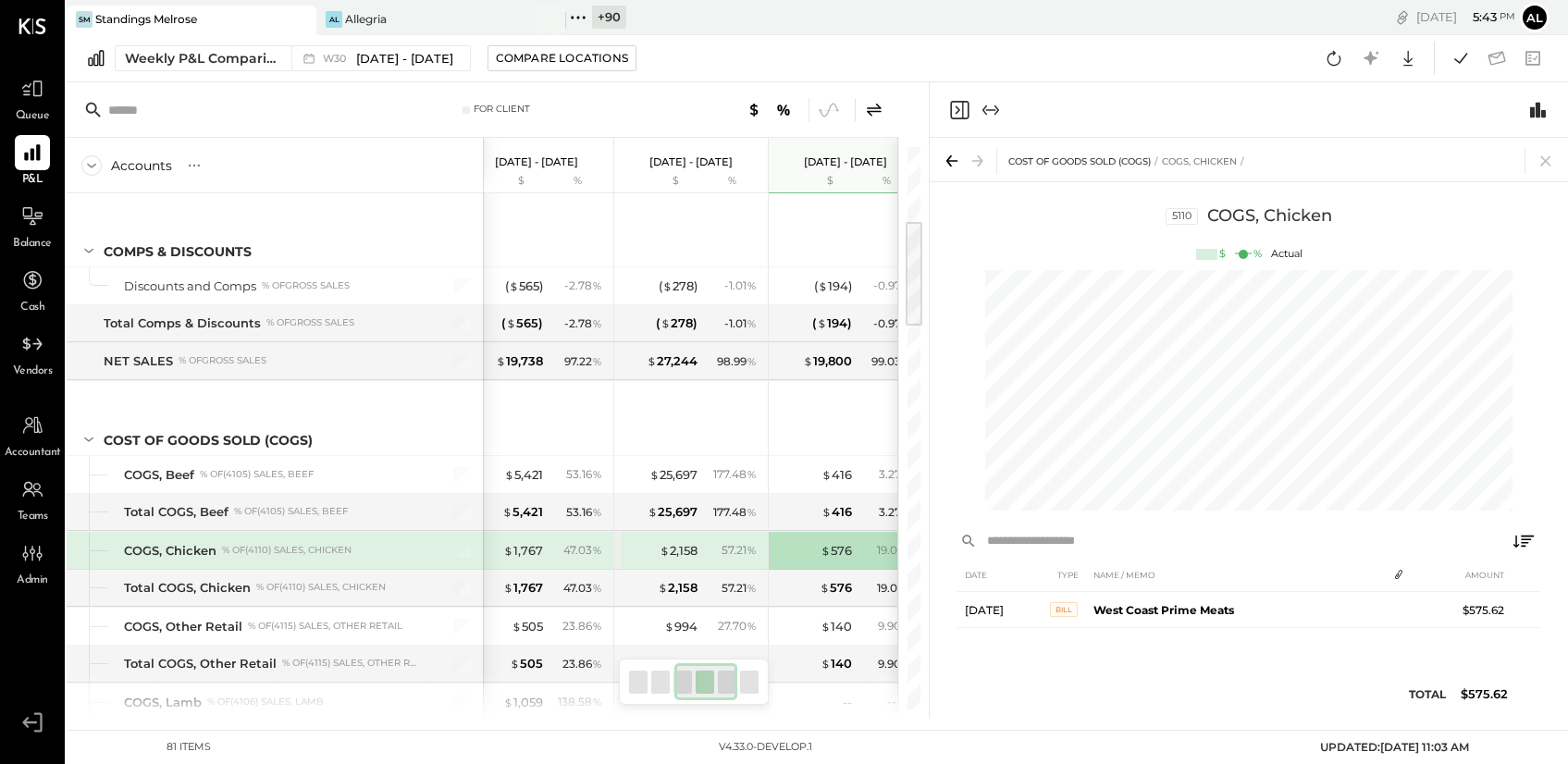
scroll to position [0, 332]
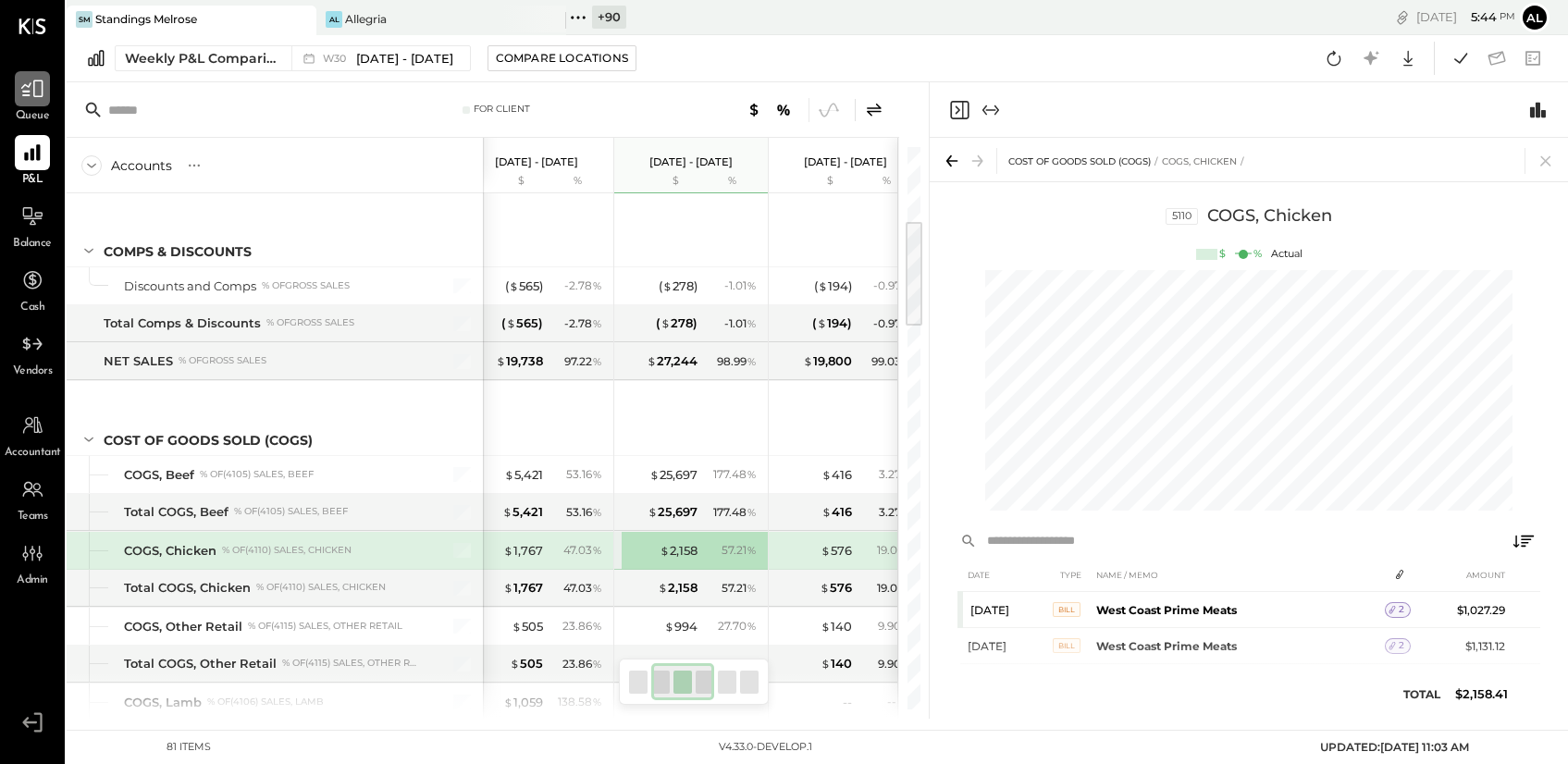
click at [18, 103] on div at bounding box center [32, 88] width 36 height 36
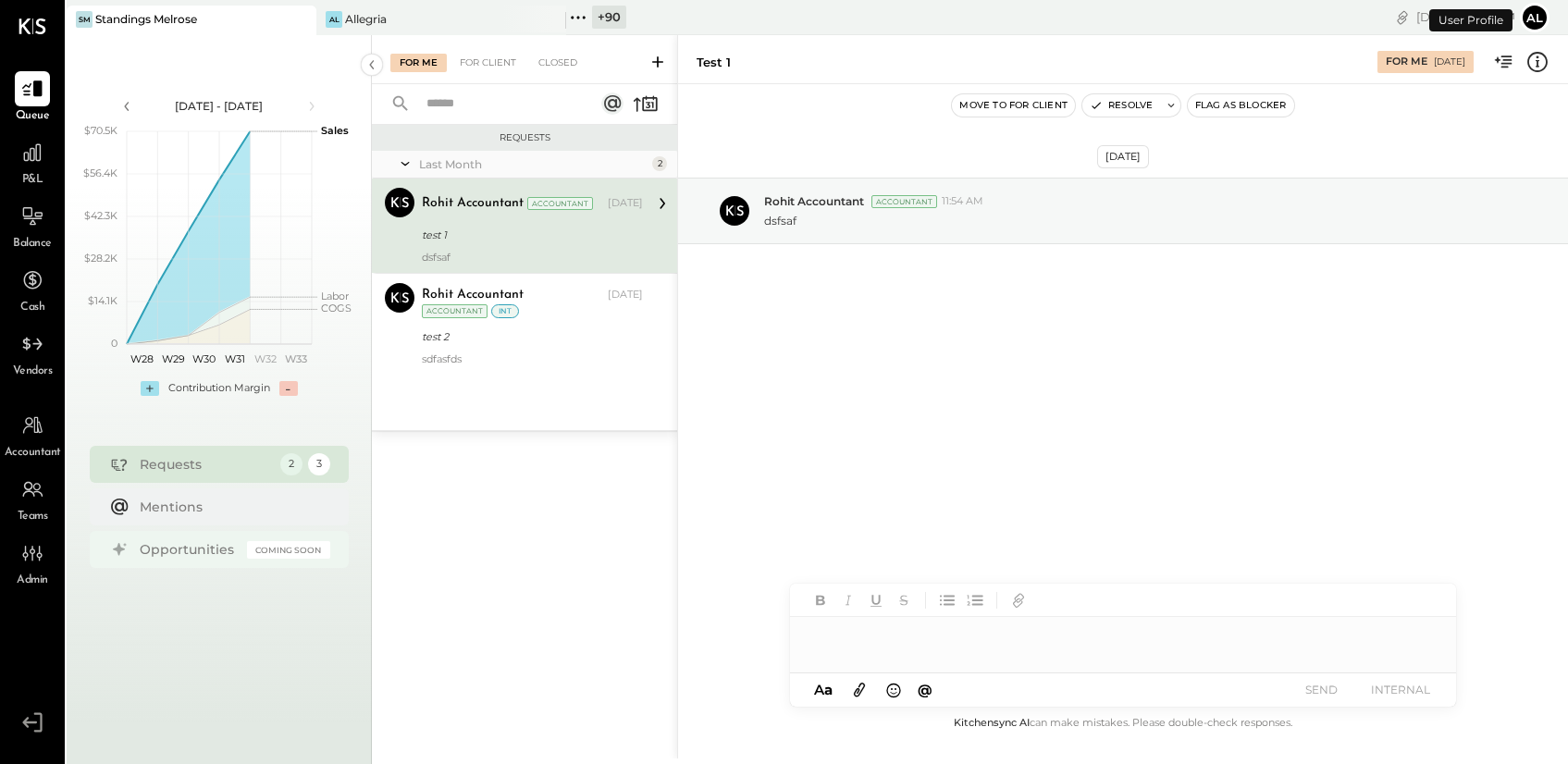
click at [172, 550] on div "Opportunities" at bounding box center [189, 549] width 98 height 18
click at [15, 159] on div at bounding box center [32, 153] width 36 height 36
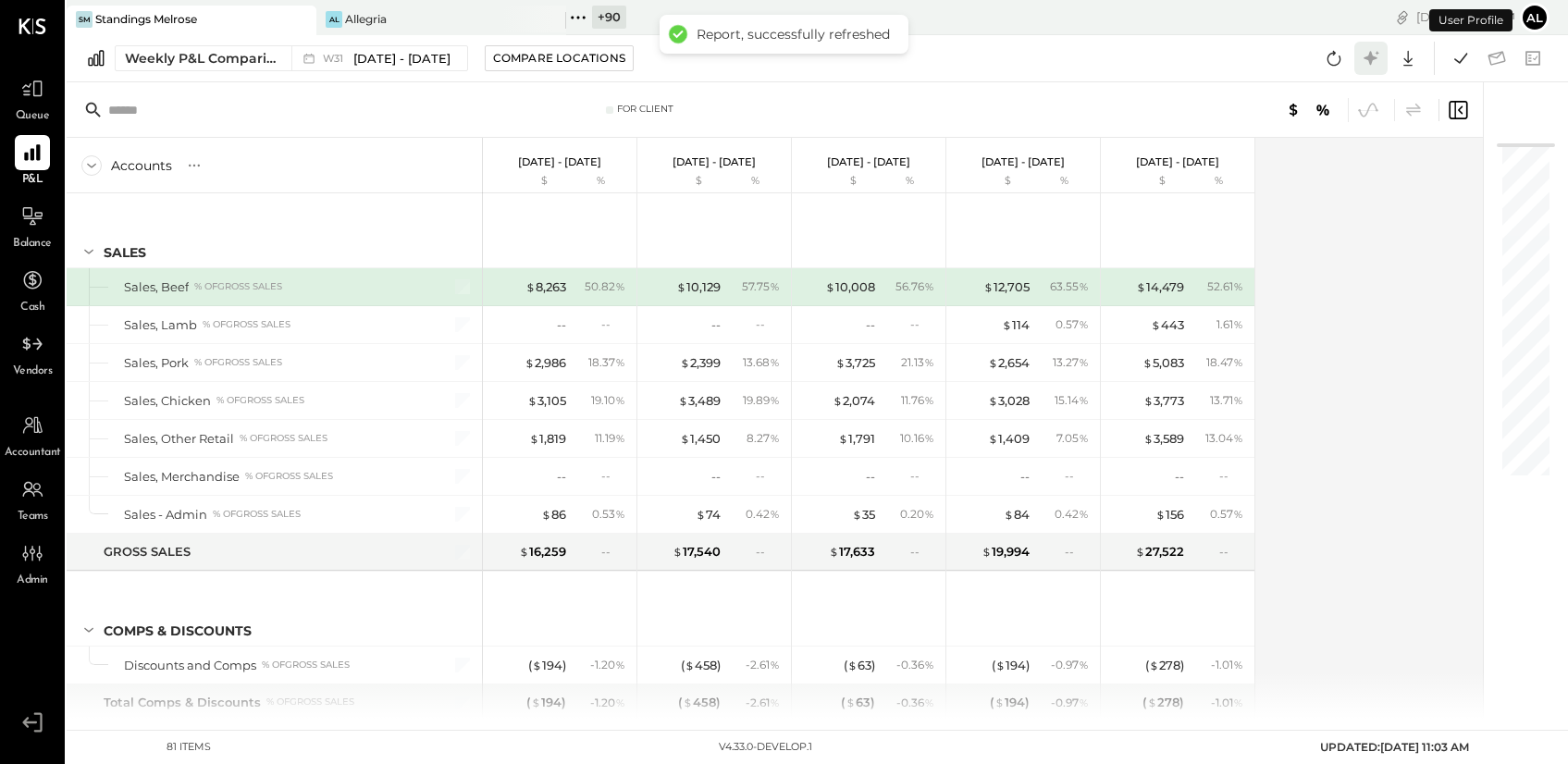
click at [1368, 60] on icon at bounding box center [1370, 58] width 13 height 13
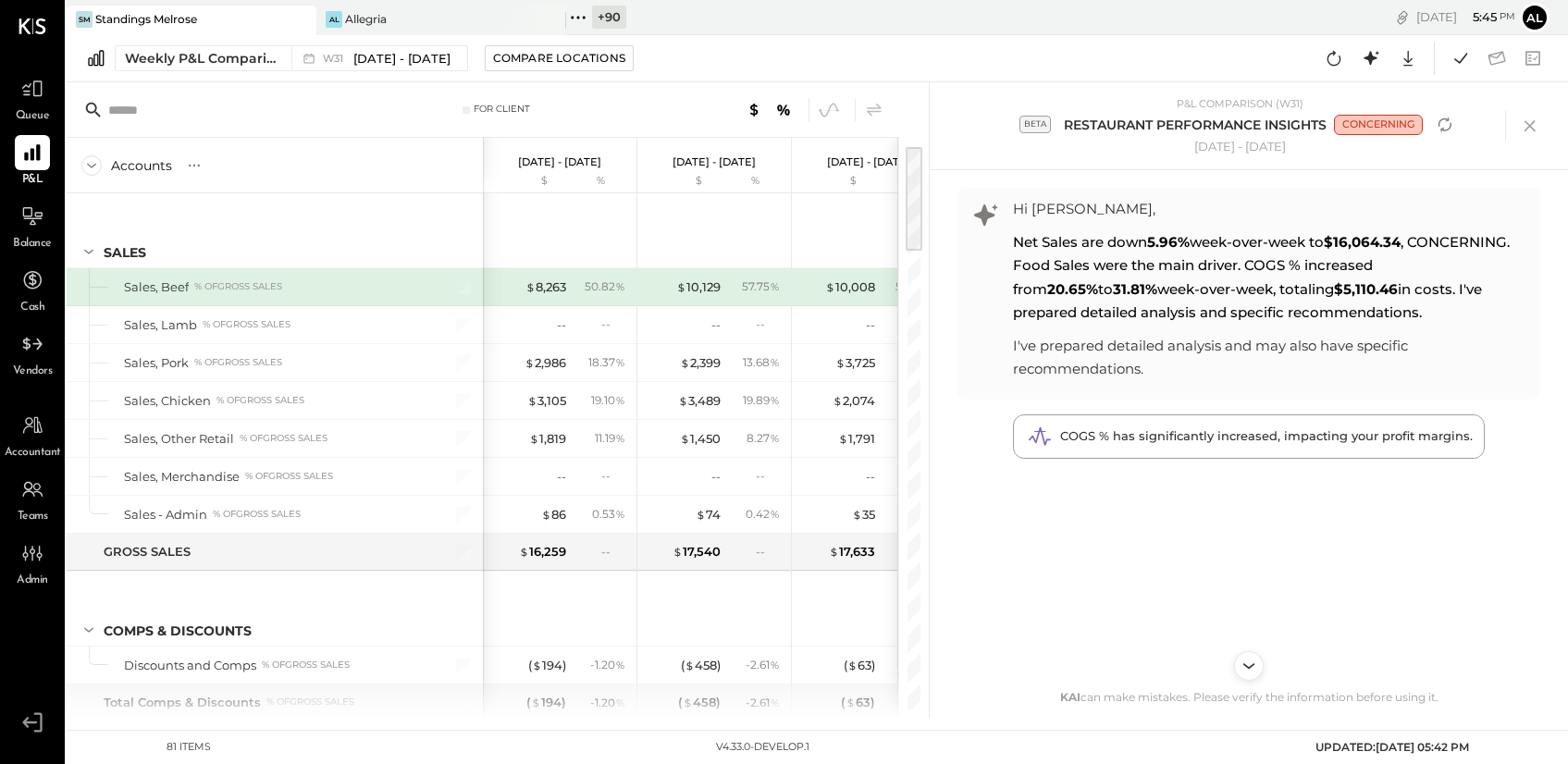
scroll to position [28, 0]
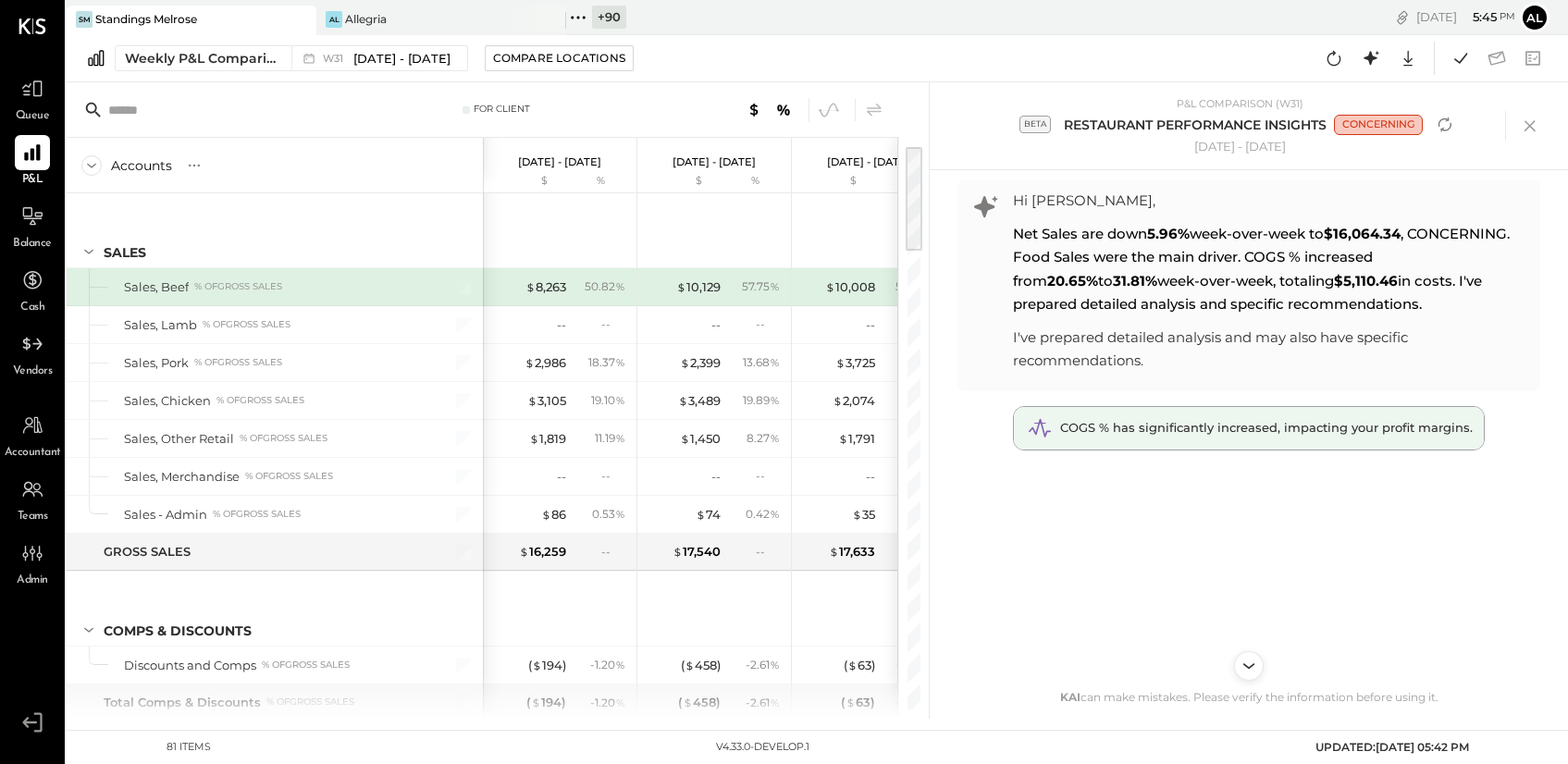
click at [1148, 427] on span "COGS % has significantly increased, impacting your profit margins." at bounding box center [1267, 427] width 413 height 14
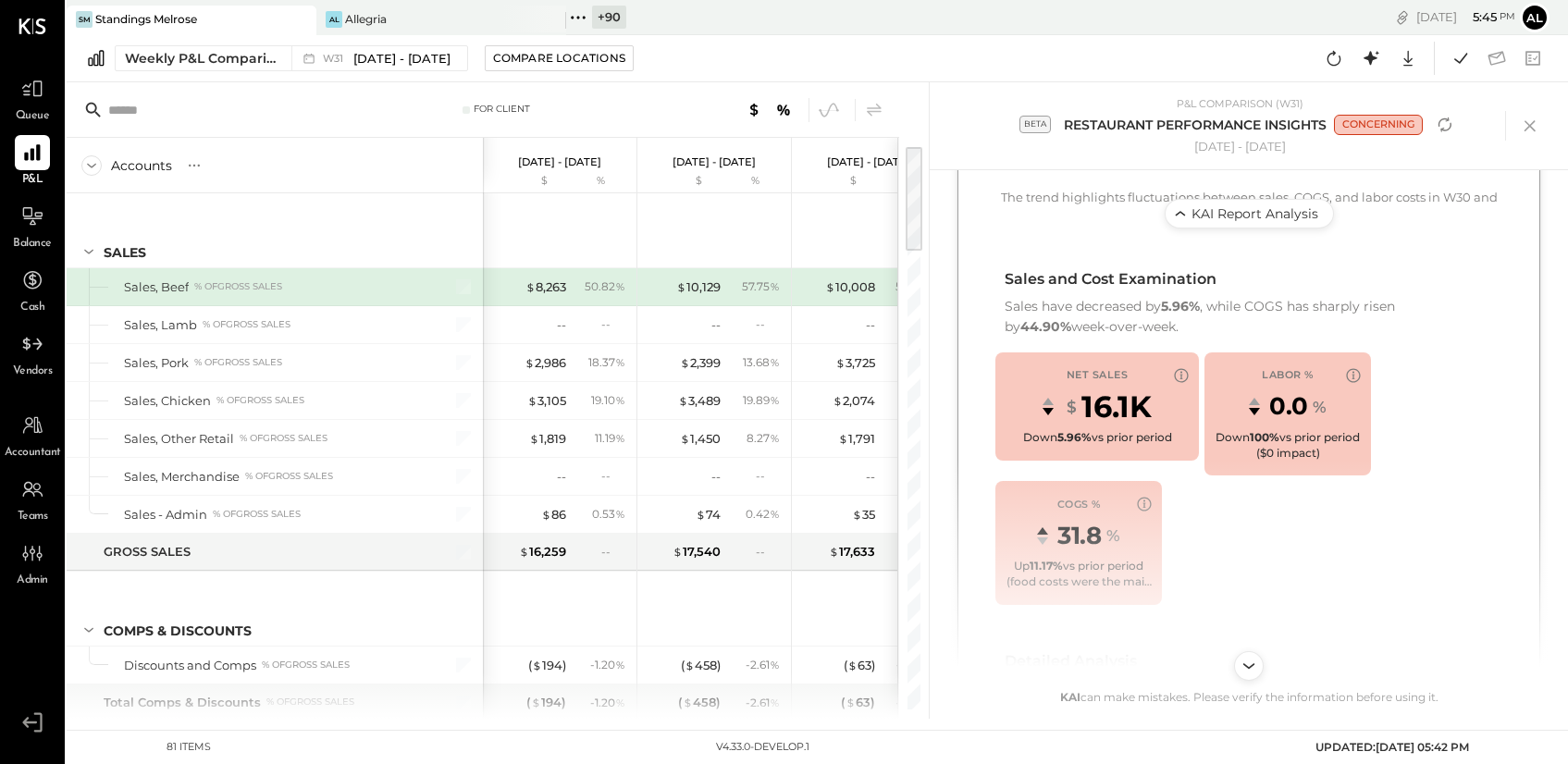
scroll to position [590, 0]
click at [1125, 409] on span "16.1K" at bounding box center [1116, 405] width 70 height 42
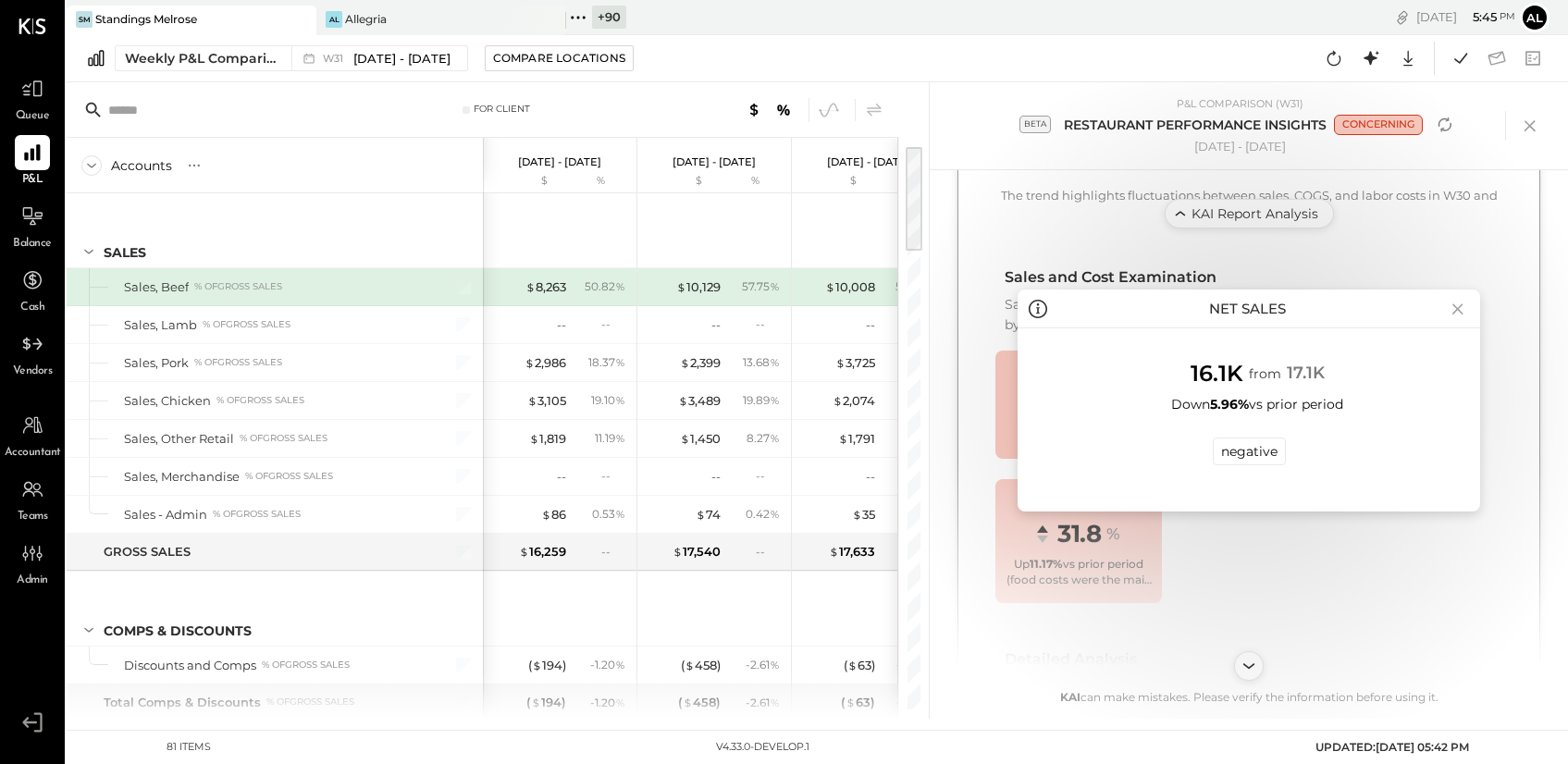
click at [1261, 451] on div "negative" at bounding box center [1249, 451] width 73 height 28
click at [1457, 300] on icon at bounding box center [1458, 309] width 26 height 30
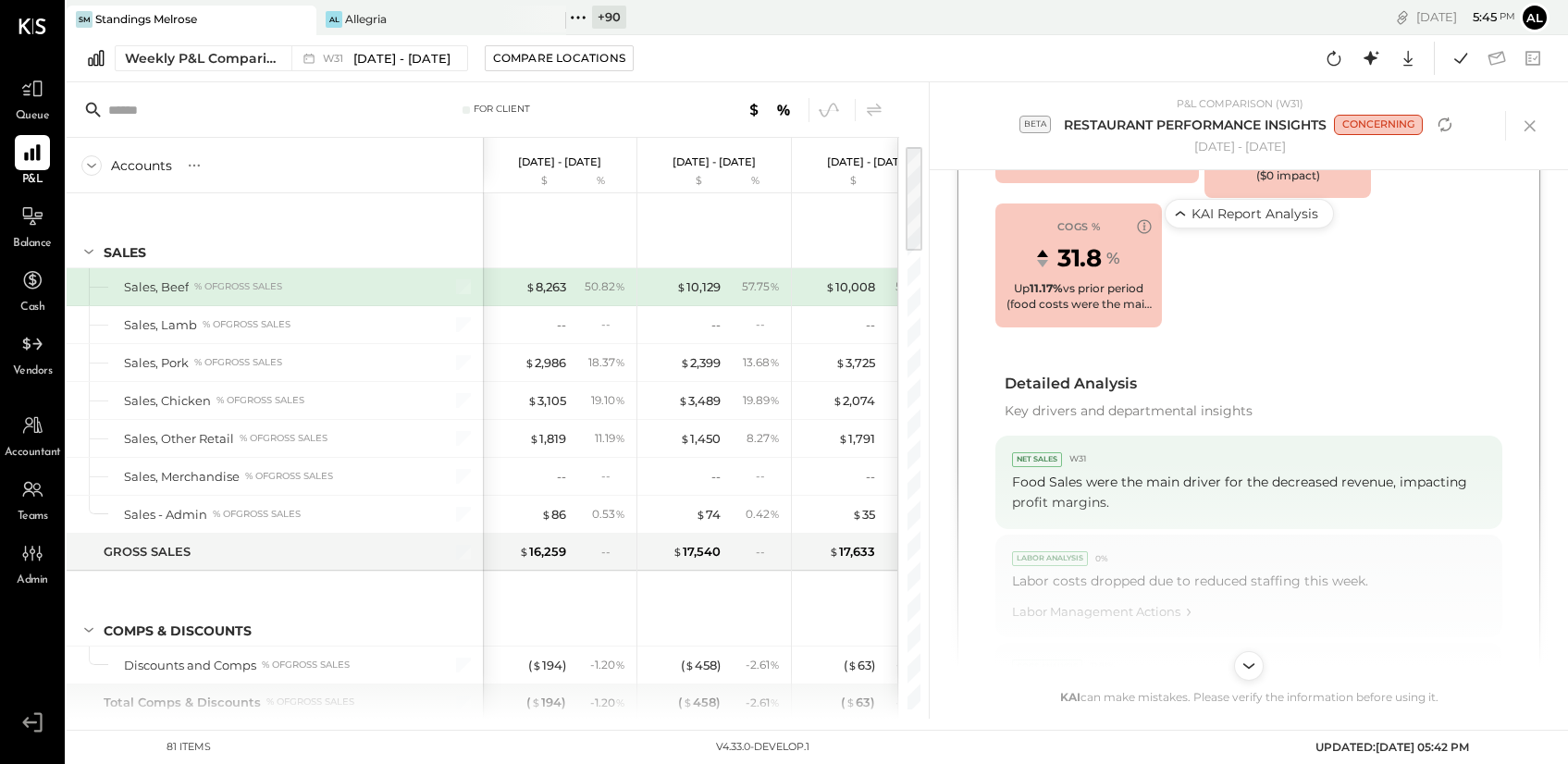
scroll to position [981, 0]
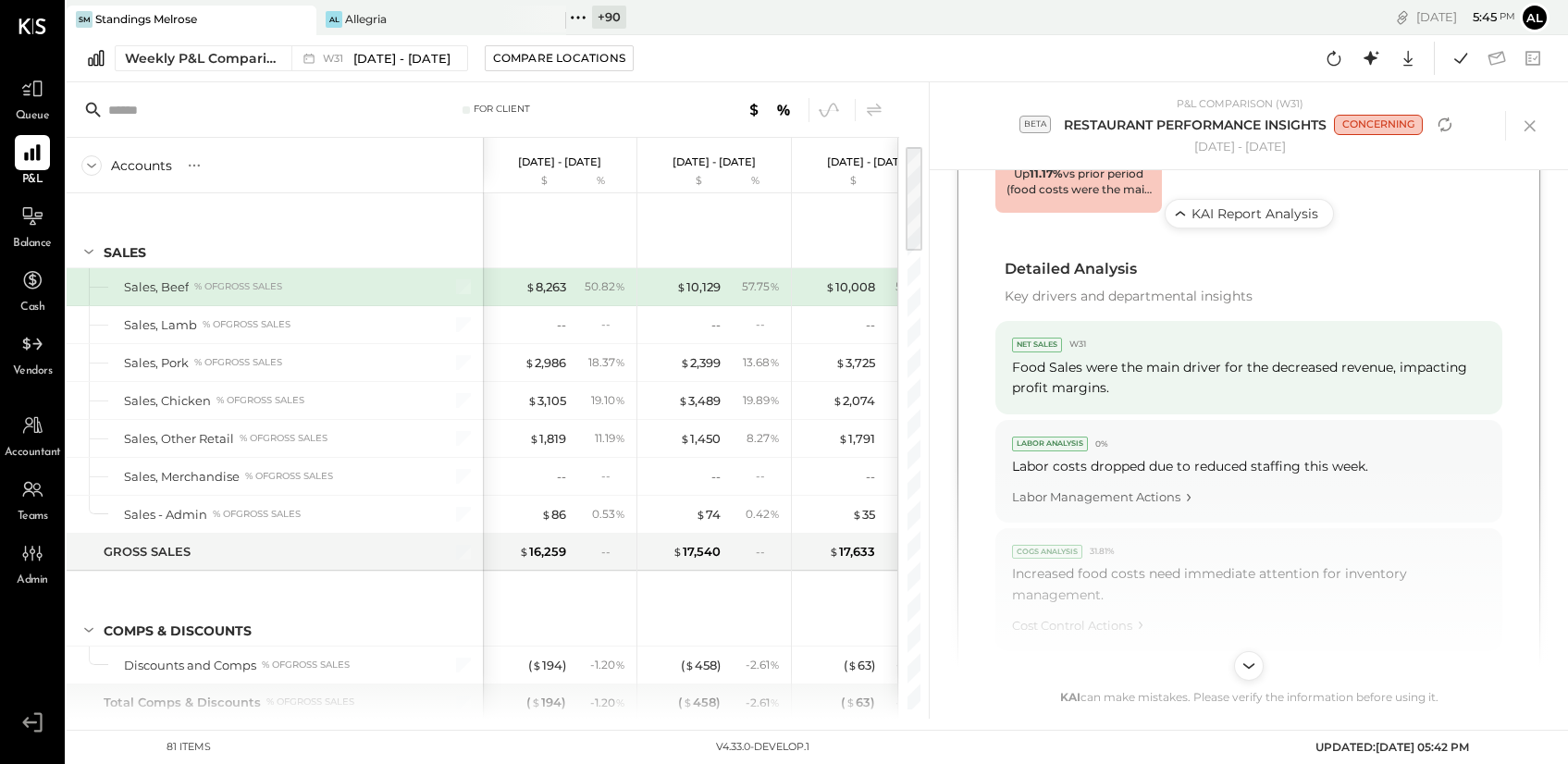
click at [1202, 382] on div "Food Sales were the main driver for the decreased revenue, impacting profit mar…" at bounding box center [1249, 377] width 474 height 41
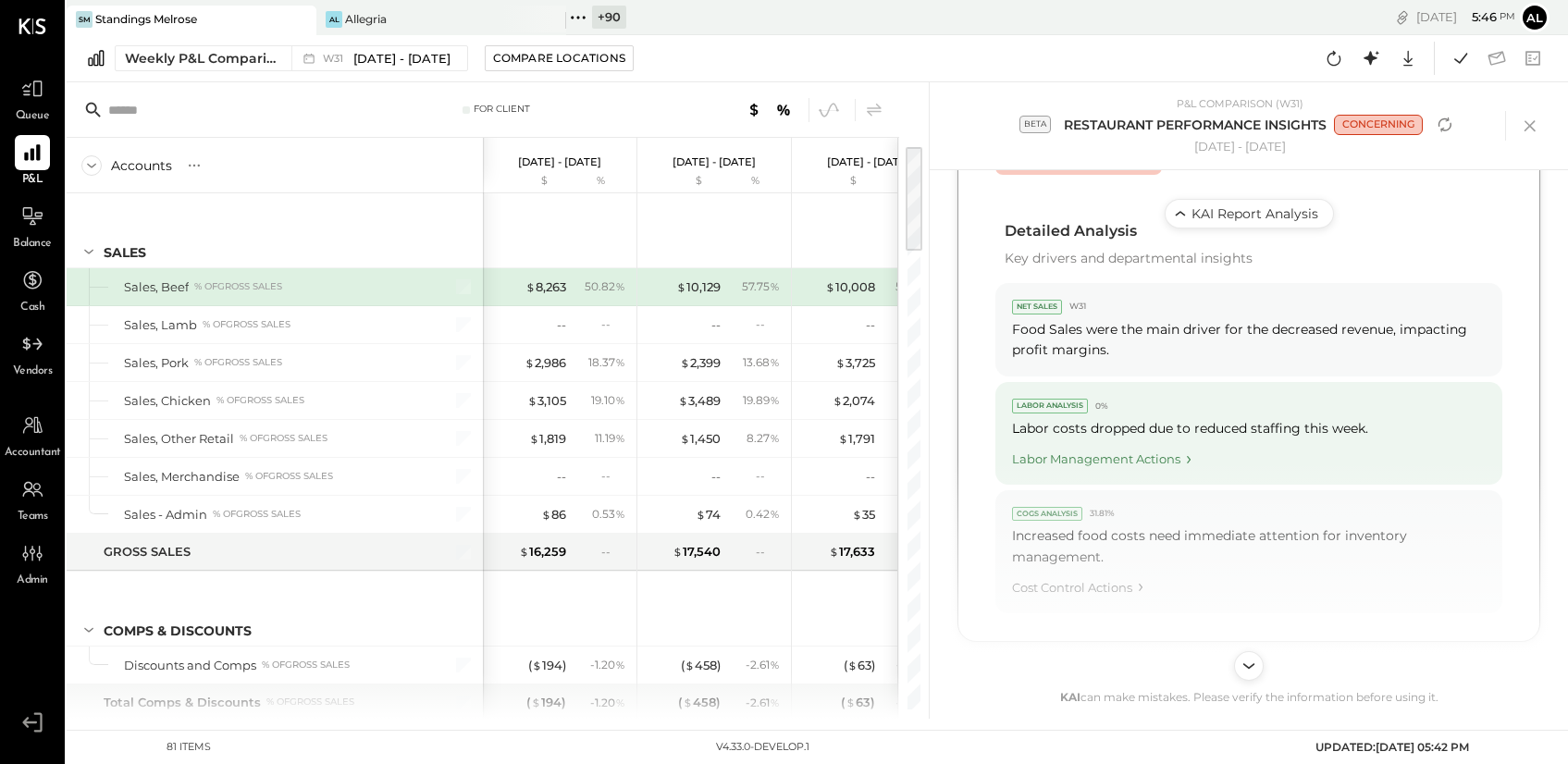
scroll to position [1019, 0]
click at [1159, 456] on div "Labor Management Actions" at bounding box center [1249, 455] width 474 height 25
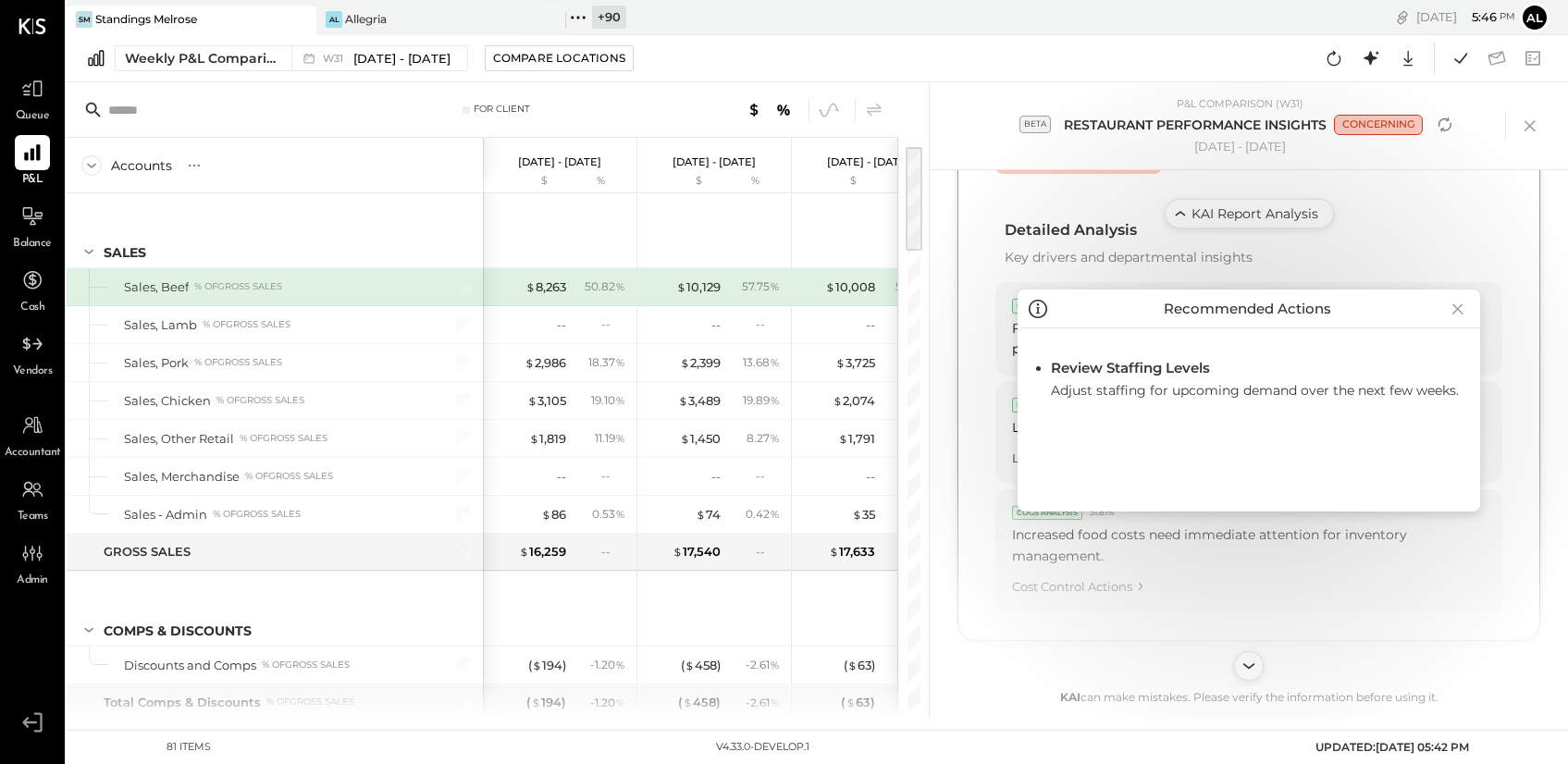
click at [1456, 304] on icon at bounding box center [1458, 309] width 26 height 30
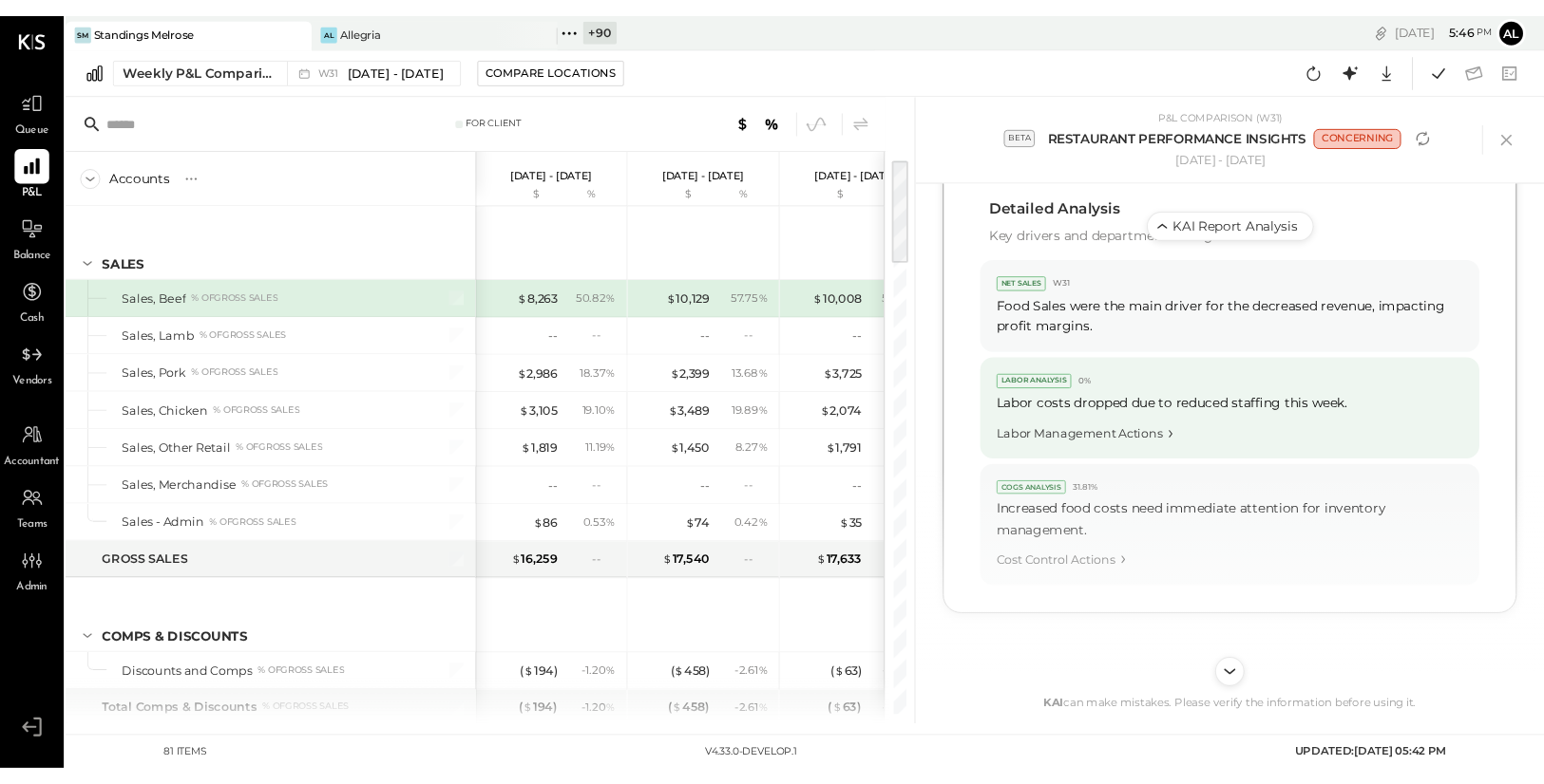
scroll to position [1082, 0]
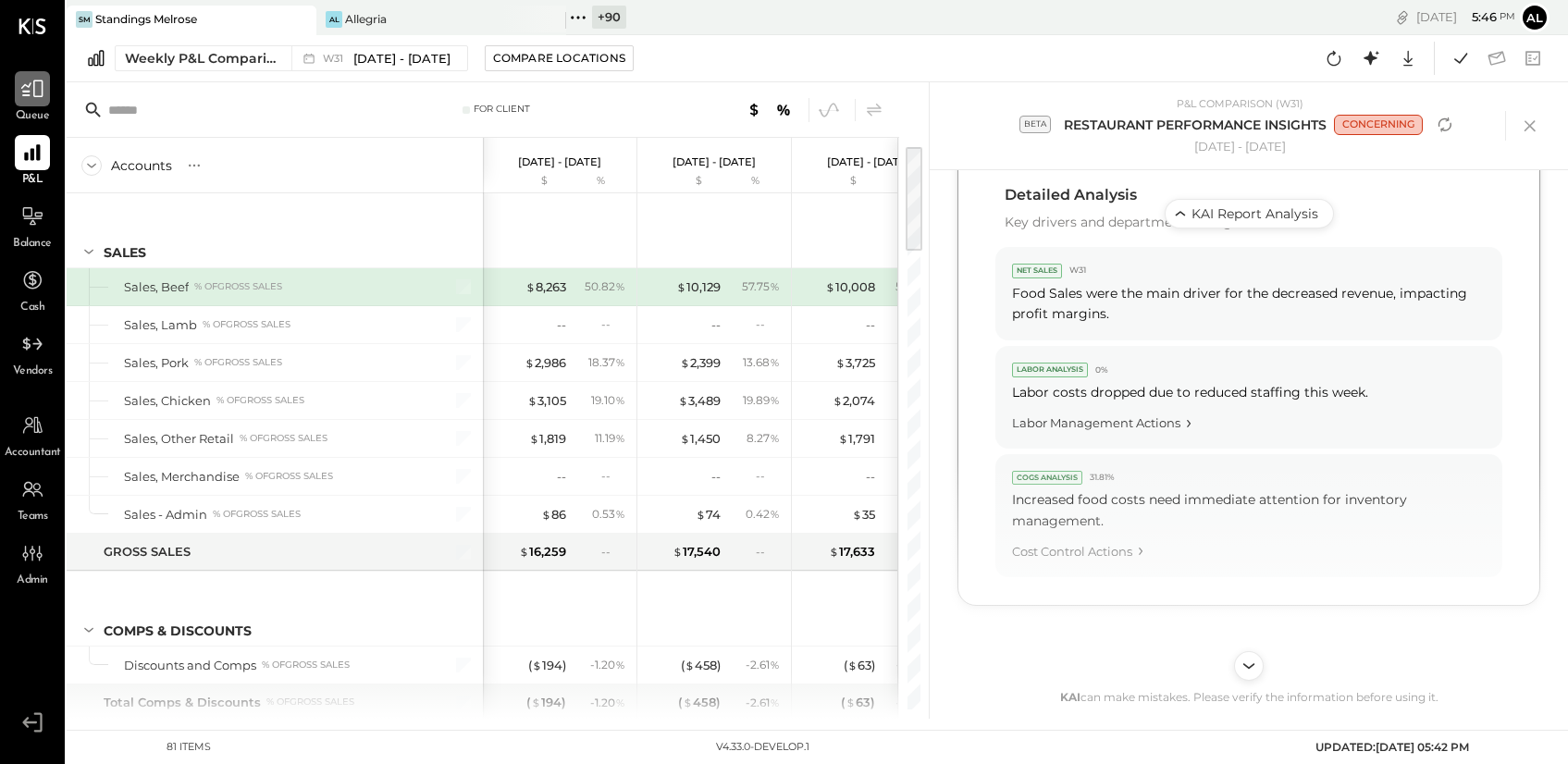
click at [14, 105] on div at bounding box center [32, 88] width 36 height 36
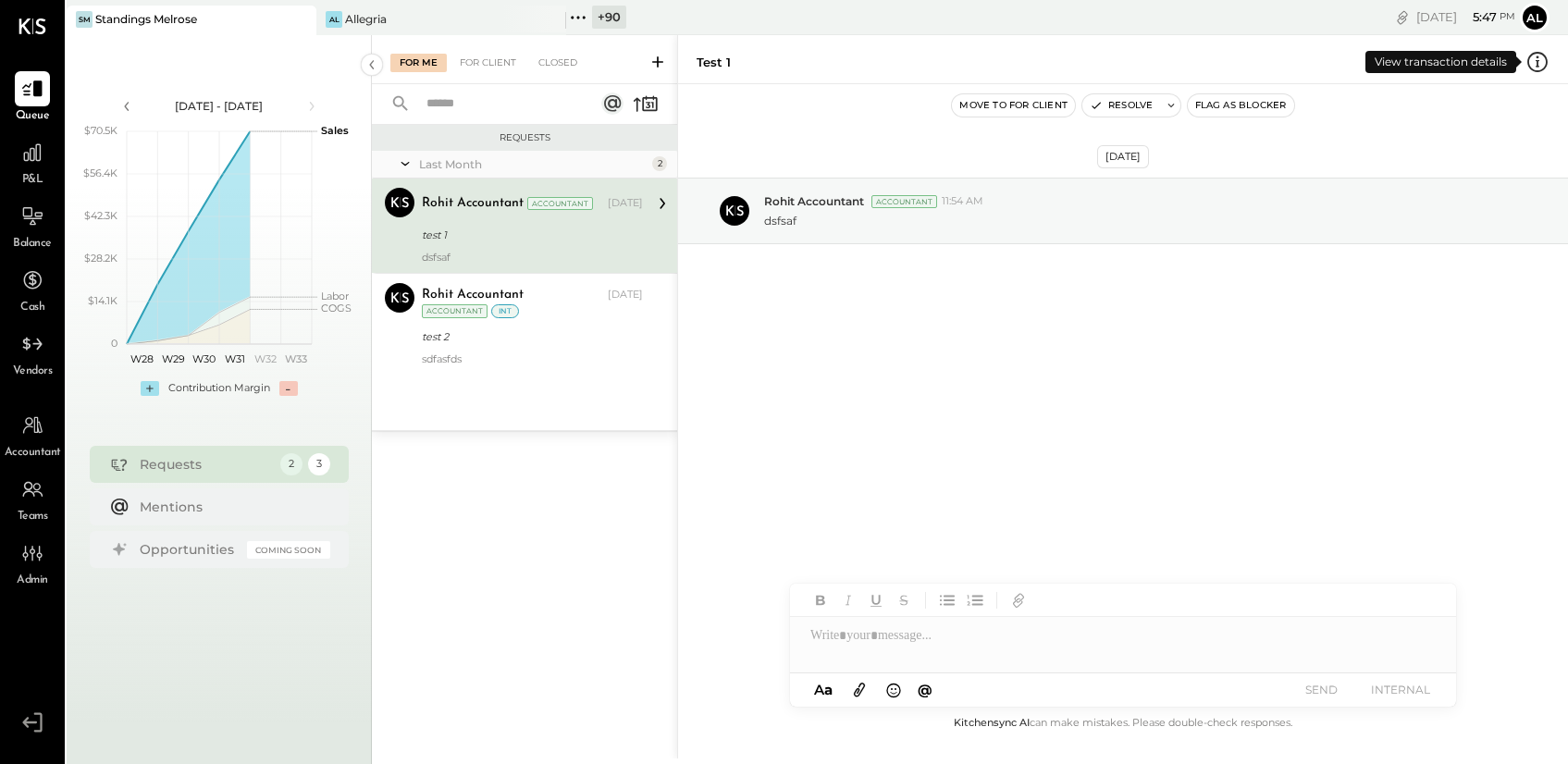
click at [1539, 59] on icon at bounding box center [1537, 61] width 24 height 24
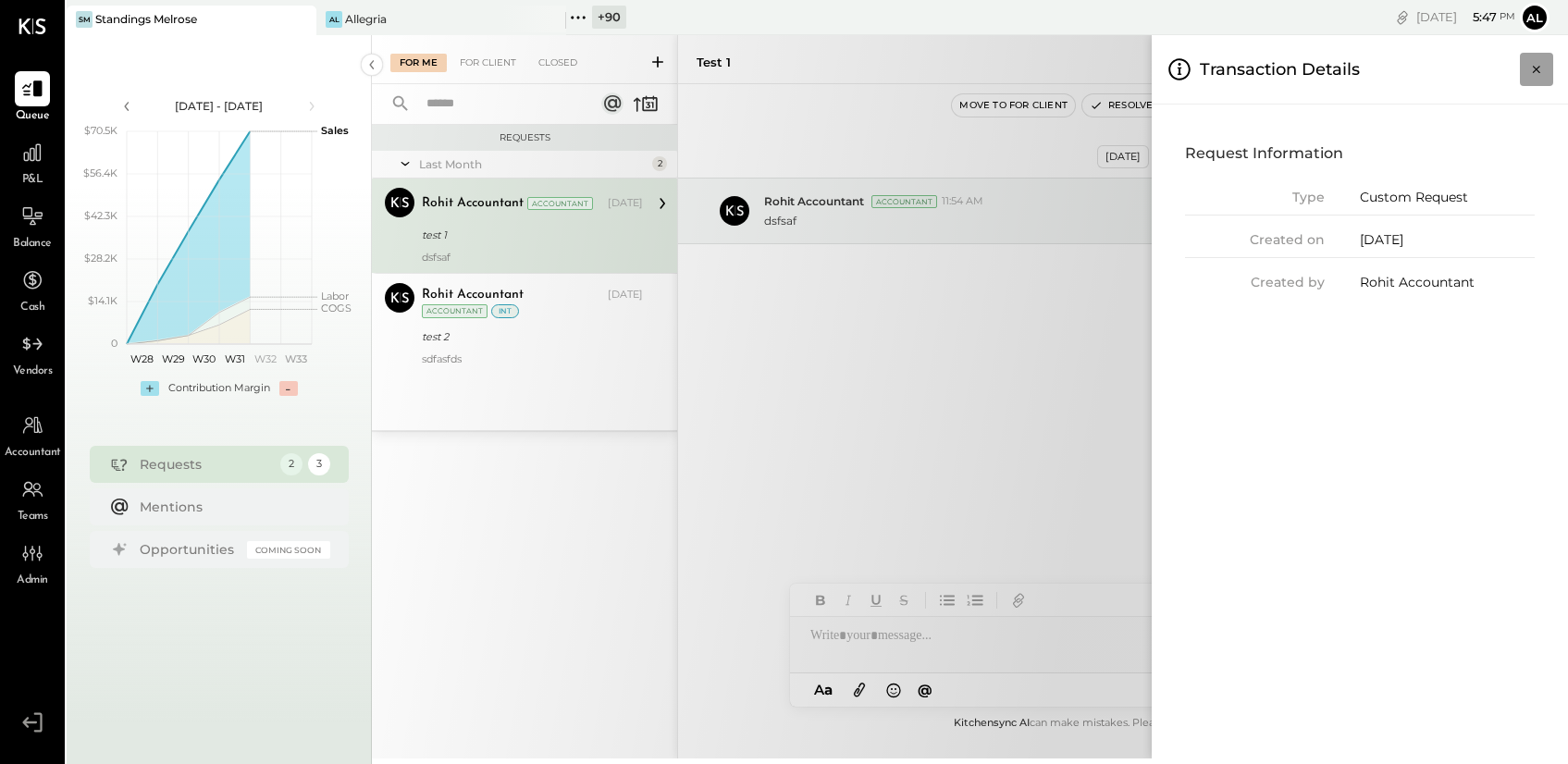
click at [1539, 71] on icon "Close panel" at bounding box center [1537, 69] width 8 height 8
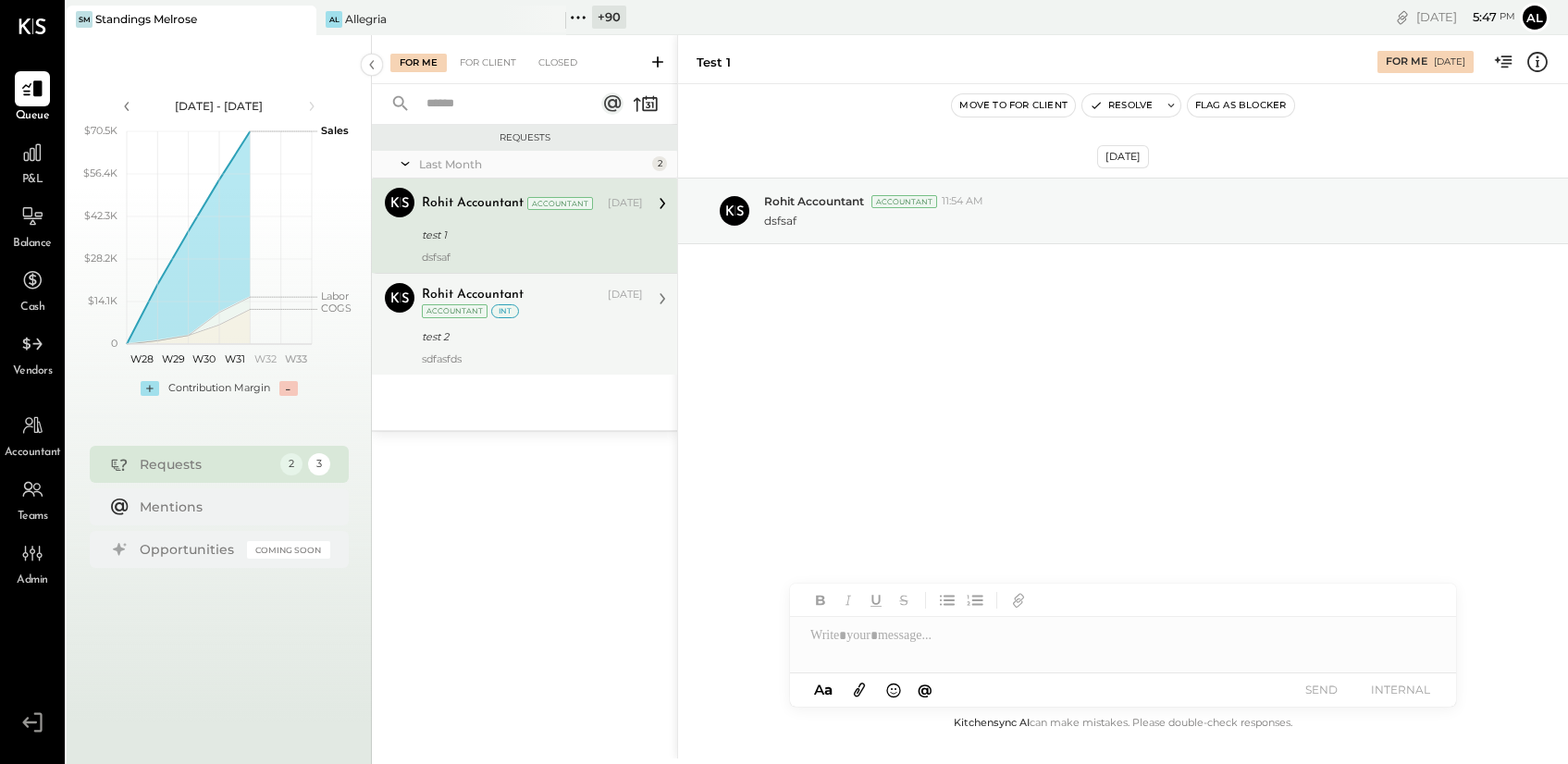
click at [524, 331] on div "test 2" at bounding box center [530, 336] width 216 height 18
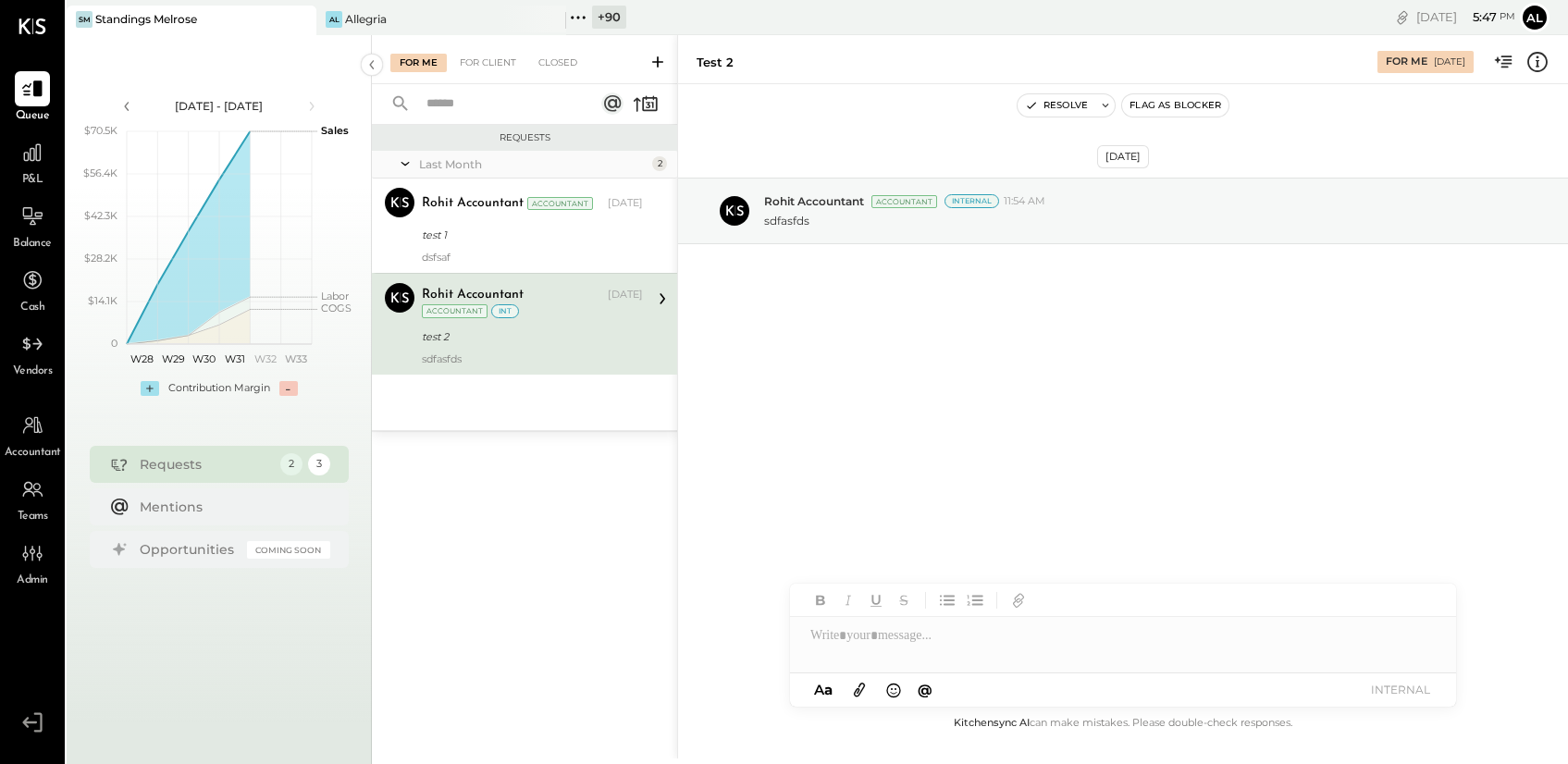
click at [1540, 60] on icon at bounding box center [1537, 61] width 24 height 24
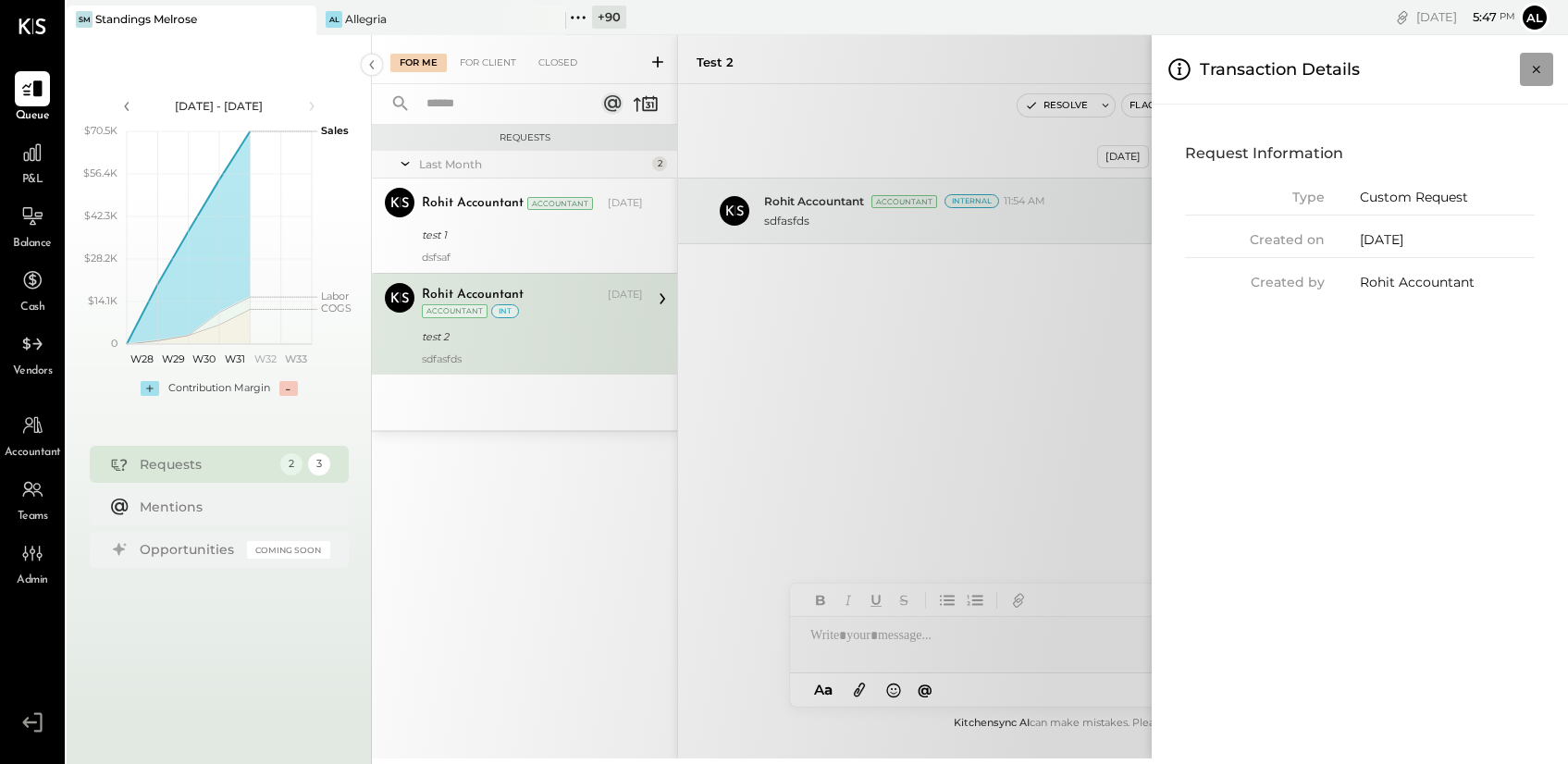
click at [1540, 61] on icon "Close panel" at bounding box center [1536, 69] width 18 height 18
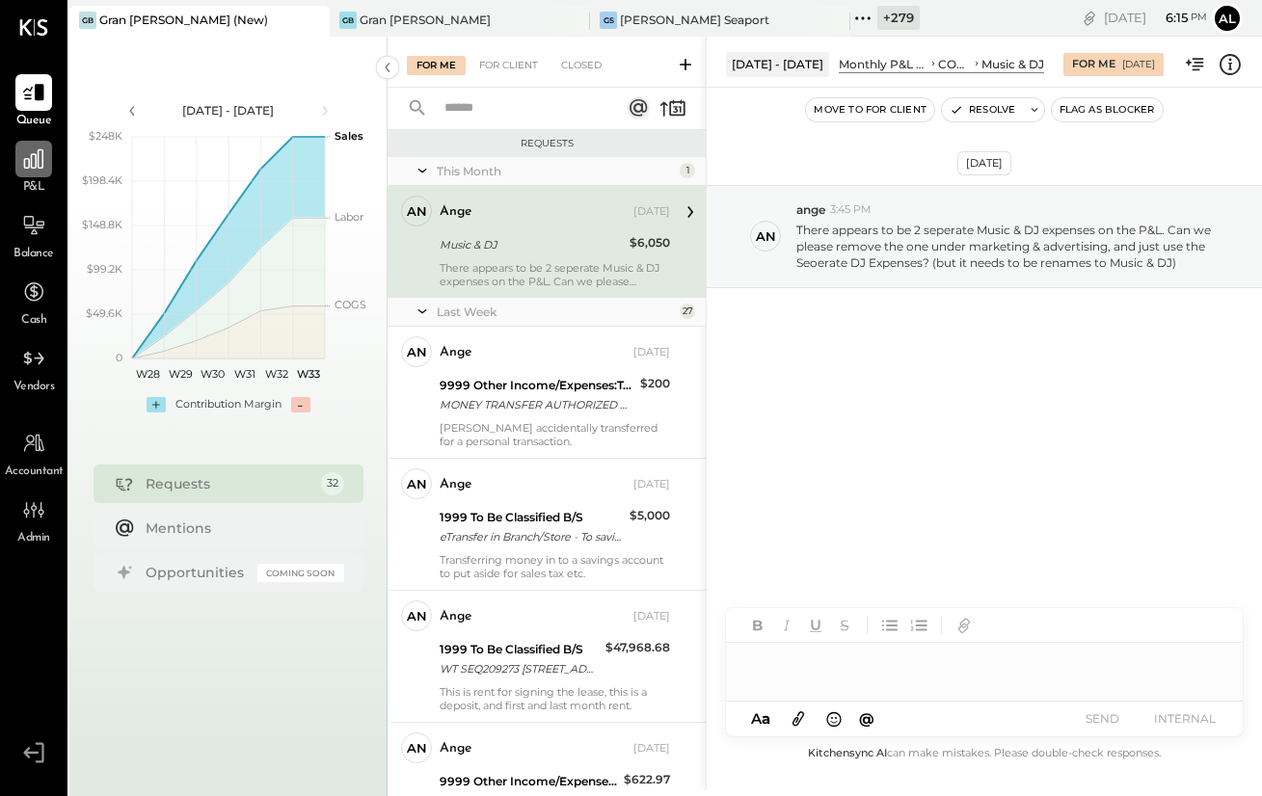
click at [36, 162] on icon at bounding box center [33, 158] width 19 height 19
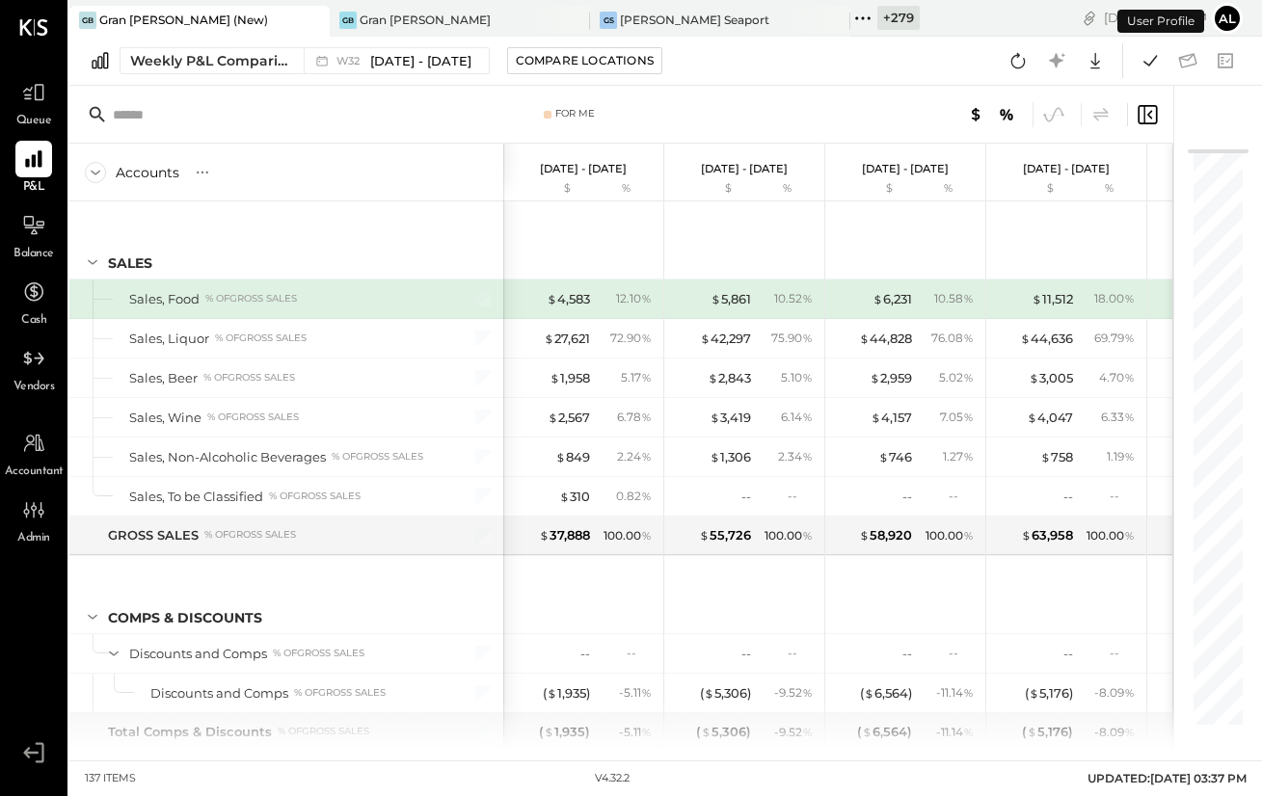
click at [1155, 111] on icon at bounding box center [1147, 114] width 23 height 23
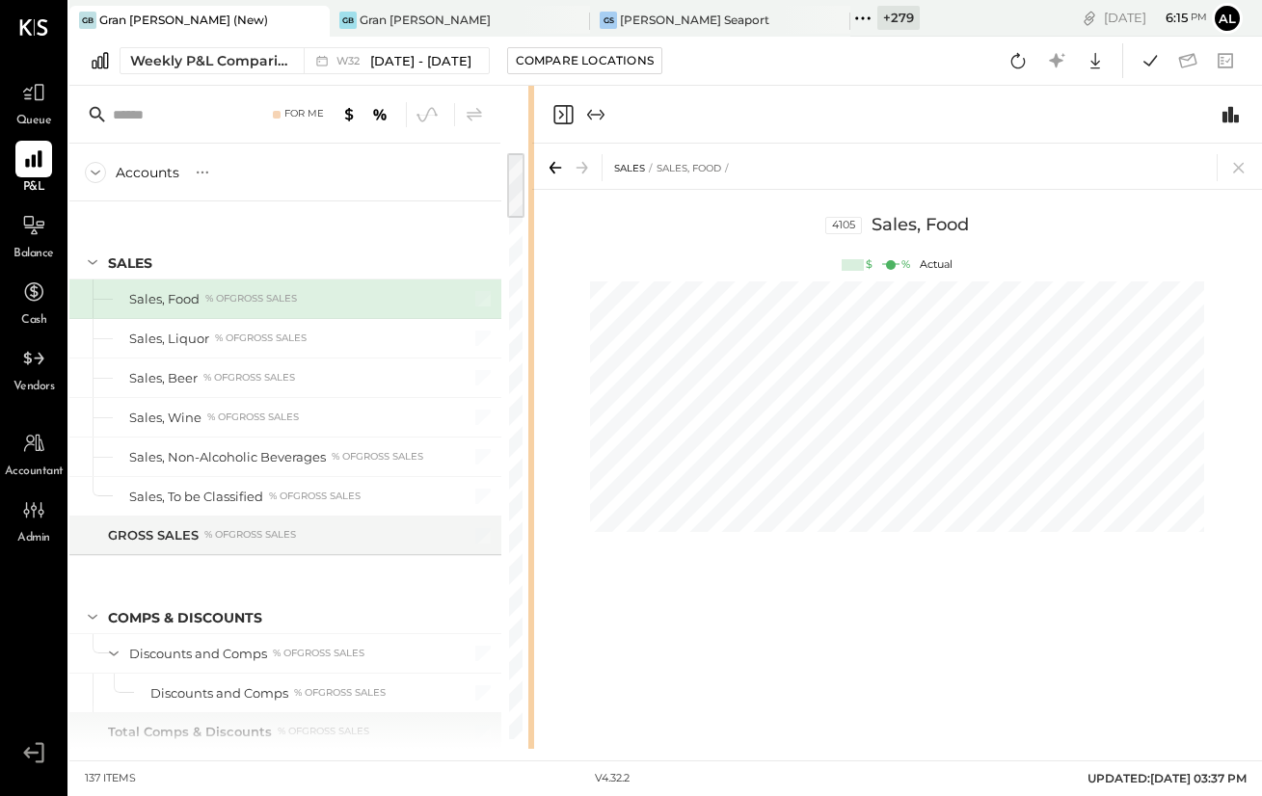
drag, startPoint x: 965, startPoint y: 108, endPoint x: 503, endPoint y: 118, distance: 461.9
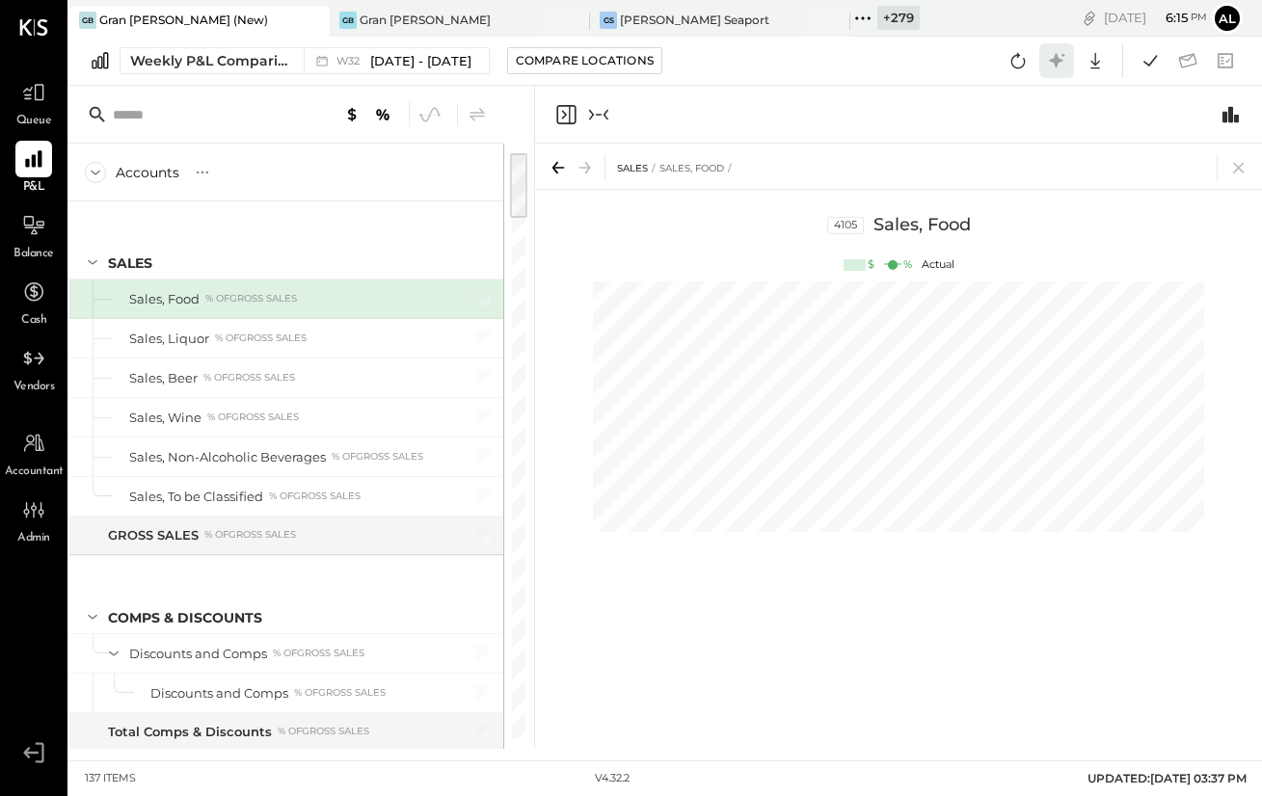
click at [1062, 62] on icon at bounding box center [1056, 60] width 25 height 25
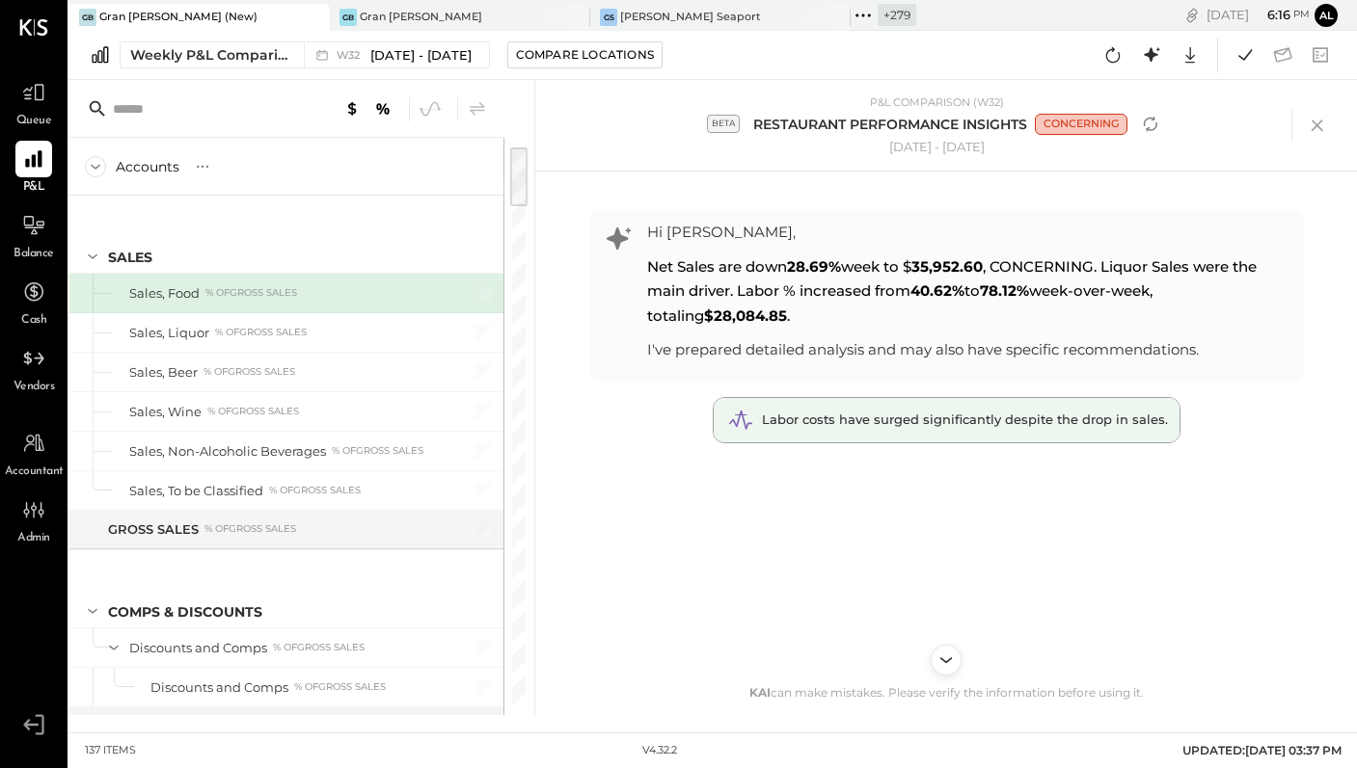
click at [1085, 417] on span "Labor costs have surged significantly despite the drop in sales." at bounding box center [965, 419] width 406 height 15
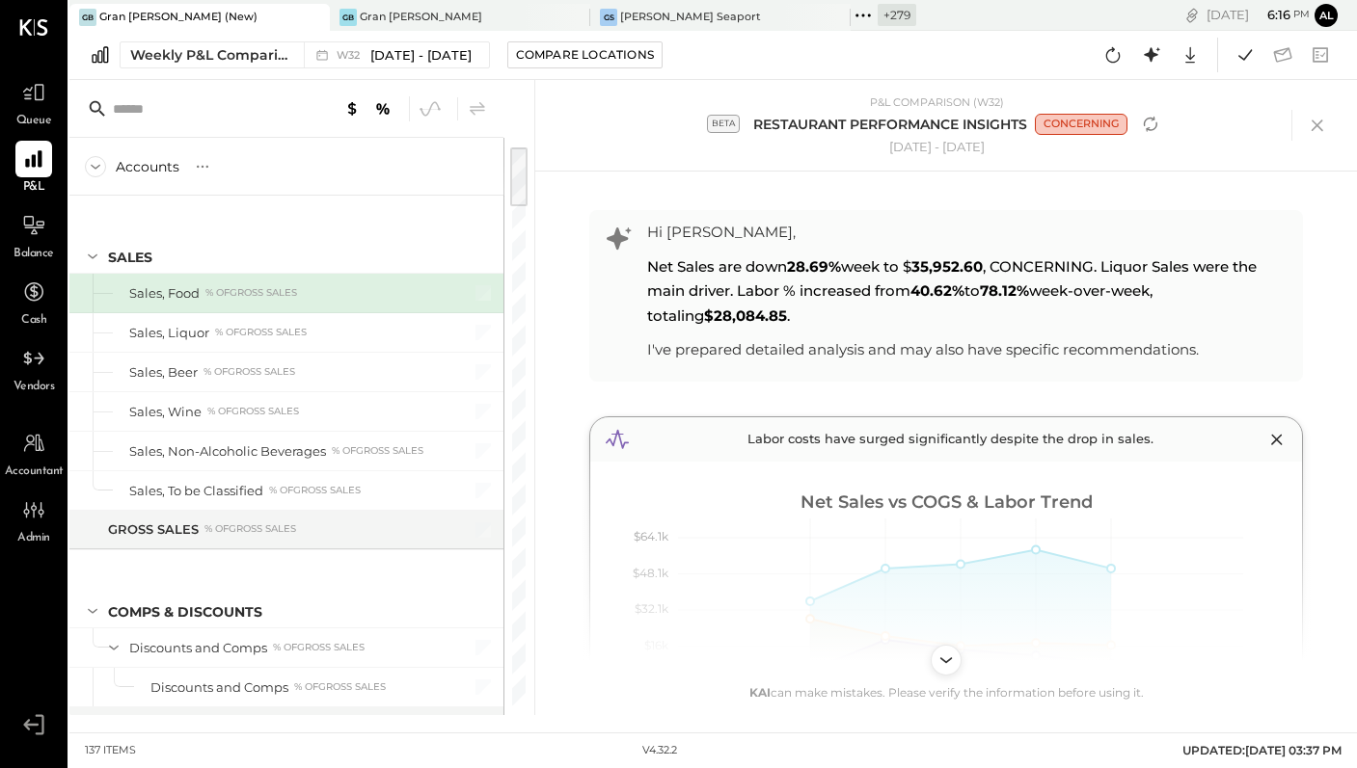
click at [583, 122] on div "P&L COMPARISON (W32) beta RESTAURANT PERFORMANCE INSIGHTS CONCERNING [DATE] - […" at bounding box center [946, 125] width 791 height 60
click at [1316, 122] on icon at bounding box center [1317, 125] width 29 height 29
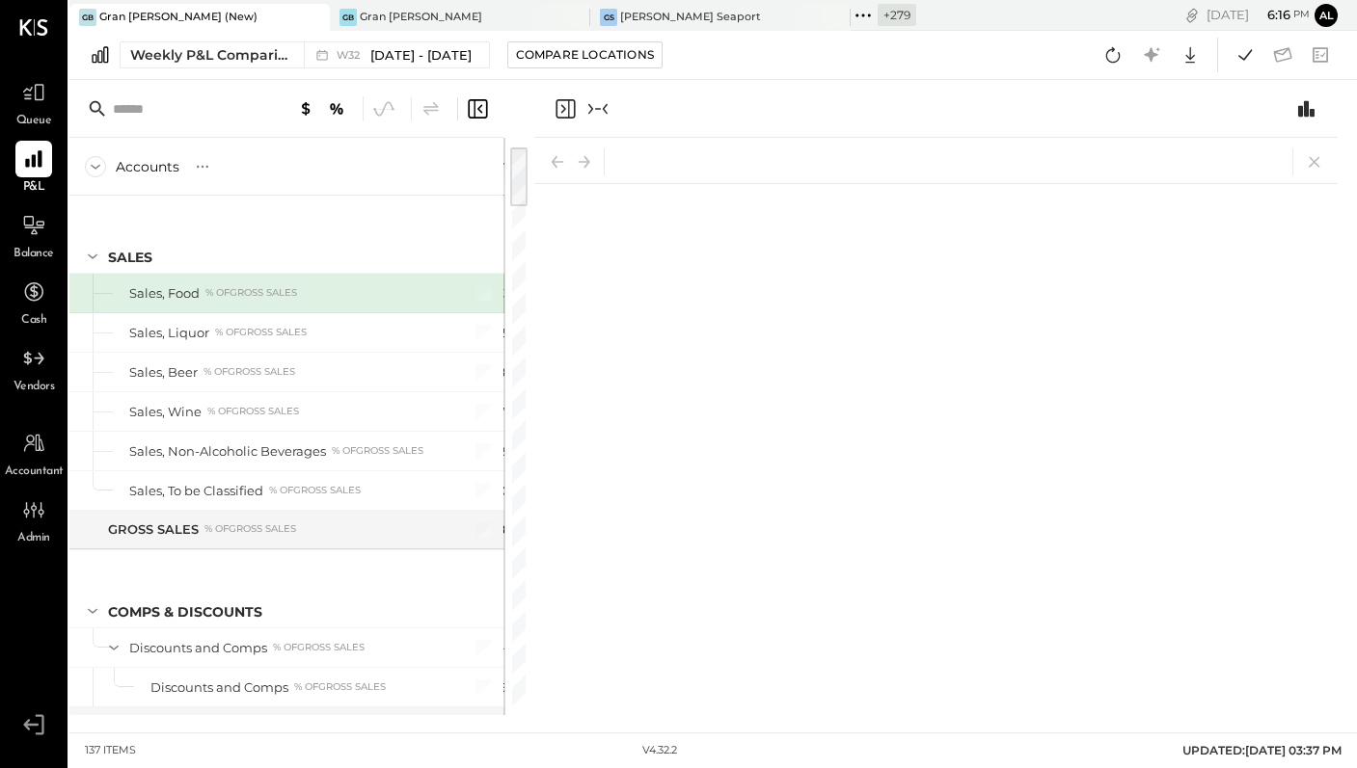
scroll to position [0, 40]
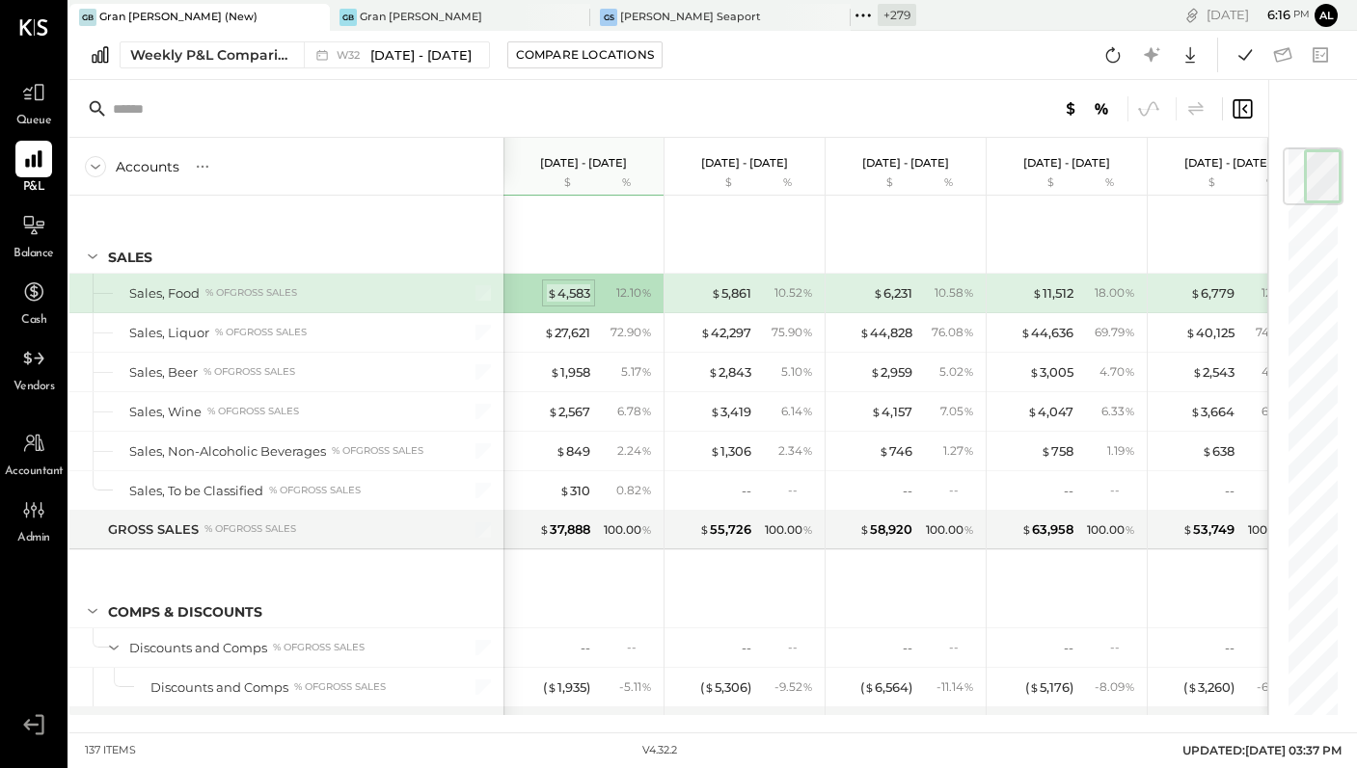
click at [556, 291] on div "$ 4,583" at bounding box center [568, 293] width 43 height 18
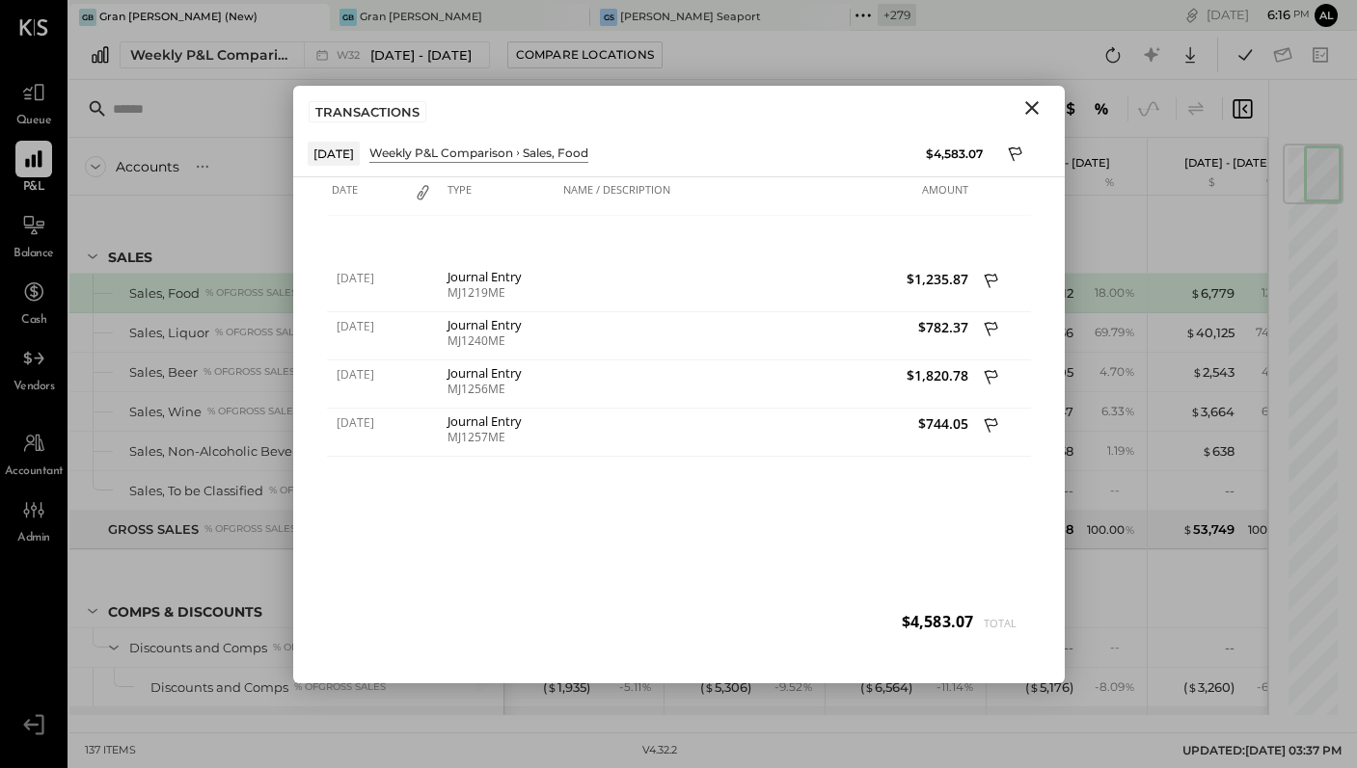
click at [1035, 105] on icon "Close" at bounding box center [1031, 107] width 23 height 23
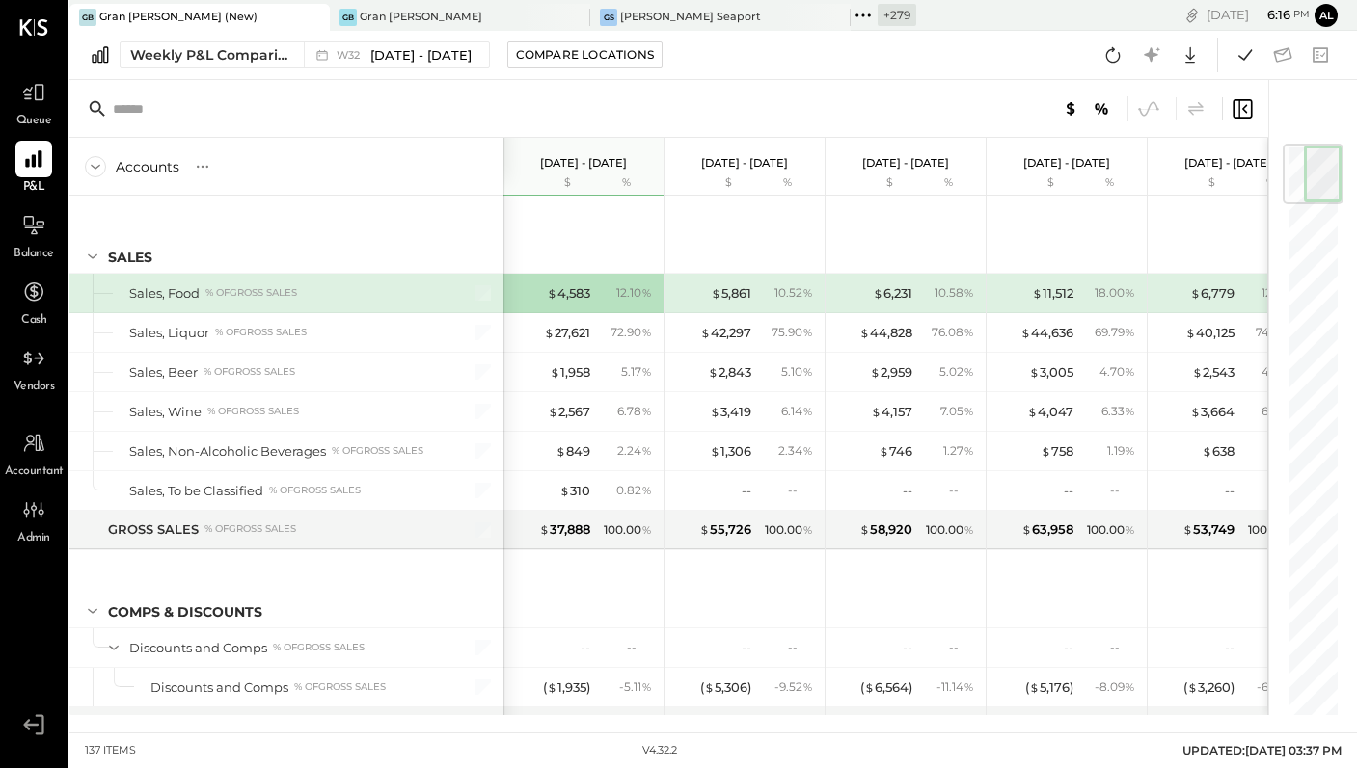
click at [1230, 110] on icon at bounding box center [1241, 108] width 23 height 23
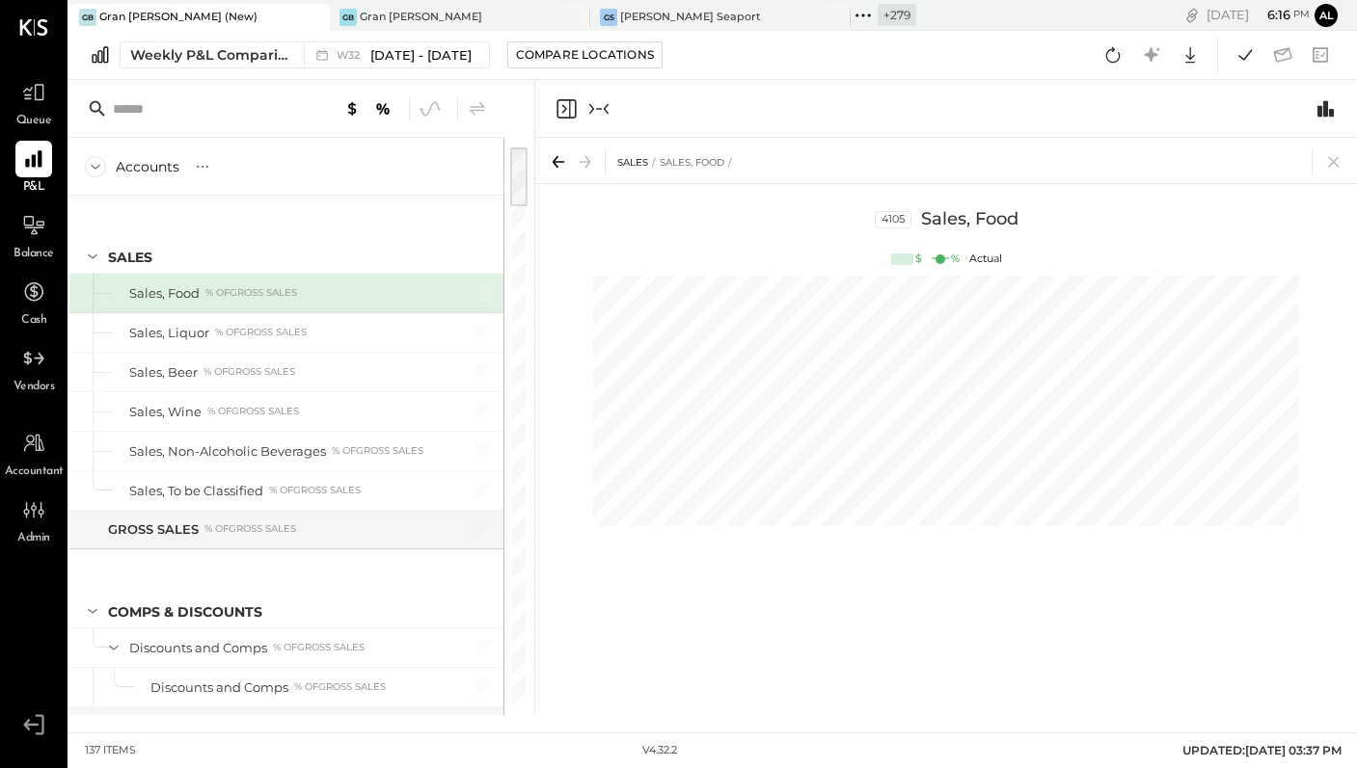
click at [564, 104] on icon "Close panel" at bounding box center [565, 108] width 23 height 23
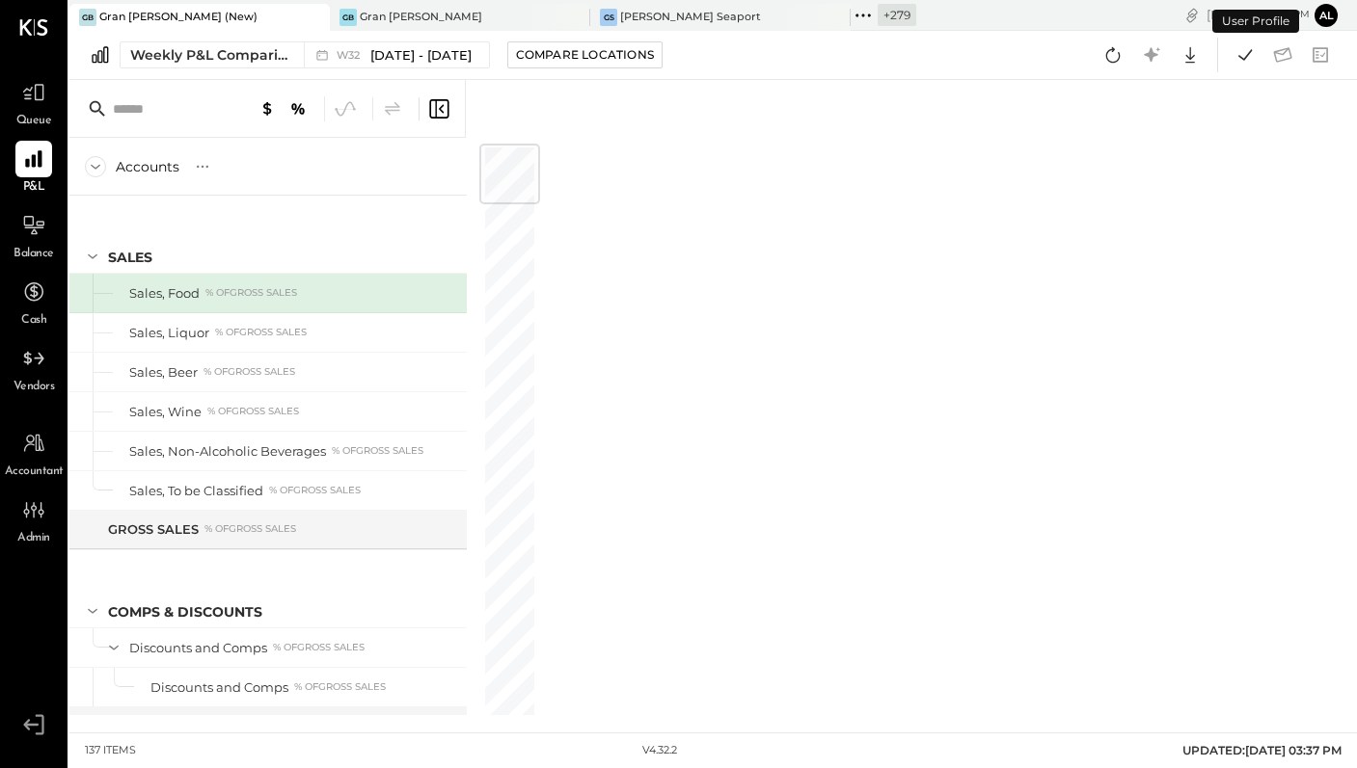
click at [430, 111] on icon at bounding box center [438, 108] width 19 height 19
click at [432, 107] on icon at bounding box center [438, 108] width 23 height 23
click at [434, 113] on icon at bounding box center [438, 108] width 23 height 23
click at [445, 109] on icon at bounding box center [438, 108] width 23 height 23
